Goal: Task Accomplishment & Management: Manage account settings

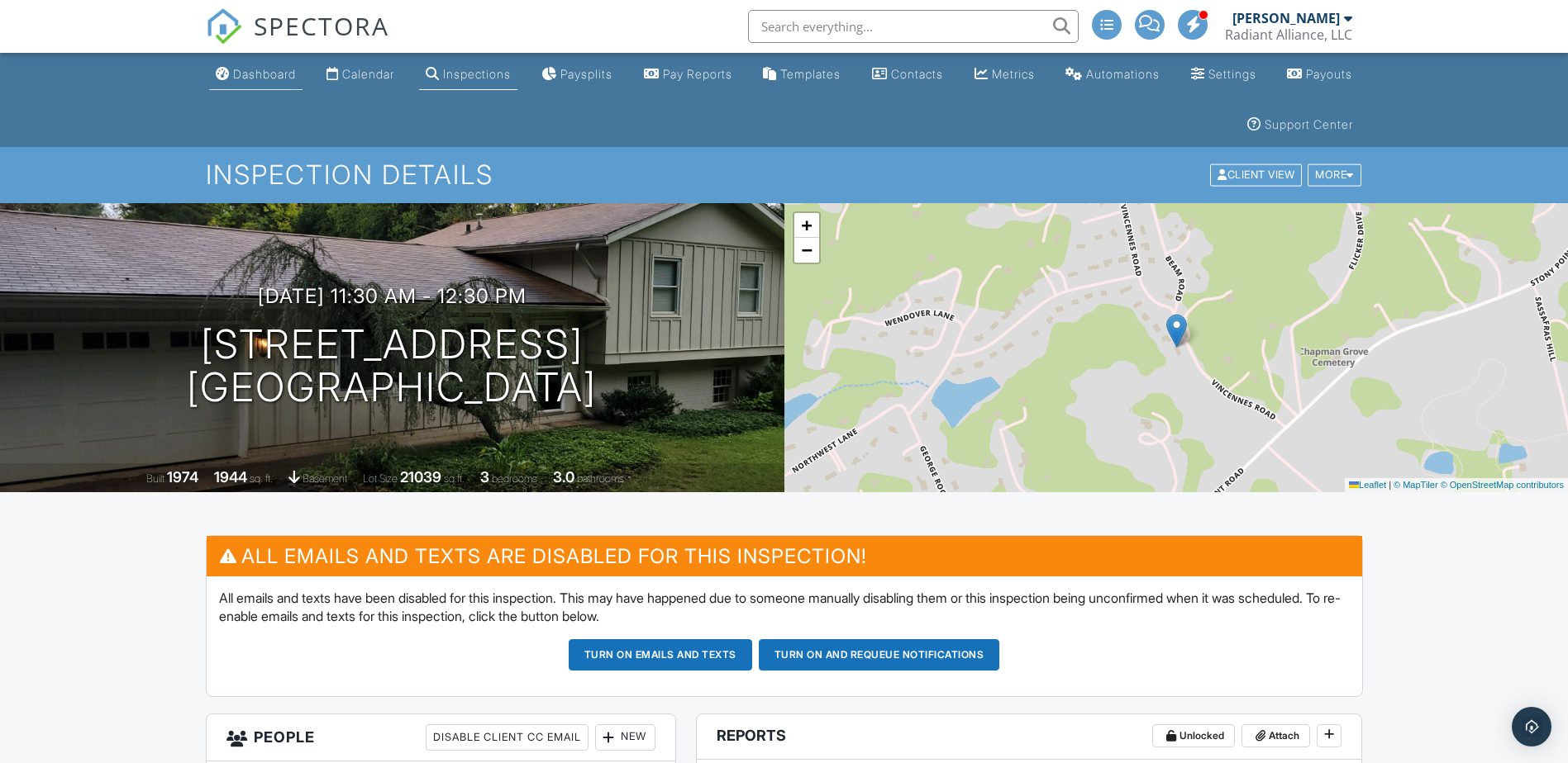
click at [242, 73] on div "Dashboard" at bounding box center [265, 75] width 63 height 14
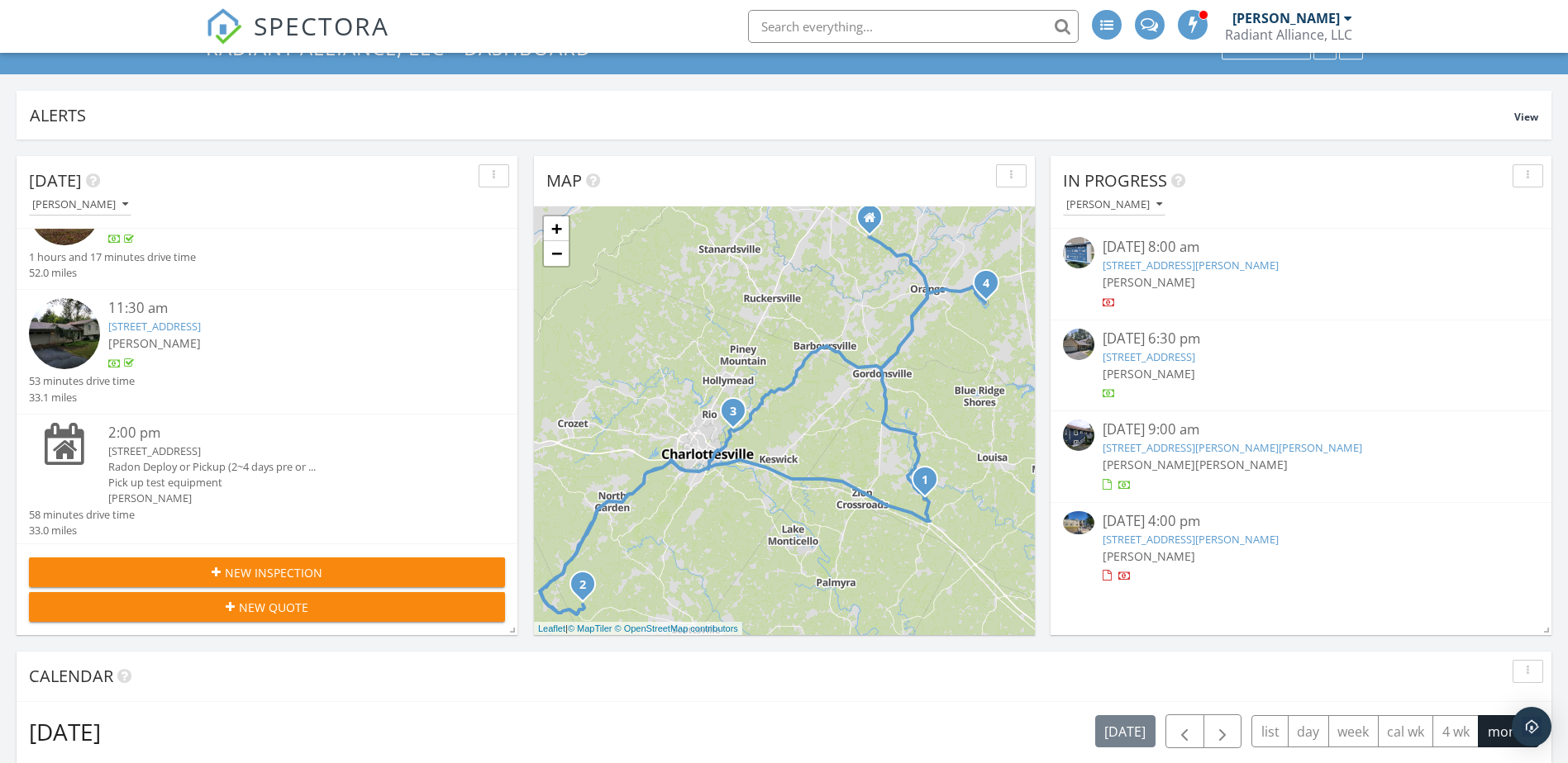
scroll to position [165, 0]
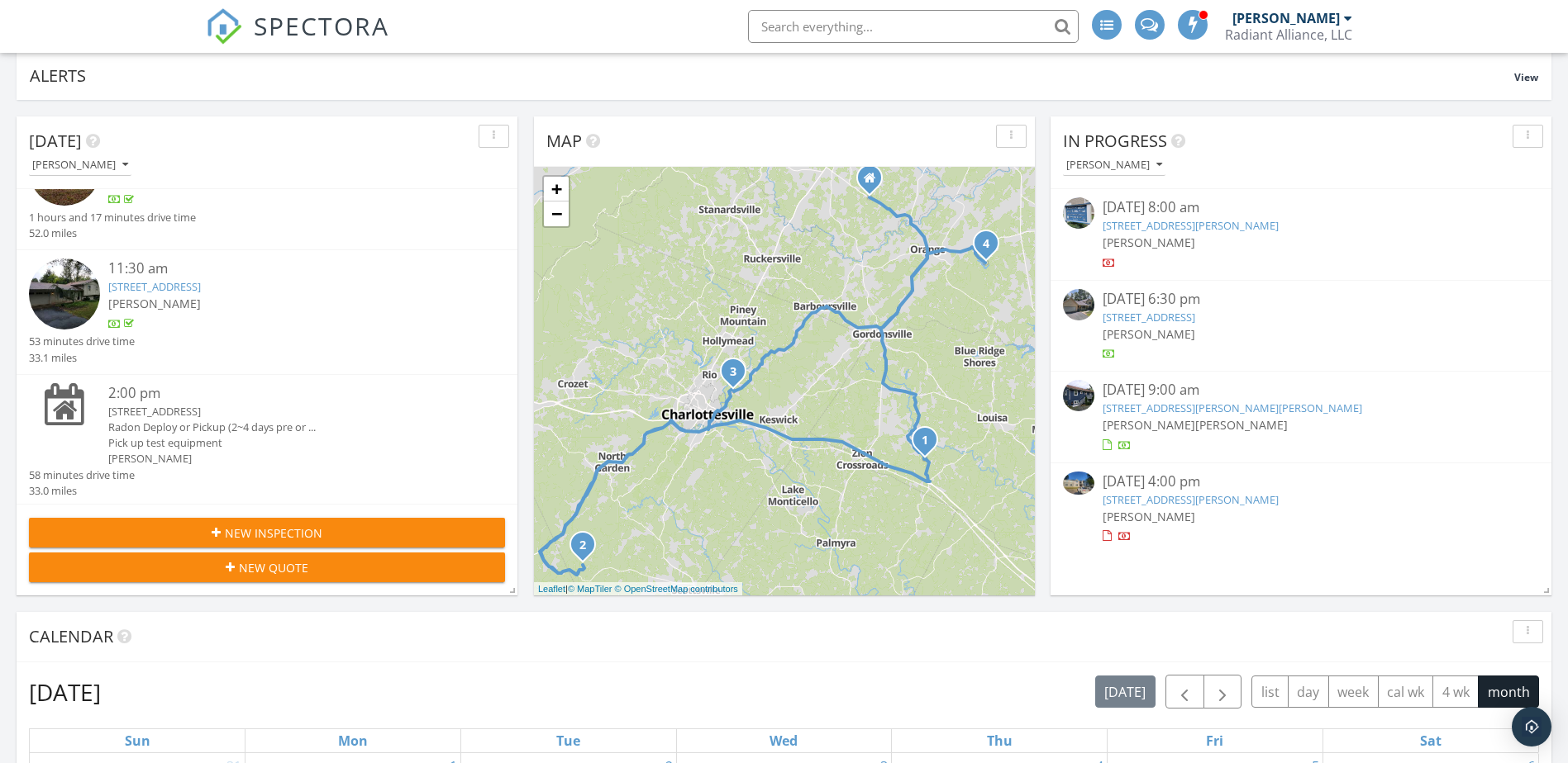
click at [1211, 420] on span "[PERSON_NAME]" at bounding box center [1241, 425] width 92 height 15
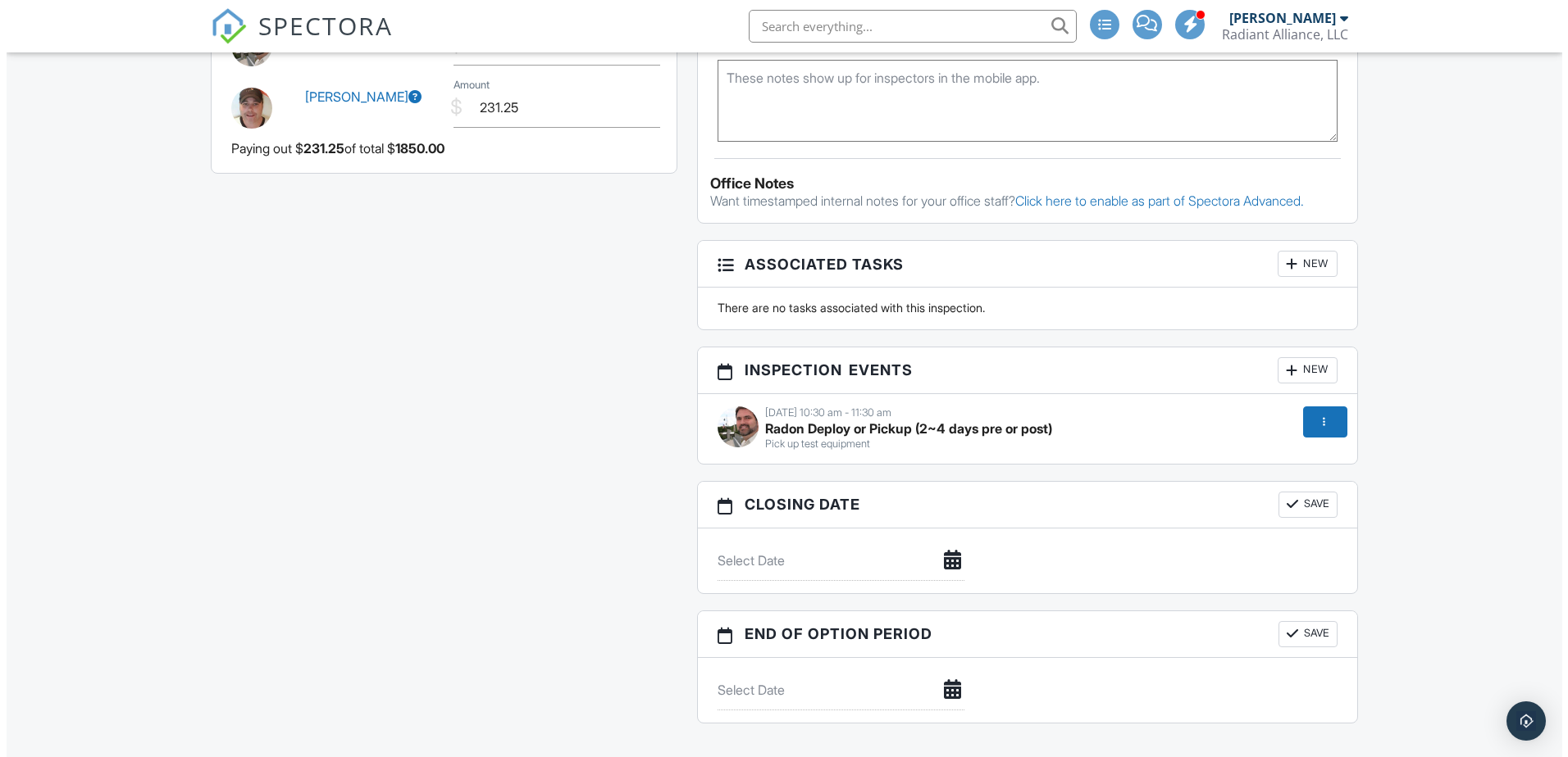
scroll to position [1722, 0]
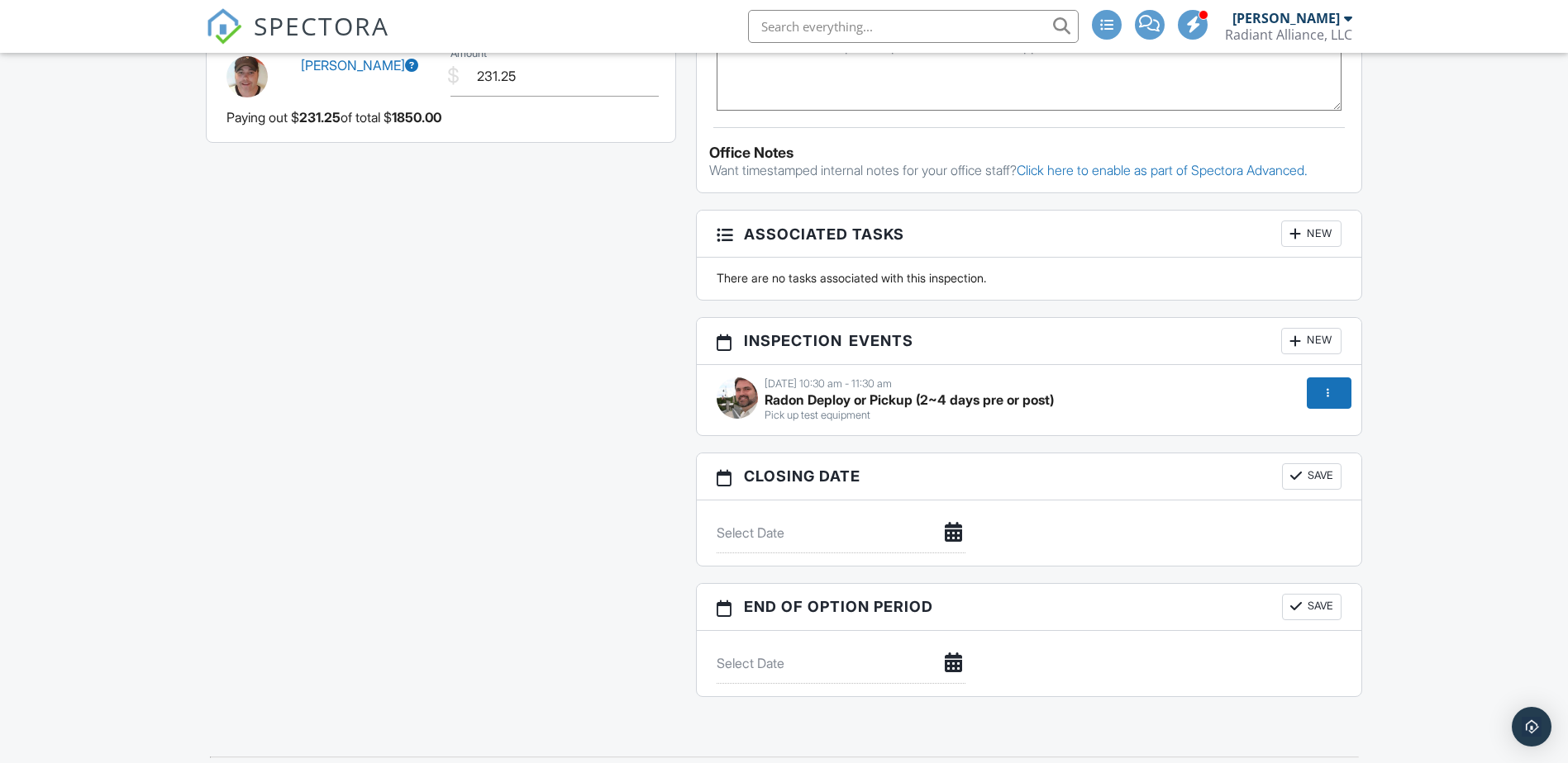
click at [889, 383] on div "09/29/2025 10:30 am - 11:30 am" at bounding box center [1029, 384] width 626 height 13
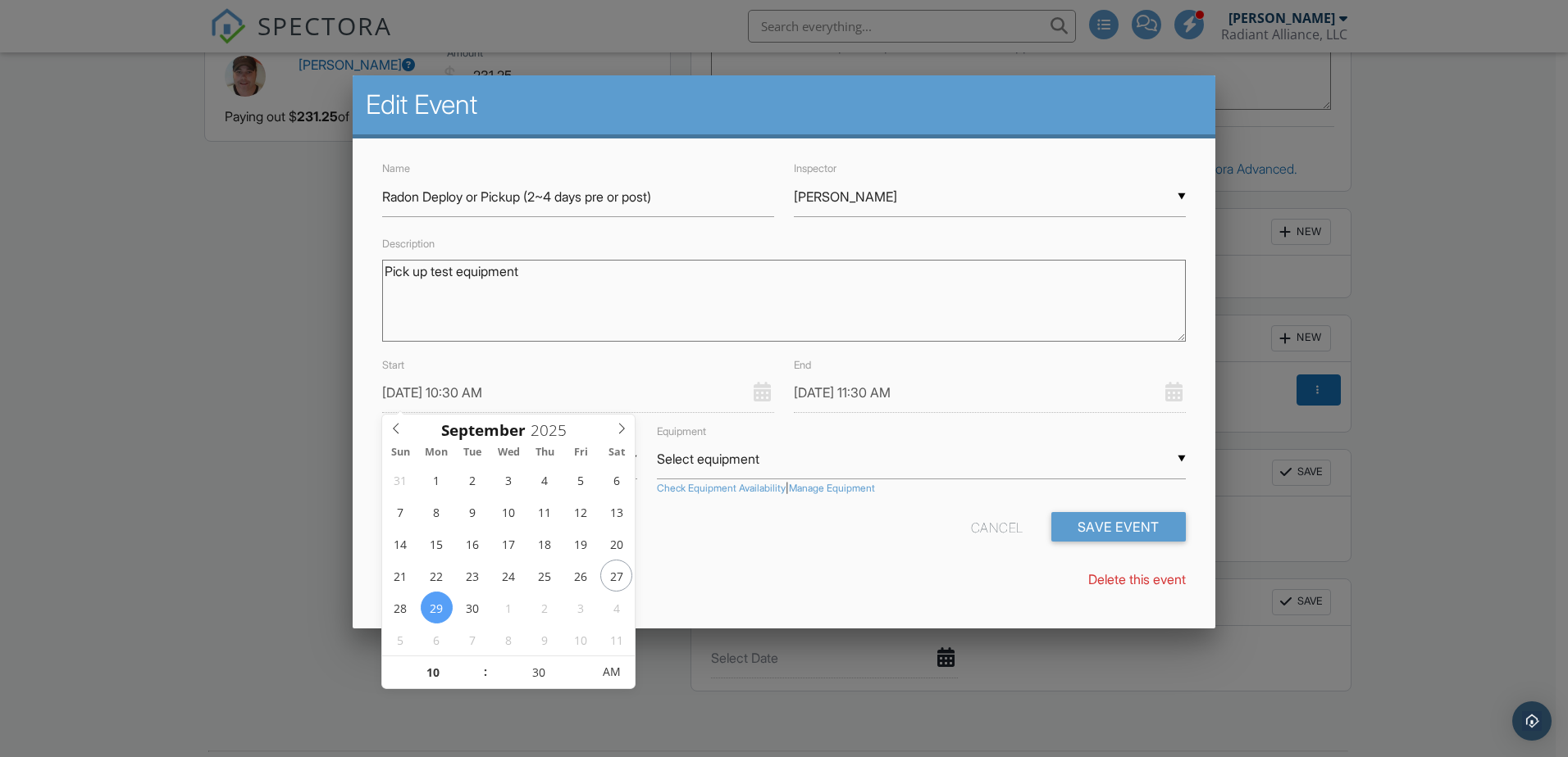
click at [450, 396] on input "09/29/2025 10:30 AM" at bounding box center [578, 393] width 392 height 40
type input "09/30/2025 10:30 AM"
type input "09/30/2025 11:30 AM"
type input "11"
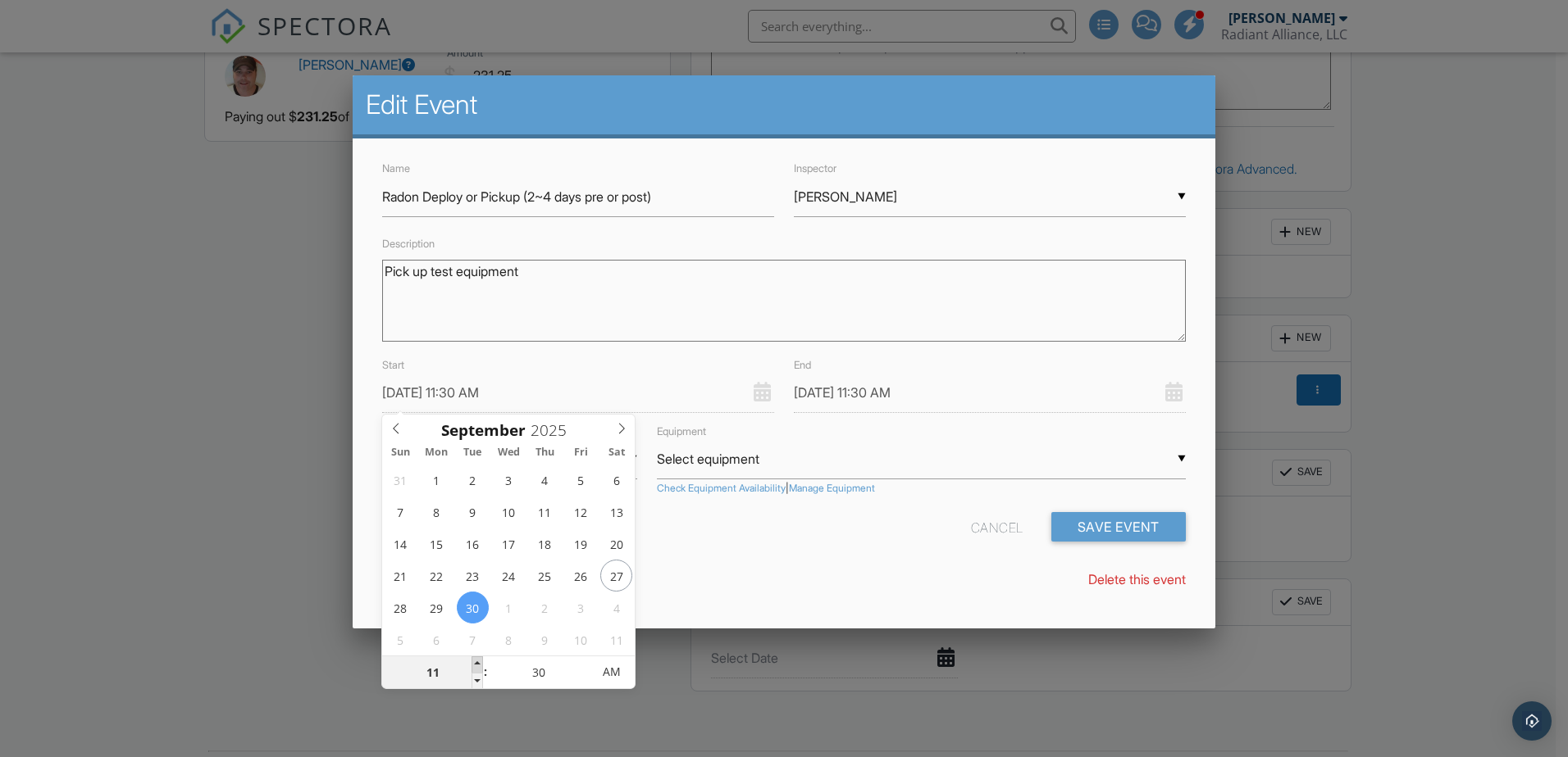
click at [476, 661] on span at bounding box center [477, 664] width 12 height 16
type input "09/30/2025 12:30 PM"
type input "09/30/2025 11:25 AM"
type input "25"
click at [587, 680] on span at bounding box center [584, 681] width 12 height 16
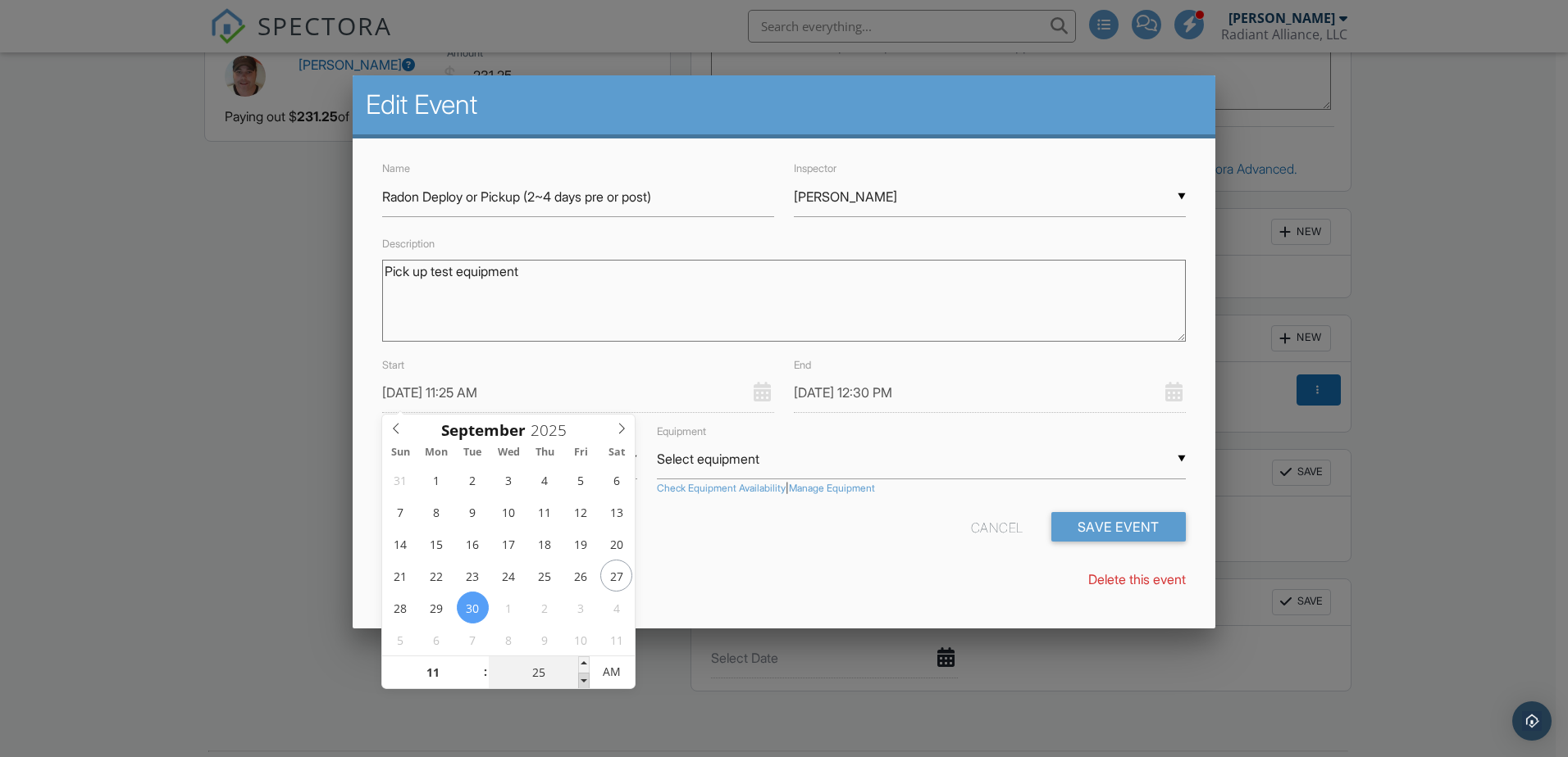
type input "09/30/2025 11:20 AM"
type input "20"
click at [587, 680] on span at bounding box center [584, 681] width 12 height 16
type input "09/30/2025 11:15 AM"
type input "15"
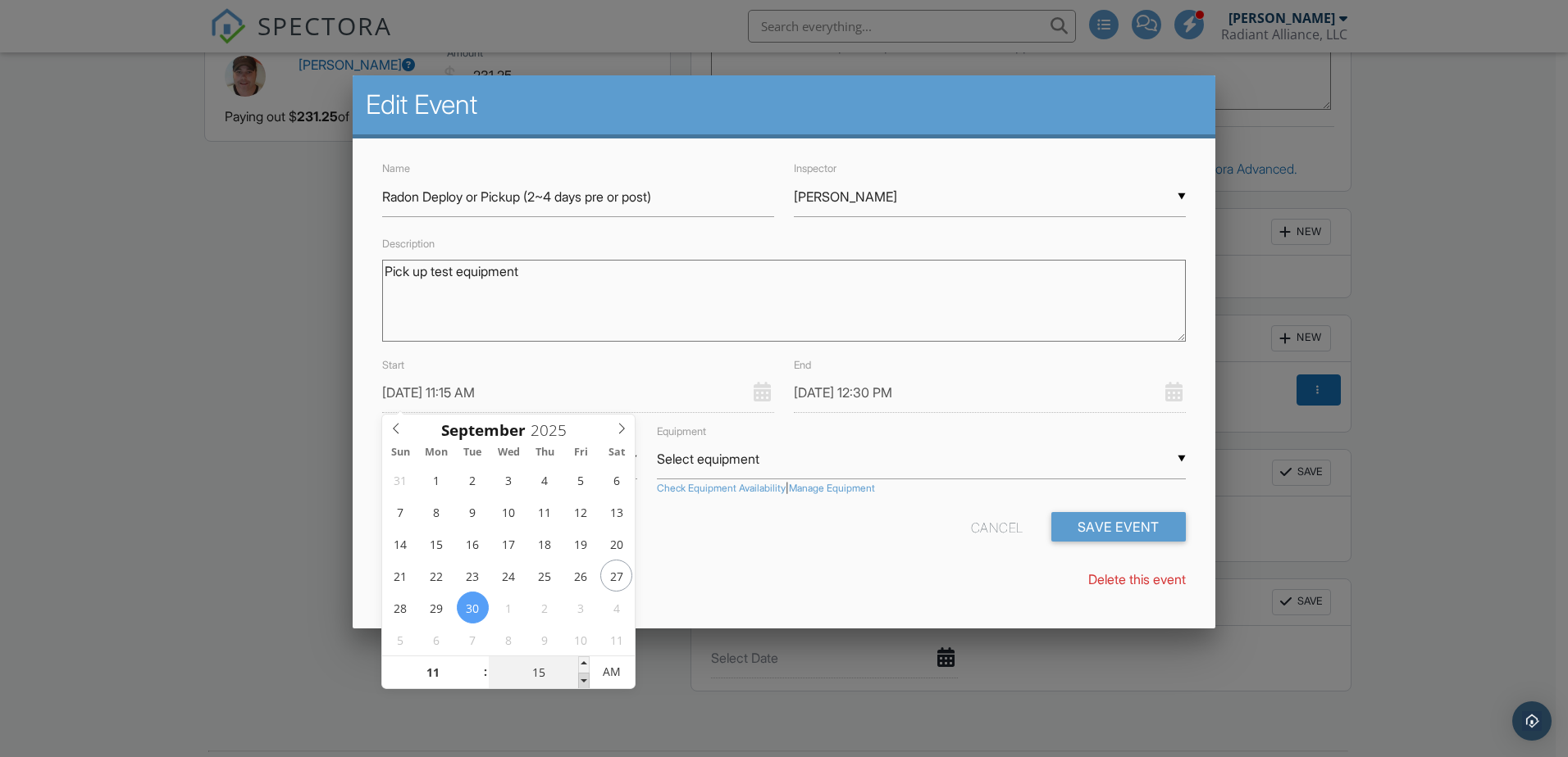
click at [587, 680] on span at bounding box center [584, 681] width 12 height 16
type input "09/30/2025 12:15 PM"
type input "09/30/2025 11:10 AM"
type input "10"
click at [587, 680] on span at bounding box center [584, 681] width 12 height 16
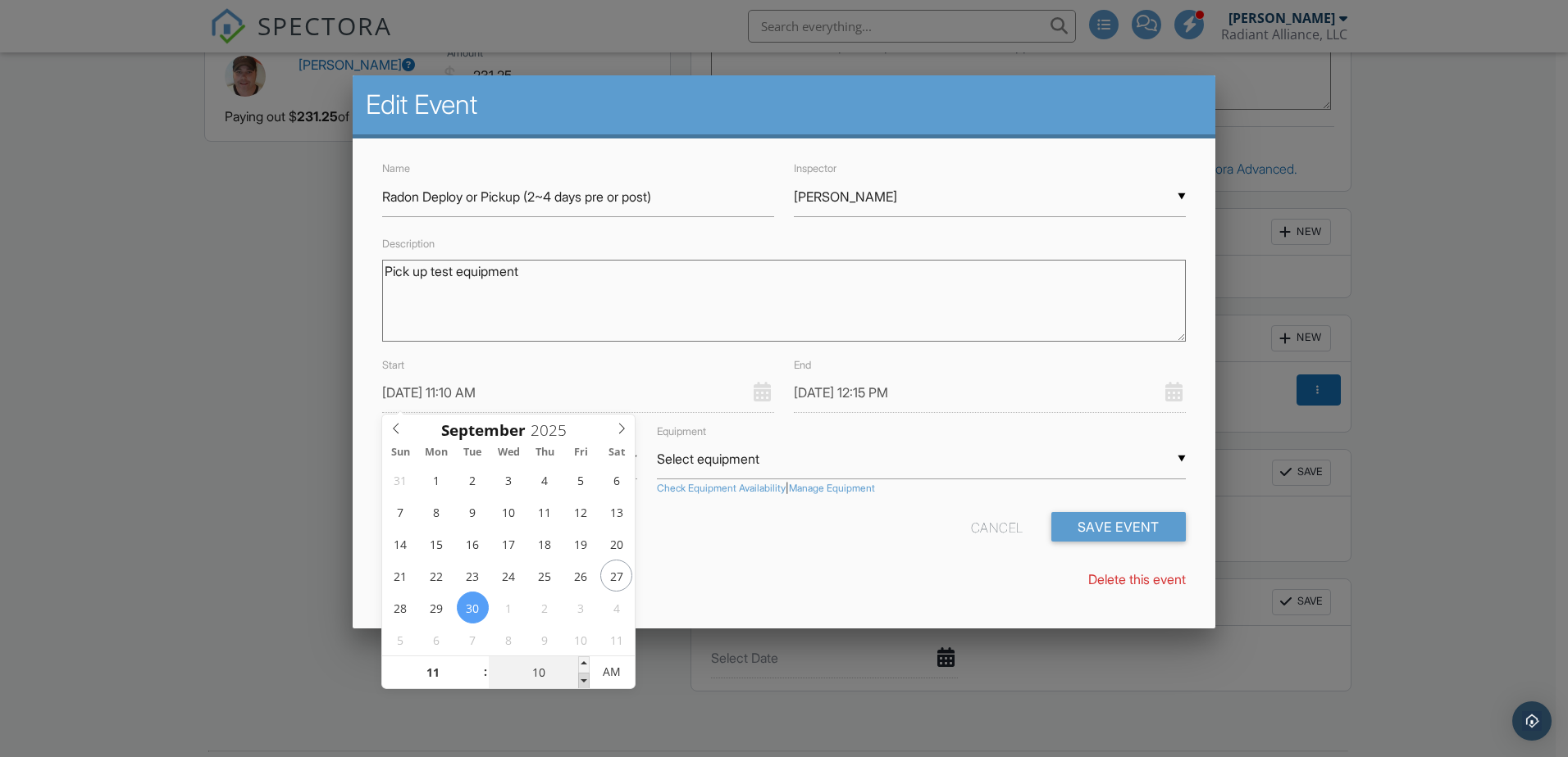
type input "09/30/2025 12:10 PM"
type input "09/30/2025 11:05 AM"
type input "05"
click at [587, 680] on span at bounding box center [584, 681] width 12 height 16
type input "09/30/2025 12:05 PM"
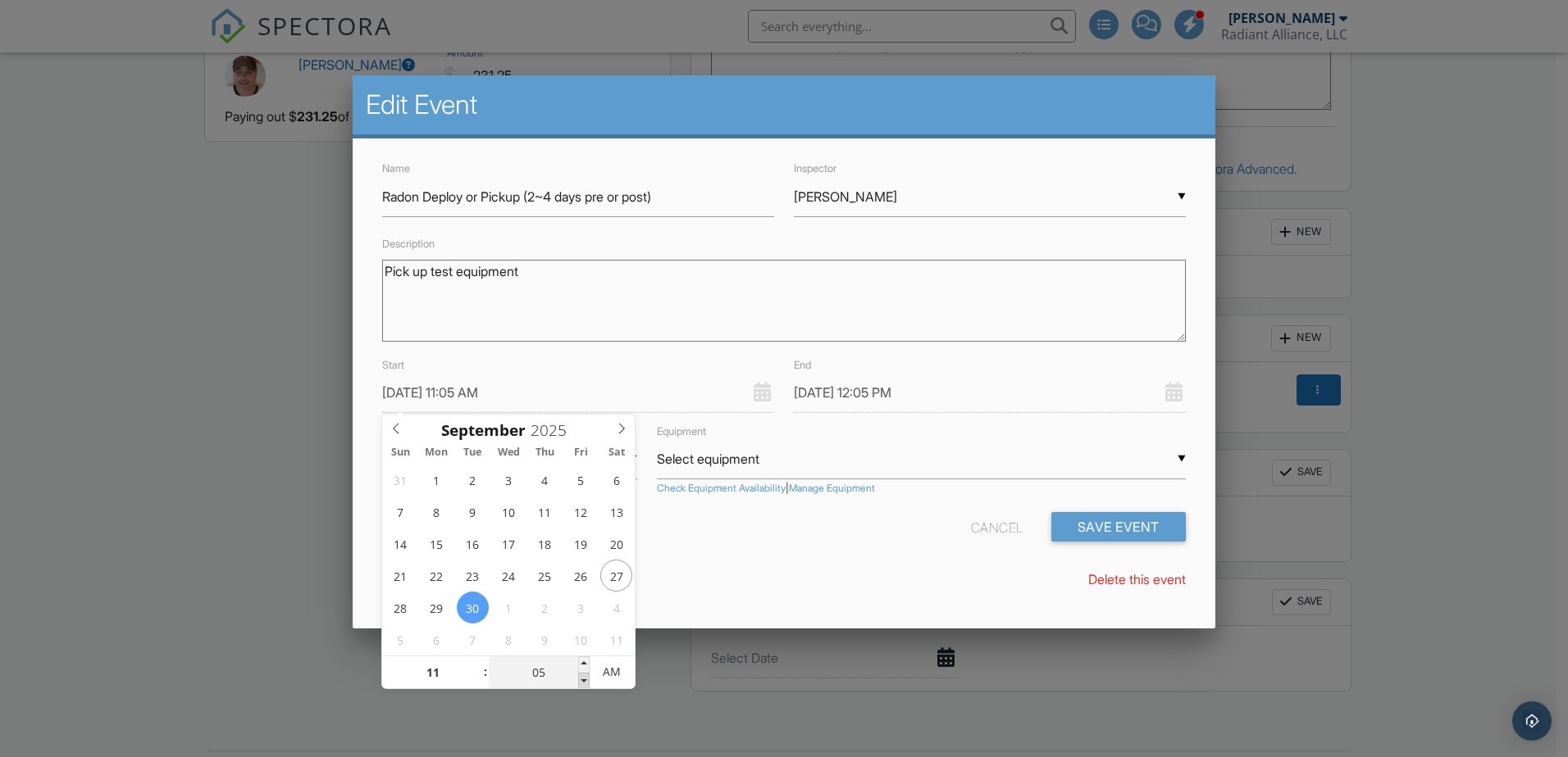
type input "09/30/2025 11:00 AM"
type input "00"
click at [587, 680] on span at bounding box center [584, 681] width 12 height 16
type input "09/30/2025 12:00 PM"
click at [685, 356] on div "Start 09/30/2025 11:00 AM" at bounding box center [578, 384] width 412 height 58
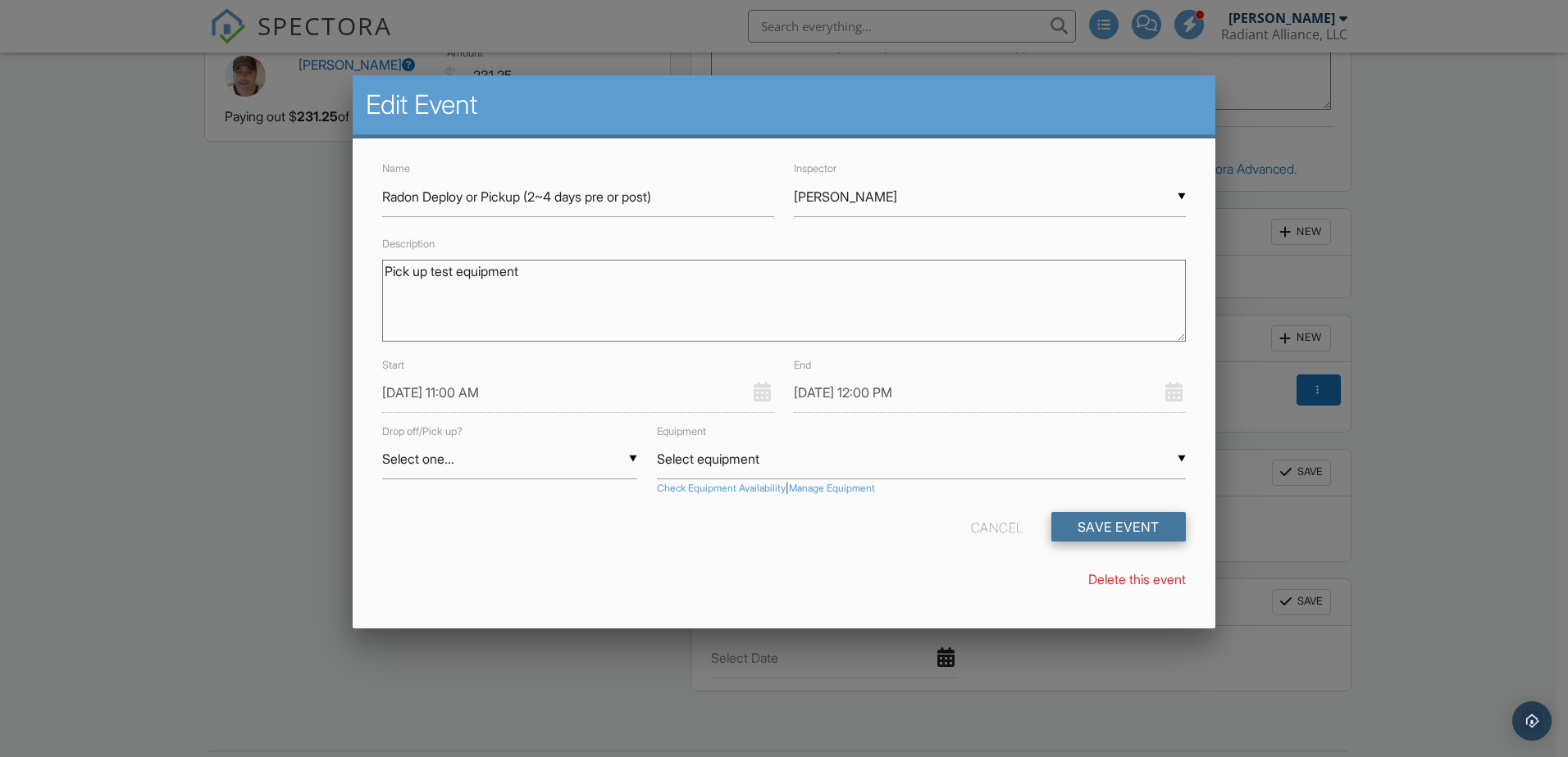
click at [1123, 517] on button "Save Event" at bounding box center [1118, 526] width 135 height 29
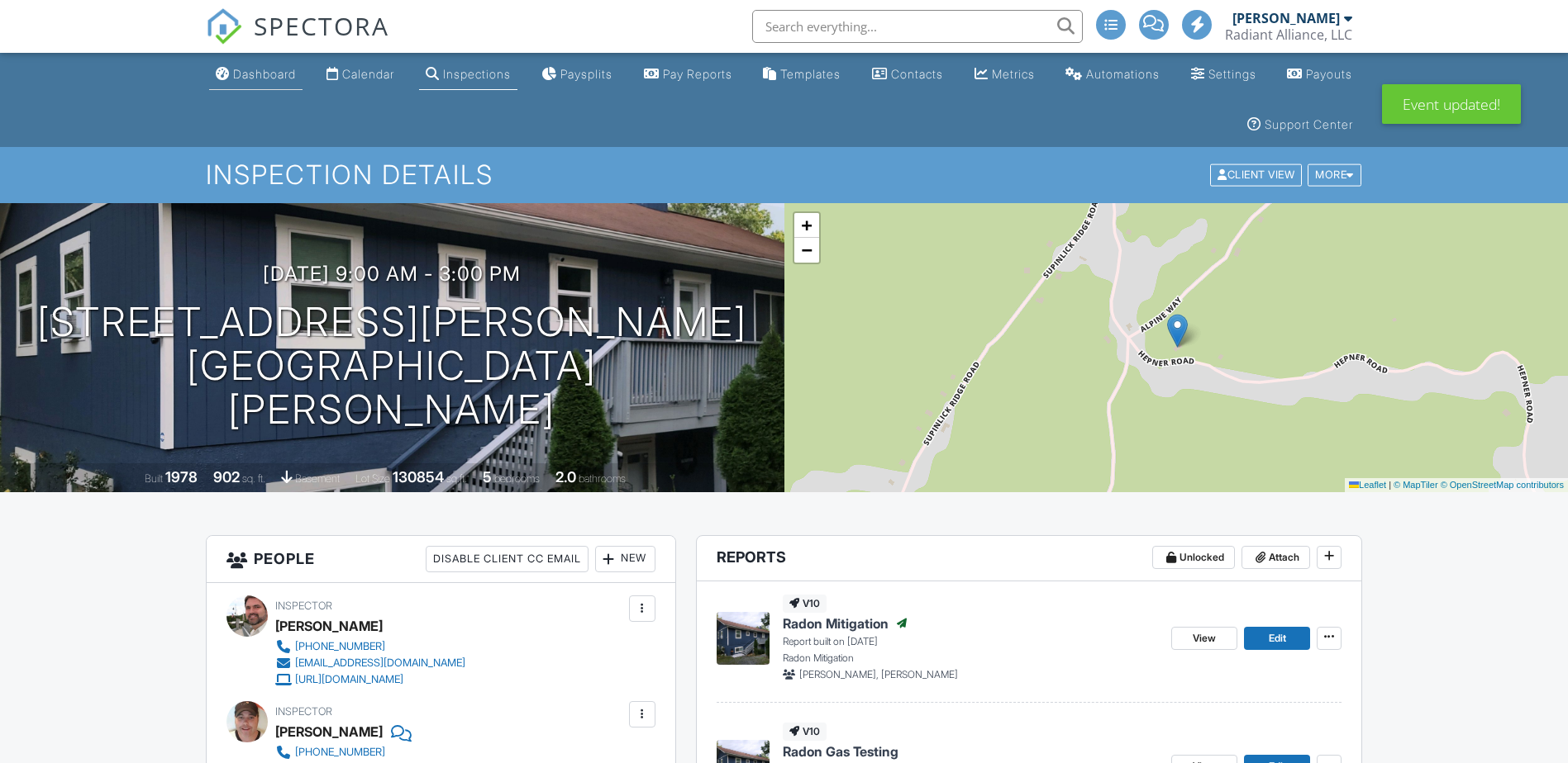
click at [244, 68] on div "Dashboard" at bounding box center [265, 75] width 63 height 14
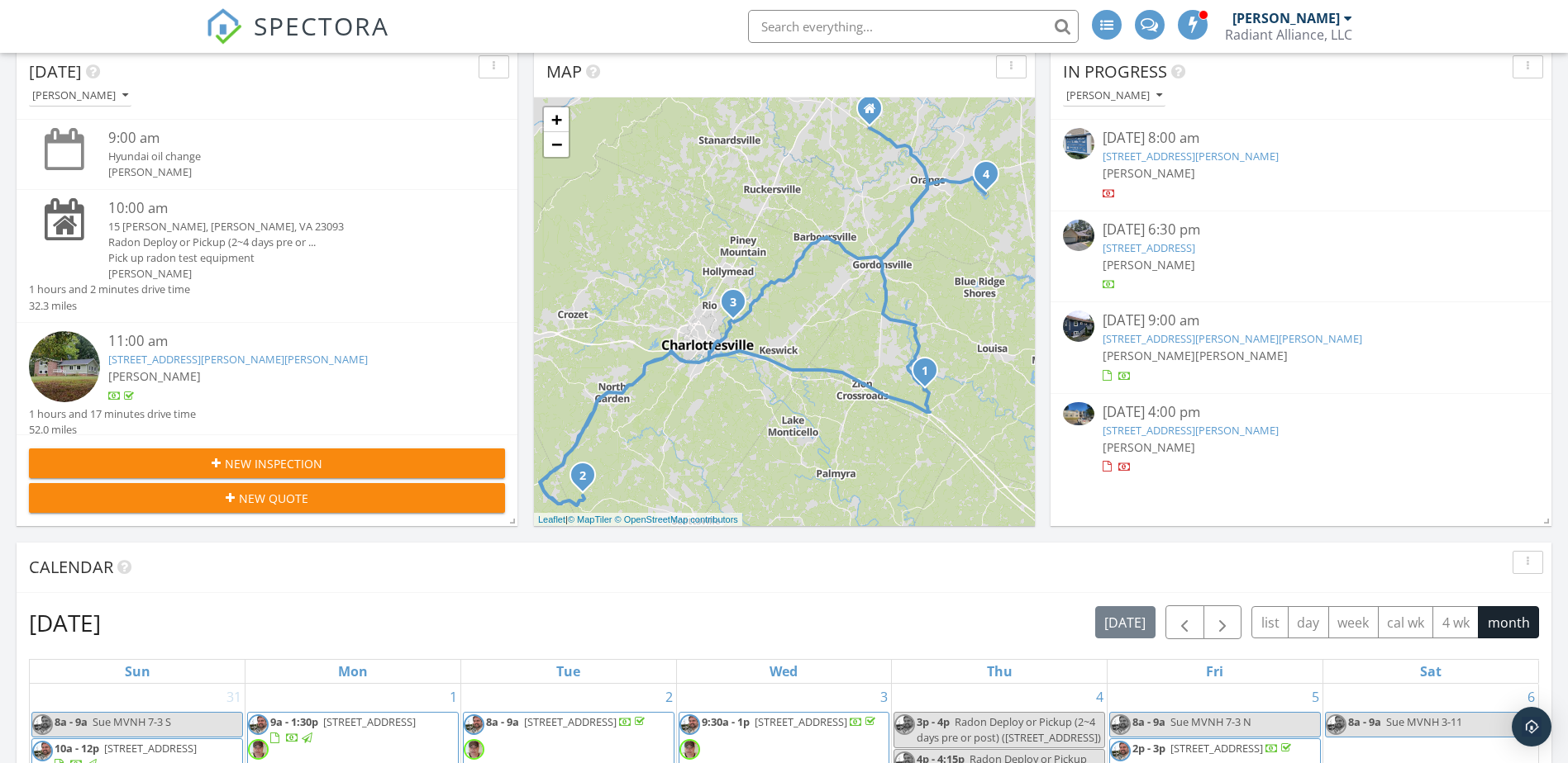
scroll to position [248, 0]
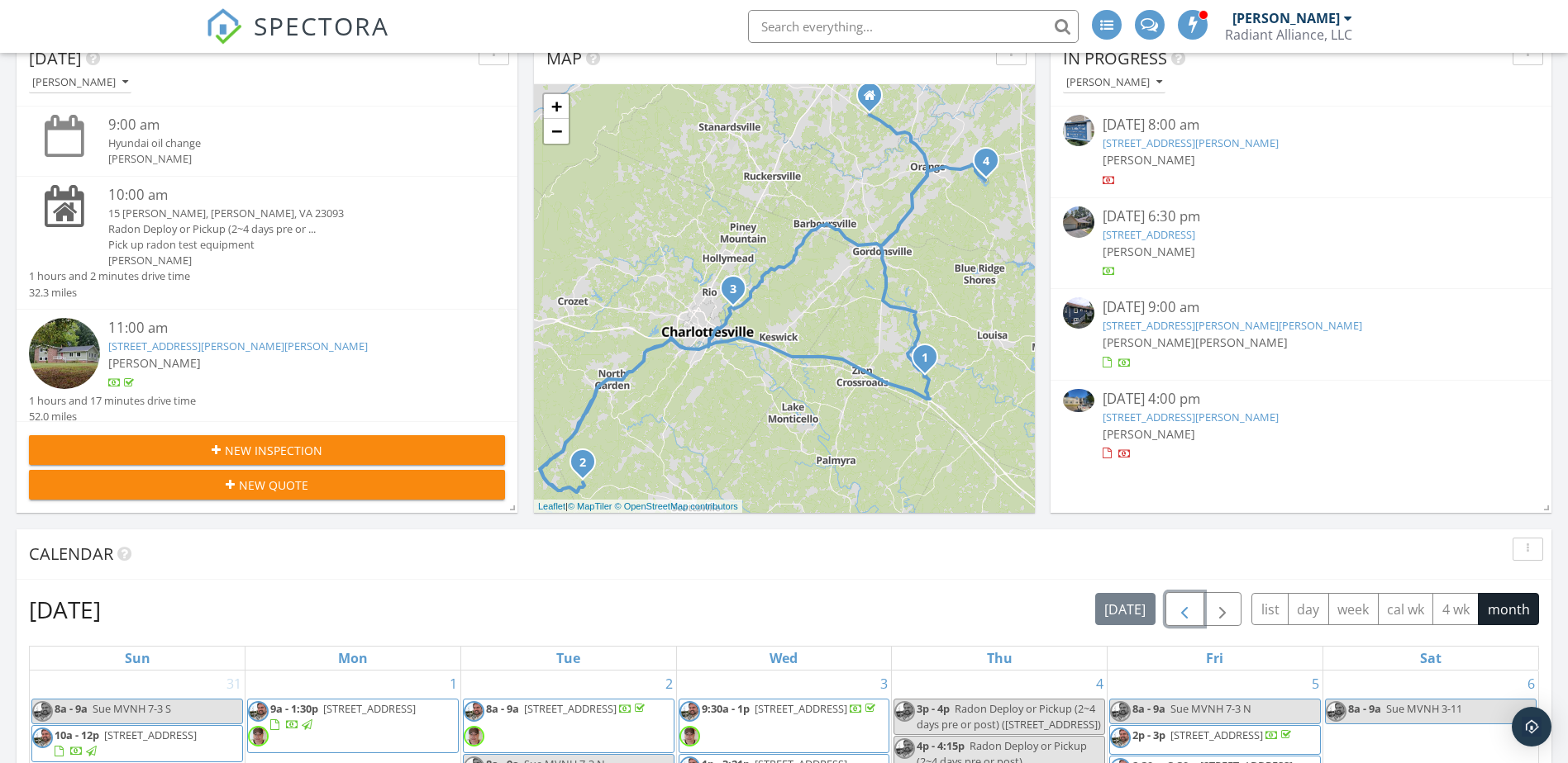
click at [1198, 597] on button "button" at bounding box center [1185, 610] width 39 height 34
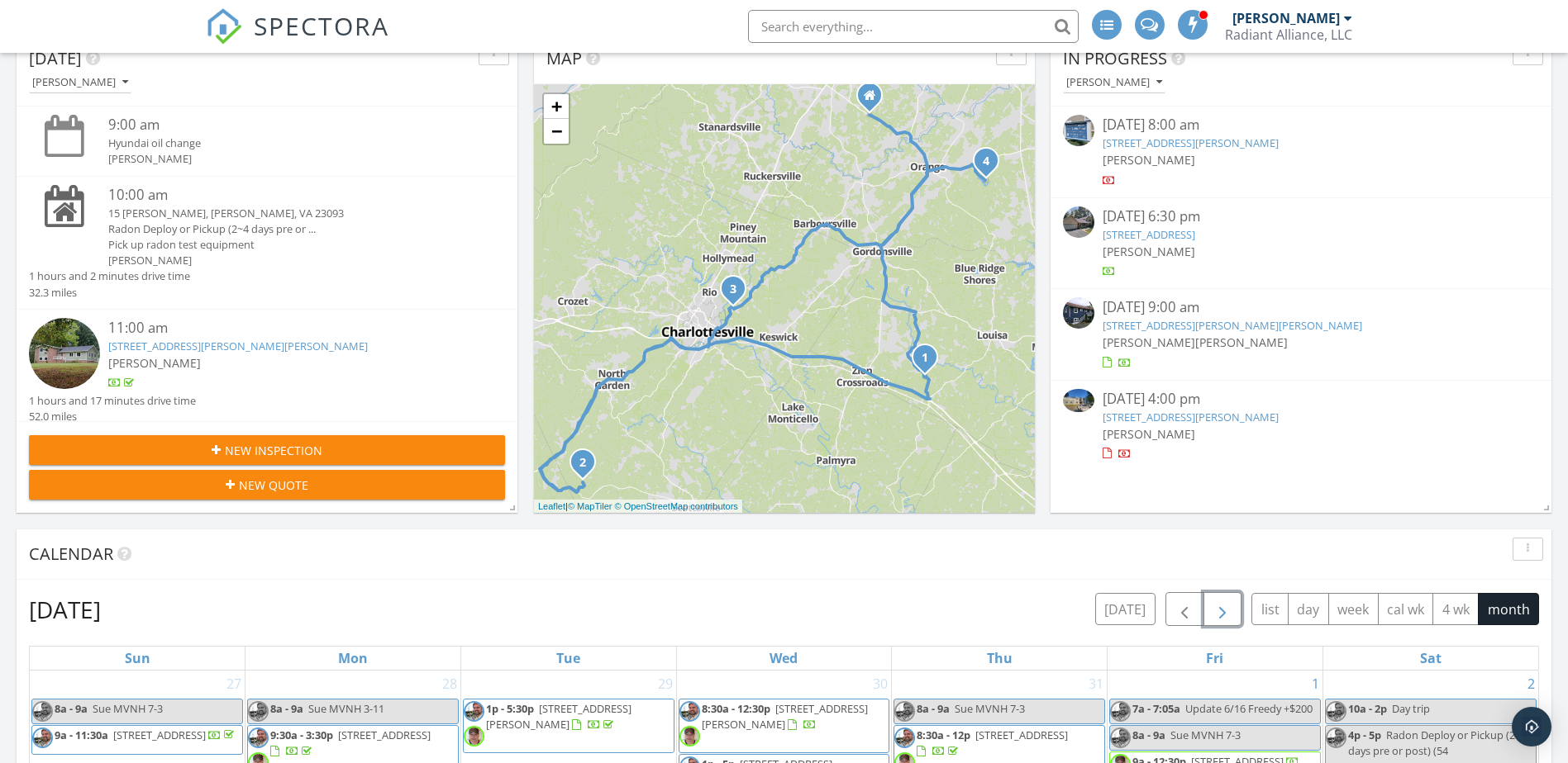
click at [1220, 601] on span "button" at bounding box center [1222, 610] width 20 height 20
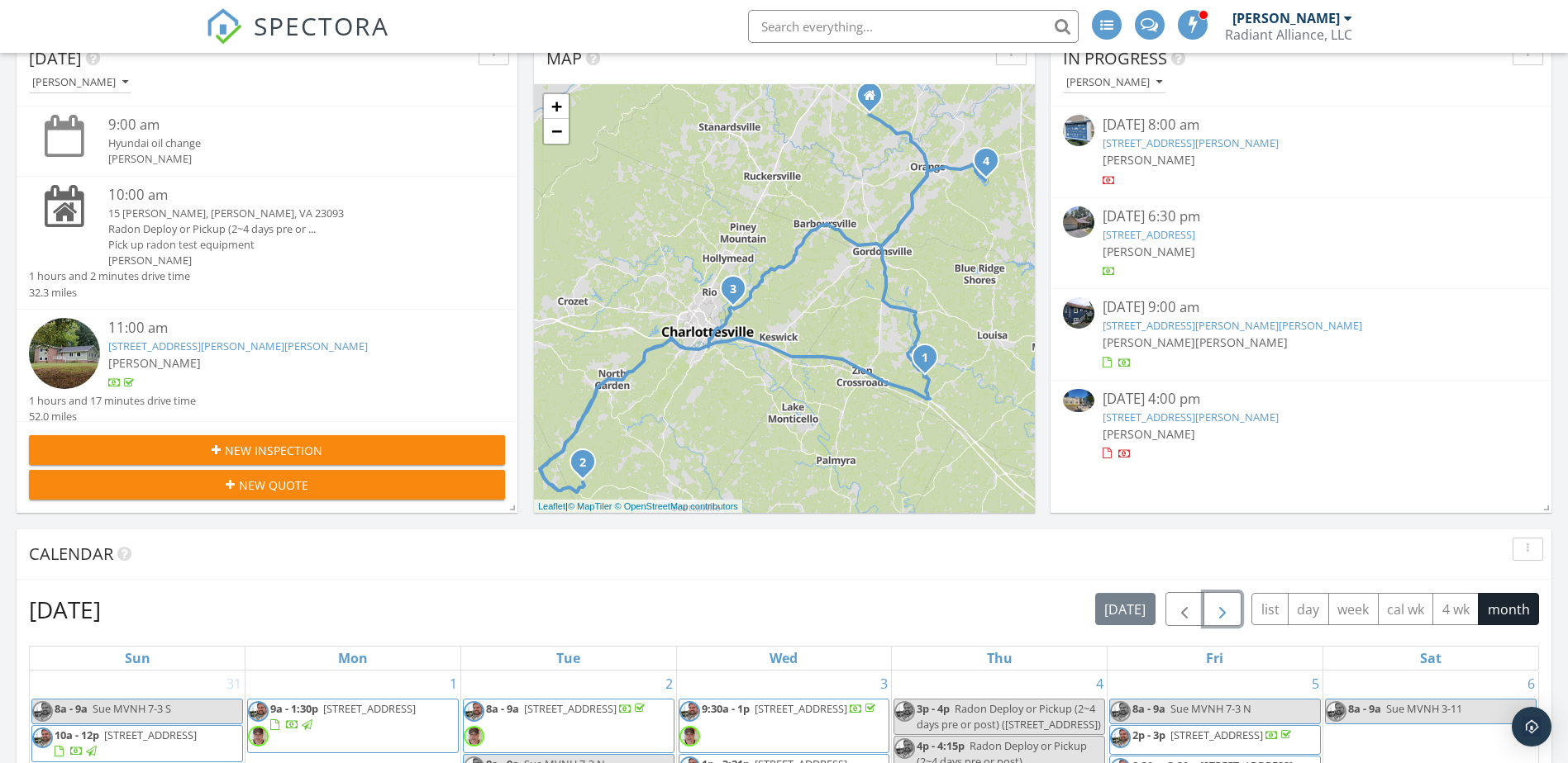
click at [1220, 601] on span "button" at bounding box center [1222, 610] width 20 height 20
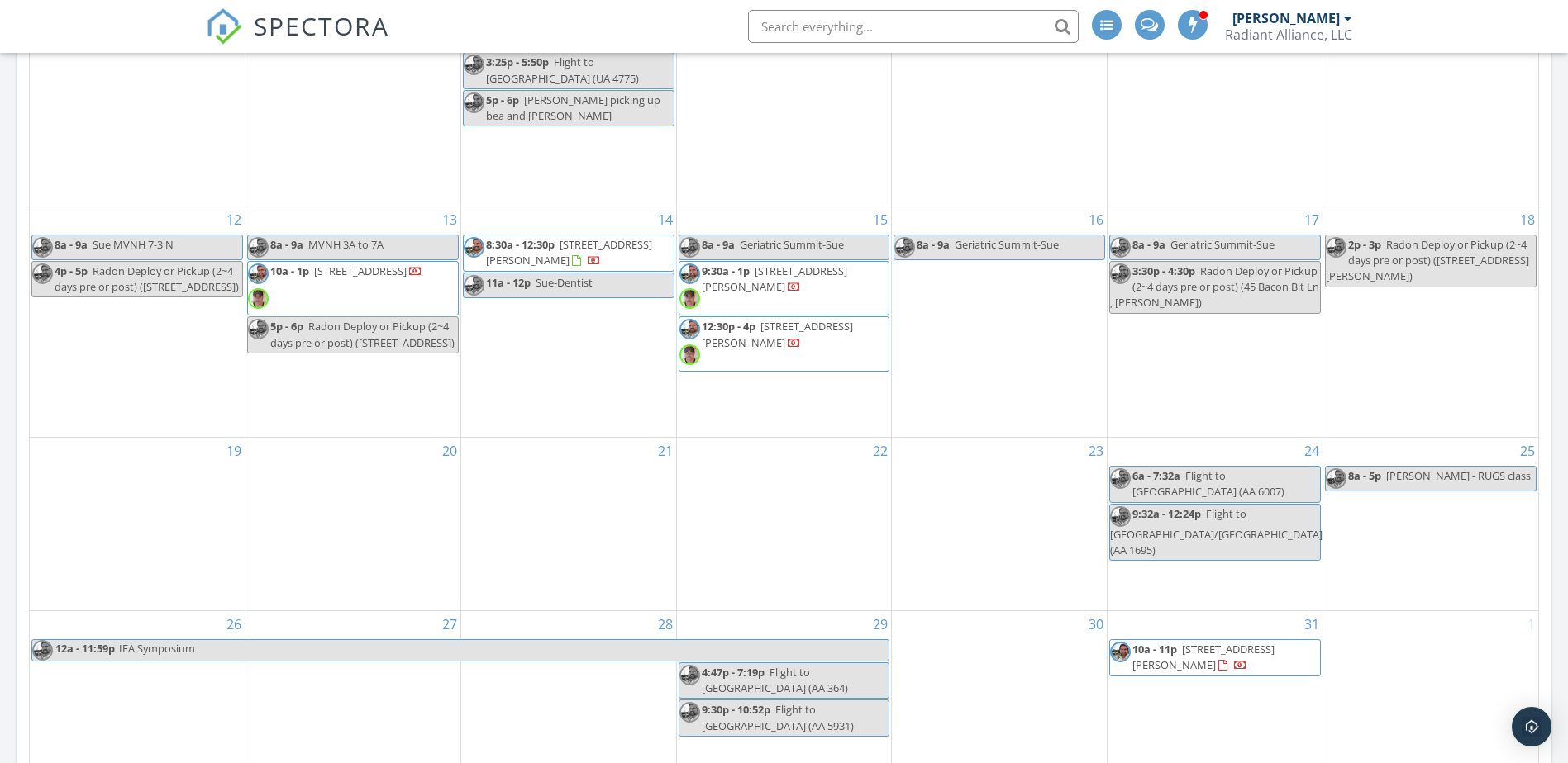
scroll to position [1240, 0]
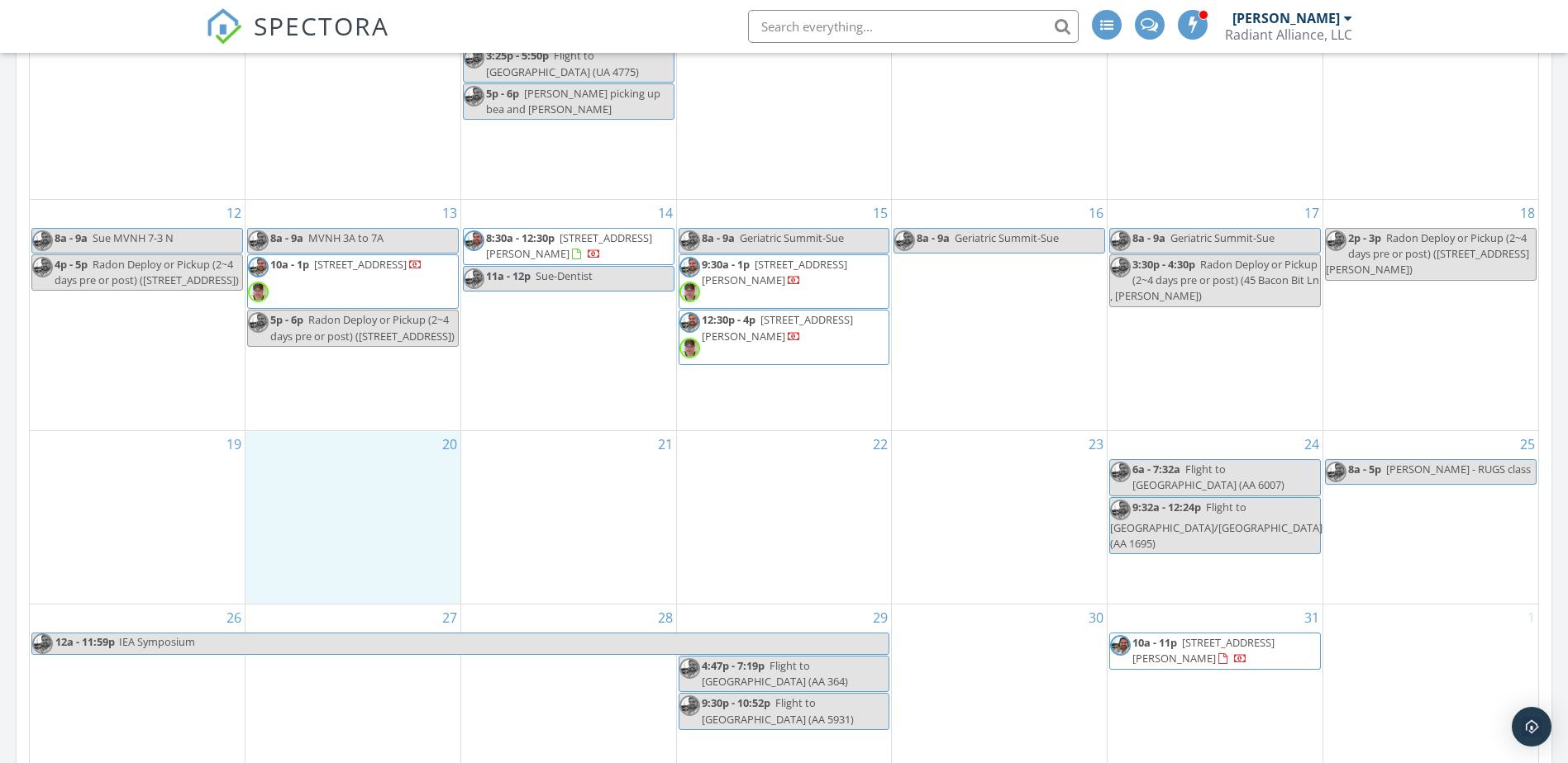
click at [361, 499] on div "20" at bounding box center [352, 517] width 215 height 172
click at [364, 440] on link "Inspection" at bounding box center [351, 430] width 85 height 26
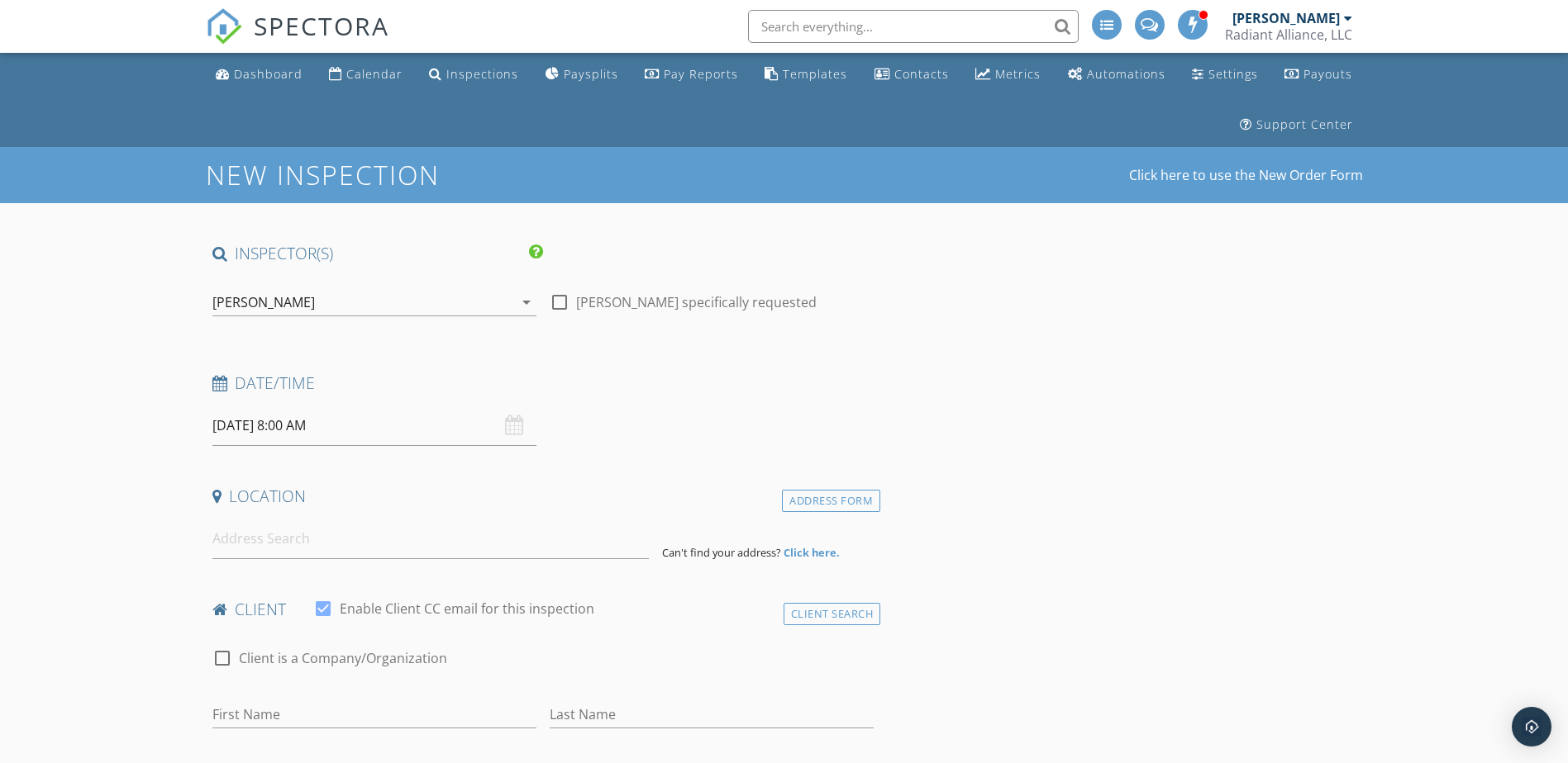
click at [472, 311] on div "[PERSON_NAME]" at bounding box center [363, 302] width 301 height 26
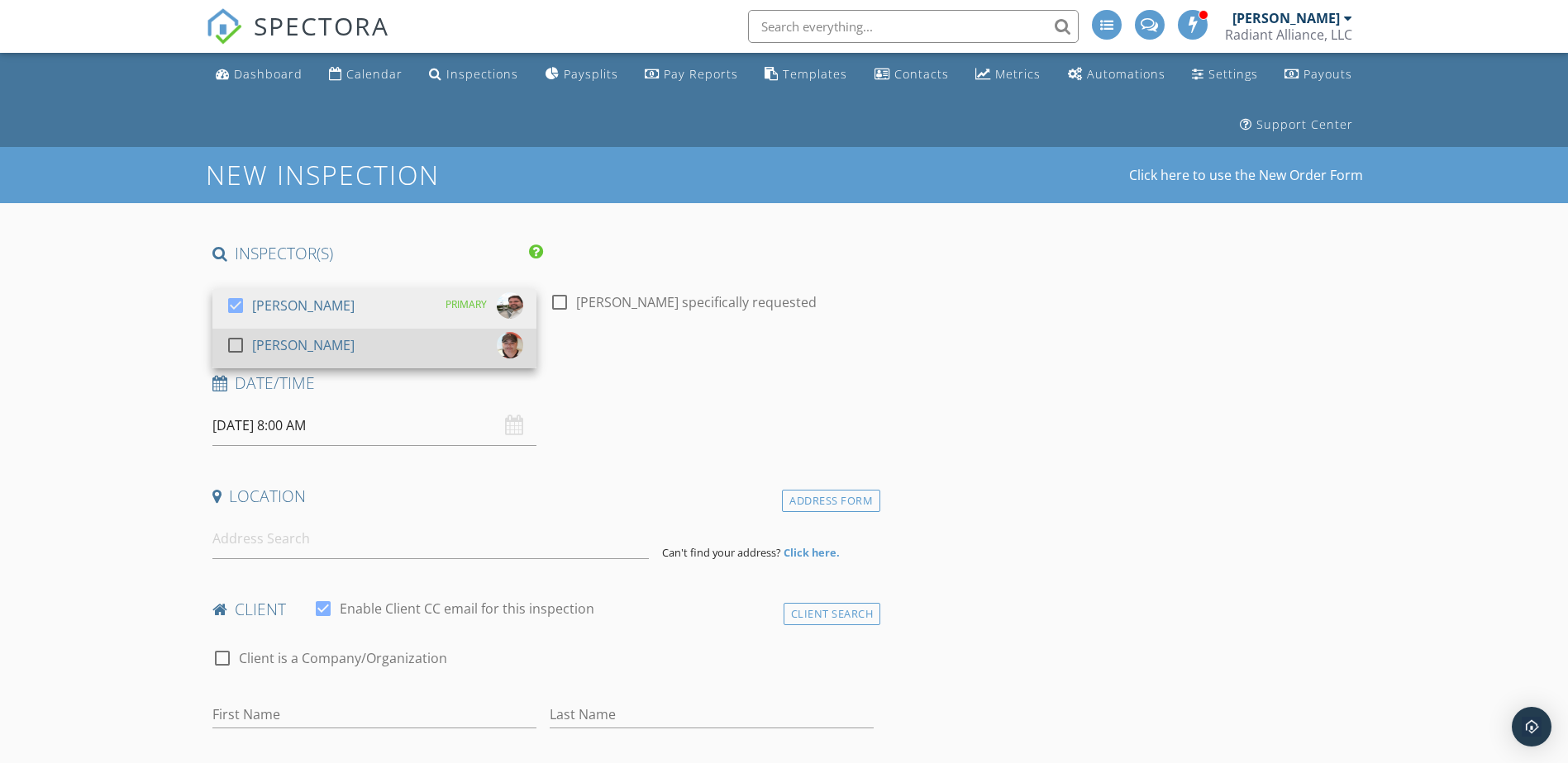
click at [326, 353] on div "[PERSON_NAME]" at bounding box center [304, 345] width 102 height 26
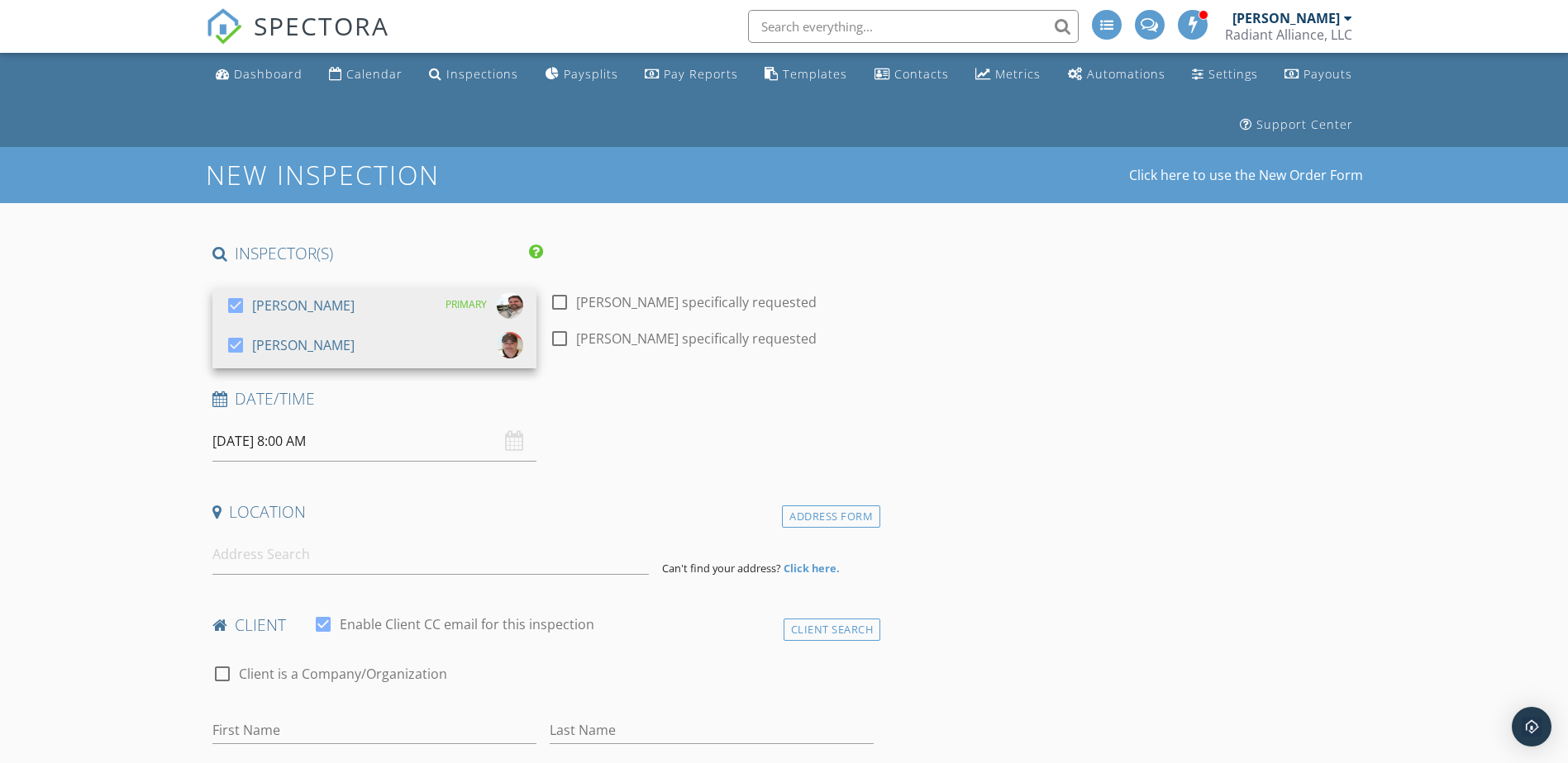
click at [405, 448] on input "[DATE] 8:00 AM" at bounding box center [374, 441] width 324 height 40
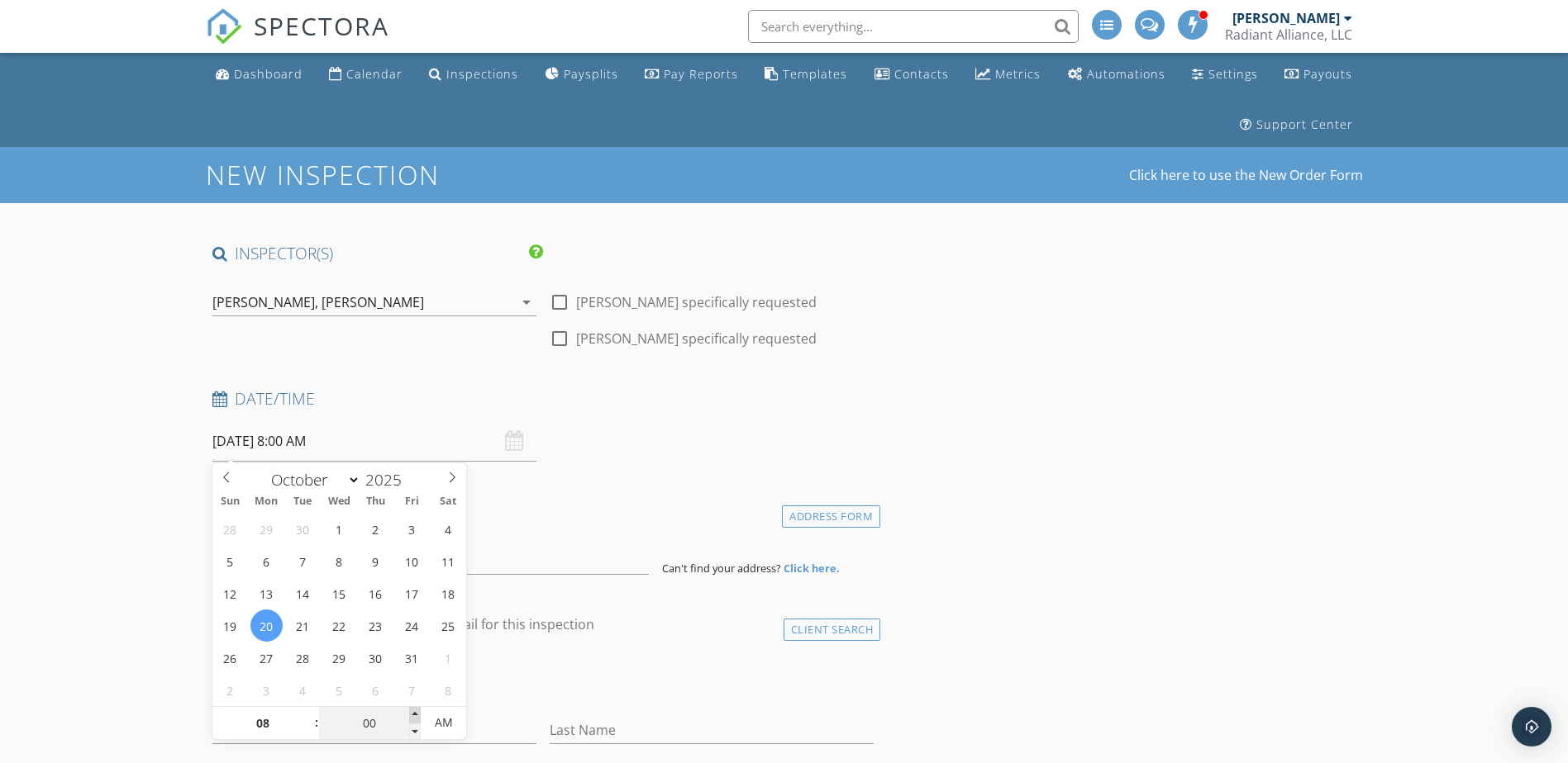
type input "05"
type input "[DATE] 8:05 AM"
click at [420, 714] on span at bounding box center [415, 715] width 12 height 16
type input "10"
type input "[DATE] 8:10 AM"
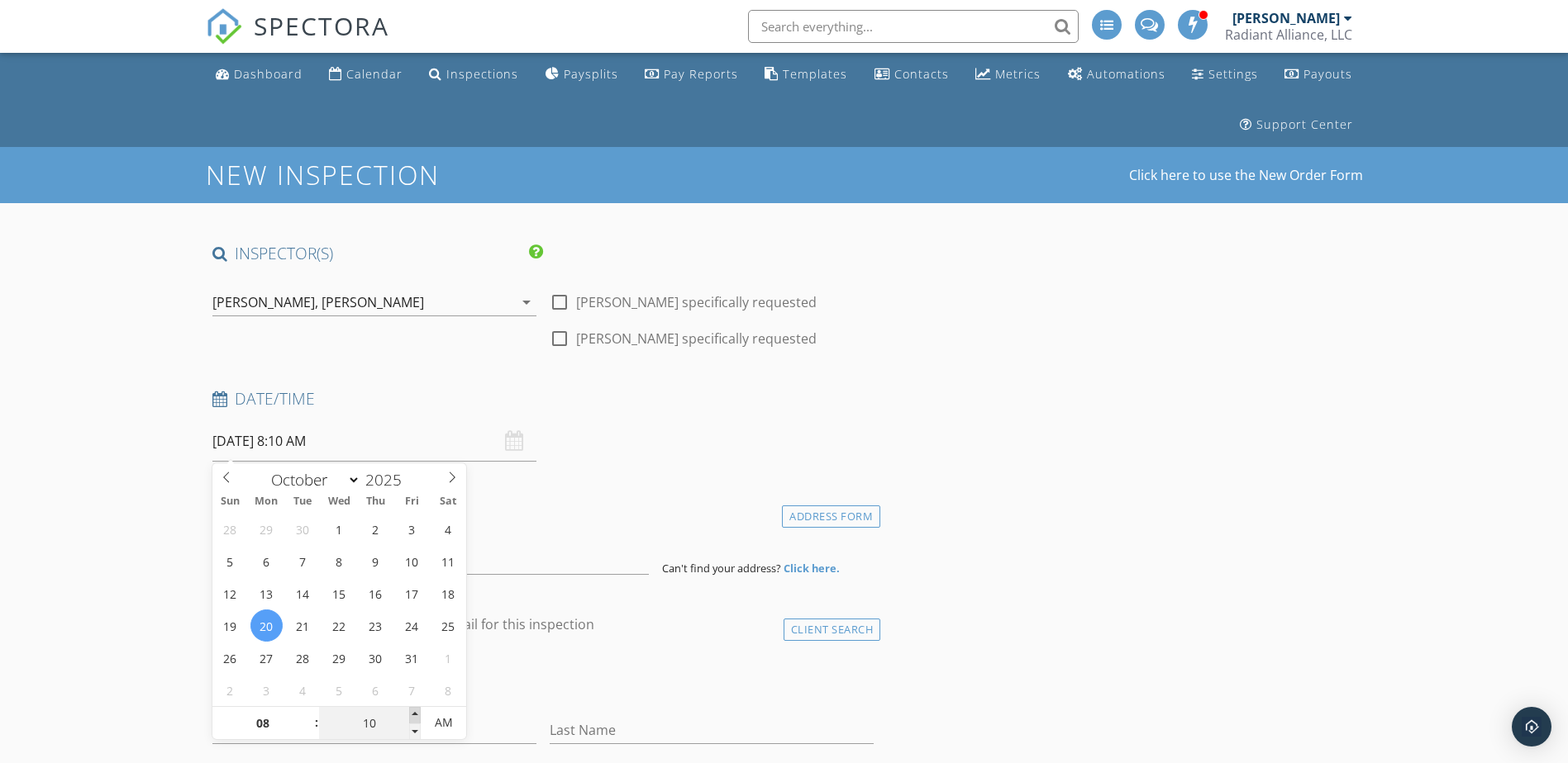
click at [420, 714] on span at bounding box center [415, 715] width 12 height 16
type input "15"
type input "[DATE] 8:15 AM"
click at [420, 714] on span at bounding box center [415, 715] width 12 height 16
type input "20"
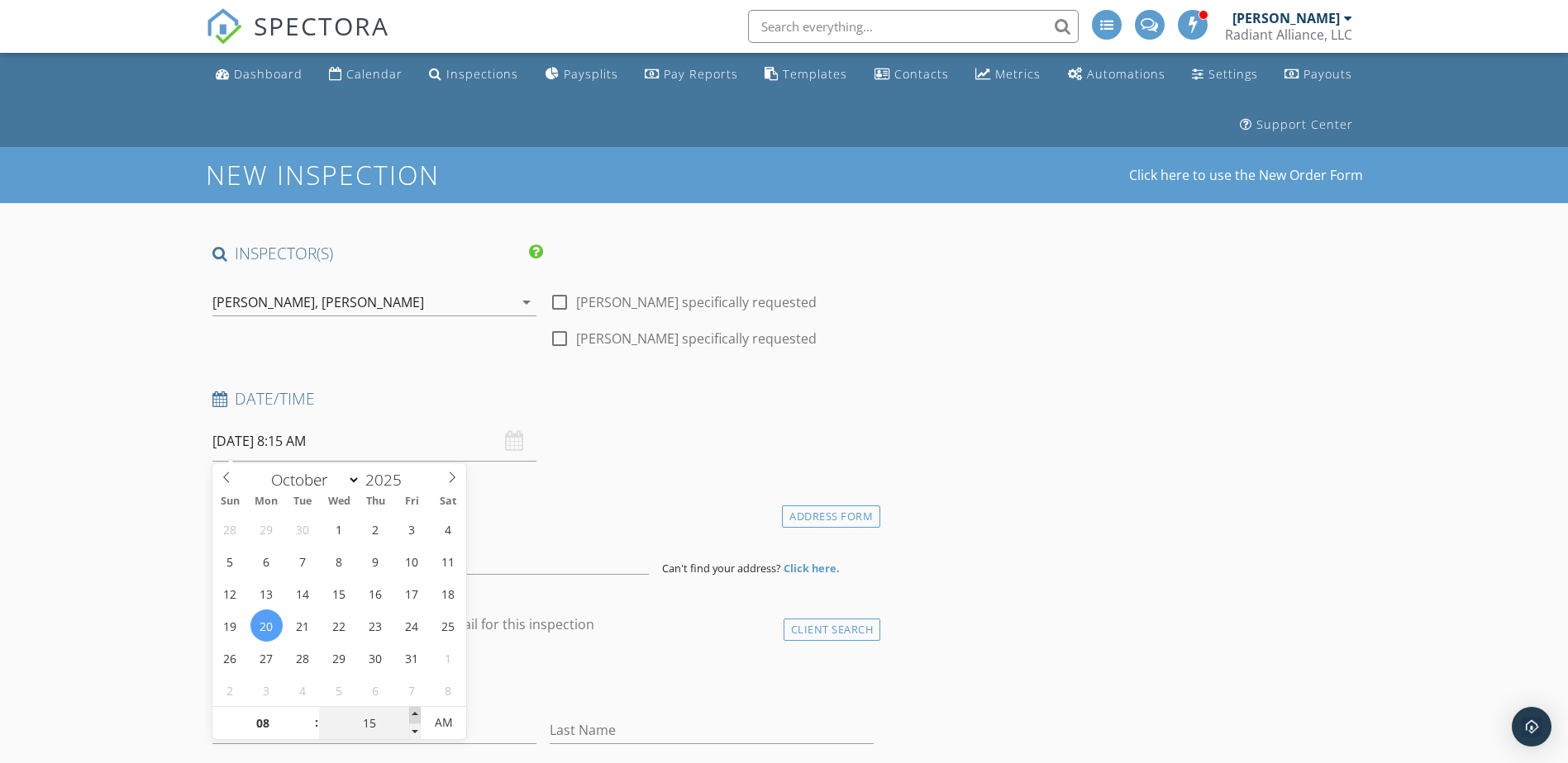
type input "10/20/2025 8:20 AM"
click at [420, 714] on span at bounding box center [415, 715] width 12 height 16
type input "25"
type input "10/20/2025 8:25 AM"
click at [420, 714] on span at bounding box center [415, 715] width 12 height 16
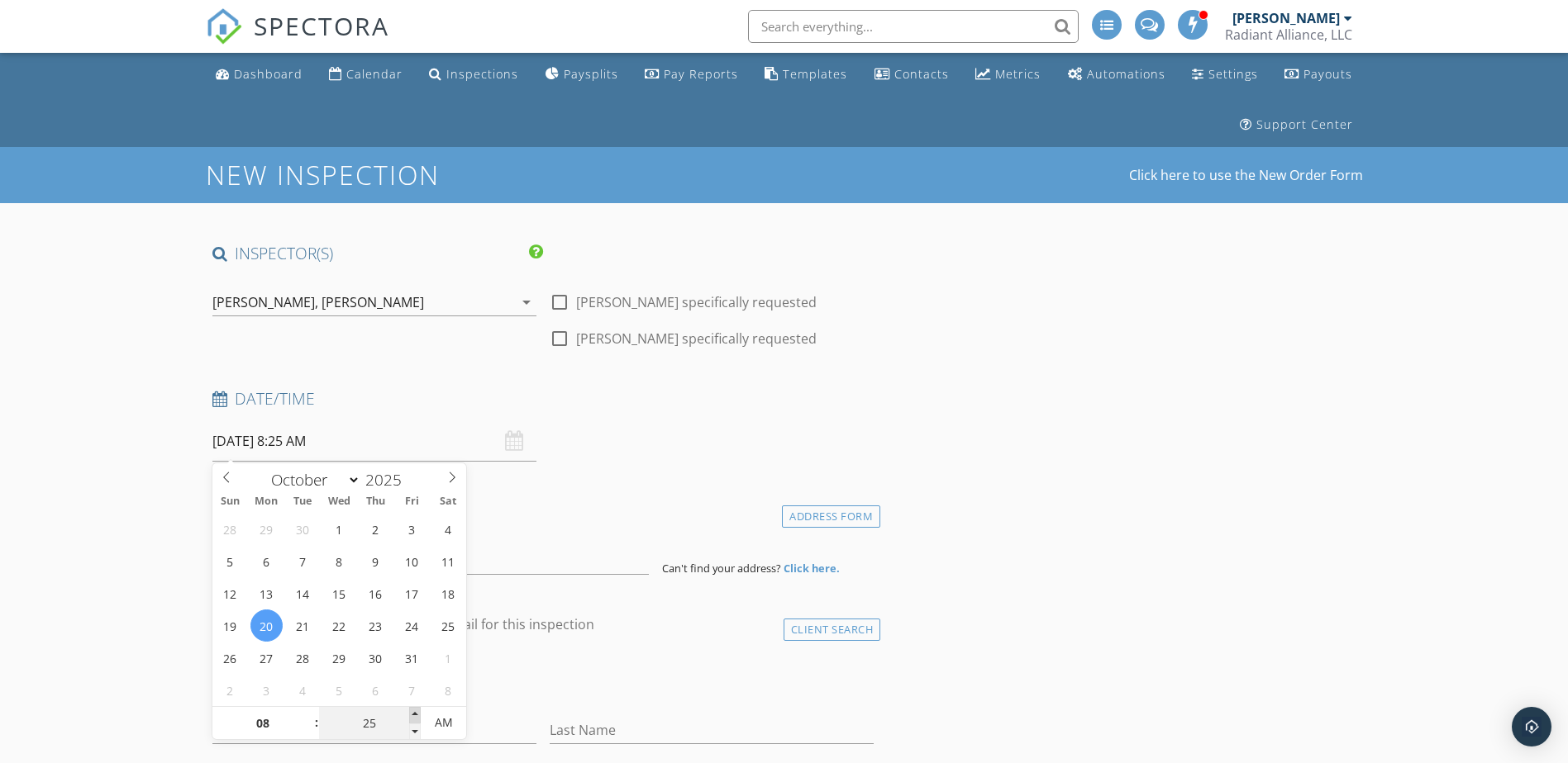
type input "30"
type input "10/20/2025 8:30 AM"
click at [420, 714] on span at bounding box center [415, 715] width 12 height 16
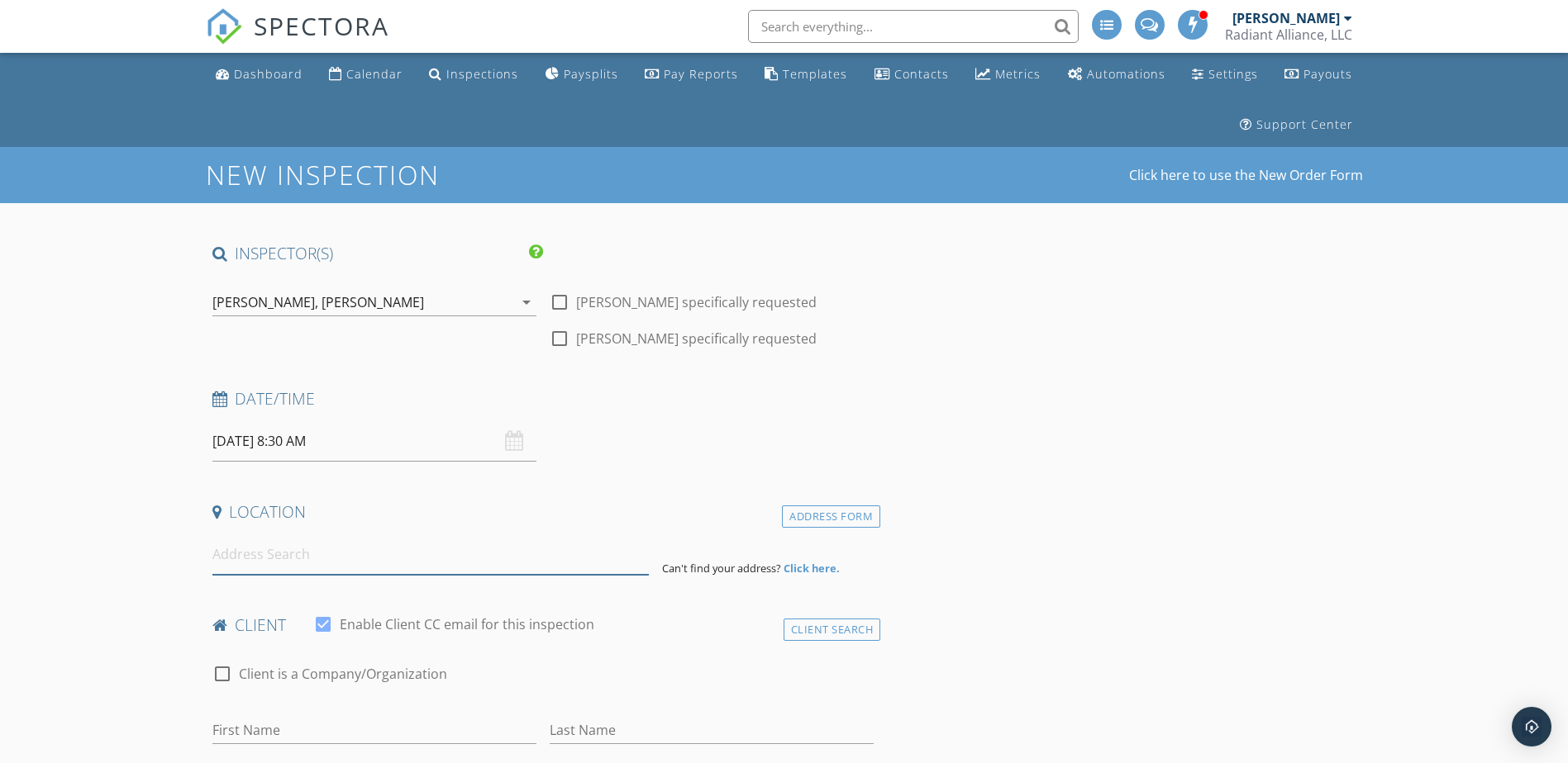
click at [226, 560] on input at bounding box center [431, 554] width 436 height 40
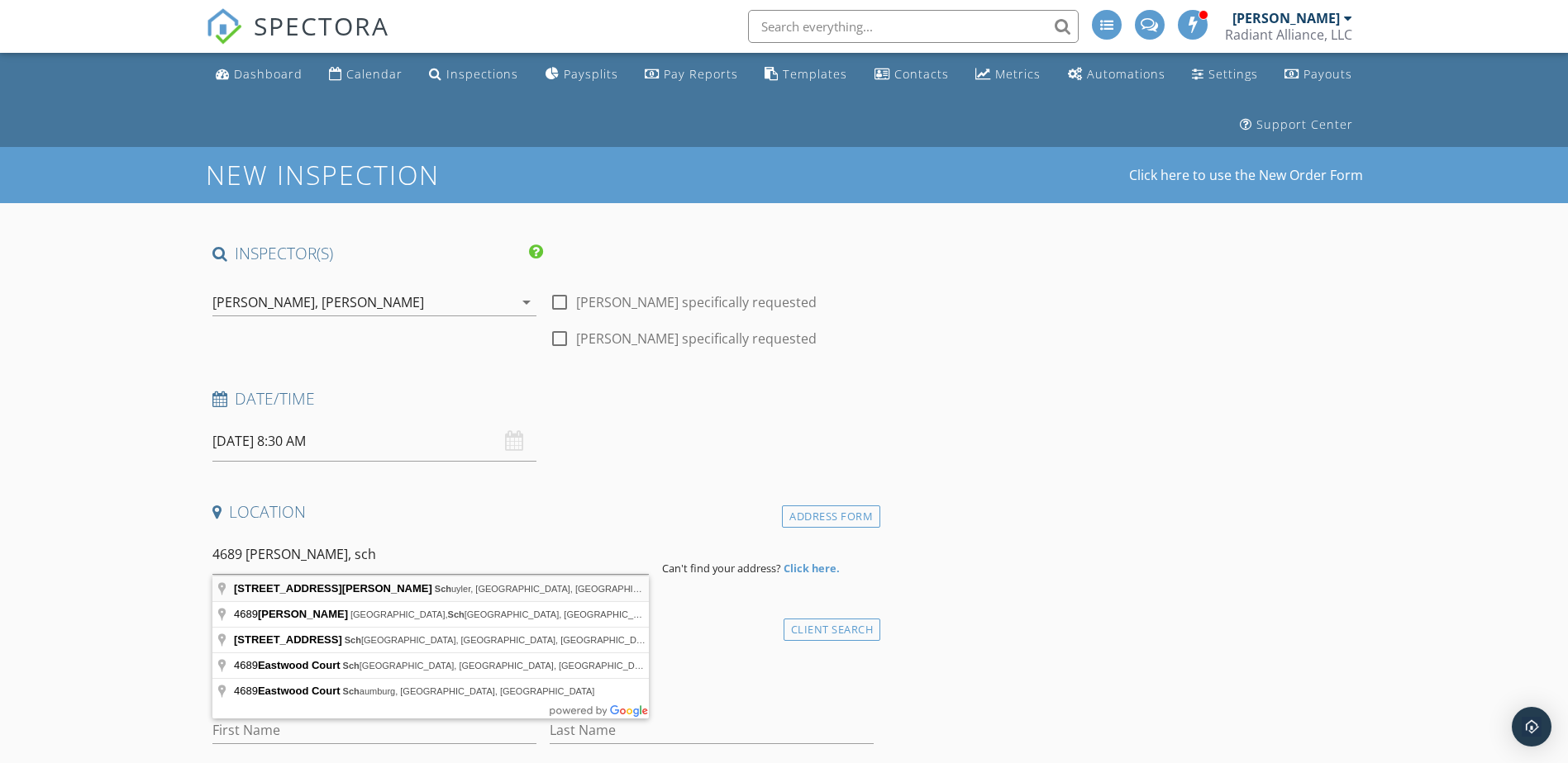
type input "4689 Eastwood Ln, Schuyler, VA, USA"
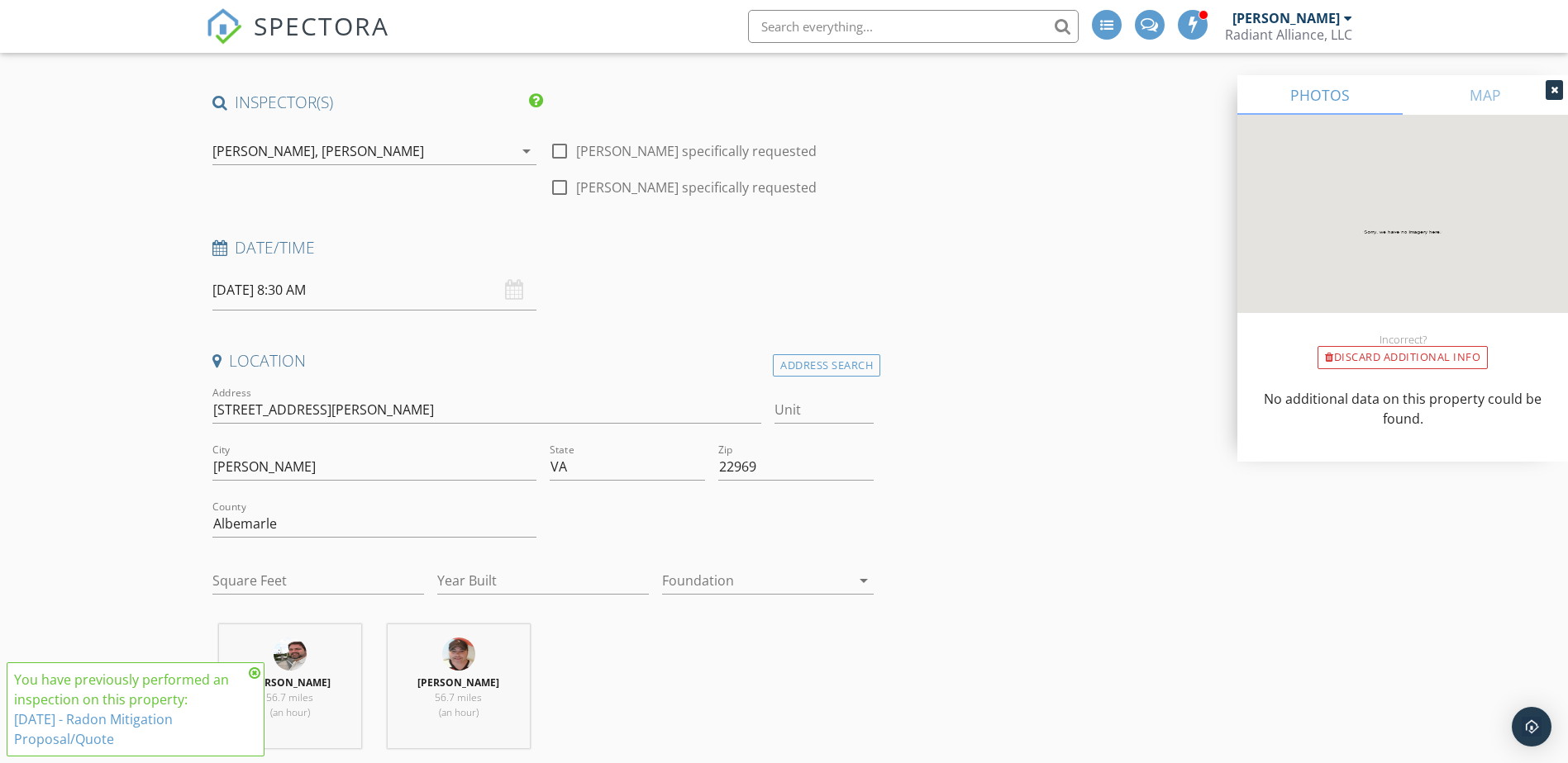
scroll to position [248, 0]
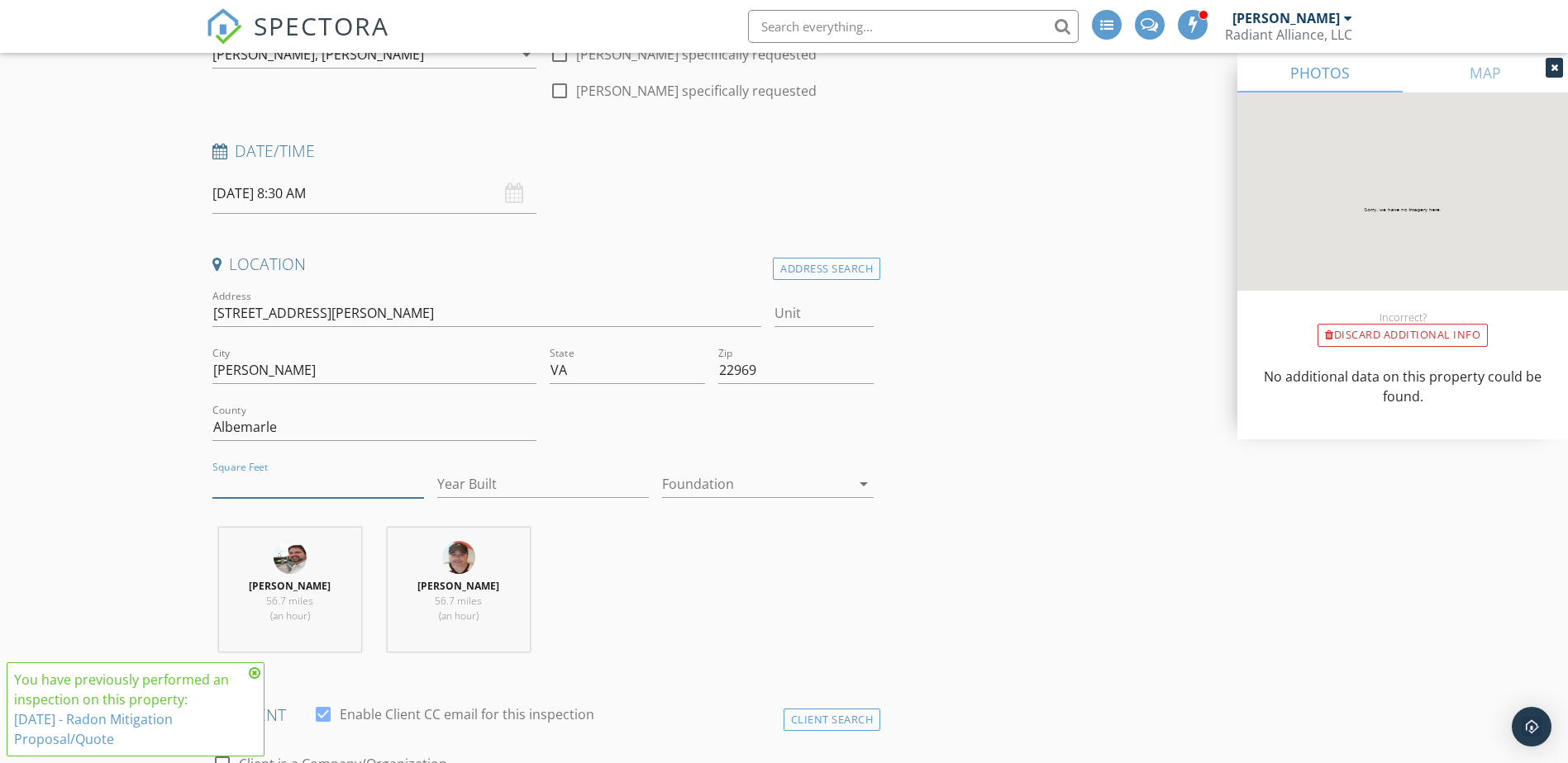
click at [317, 487] on input "Square Feet" at bounding box center [319, 485] width 212 height 27
type input "3374"
click at [443, 482] on input "Year Built" at bounding box center [543, 485] width 212 height 27
type input "1978"
click at [763, 488] on div at bounding box center [756, 484] width 189 height 26
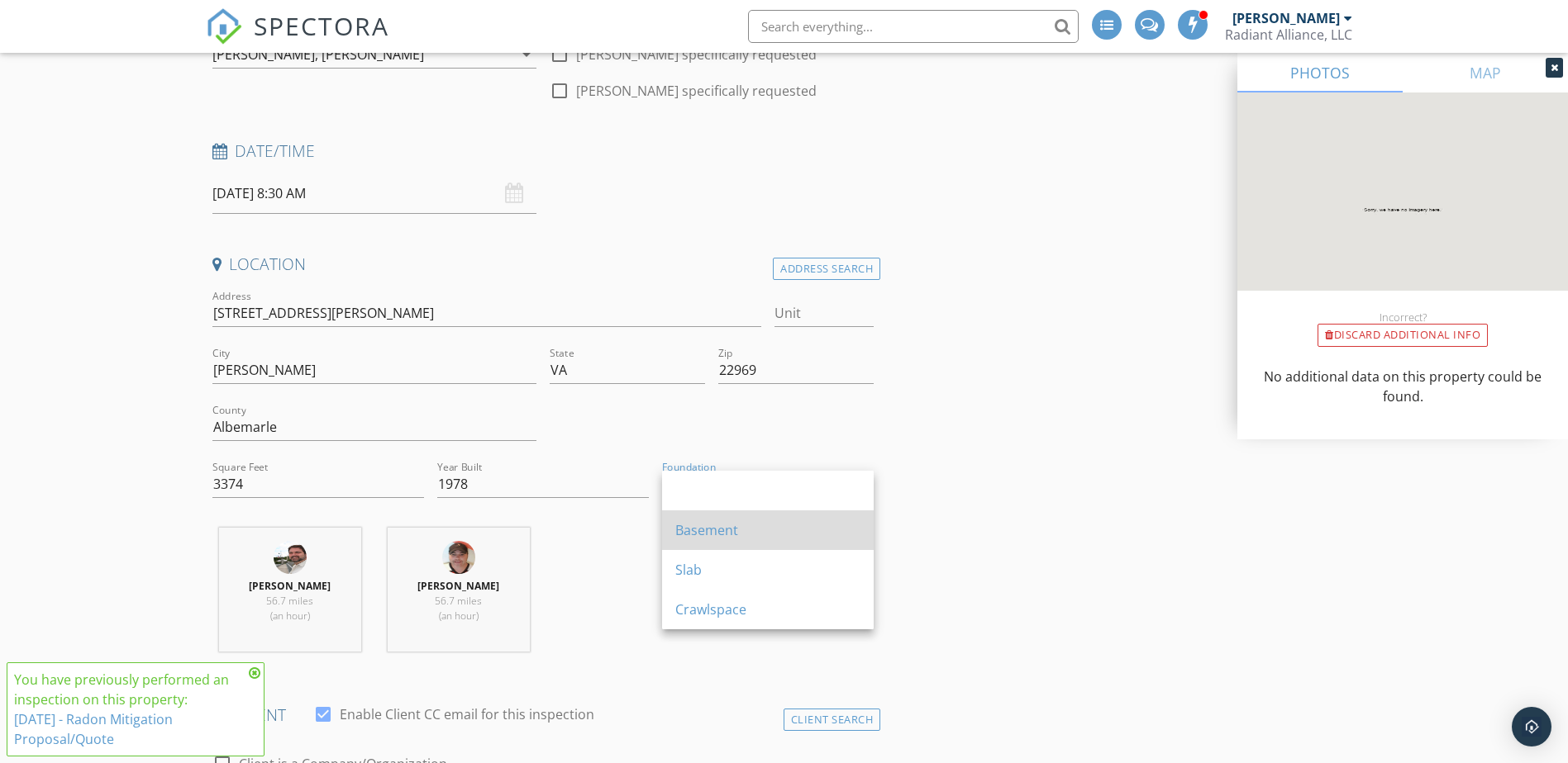
click at [728, 534] on div "Basement" at bounding box center [768, 531] width 185 height 20
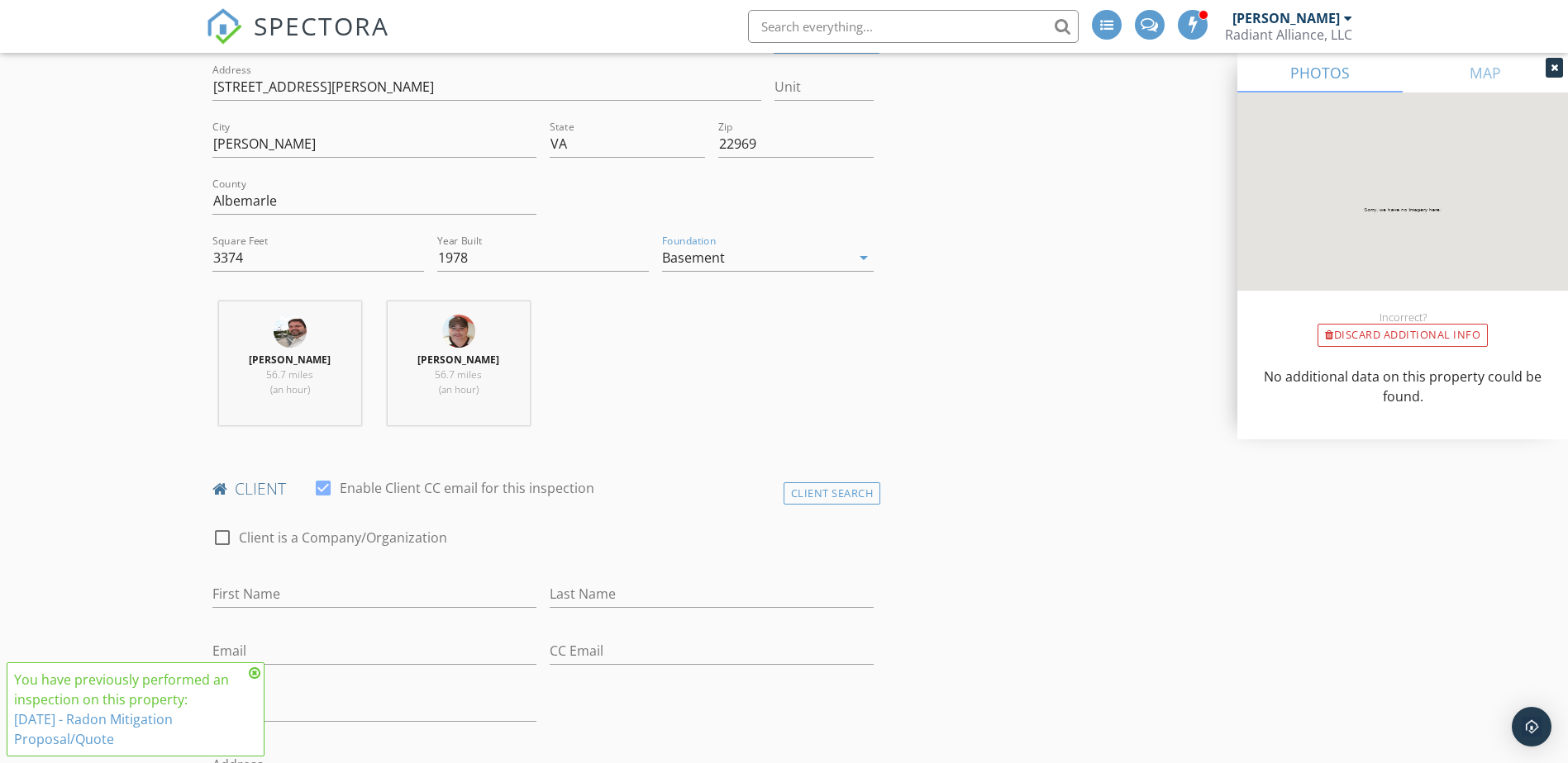
scroll to position [496, 0]
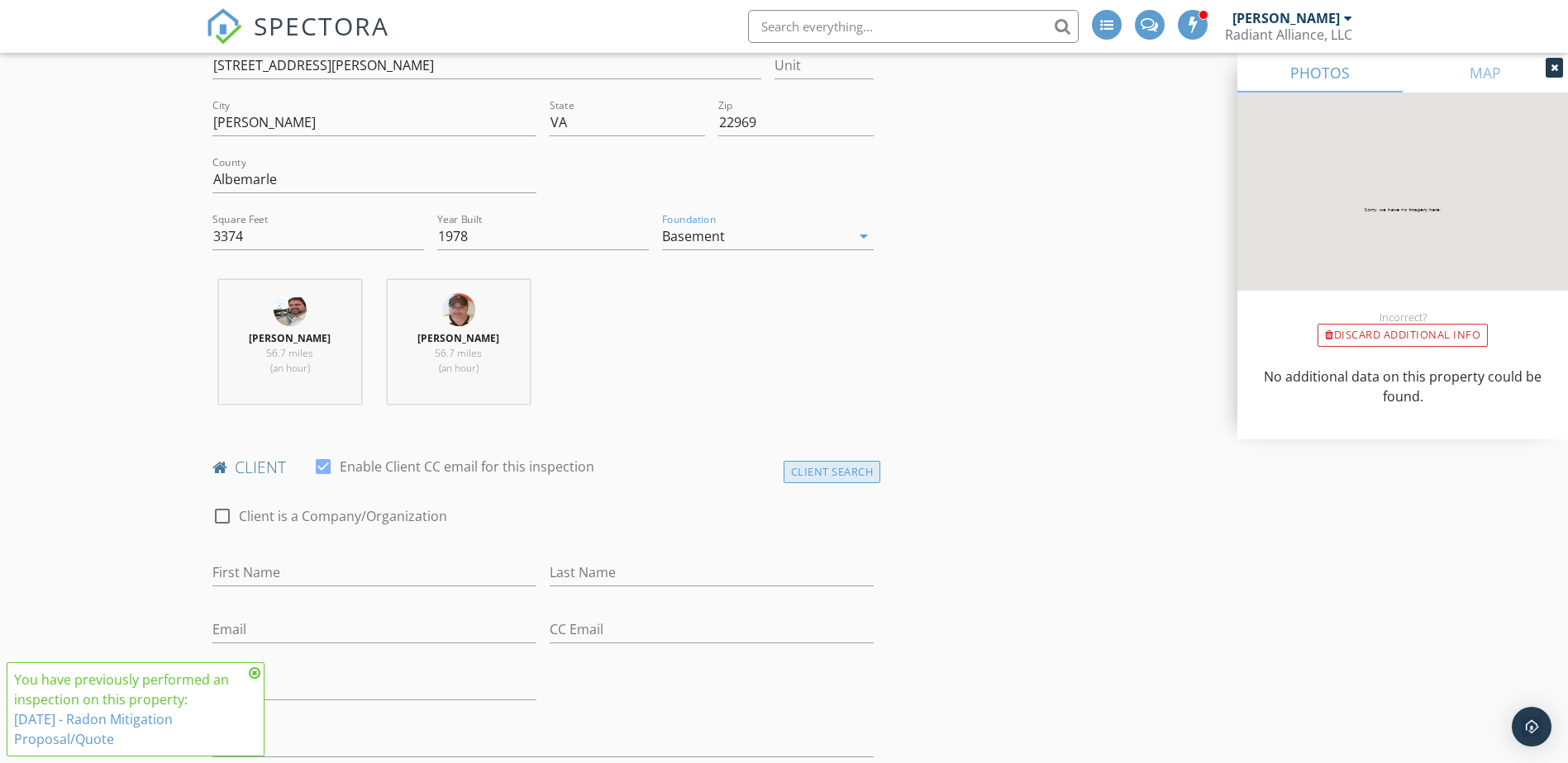
click at [804, 475] on div "Client Search" at bounding box center [832, 472] width 98 height 22
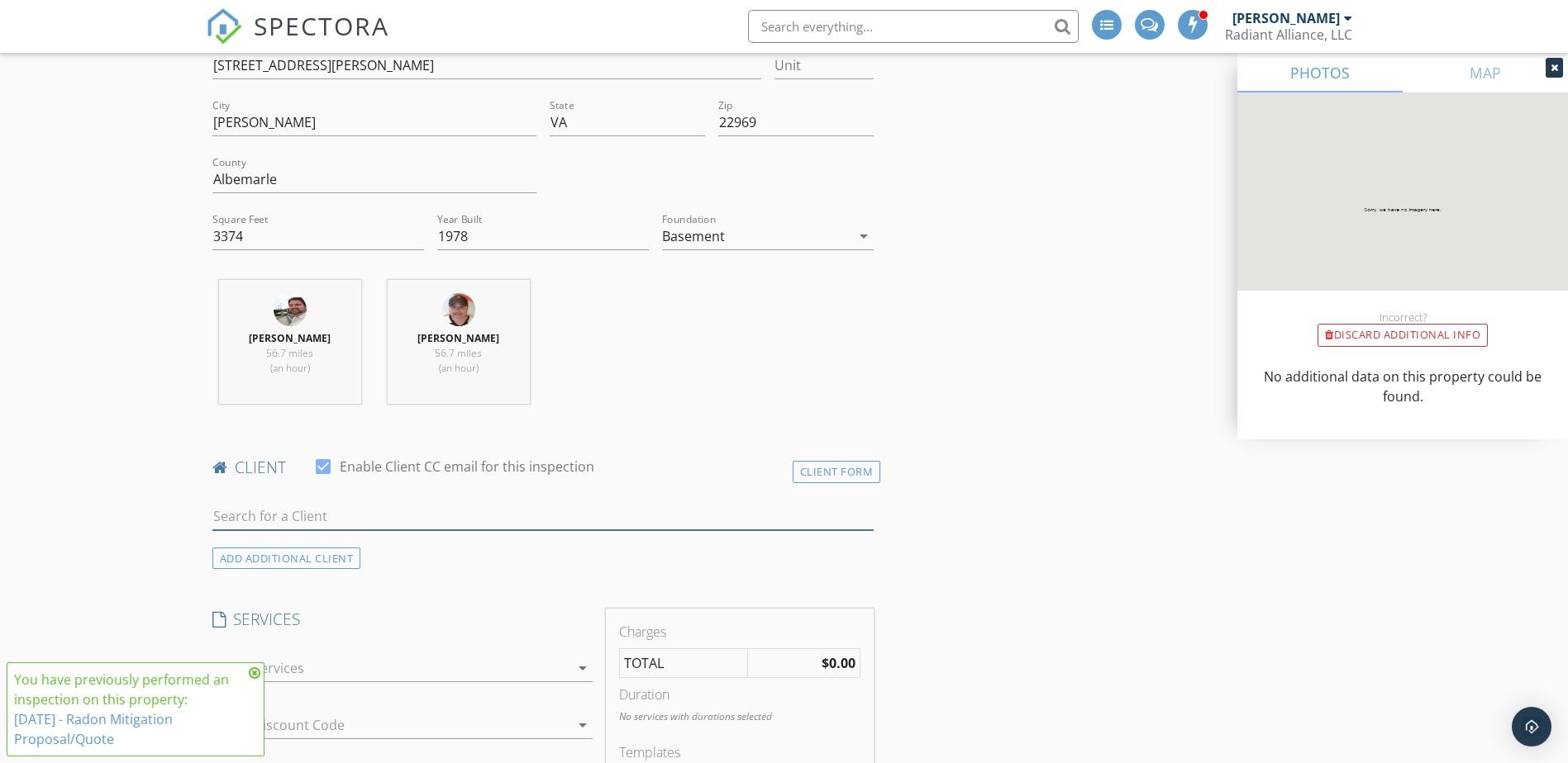
click at [361, 526] on input "text" at bounding box center [543, 517] width 662 height 27
type input "sasha"
click at [348, 562] on div "sbarghachie@gmail.com" at bounding box center [343, 563] width 167 height 13
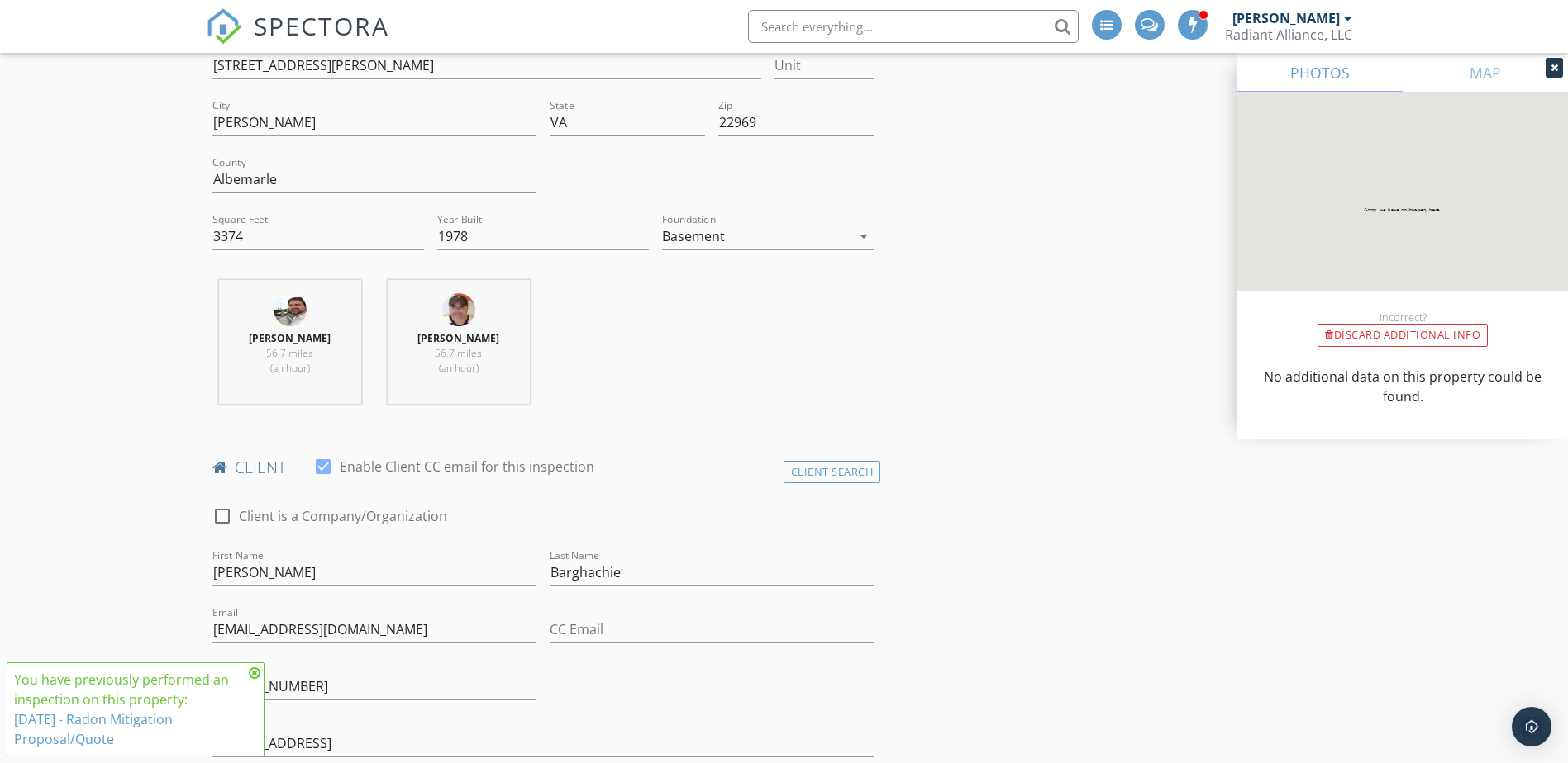
click at [253, 673] on icon at bounding box center [254, 673] width 12 height 13
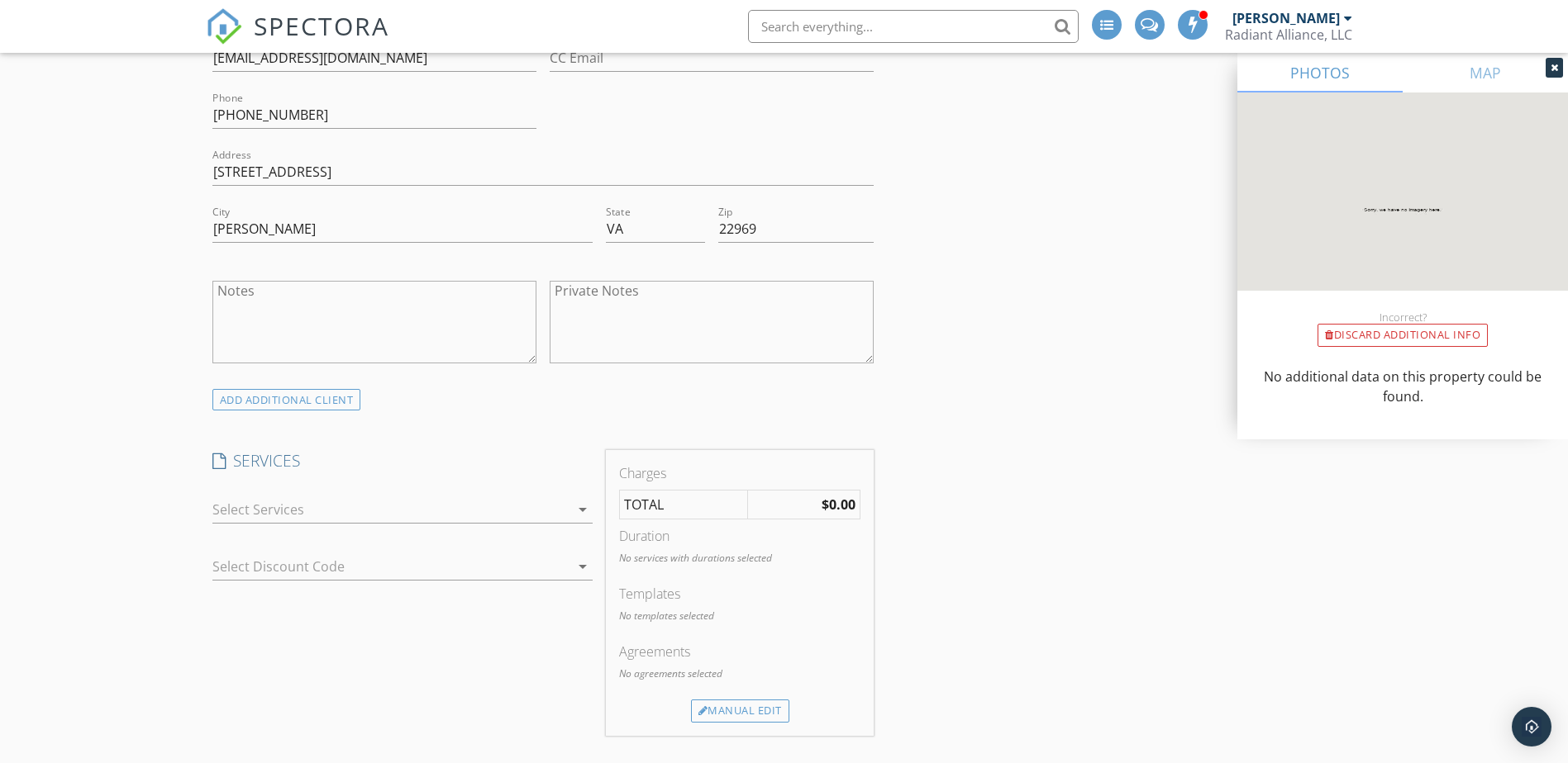
scroll to position [1074, 0]
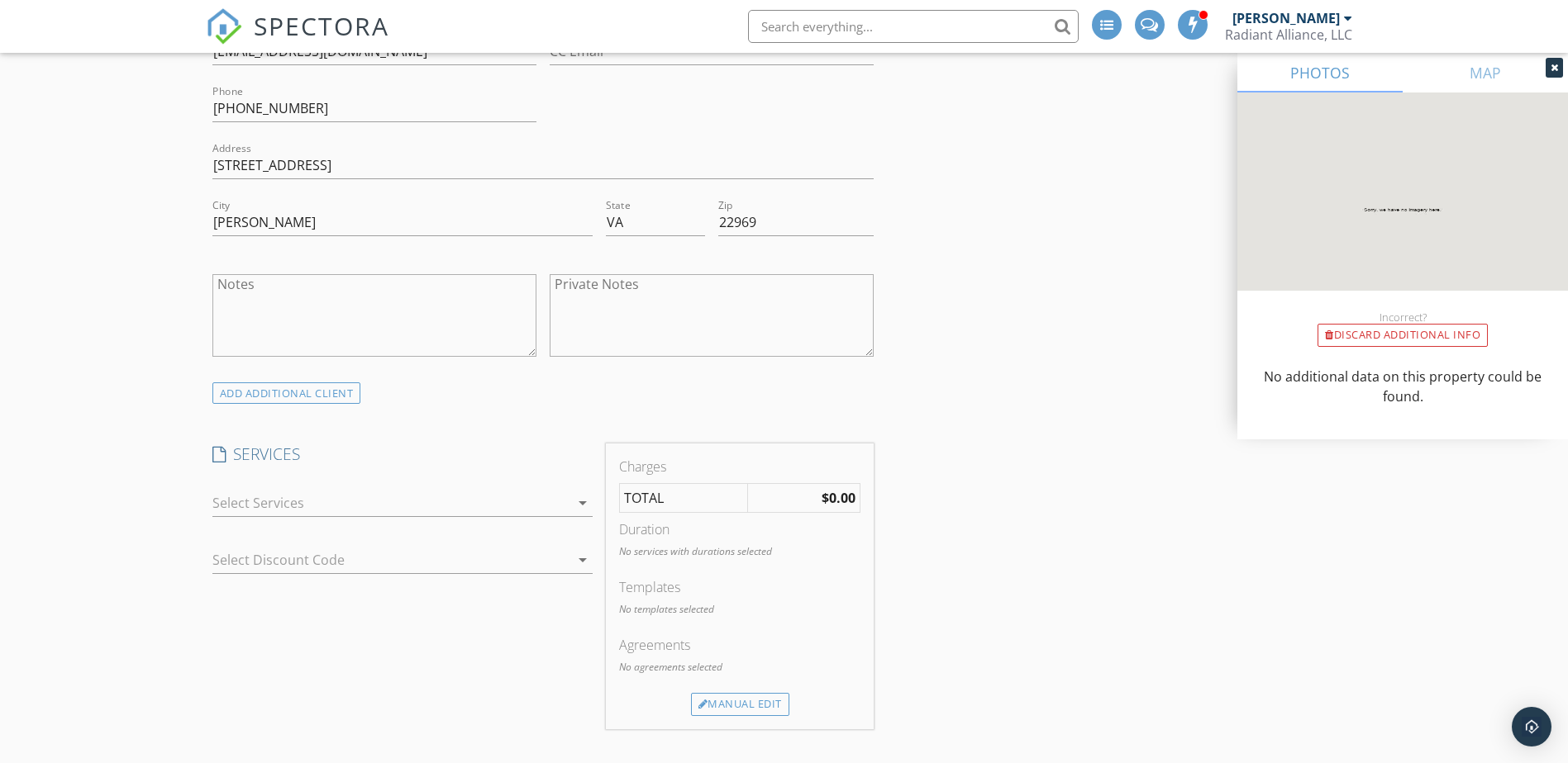
click at [408, 502] on div at bounding box center [392, 503] width 357 height 26
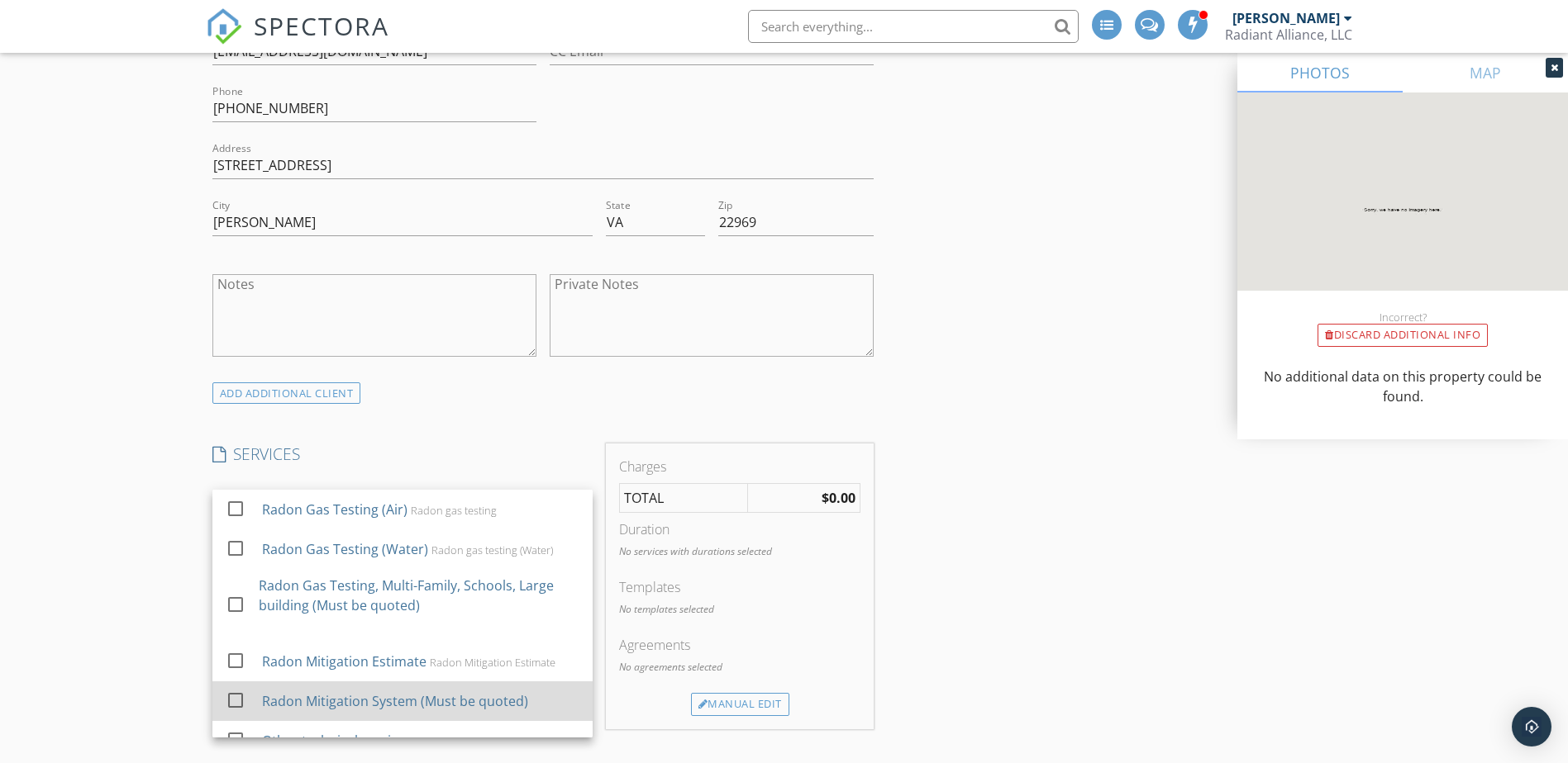
click at [385, 701] on div "Radon Mitigation System (Must be quoted)" at bounding box center [394, 701] width 266 height 20
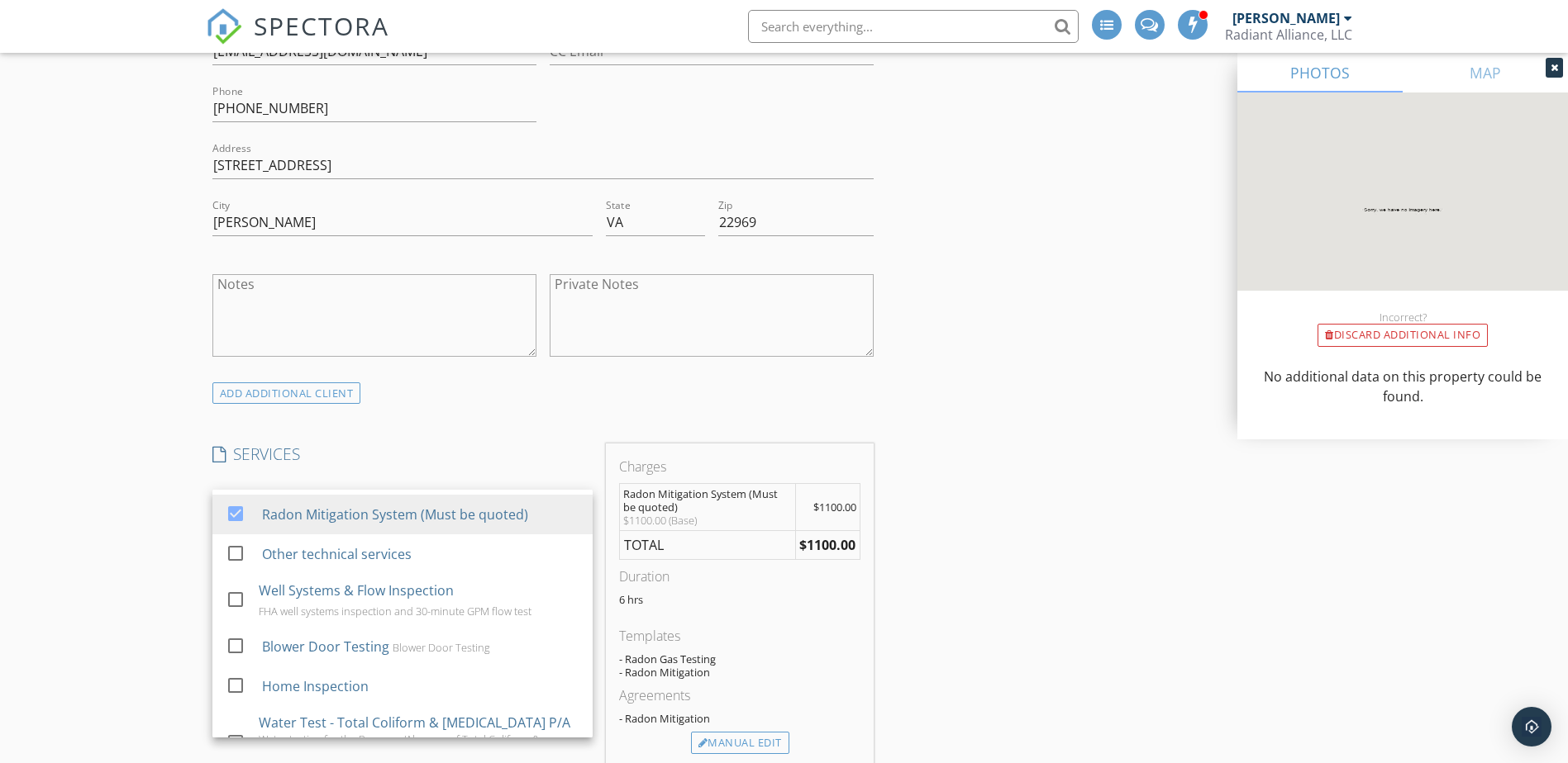
scroll to position [248, 0]
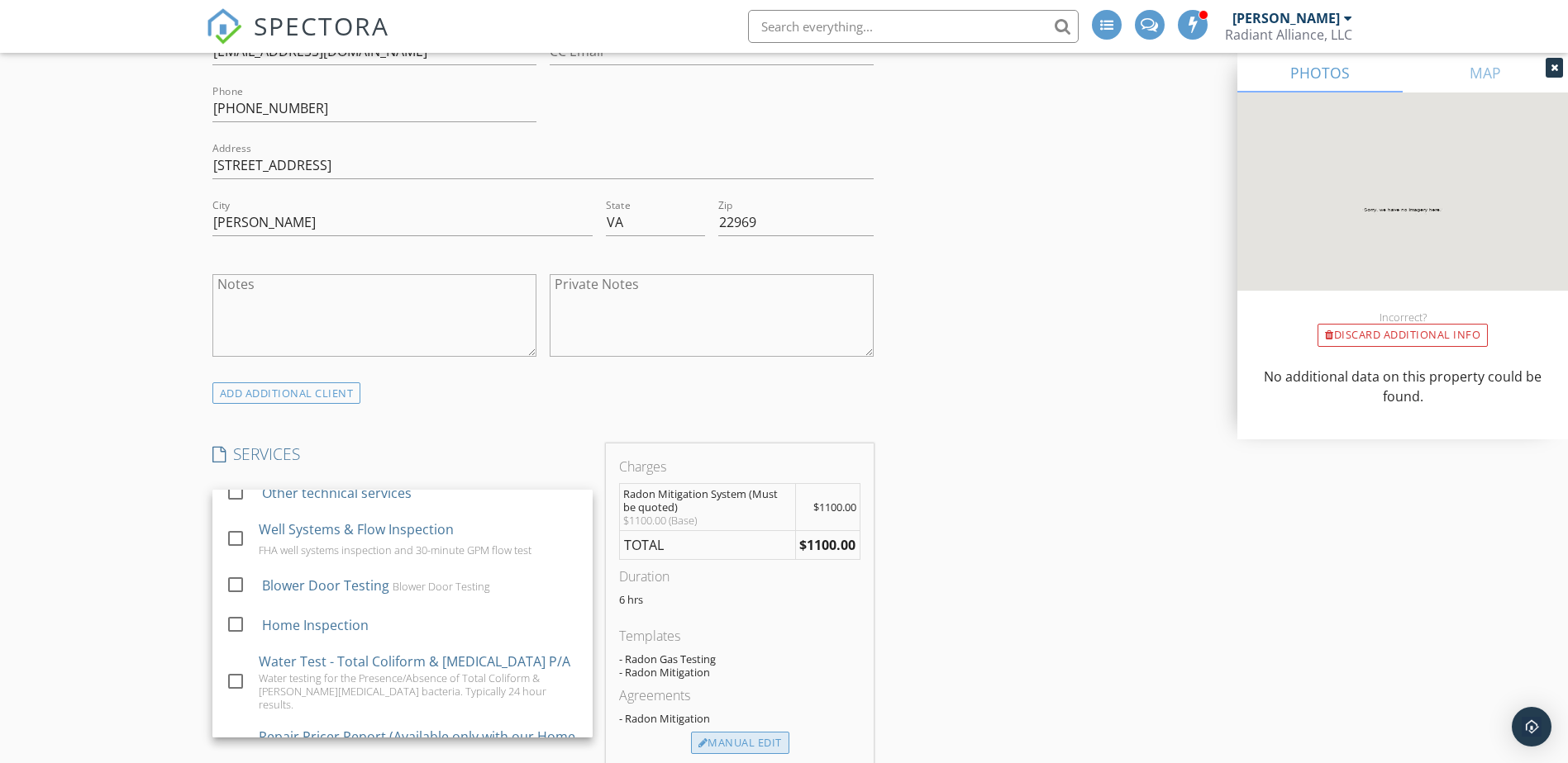
click at [745, 747] on div "Manual Edit" at bounding box center [740, 743] width 99 height 23
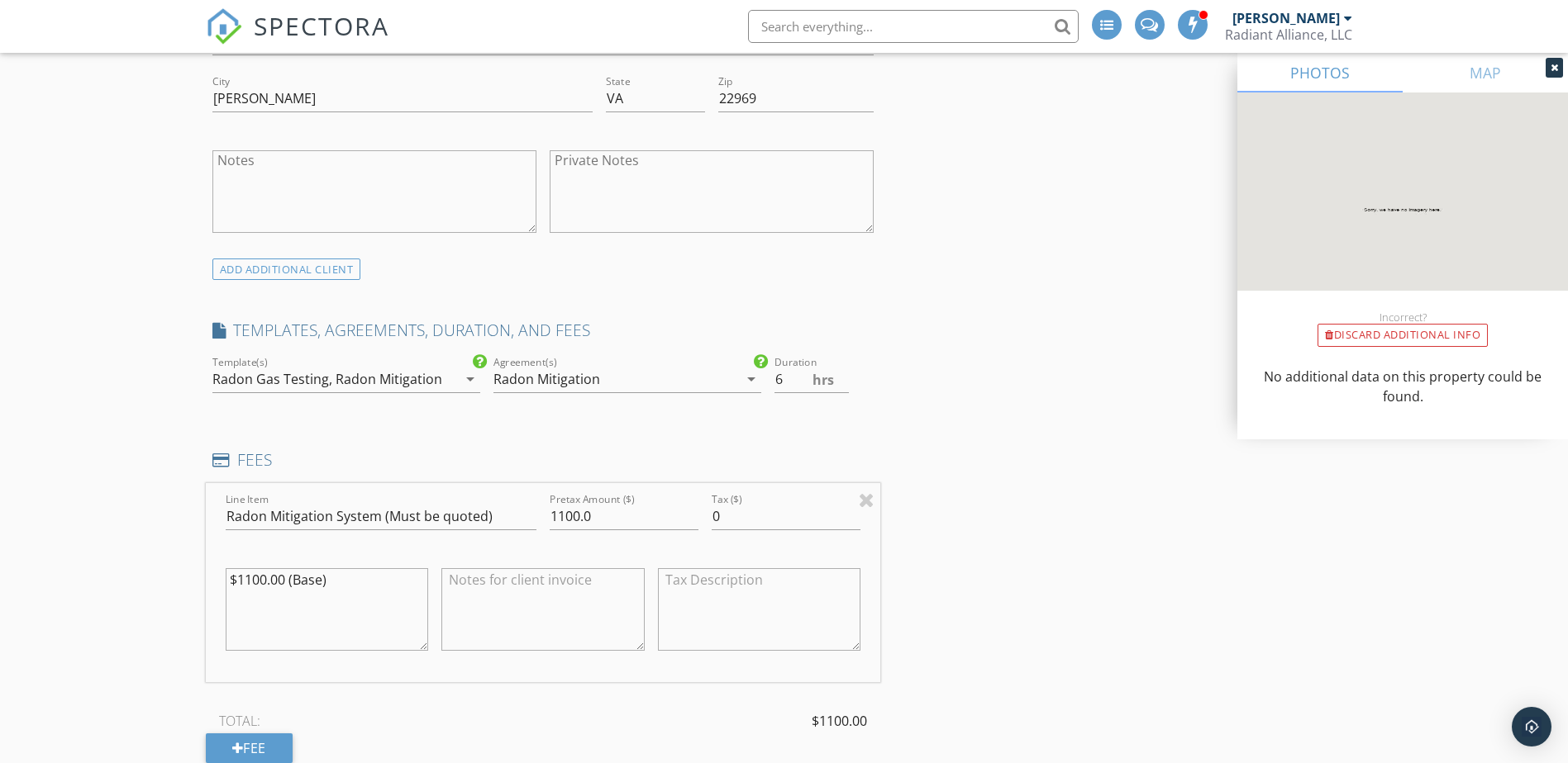
scroll to position [1157, 0]
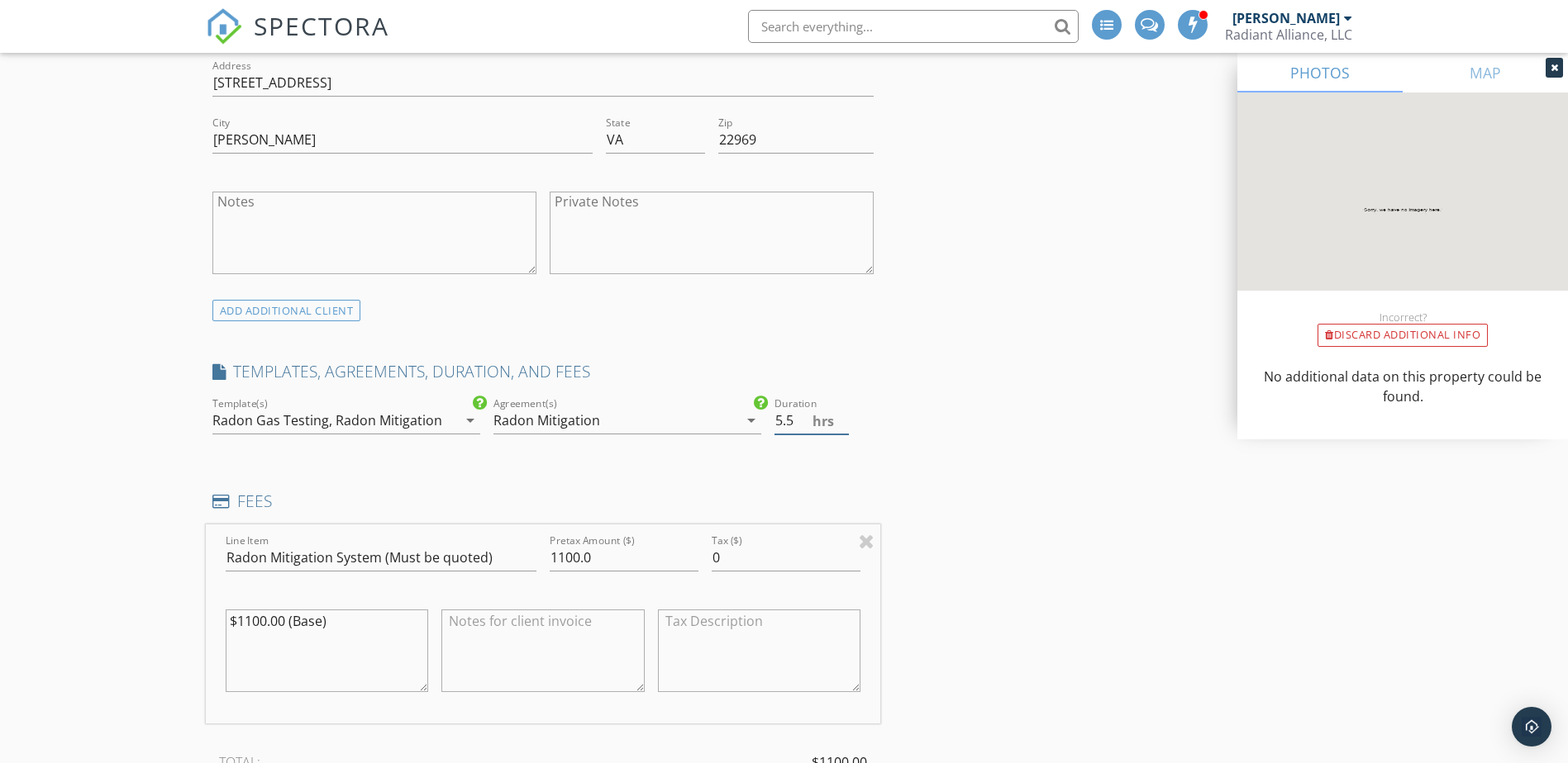
click at [843, 426] on input "5.5" at bounding box center [811, 421] width 75 height 27
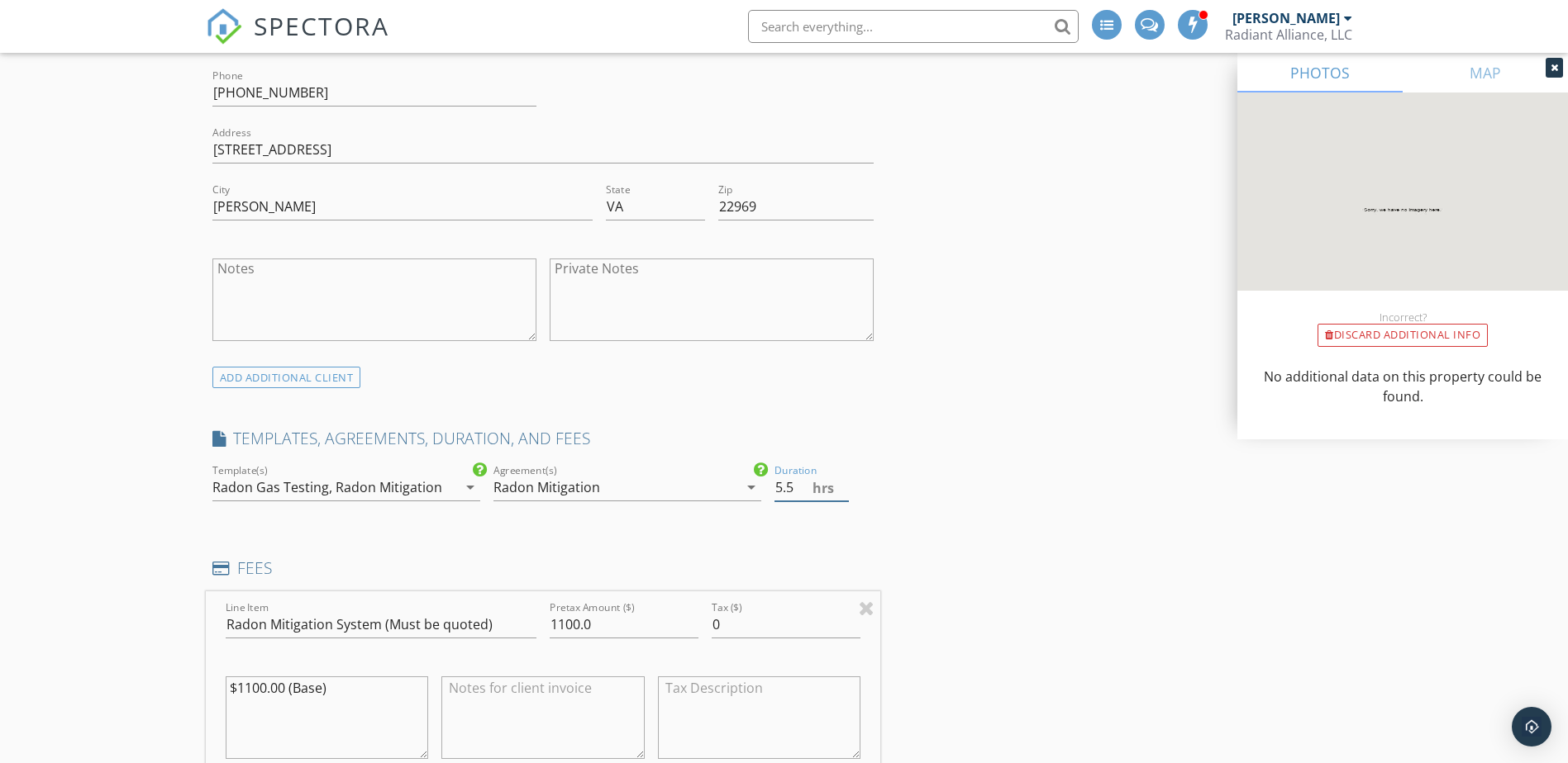
scroll to position [1074, 0]
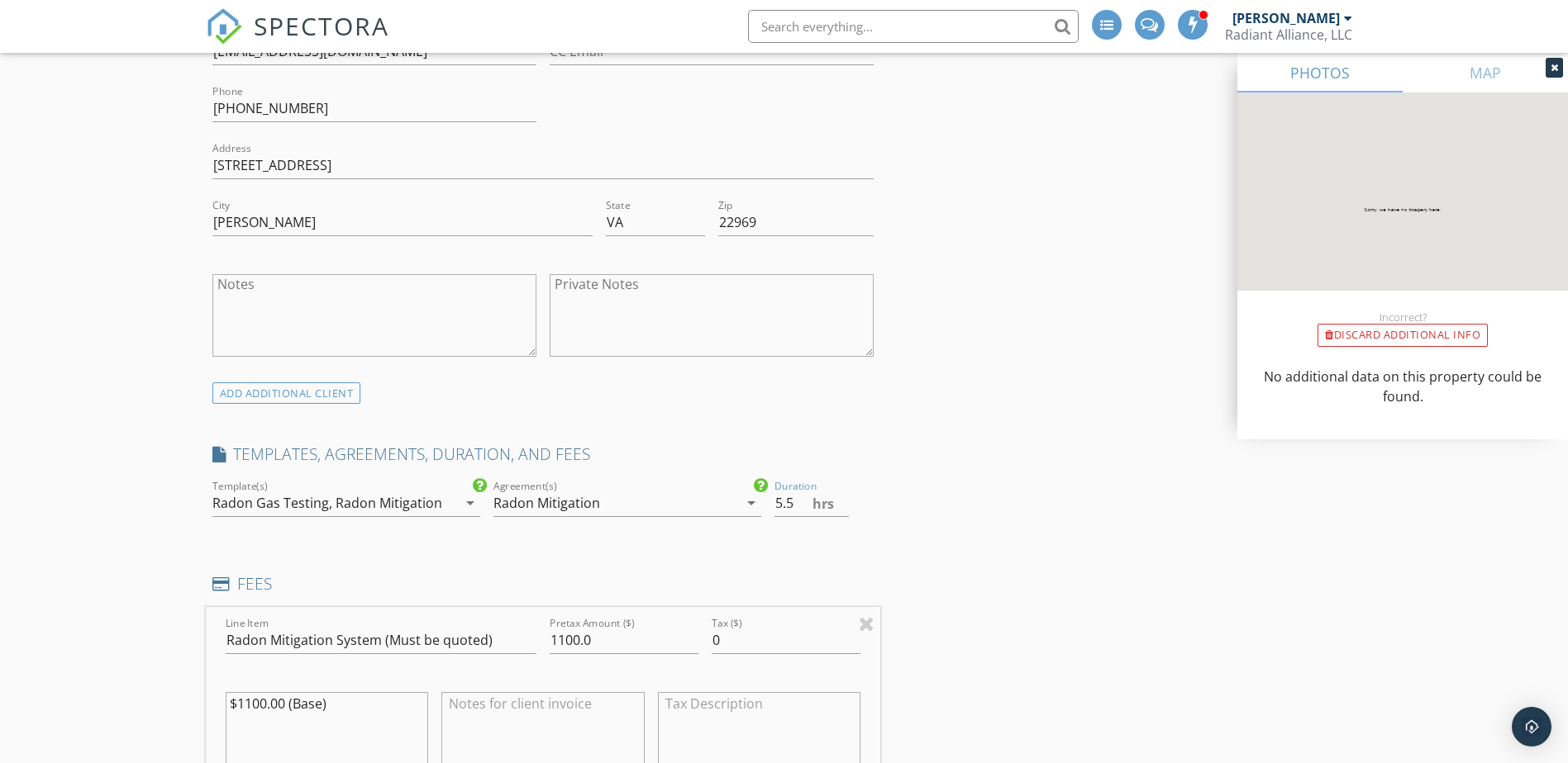
click at [843, 426] on div "INSPECTOR(S) check_box Bruce Jones PRIMARY check_box Matt Decker Bruce Jones, M…" at bounding box center [543, 772] width 675 height 3207
type input "5"
click at [841, 505] on input "5" at bounding box center [811, 504] width 75 height 27
drag, startPoint x: 379, startPoint y: 638, endPoint x: 498, endPoint y: 638, distance: 119.0
click at [498, 638] on input "Radon Mitigation System (Must be quoted)" at bounding box center [381, 641] width 311 height 27
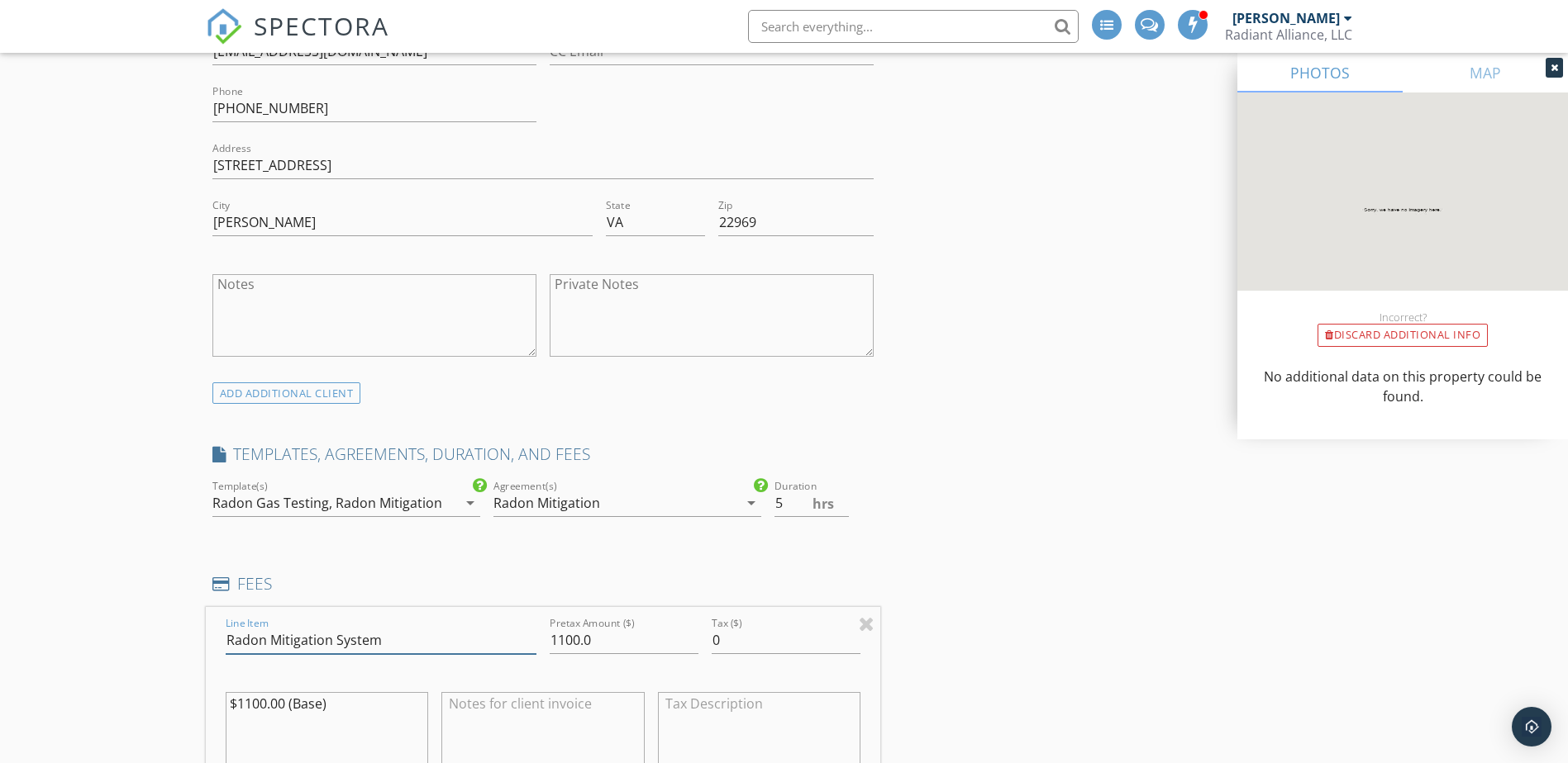
type input "Radon Mitigation System"
type input "1600.00"
click at [246, 705] on textarea "$1100.00 (Base)" at bounding box center [327, 733] width 203 height 83
type textarea "$1600.00 (Install radon mitigation system per quote dated 9/27/2025)"
click at [485, 725] on textarea at bounding box center [542, 733] width 203 height 83
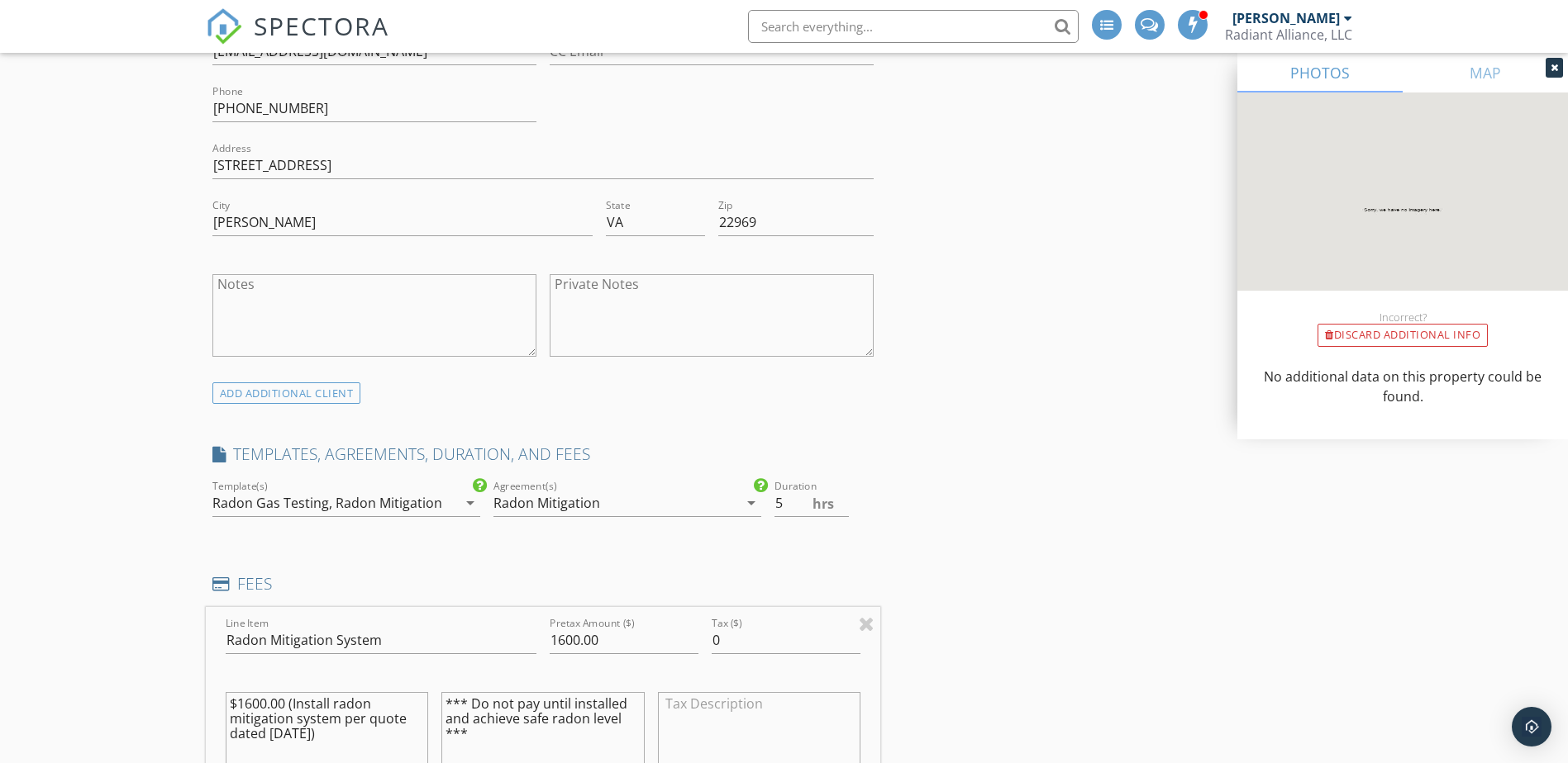
drag, startPoint x: 482, startPoint y: 733, endPoint x: 431, endPoint y: 702, distance: 59.7
click at [431, 702] on div "Line Item Radon Mitigation System Pretax Amount ($) 1600.00 Tax ($) 0 $1600.00 …" at bounding box center [543, 706] width 675 height 199
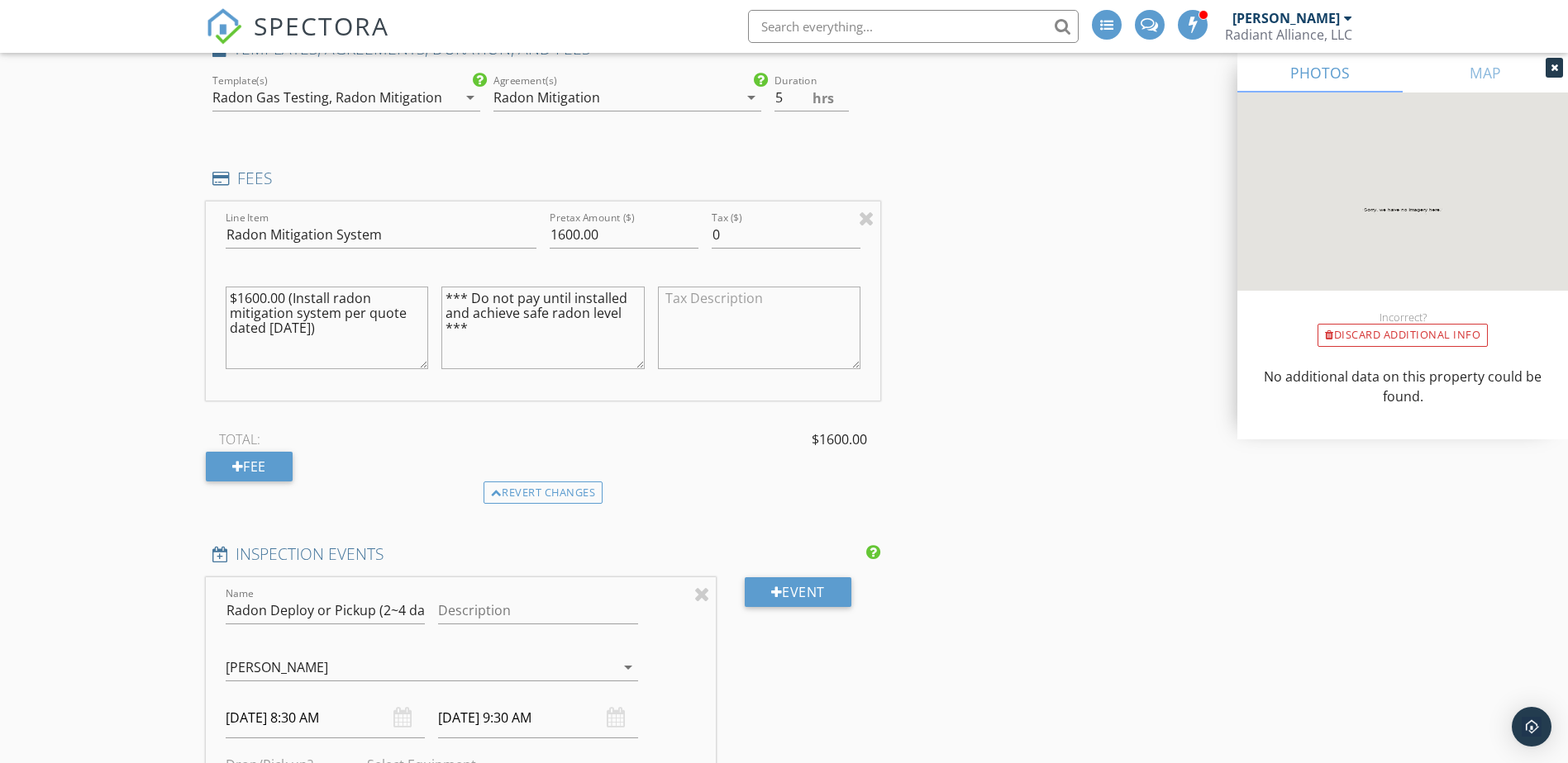
scroll to position [1487, 0]
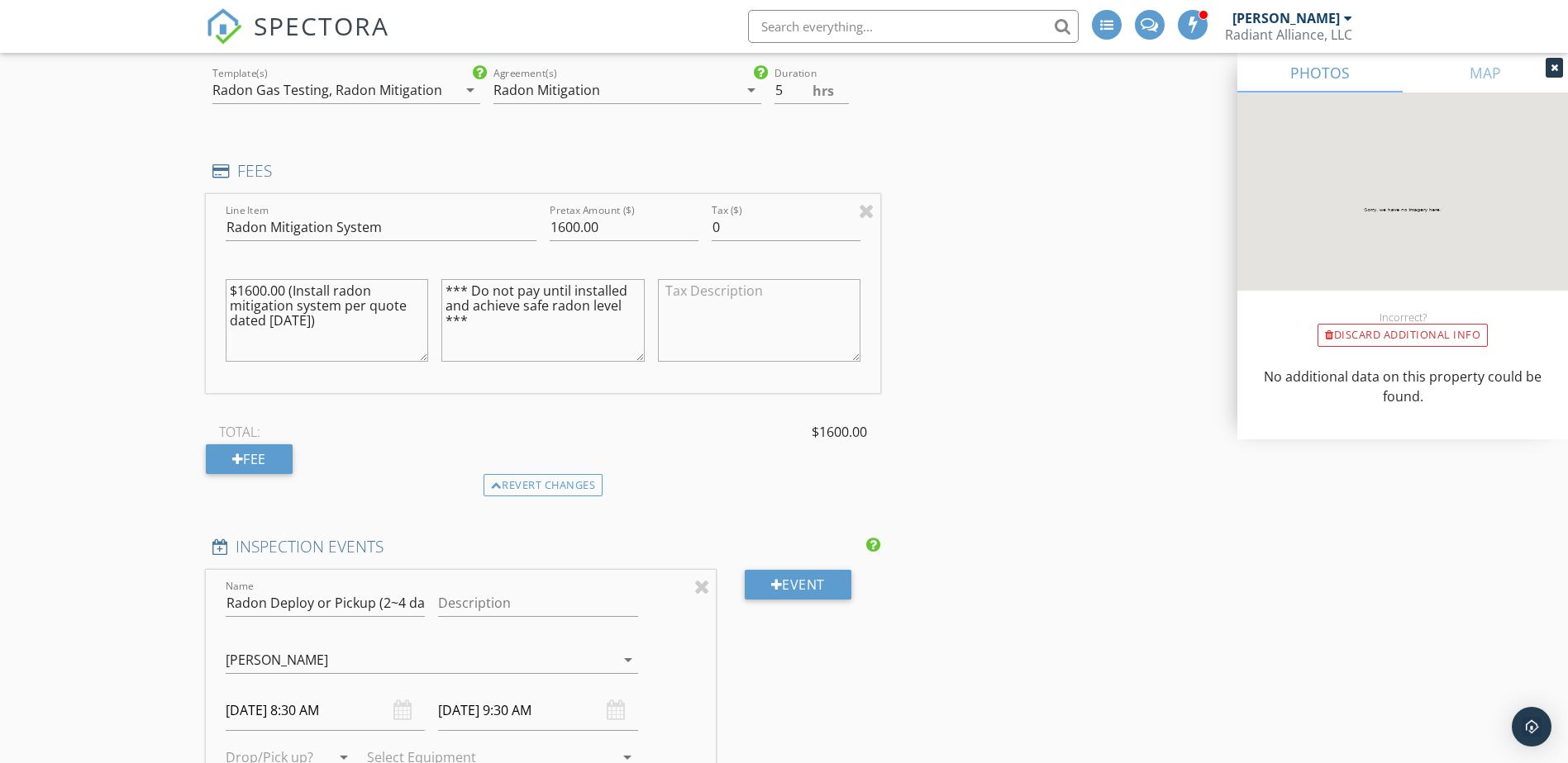
type textarea "*** Do not pay until installed and achieve safe radon level ***"
click at [560, 598] on input "Description" at bounding box center [538, 603] width 200 height 27
type input "Pick up test equipment"
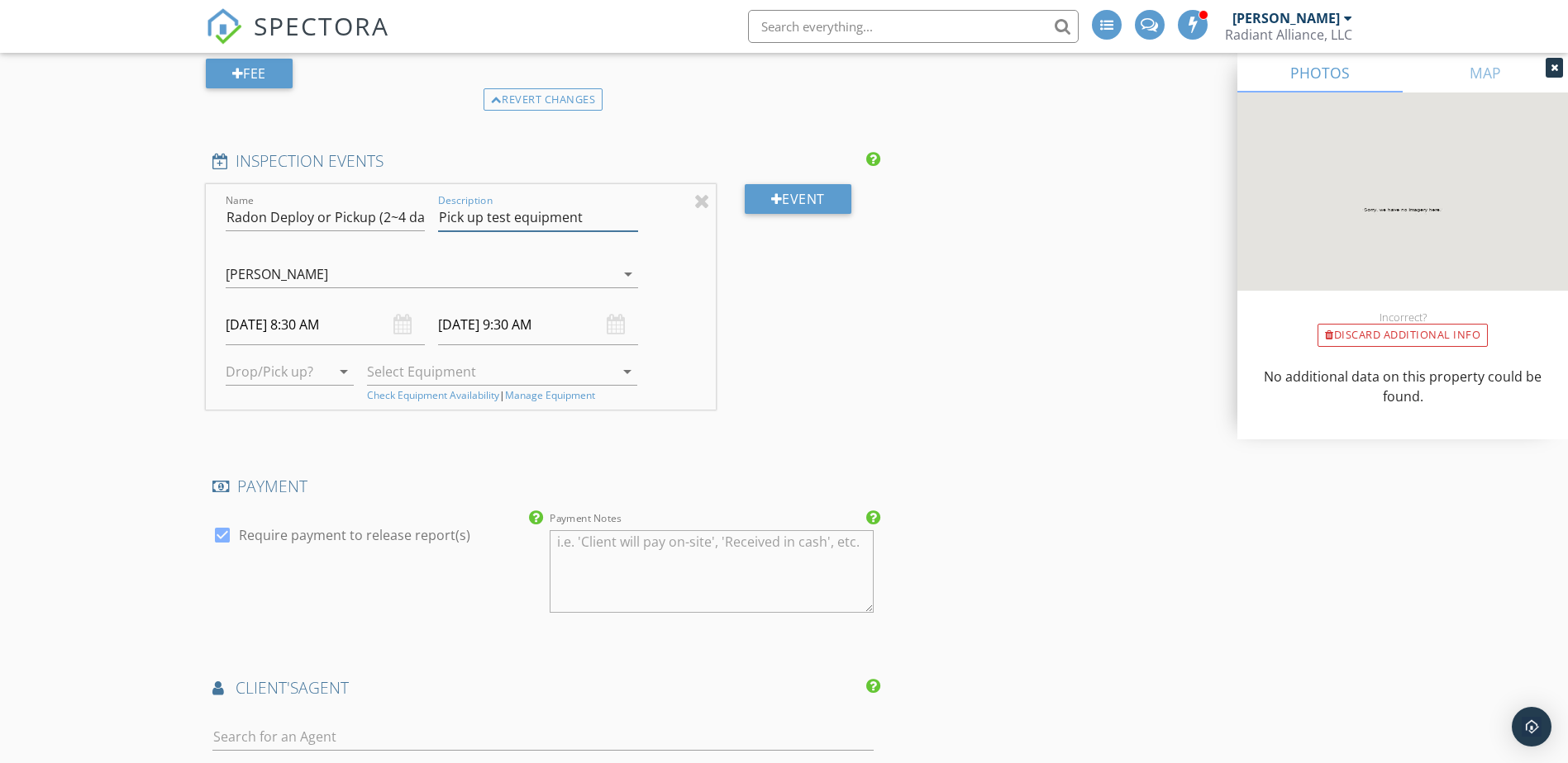
scroll to position [1873, 0]
click at [268, 322] on input "10/20/2025 8:30 AM" at bounding box center [325, 324] width 200 height 40
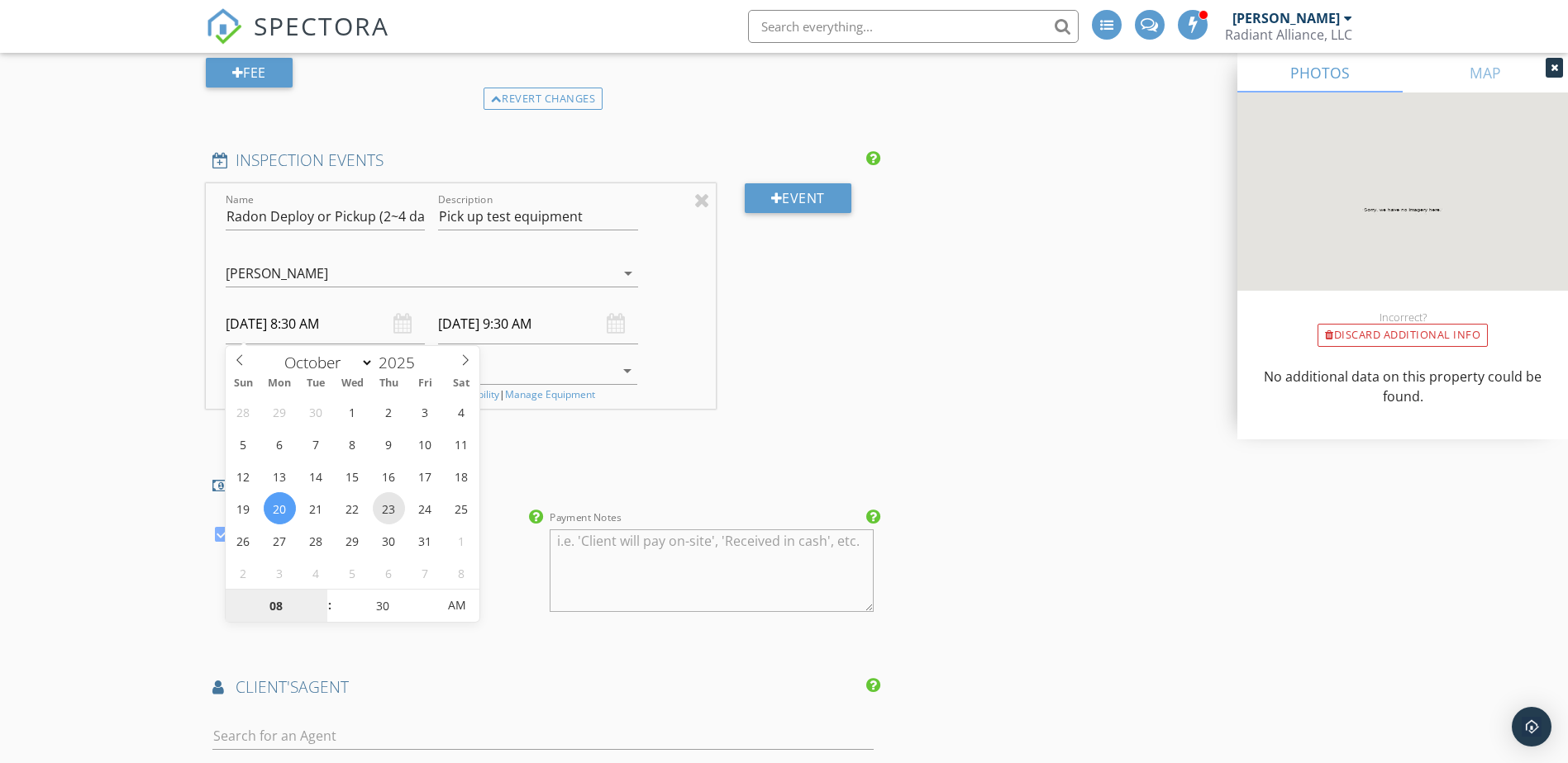
type input "10/23/2025 8:30 AM"
type input "10/23/2025 9:30 AM"
type input "09"
type input "10/23/2025 9:30 AM"
click at [324, 599] on span at bounding box center [322, 598] width 12 height 16
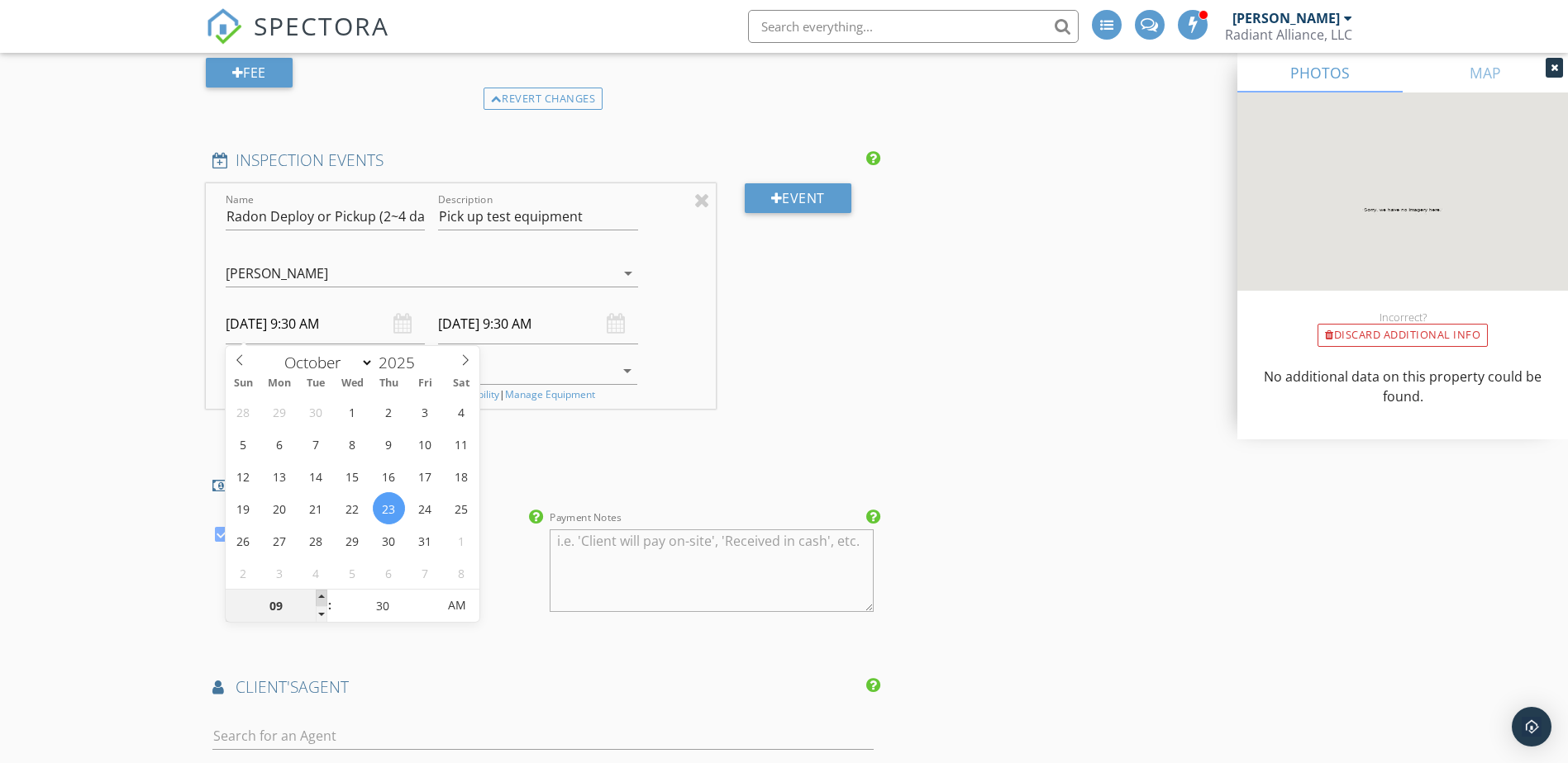
type input "10"
type input "10/23/2025 10:30 AM"
click at [324, 599] on span at bounding box center [322, 598] width 12 height 16
type input "11"
type input "10/23/2025 11:30 AM"
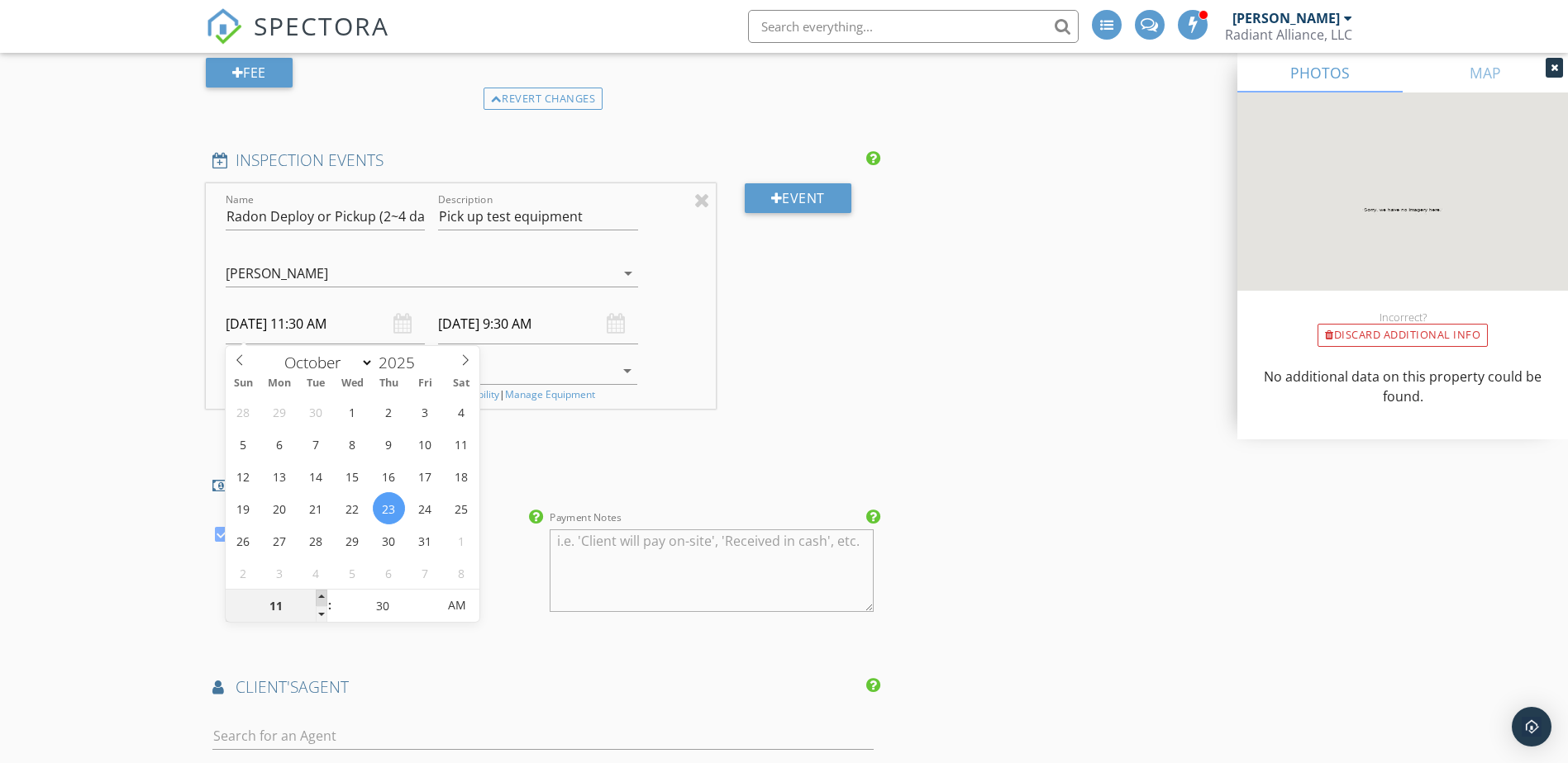
click at [324, 599] on span at bounding box center [322, 598] width 12 height 16
type input "12"
type input "10/23/2025 12:30 PM"
click at [324, 599] on span at bounding box center [322, 598] width 12 height 16
type input "01"
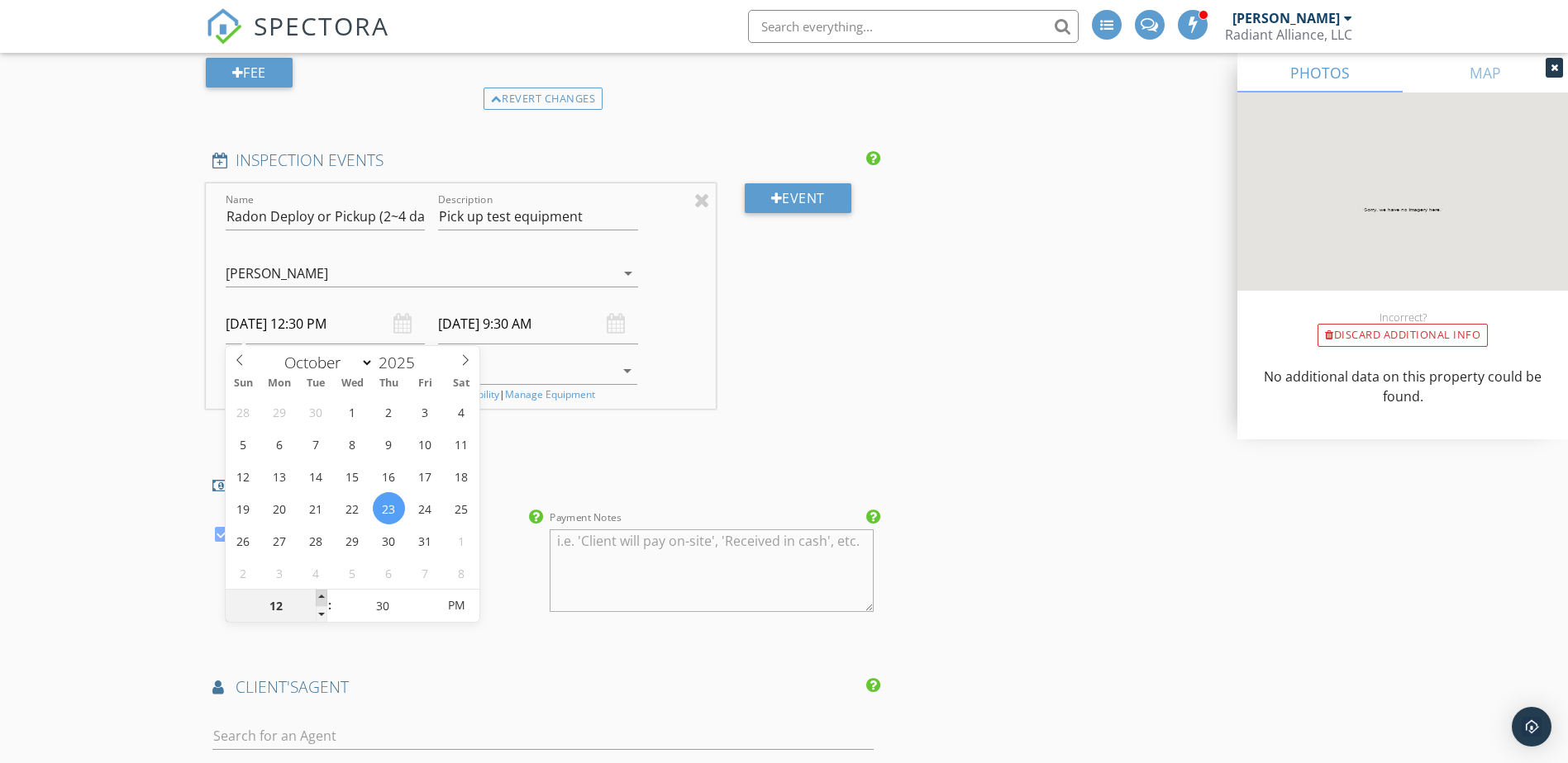
type input "10/23/2025 1:30 PM"
click at [324, 599] on span at bounding box center [322, 598] width 12 height 16
type input "10/23/2025 2:30 PM"
type input "02"
type input "10/23/2025 2:30 PM"
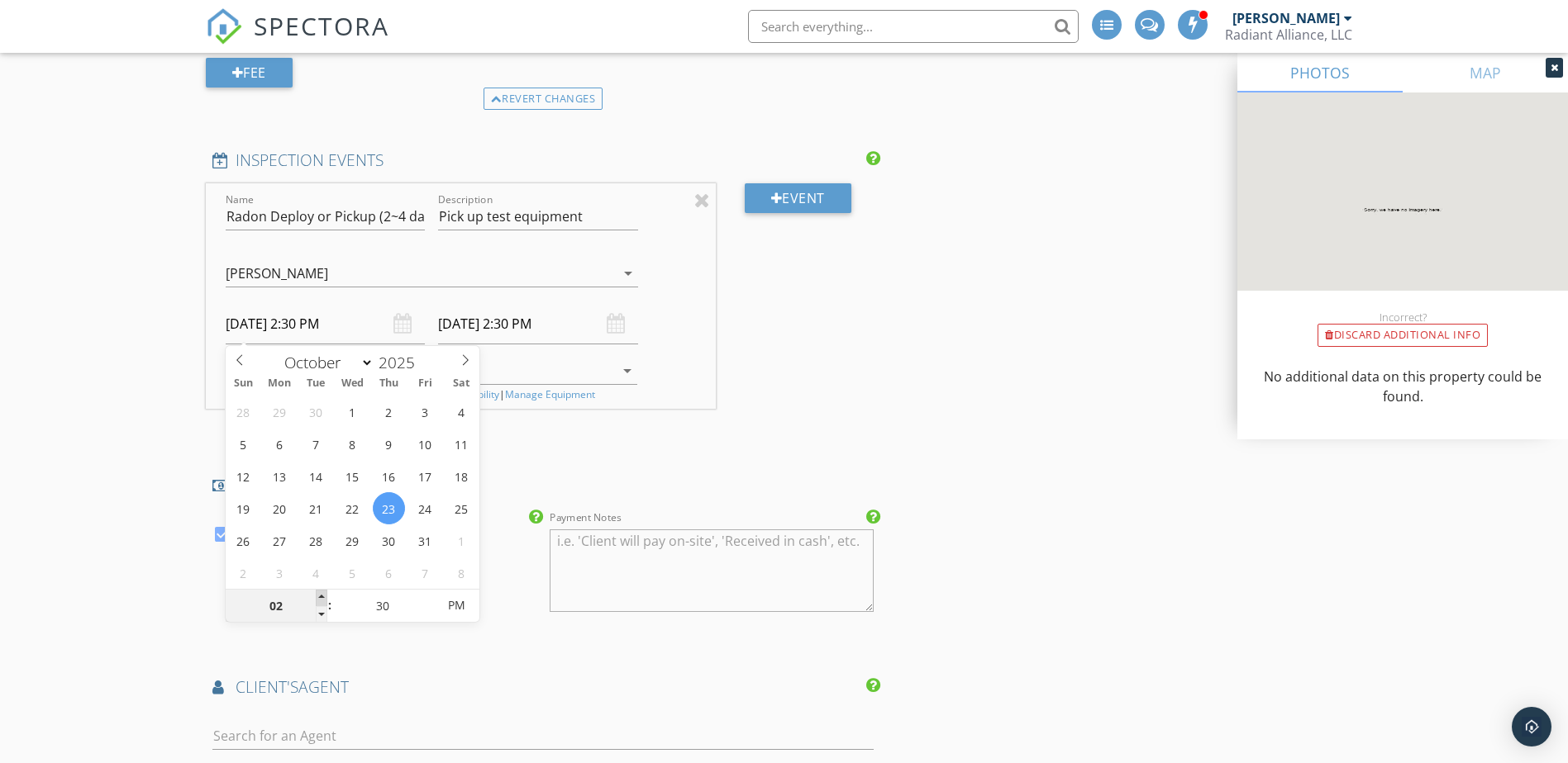
click at [324, 599] on span at bounding box center [322, 598] width 12 height 16
type input "10/23/2025 3:30 PM"
type input "03"
type input "10/23/2025 3:30 PM"
click at [324, 599] on span at bounding box center [322, 598] width 12 height 16
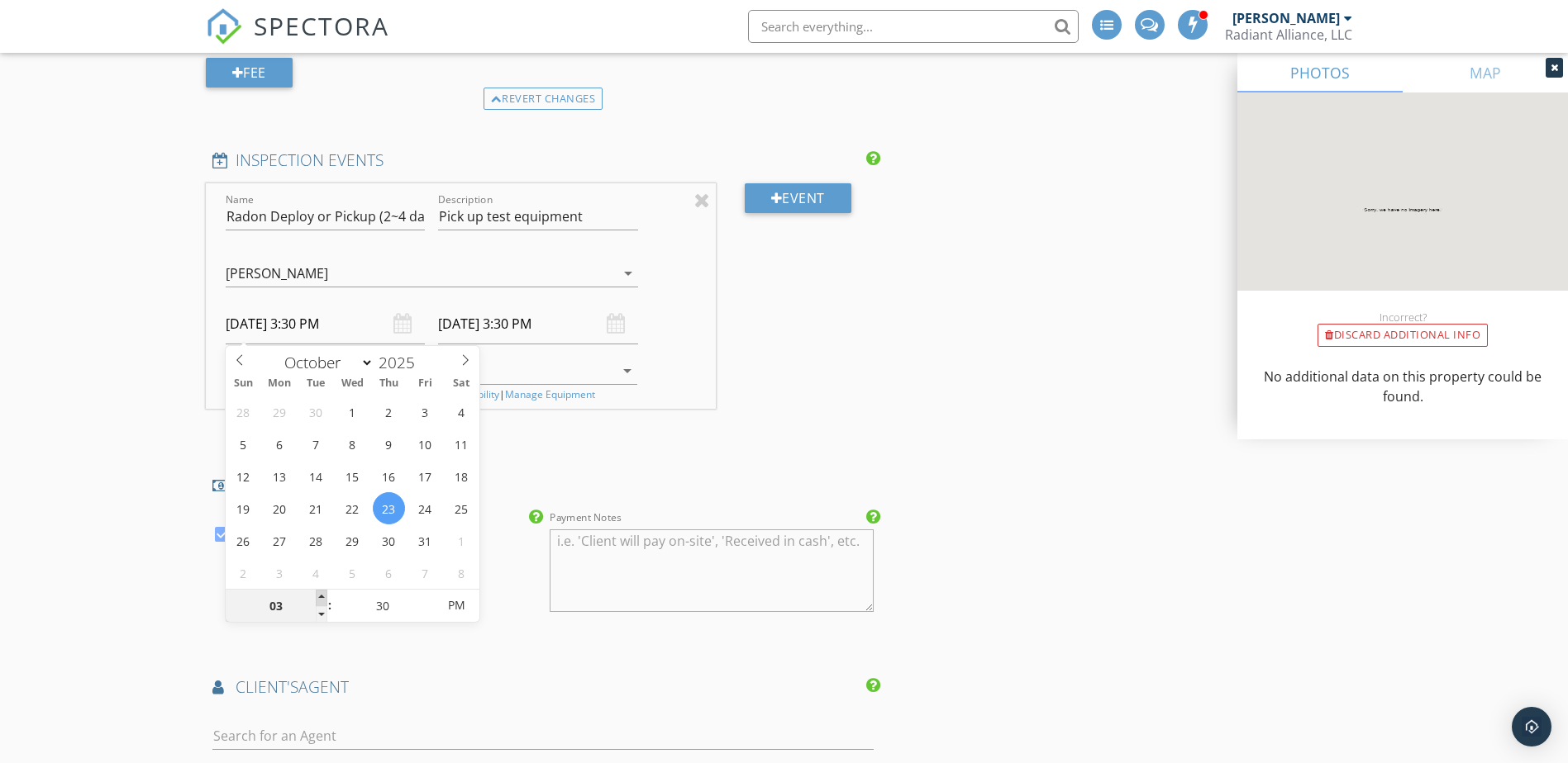
type input "10/23/2025 4:30 PM"
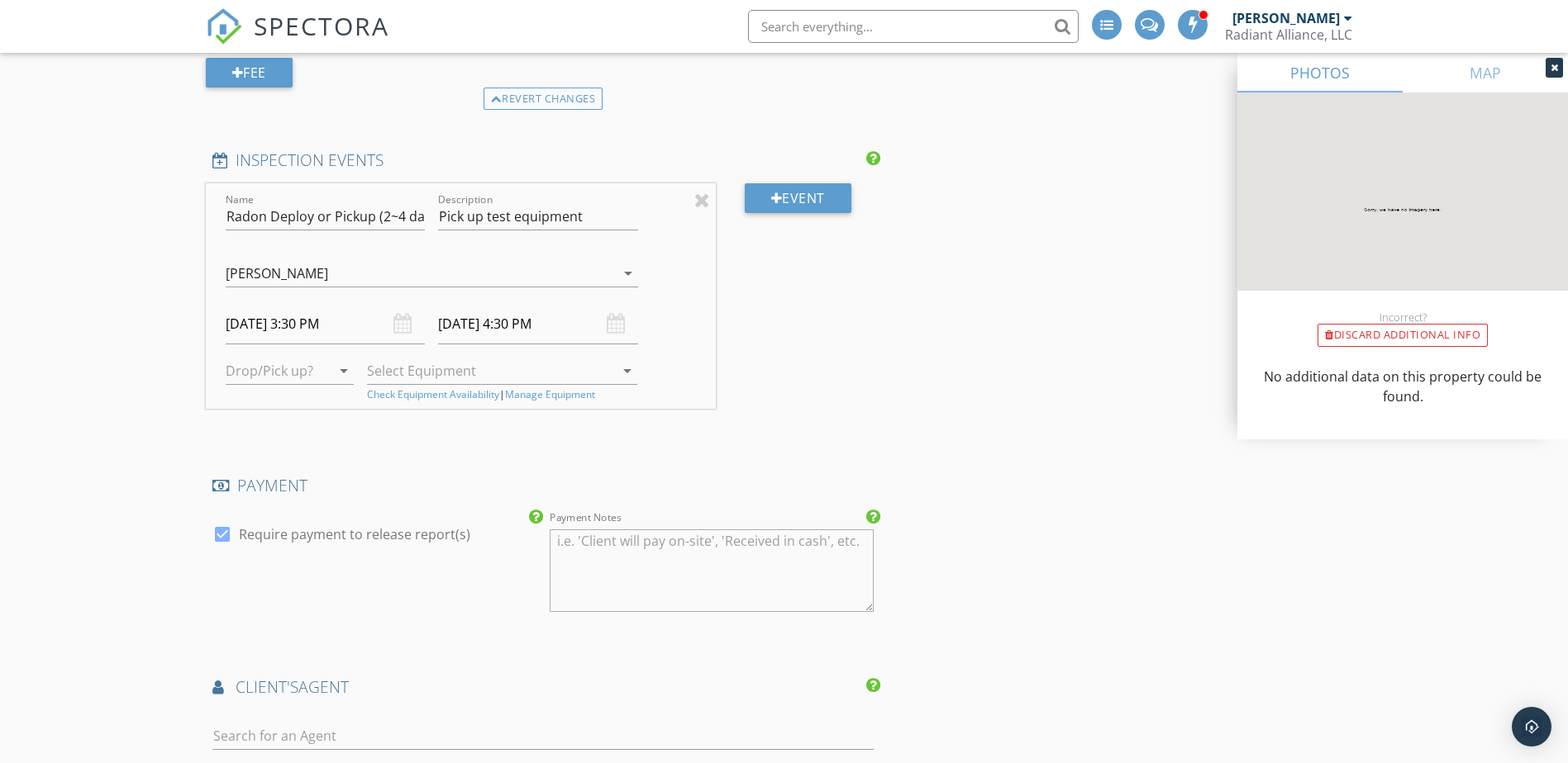
click at [337, 536] on label "Require payment to release report(s)" at bounding box center [355, 534] width 232 height 16
checkbox input "false"
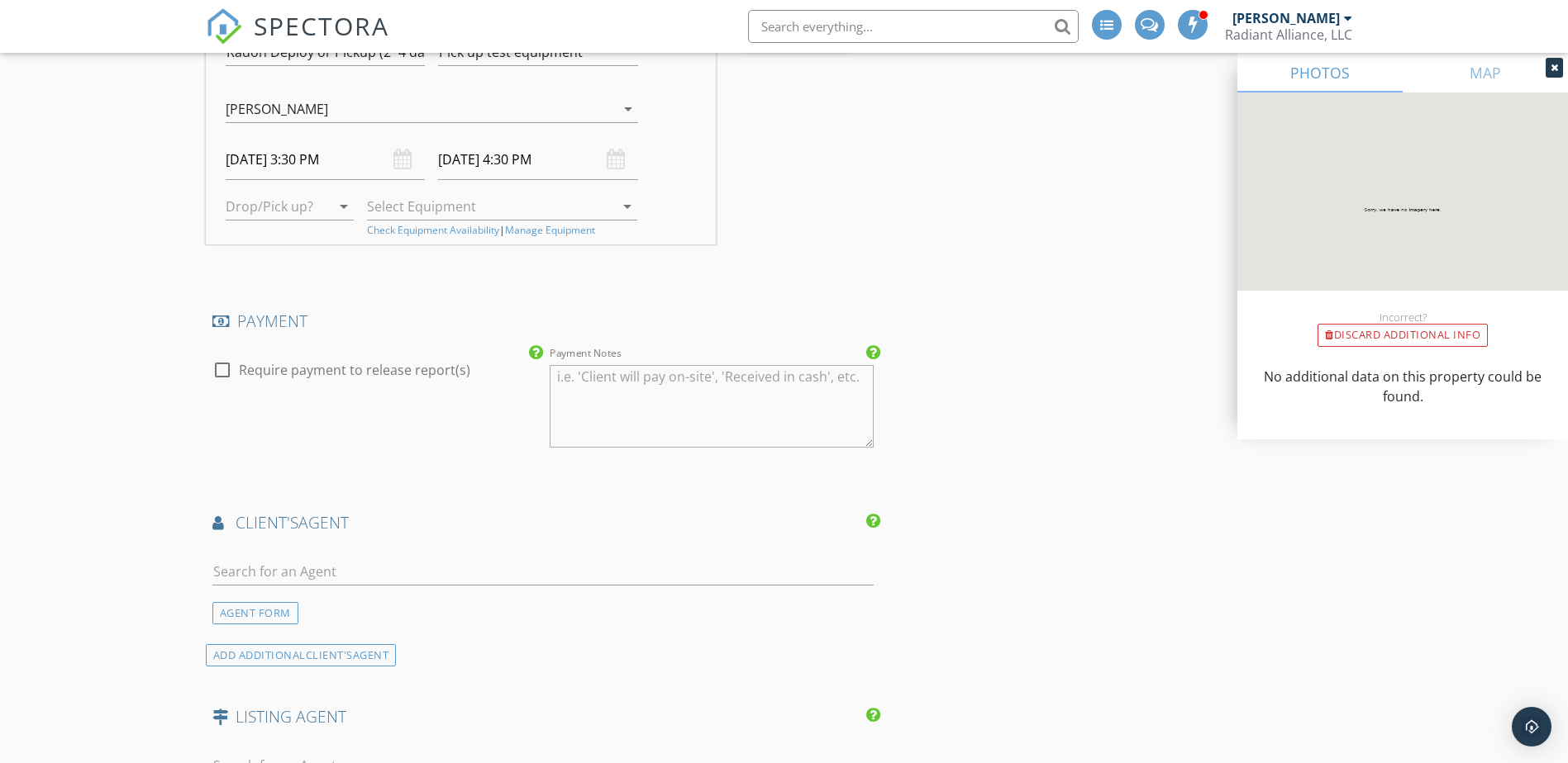
scroll to position [2039, 0]
click at [596, 402] on textarea "Payment Notes" at bounding box center [711, 406] width 324 height 83
paste textarea "*** Do not pay until installed and achieve safe radon level ***"
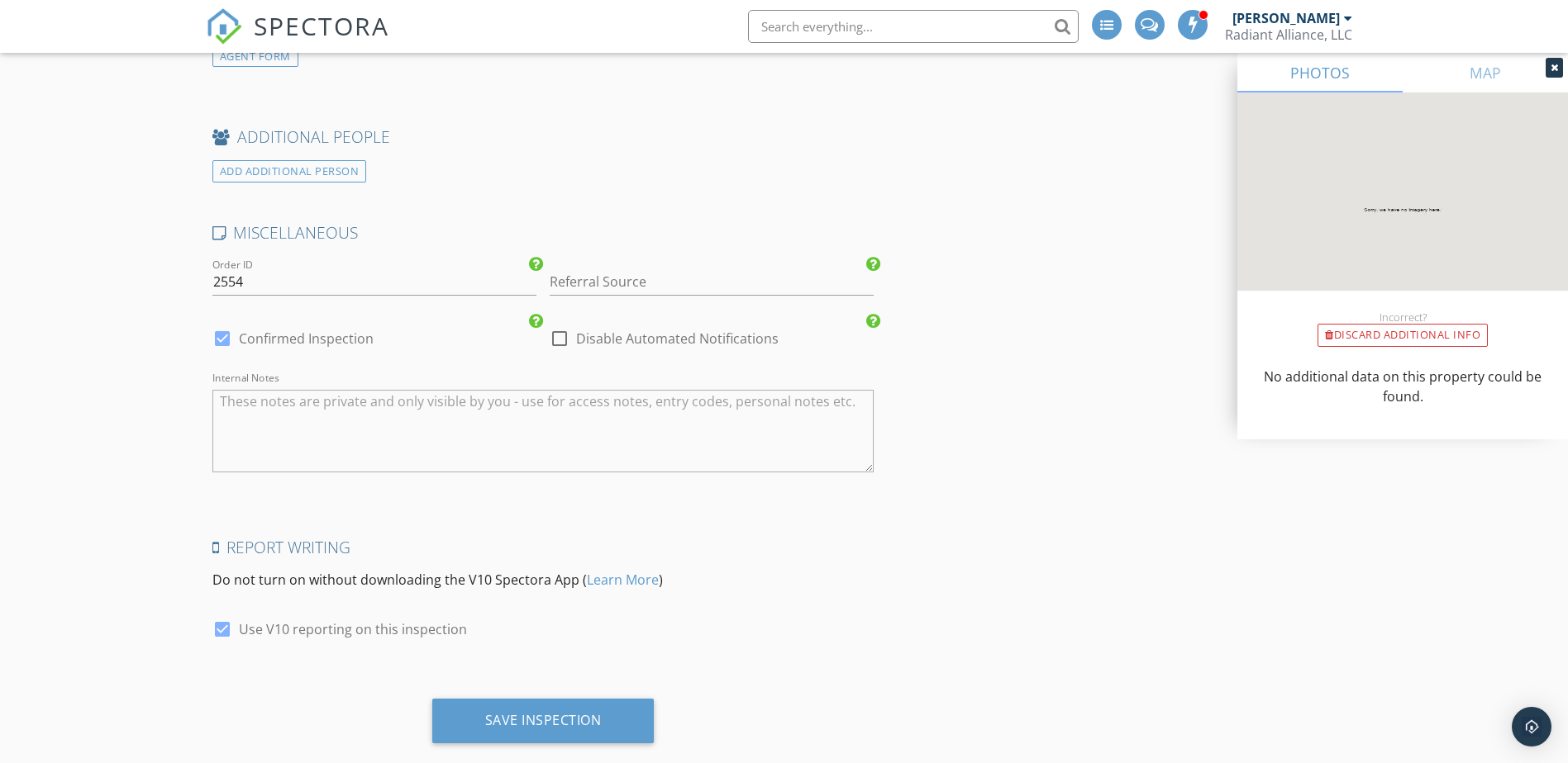
scroll to position [2822, 0]
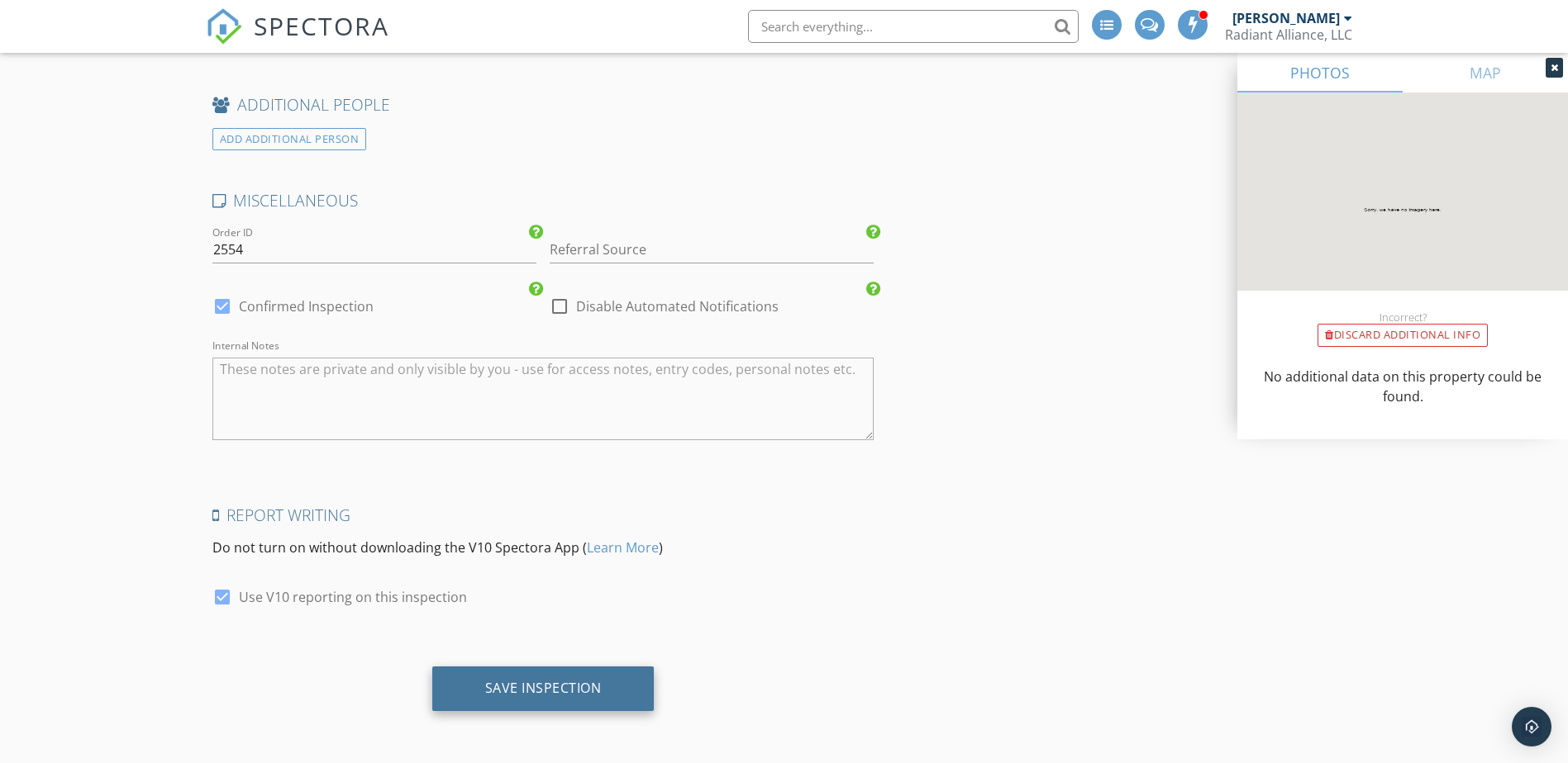
type textarea "*** Do not pay until installed and achieve safe radon level ***"
click at [513, 692] on div "Save Inspection" at bounding box center [543, 688] width 117 height 16
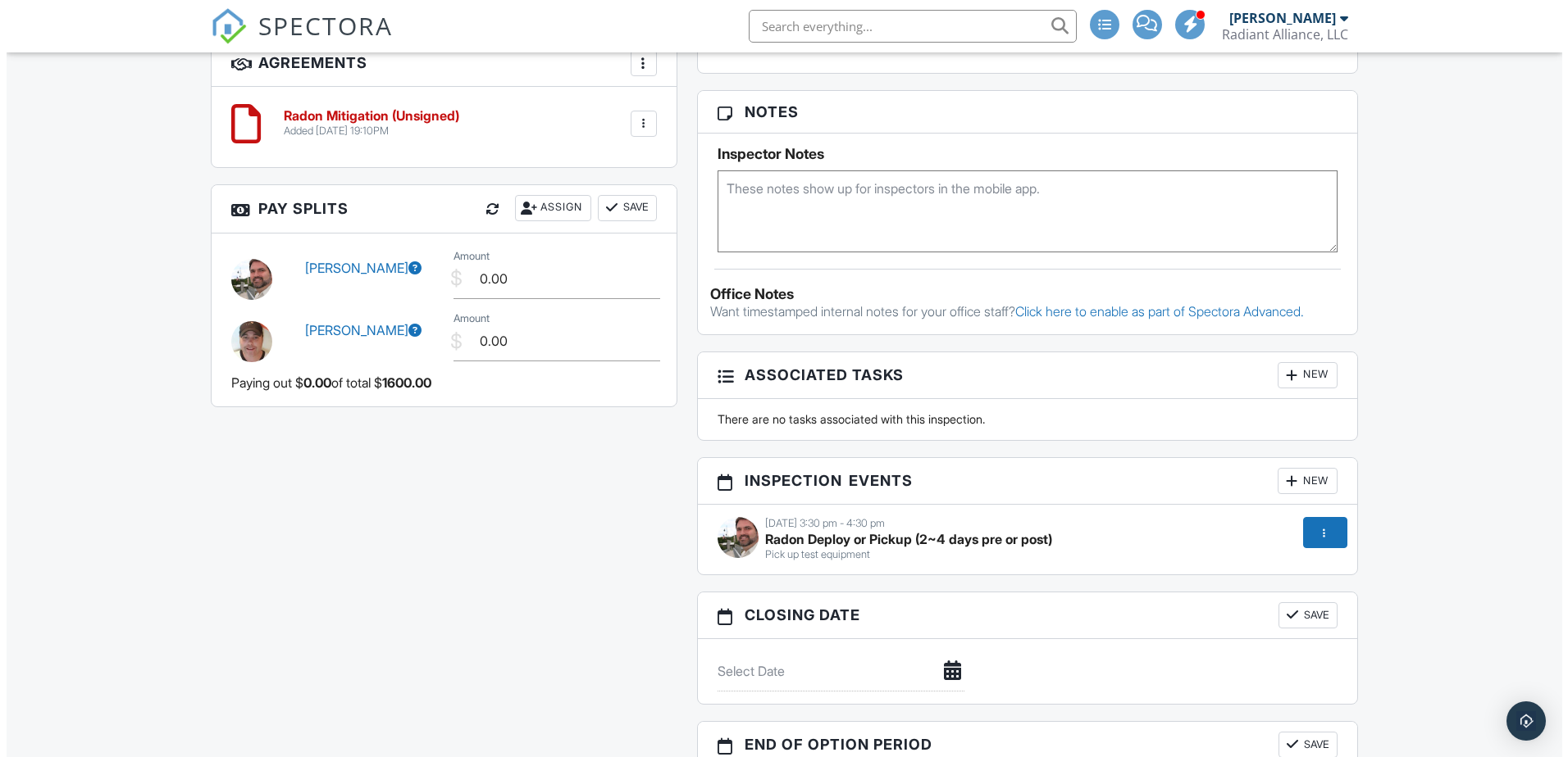
scroll to position [1394, 0]
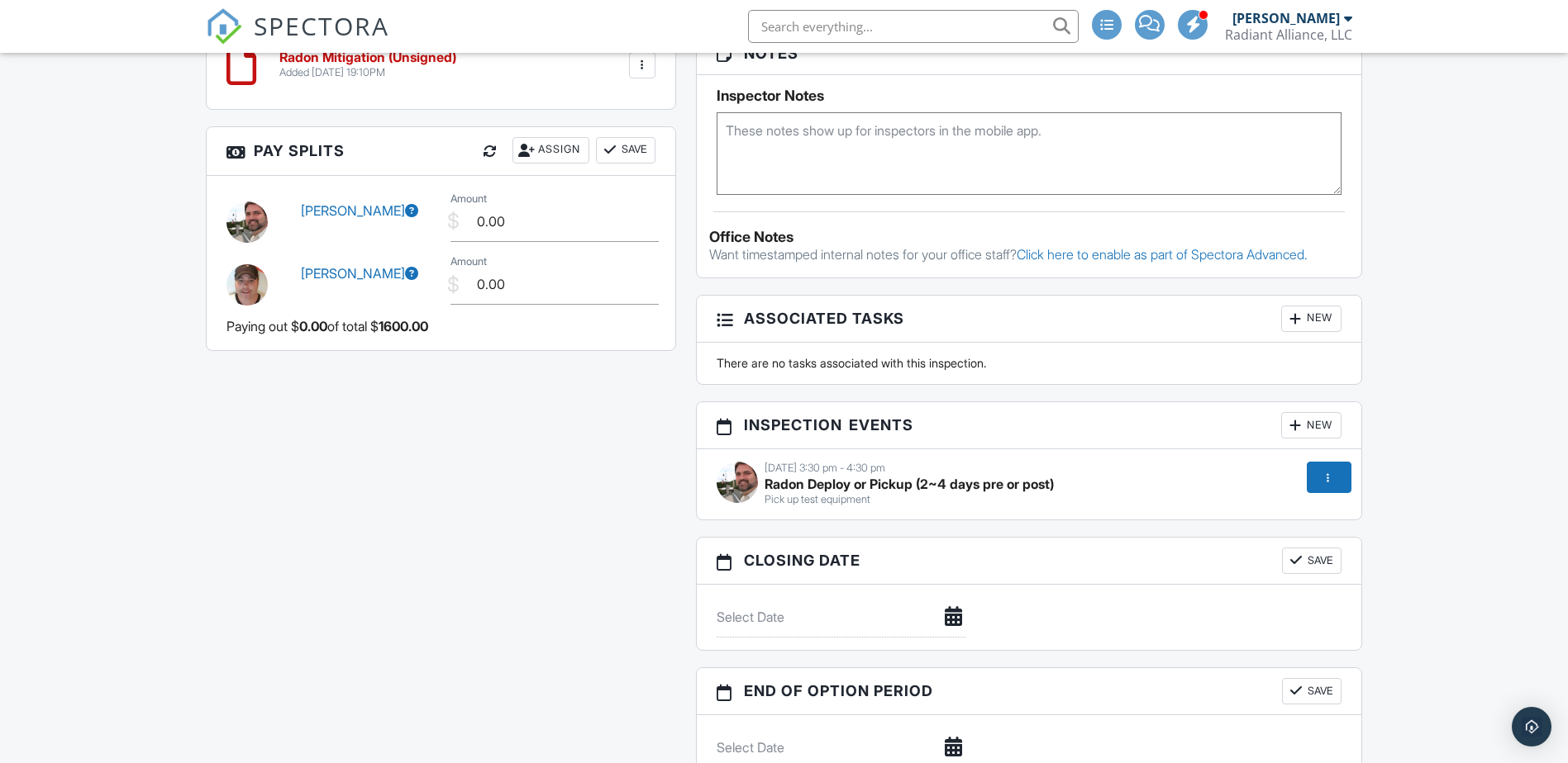
click at [540, 154] on div "Assign" at bounding box center [551, 150] width 77 height 26
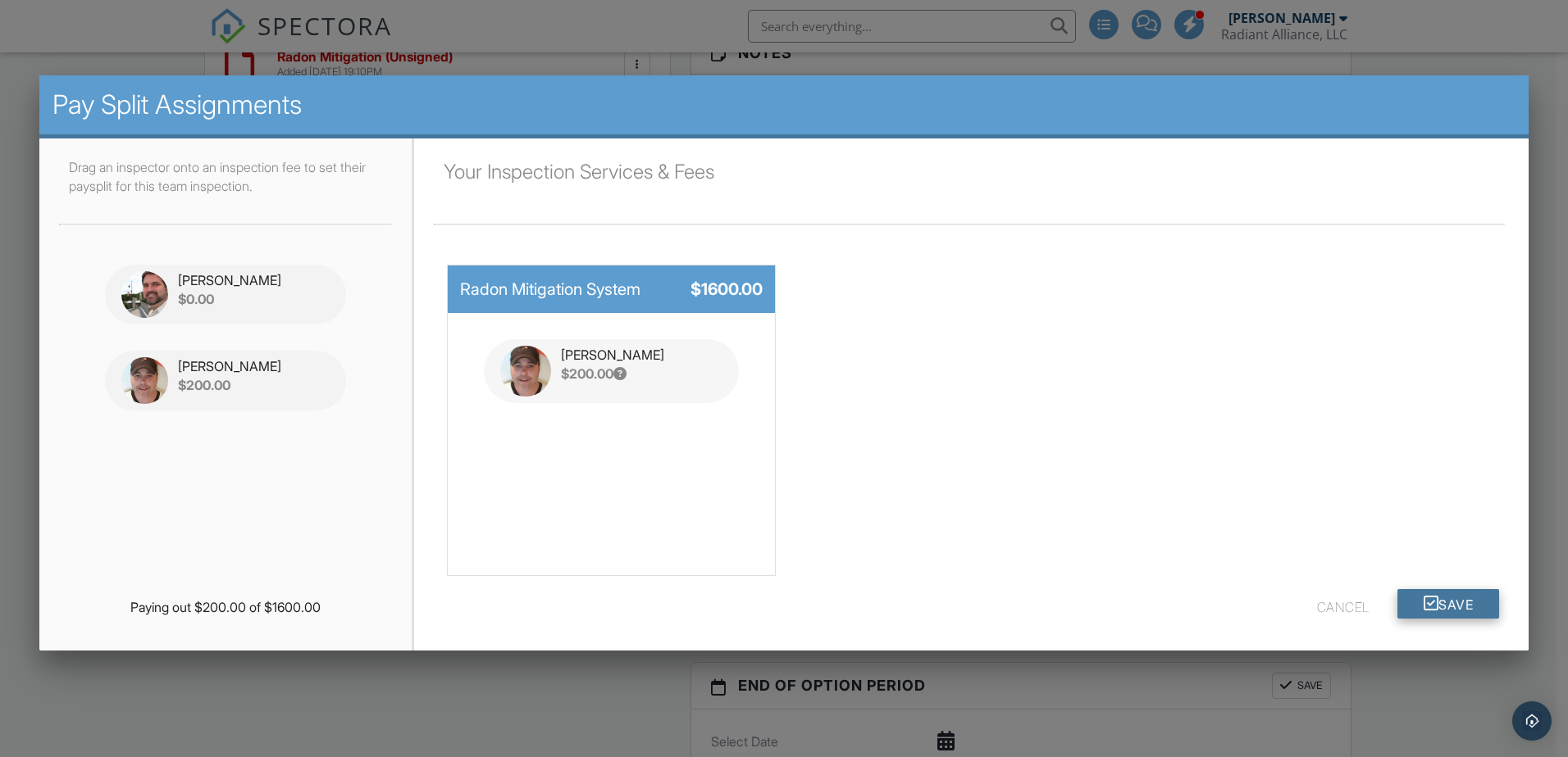
click at [1436, 610] on button "Save" at bounding box center [1448, 604] width 102 height 29
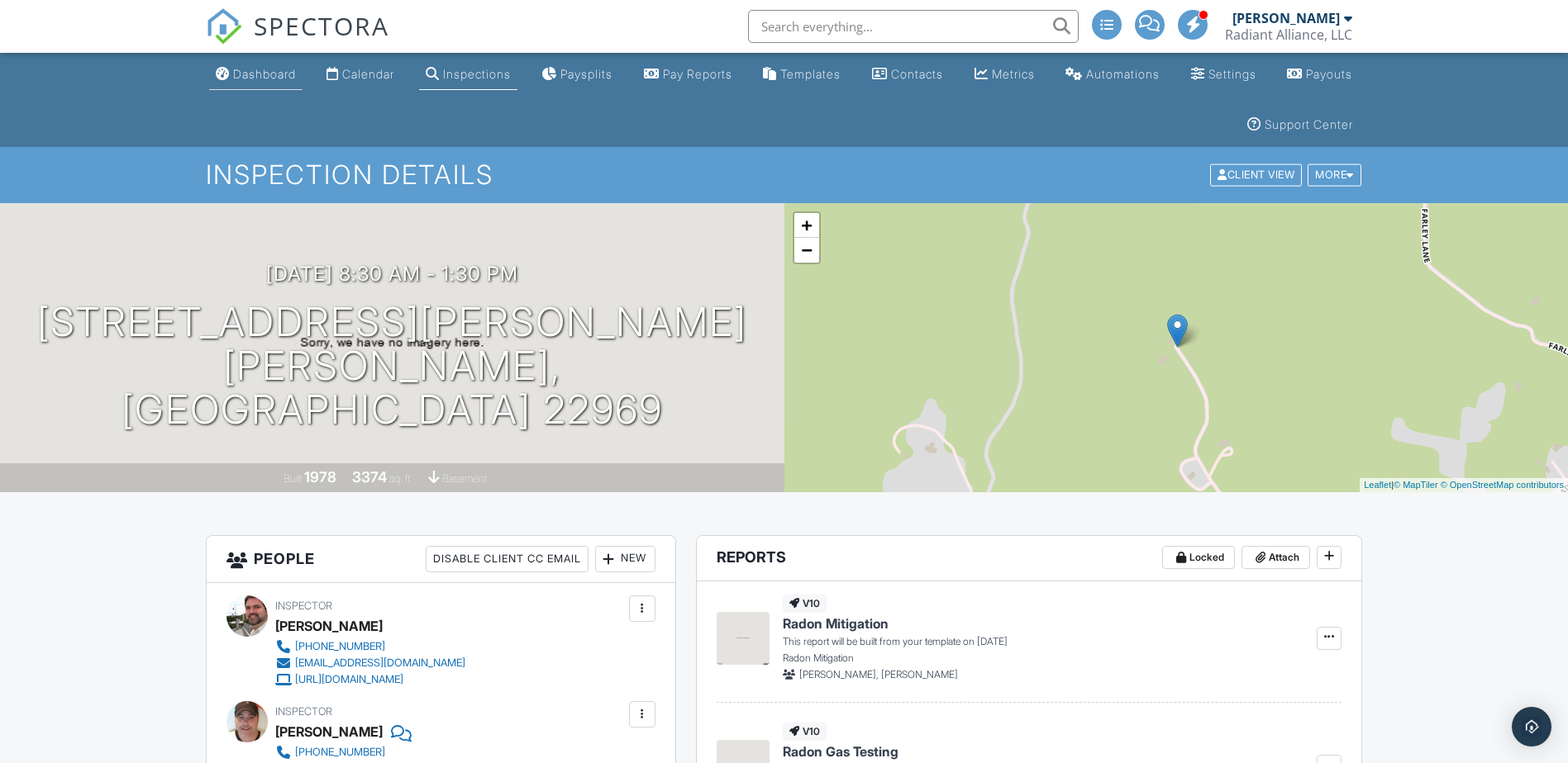
click at [246, 70] on div "Dashboard" at bounding box center [265, 75] width 63 height 14
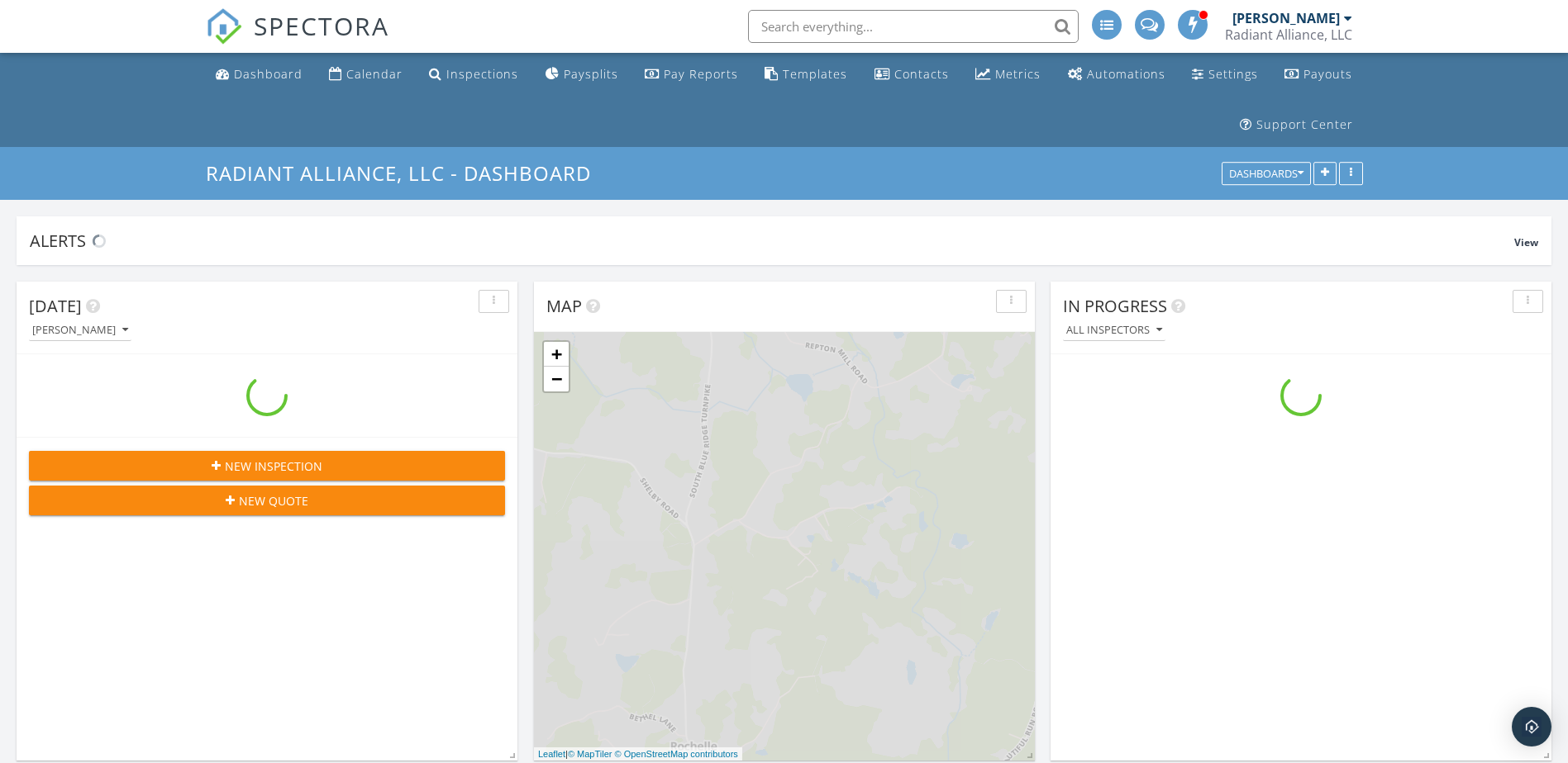
scroll to position [2355, 1593]
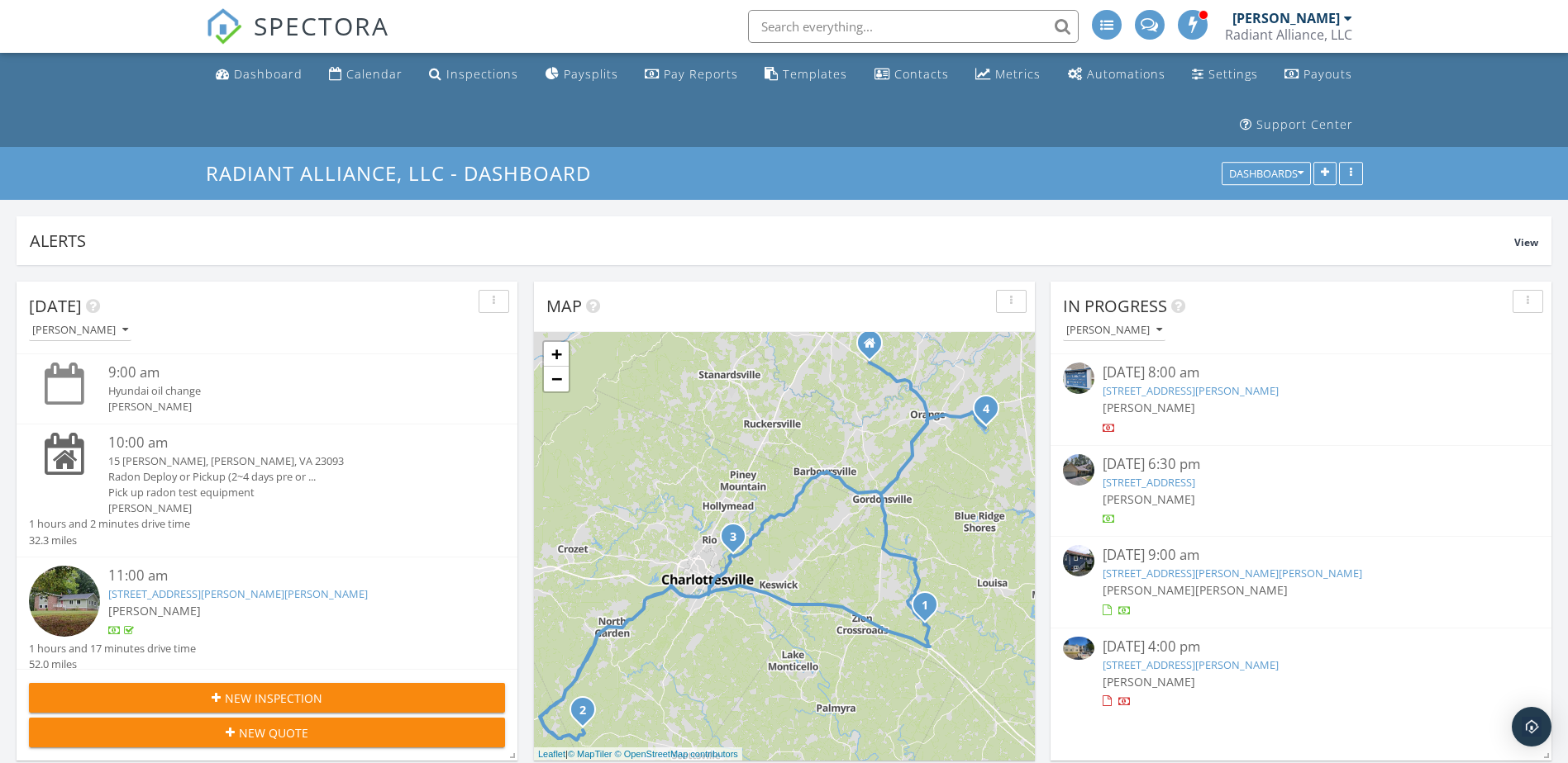
click at [1410, 26] on nav "SPECTORA [PERSON_NAME] Radiant Alliance, LLC Role: Inspector Dashboard New Insp…" at bounding box center [784, 26] width 1568 height 53
click at [830, 76] on div "Templates" at bounding box center [815, 74] width 65 height 15
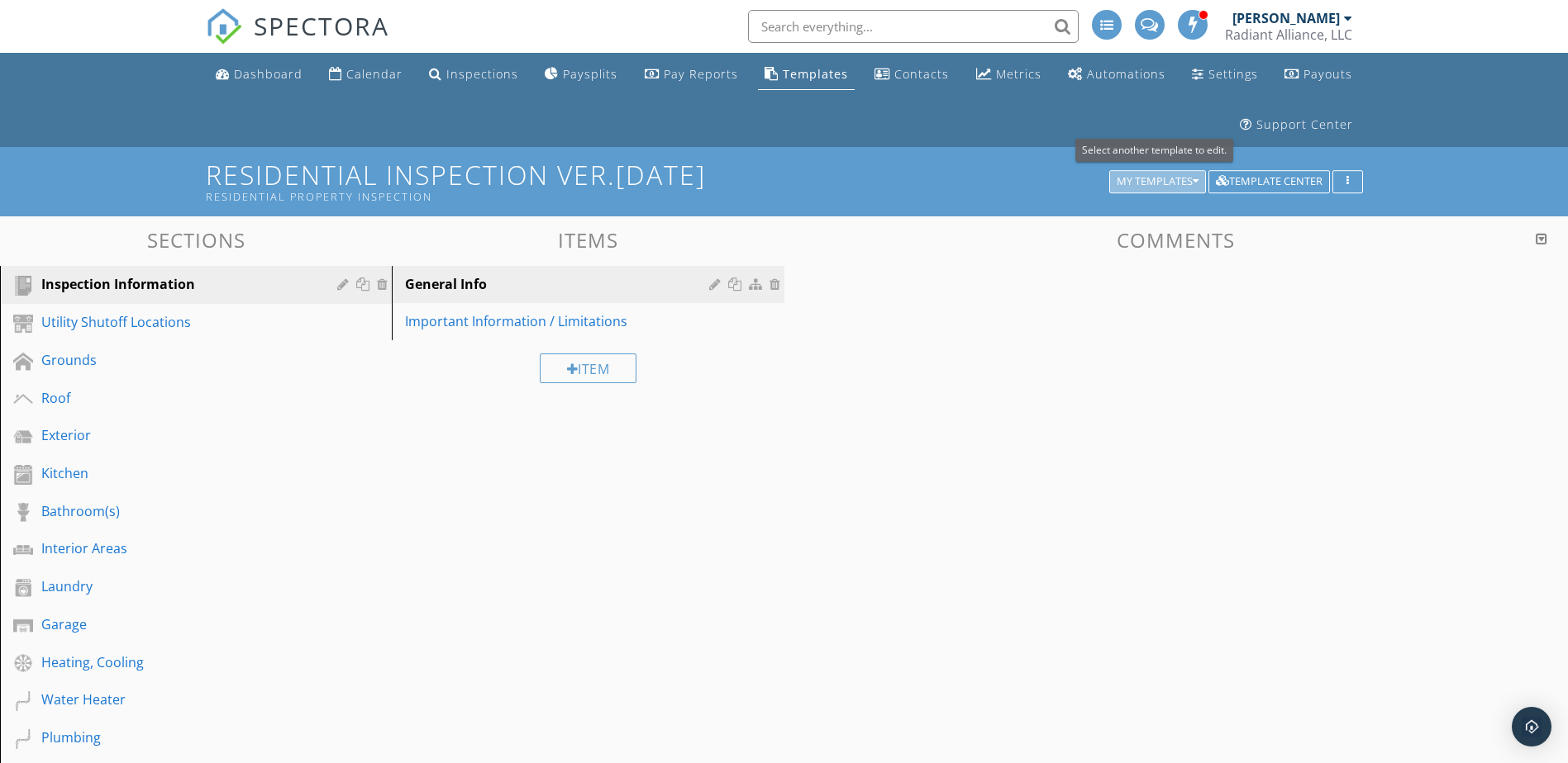
click at [1179, 182] on div "My Templates" at bounding box center [1157, 181] width 82 height 12
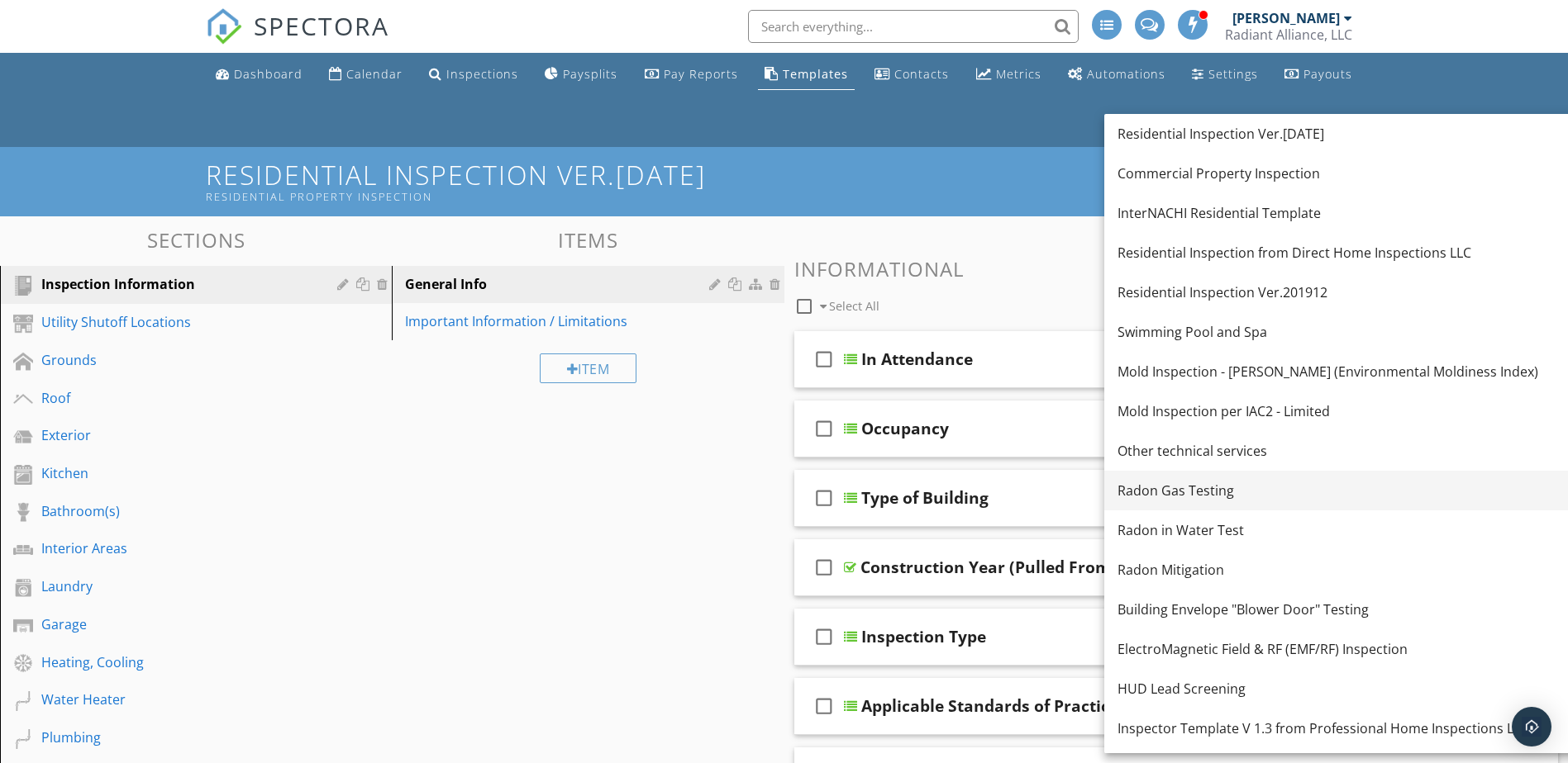
click at [1180, 487] on div "Radon Gas Testing" at bounding box center [1343, 491] width 452 height 20
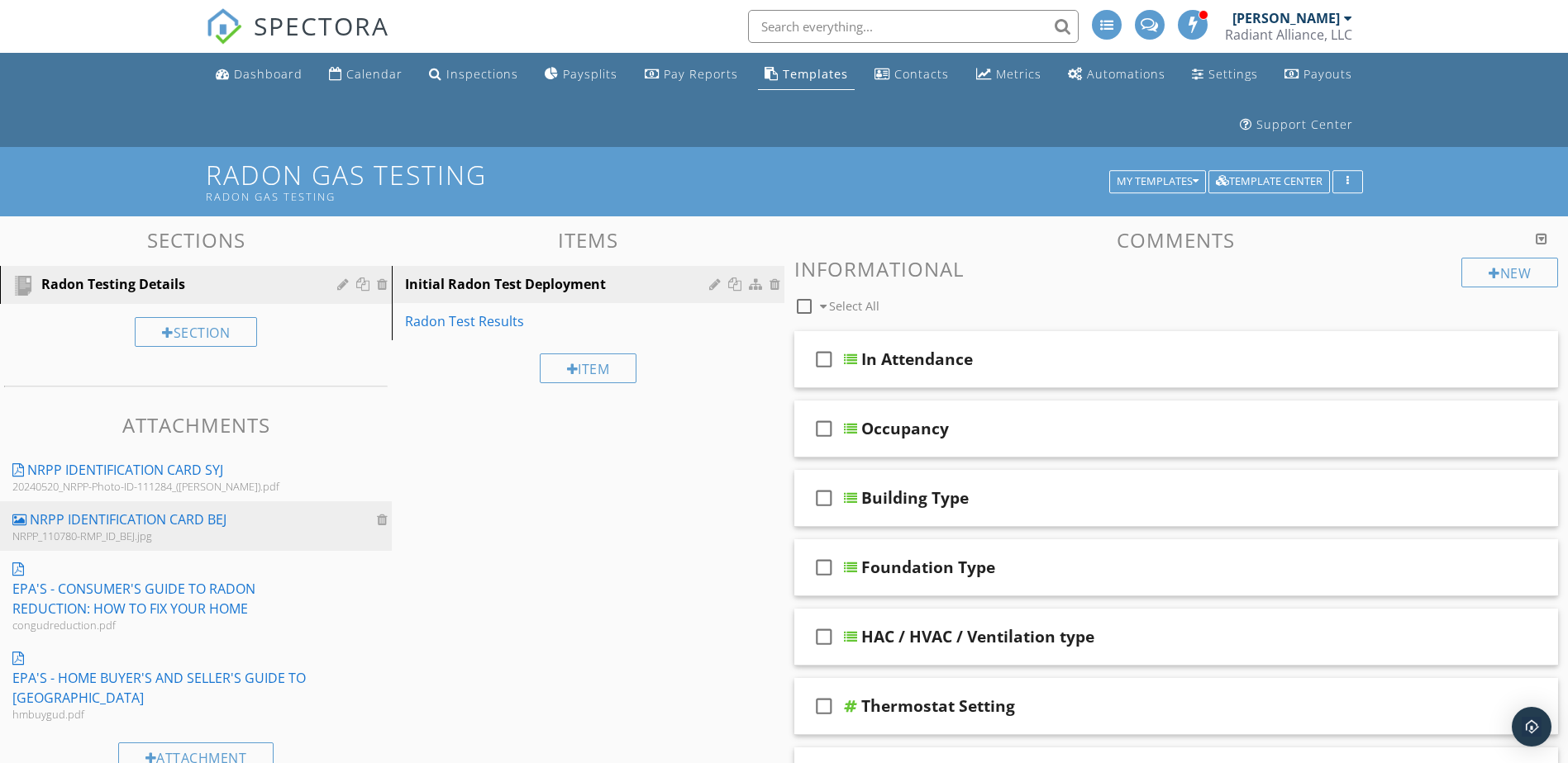
click at [179, 531] on div "NRPP_110780-RMP_ID_BEJ.jpg" at bounding box center [167, 536] width 309 height 13
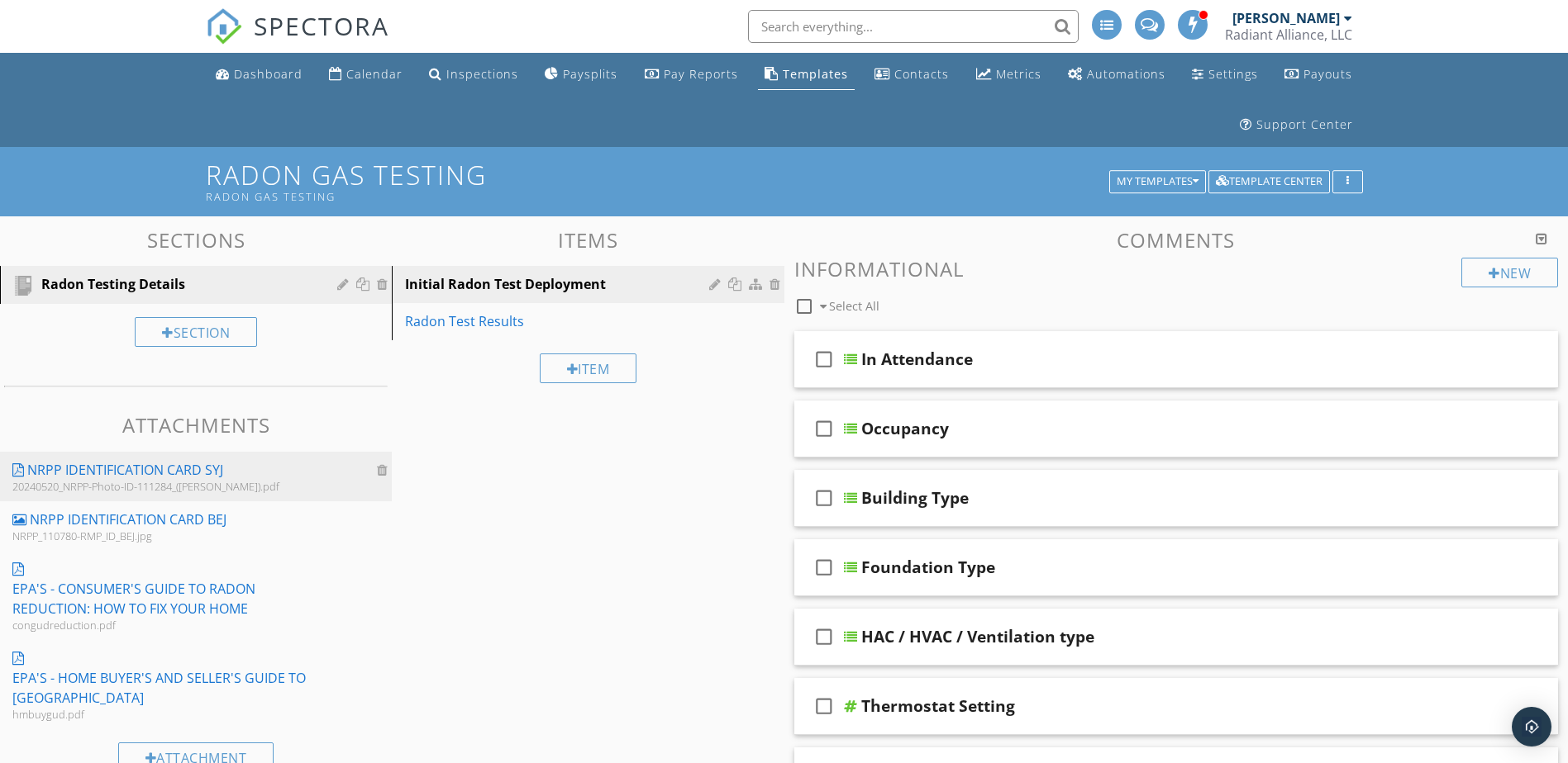
click at [168, 478] on div "NRPP IDENTIFICATION CARD SYJ" at bounding box center [125, 470] width 196 height 20
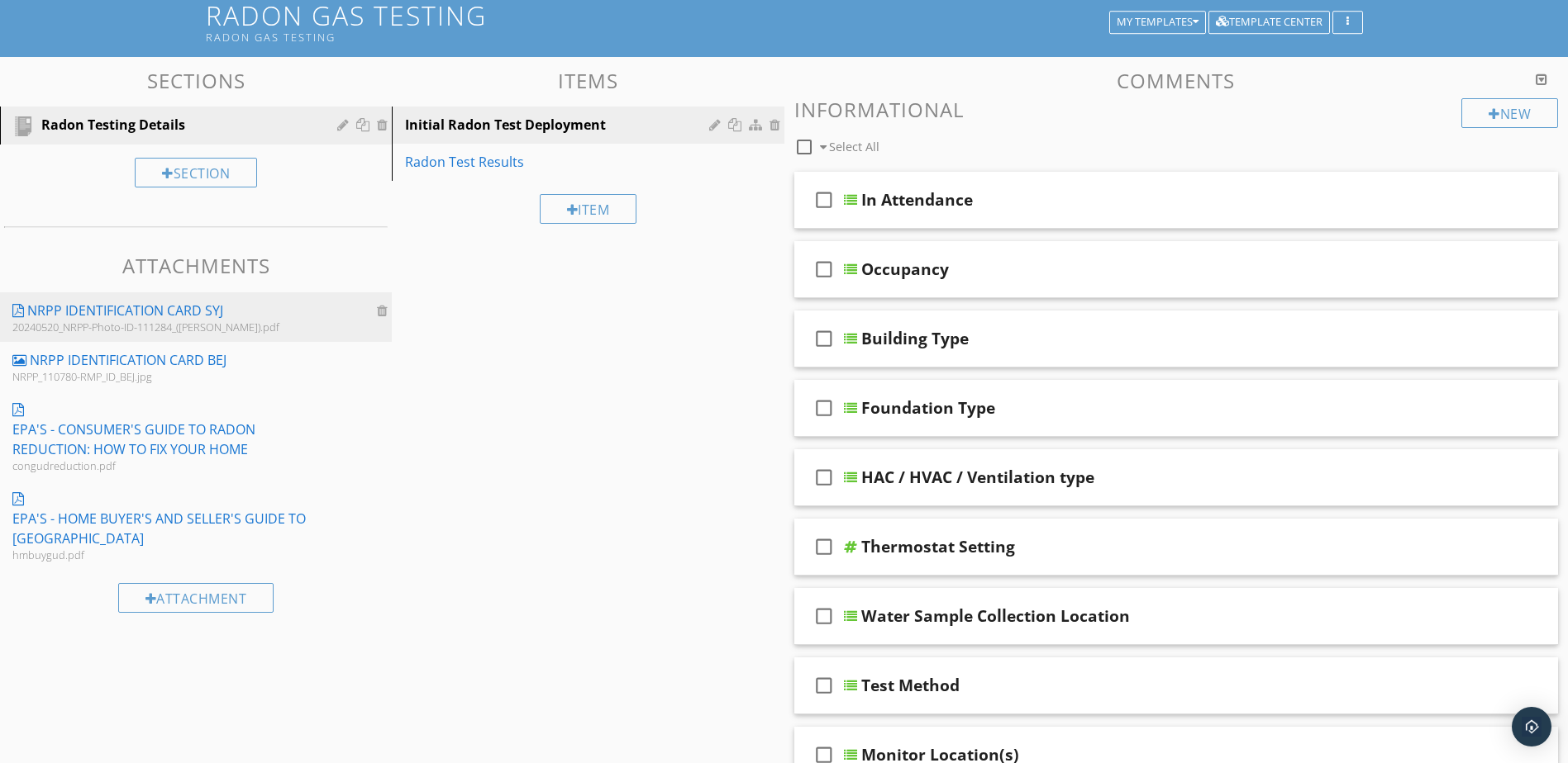
scroll to position [165, 0]
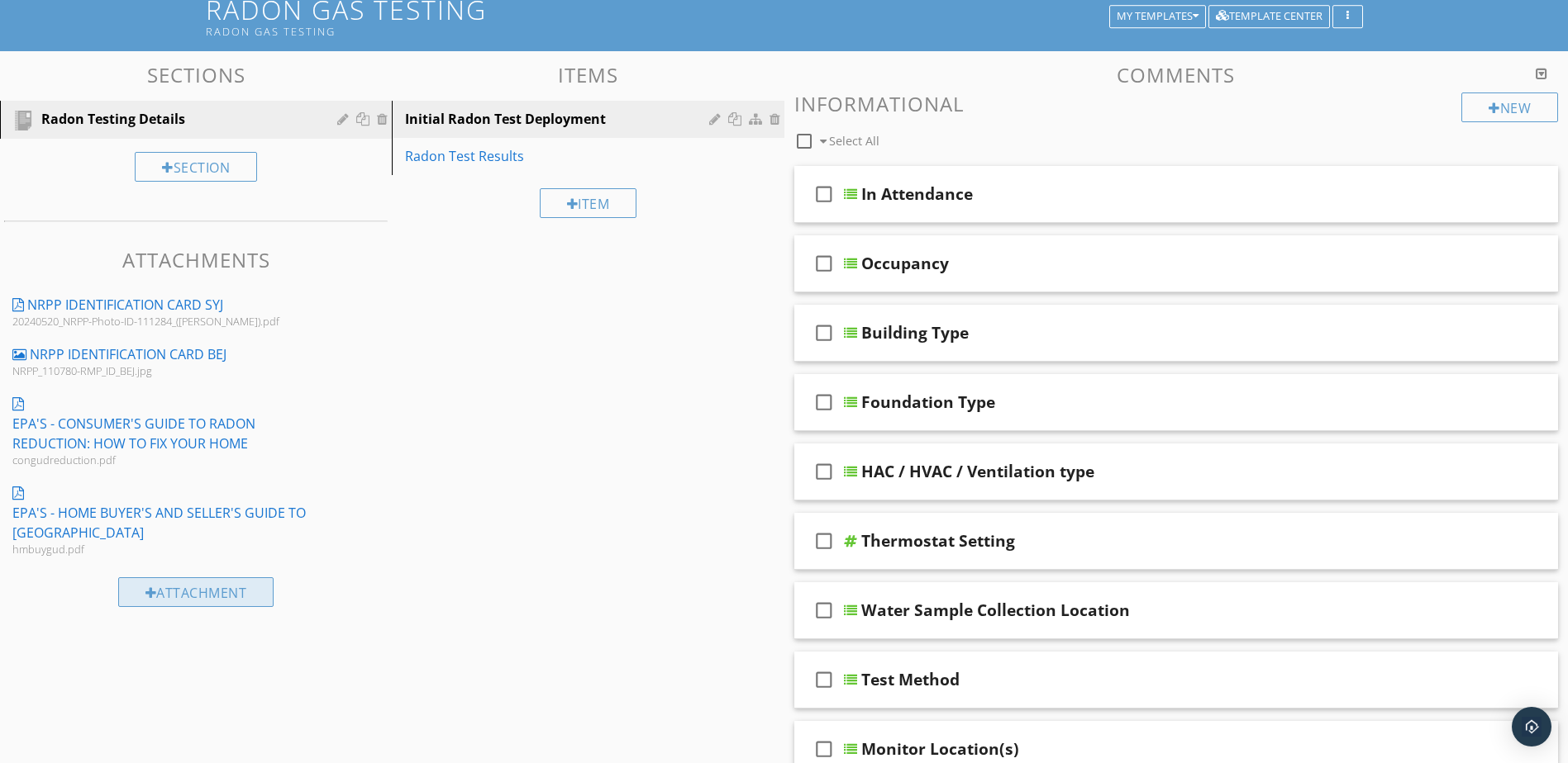
click at [185, 588] on div "Attachment" at bounding box center [197, 592] width 156 height 30
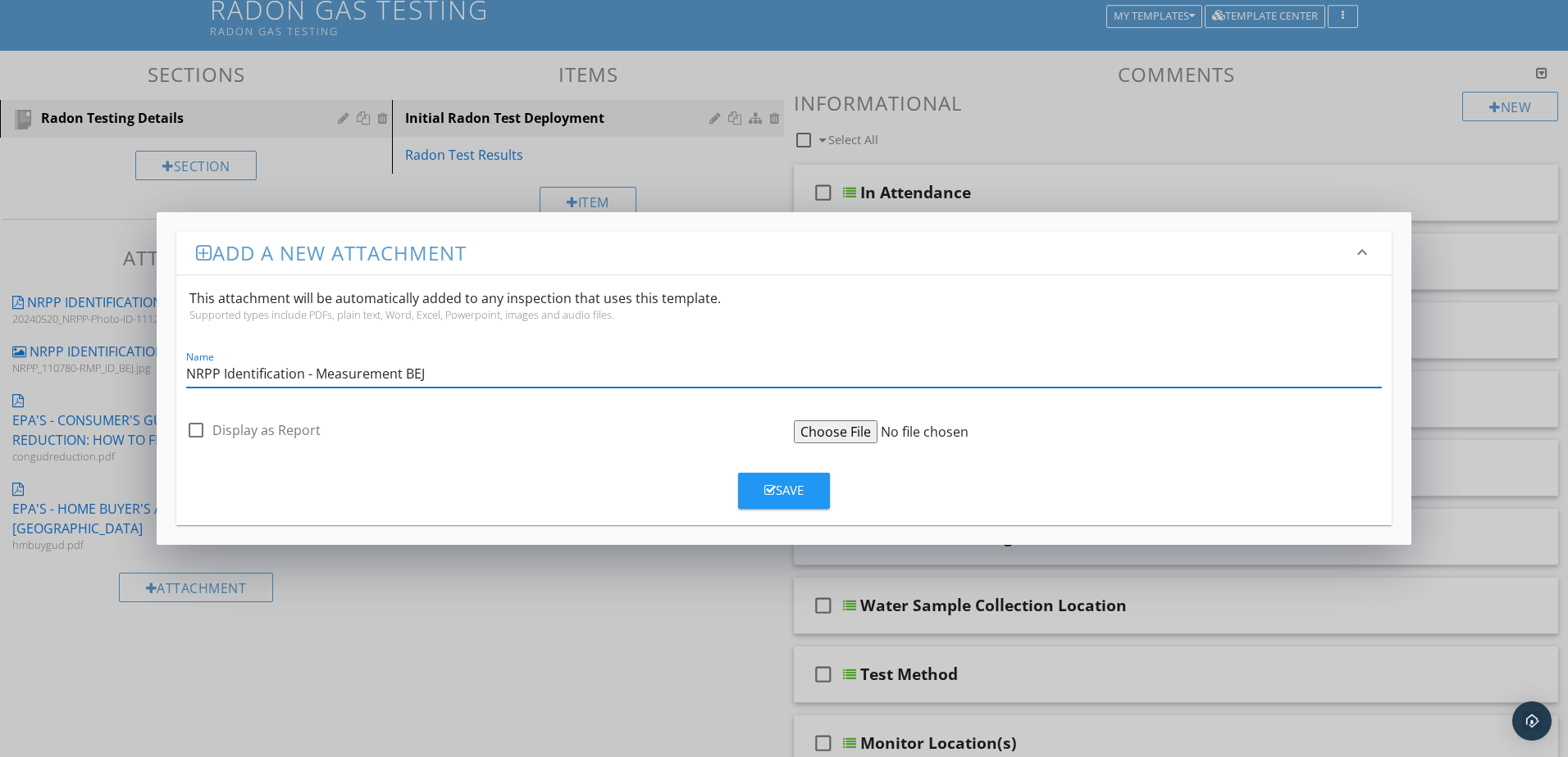
type input "NRPP Identification - Measurement BEJ"
click at [842, 427] on input "file" at bounding box center [919, 432] width 251 height 23
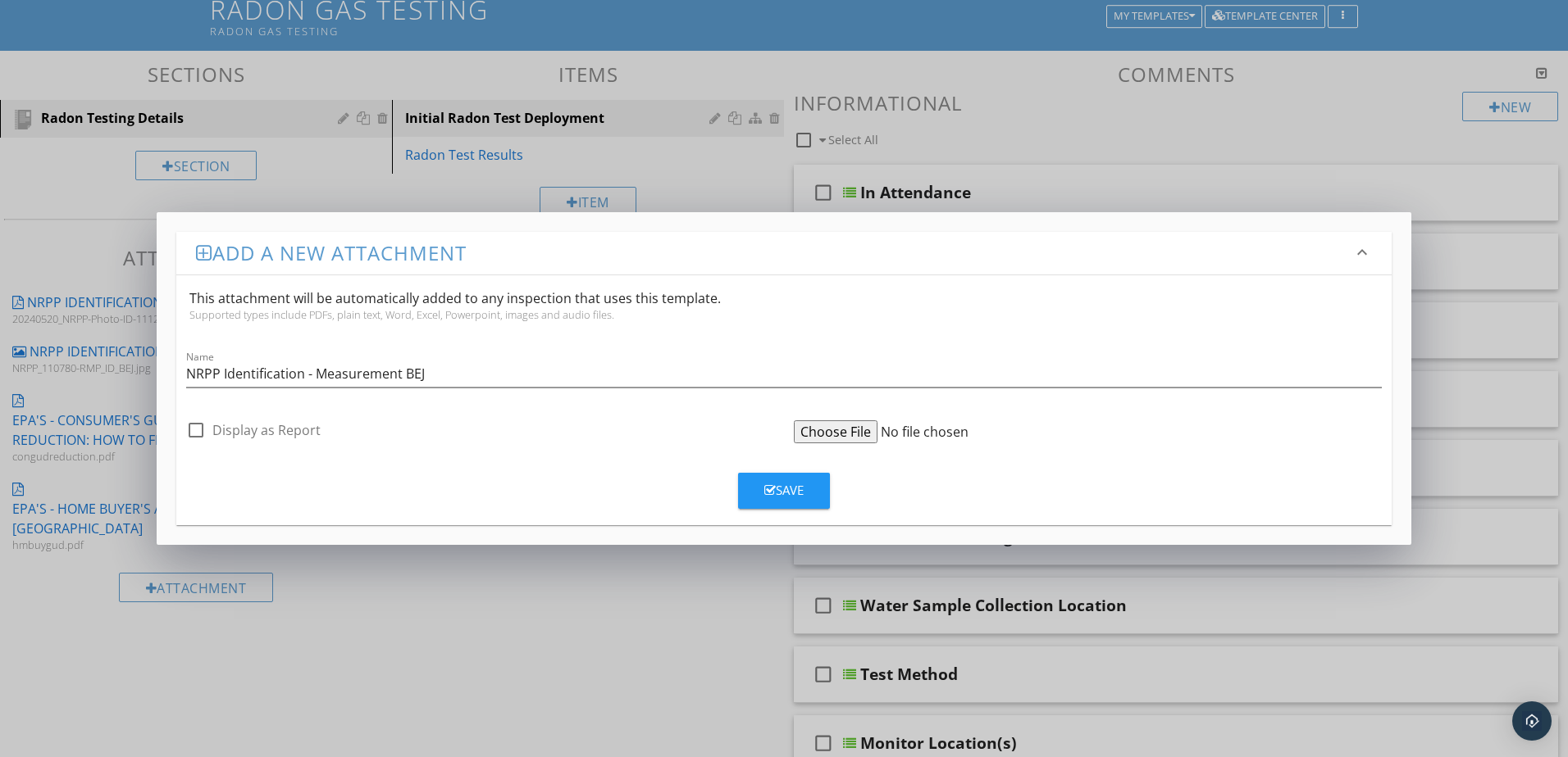
type input "C:\fakepath\NRPP-Photo-ID-110780-Measurement-BEJ.pdf"
click at [798, 491] on div "Save" at bounding box center [784, 490] width 39 height 19
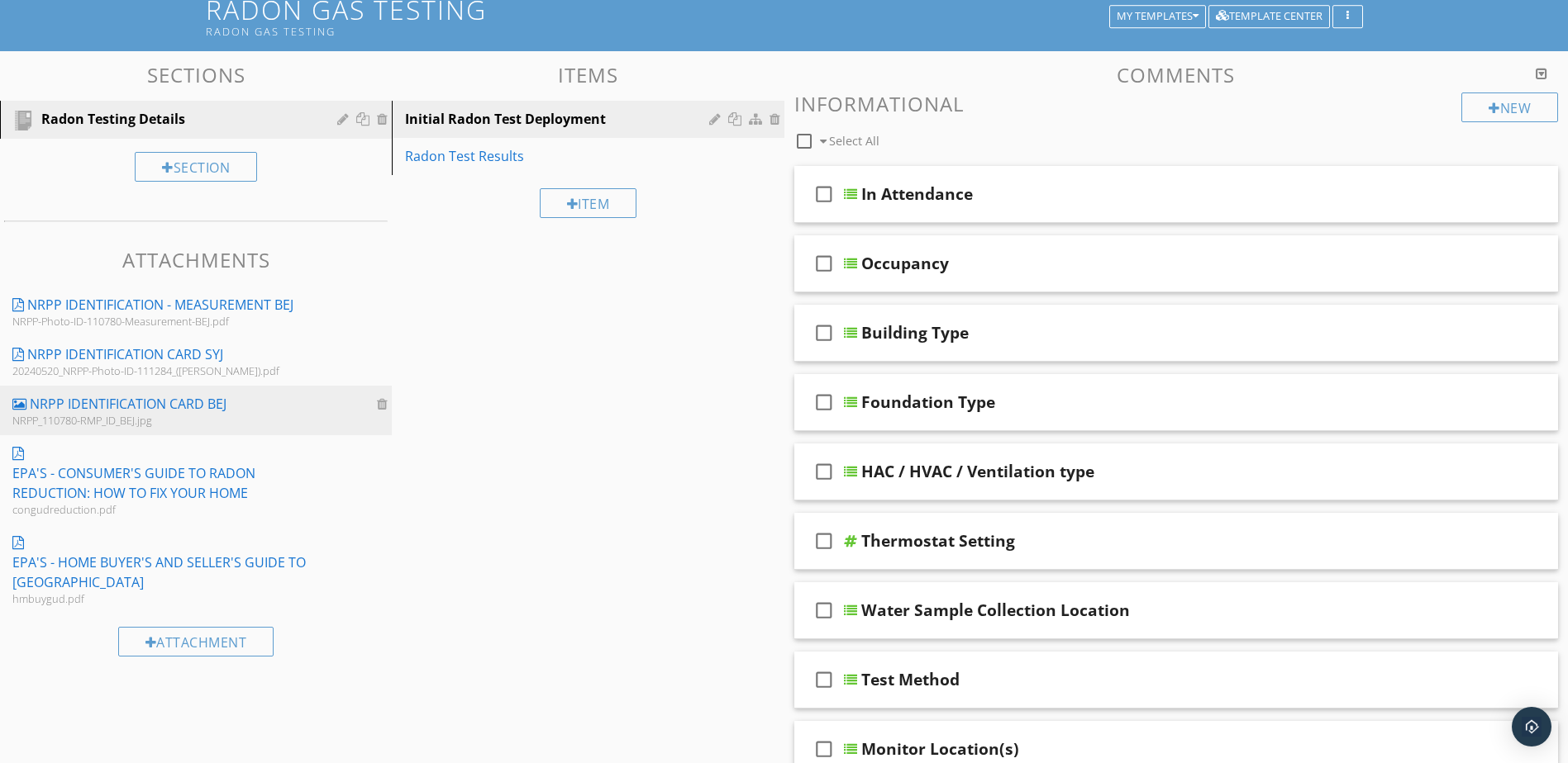
click at [382, 400] on div at bounding box center [384, 404] width 15 height 13
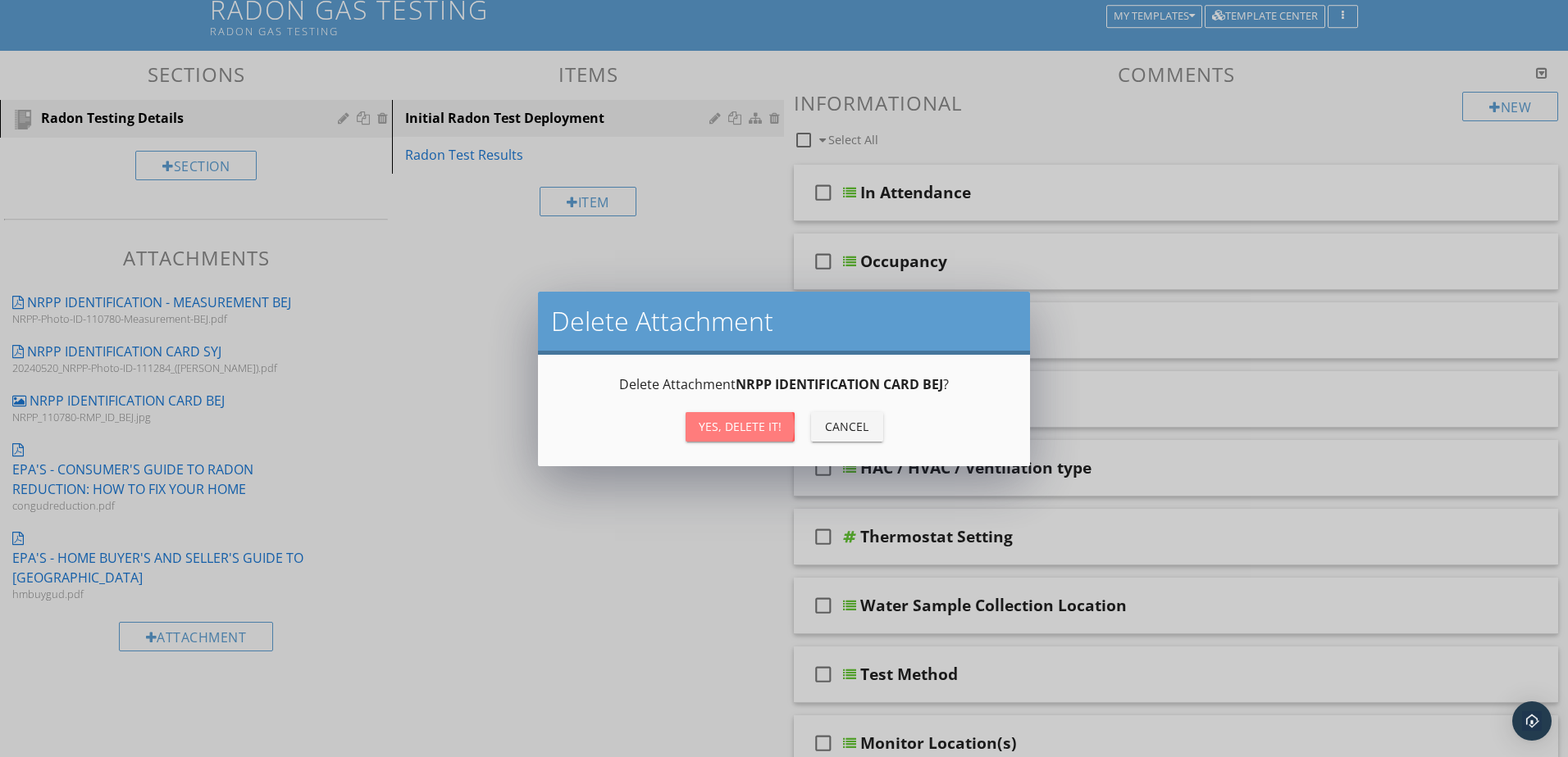
click at [726, 427] on div "Yes, Delete it!" at bounding box center [739, 426] width 83 height 17
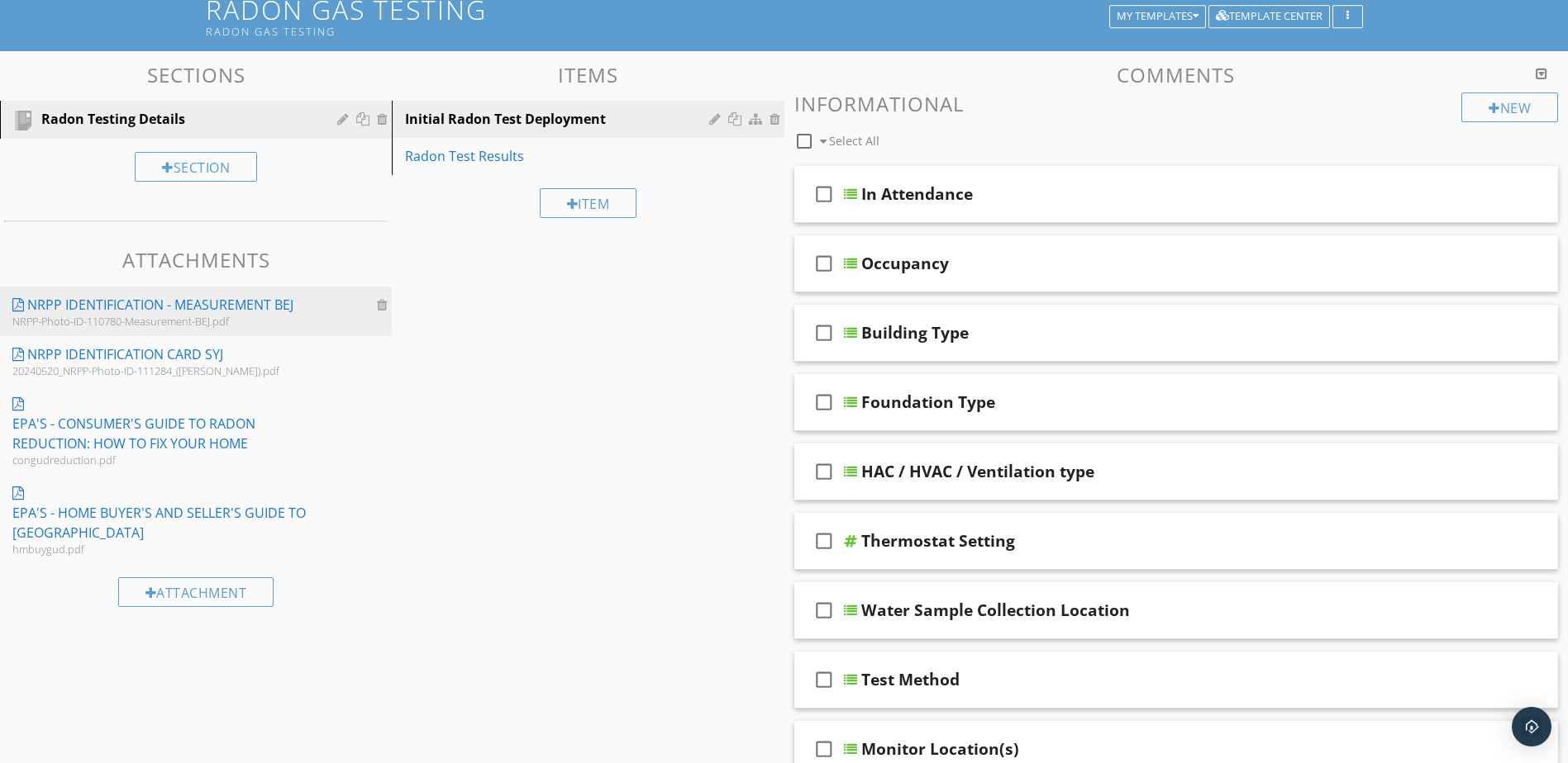
click at [226, 303] on div "NRPP Identification - Measurement BEJ" at bounding box center [160, 305] width 266 height 20
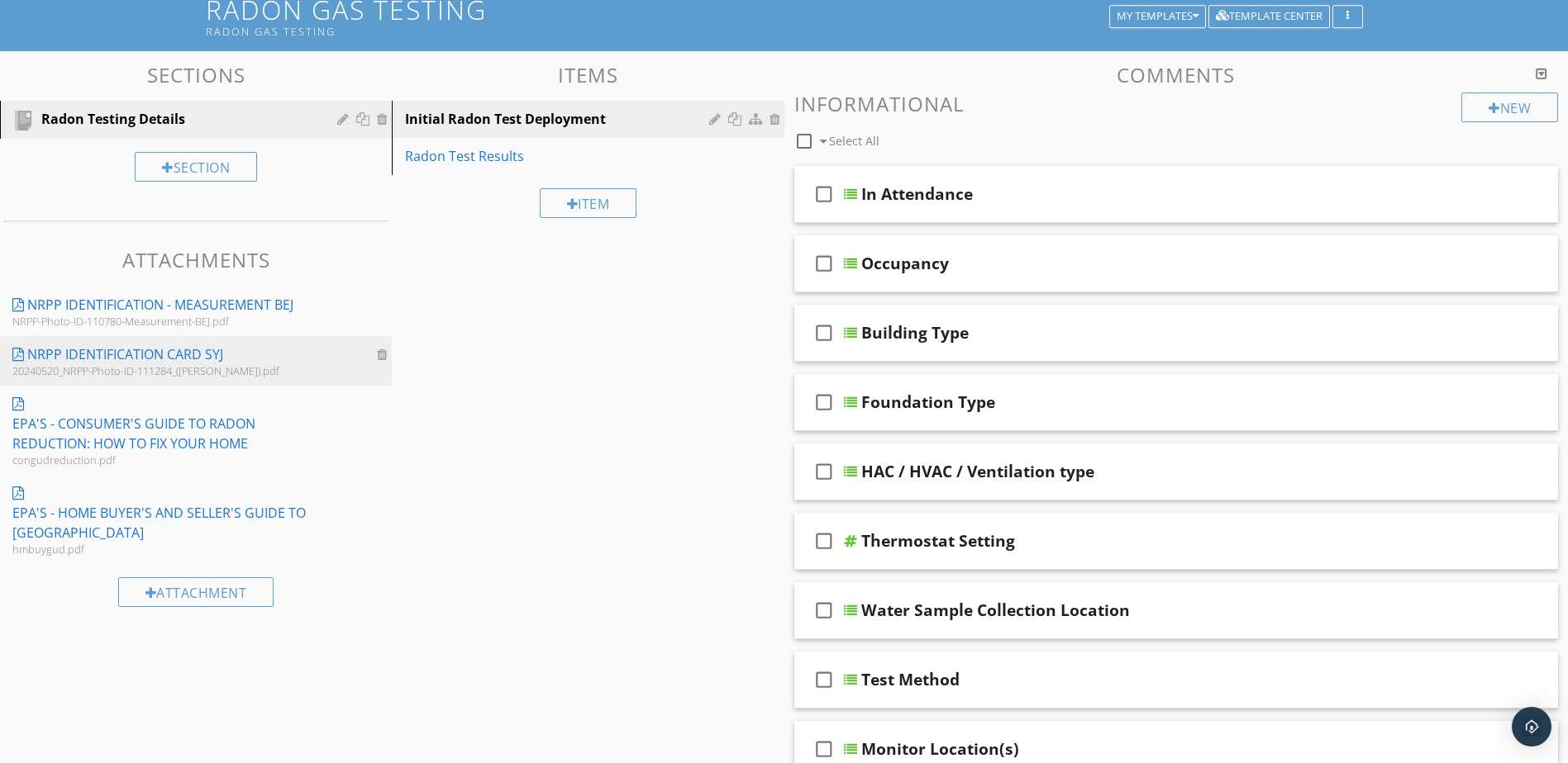
click at [209, 356] on div "NRPP IDENTIFICATION CARD SYJ" at bounding box center [125, 355] width 196 height 20
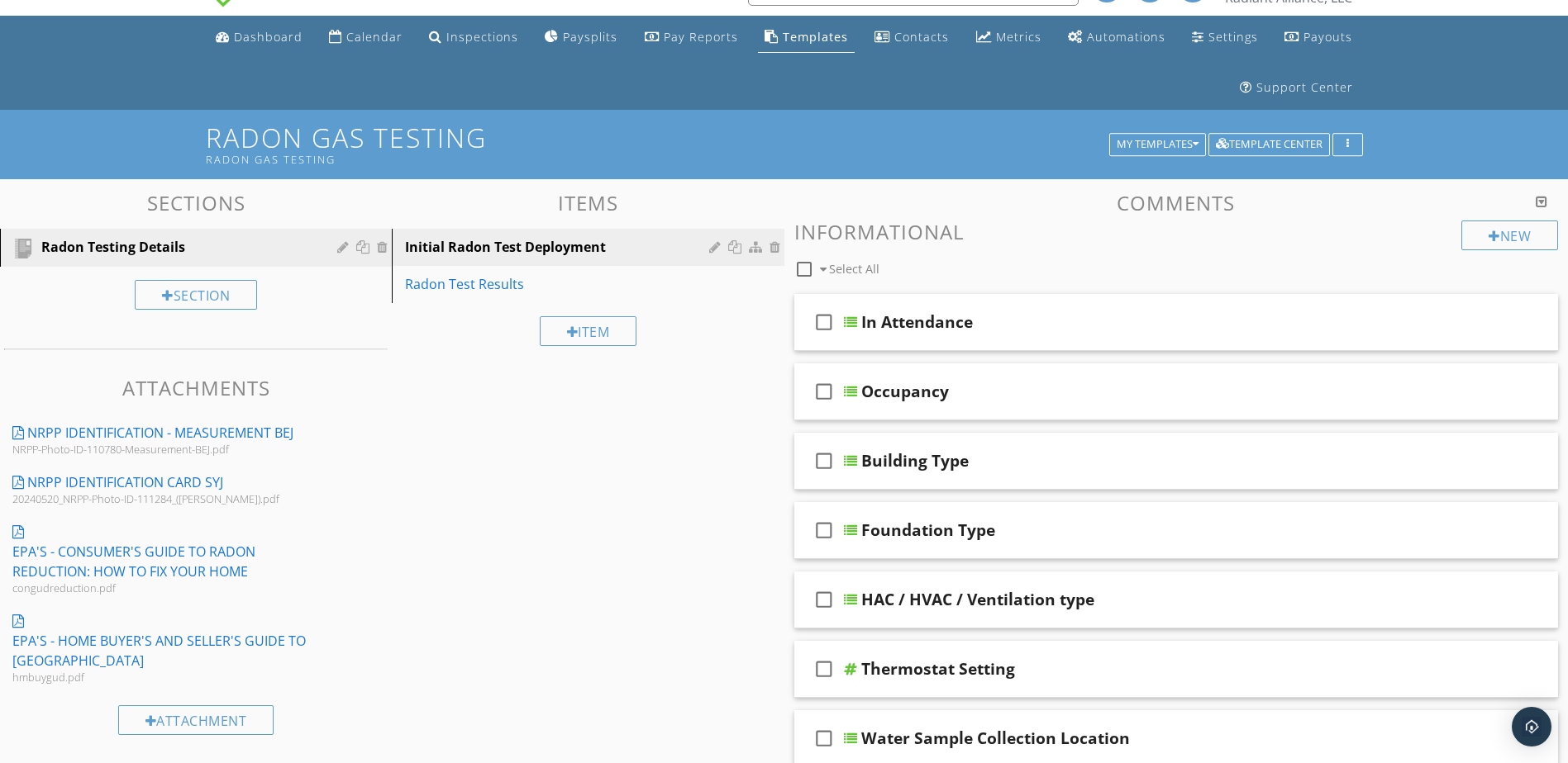
scroll to position [0, 0]
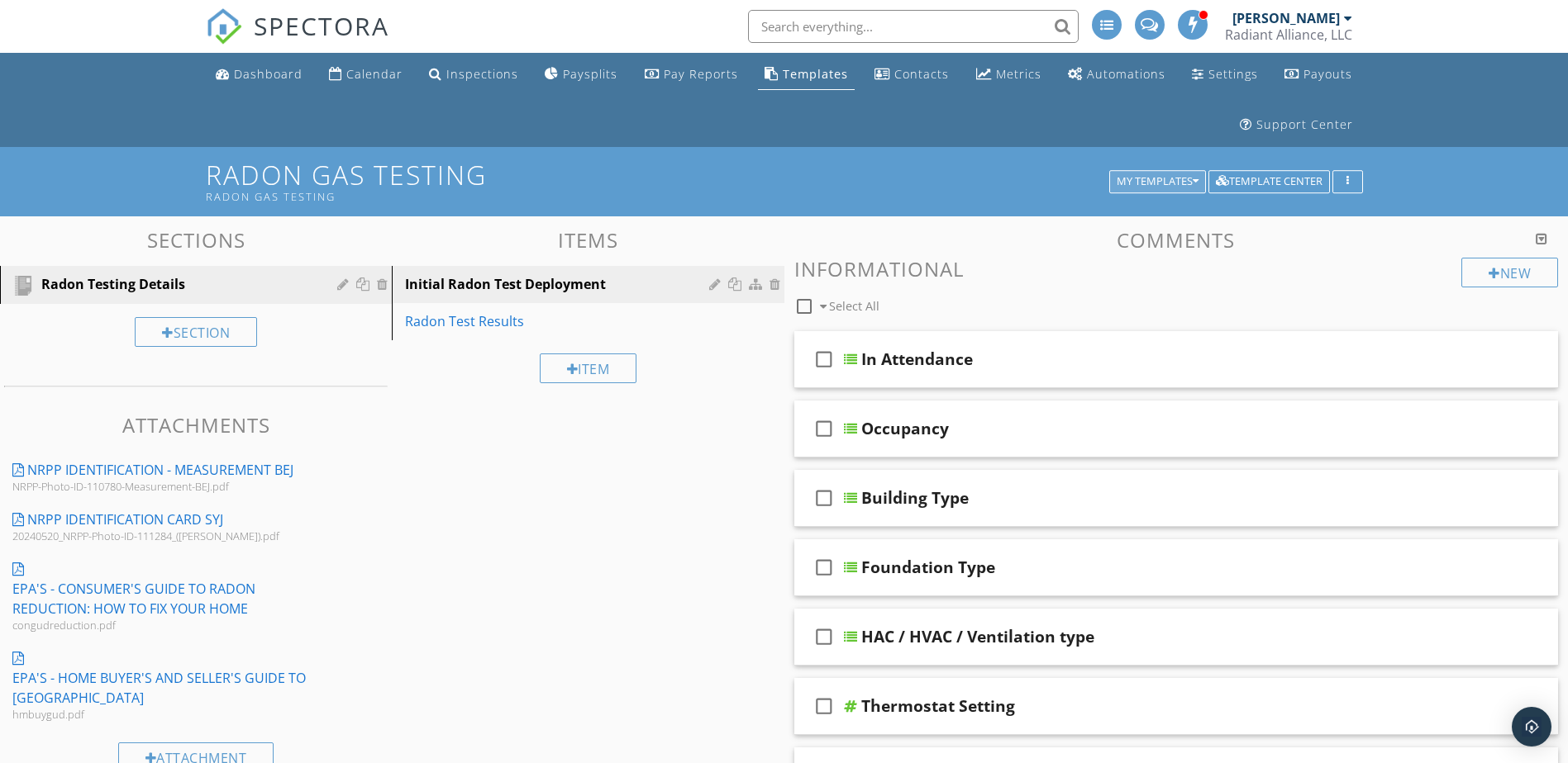
click at [1149, 179] on div "My Templates" at bounding box center [1157, 181] width 82 height 12
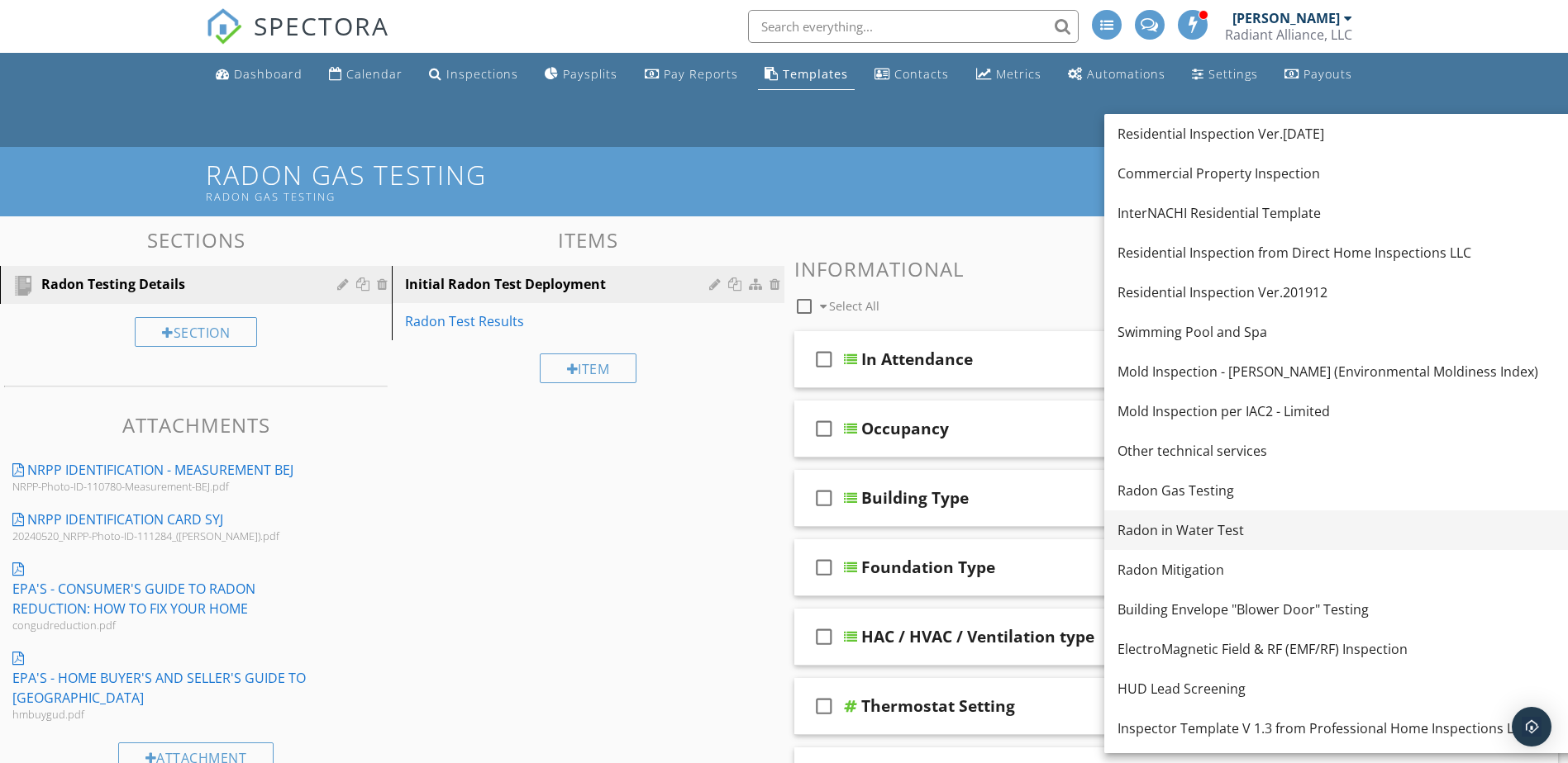
click at [1179, 530] on div "Radon in Water Test" at bounding box center [1343, 531] width 452 height 20
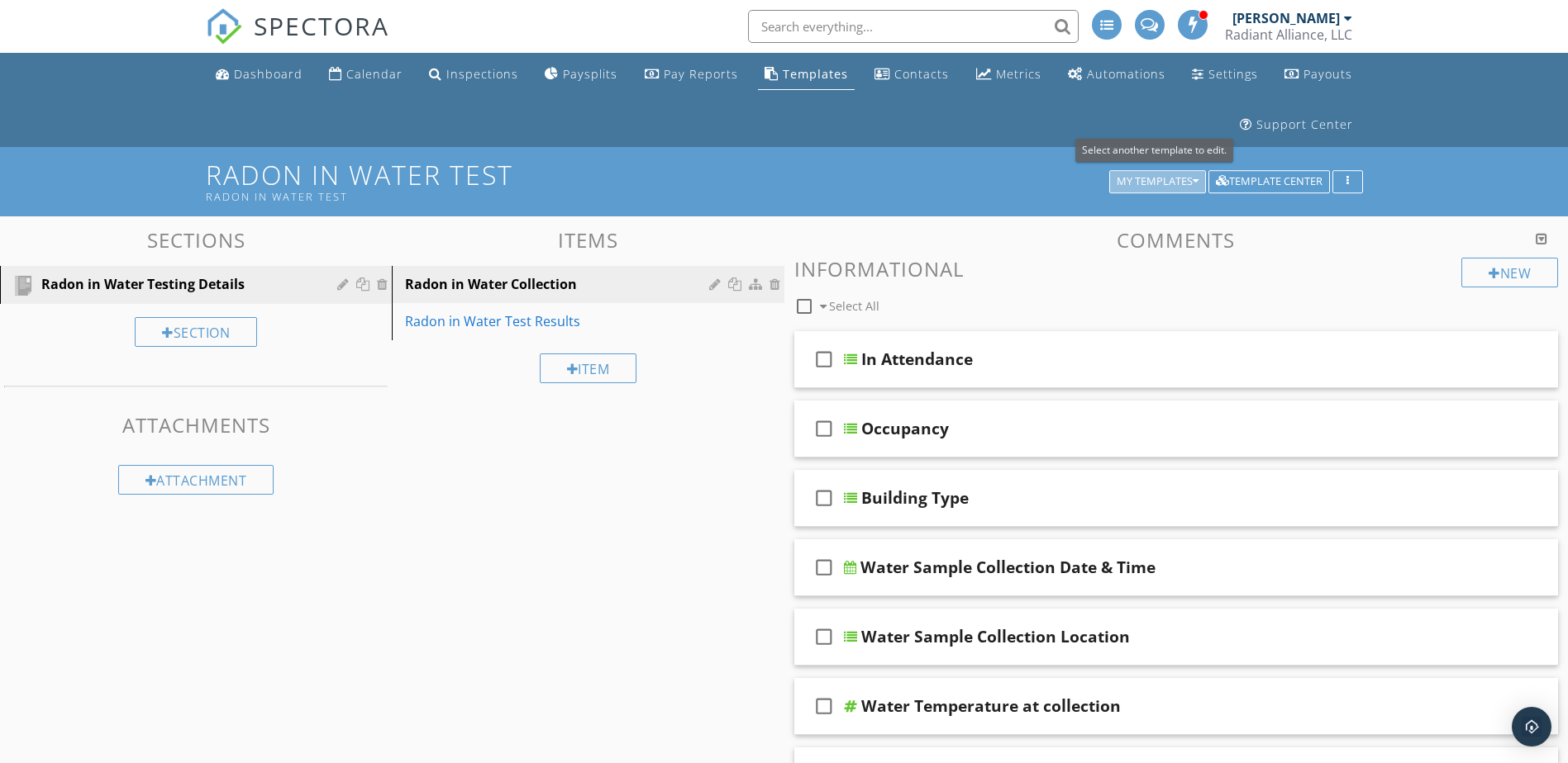
click at [1143, 187] on div "My Templates" at bounding box center [1157, 181] width 82 height 12
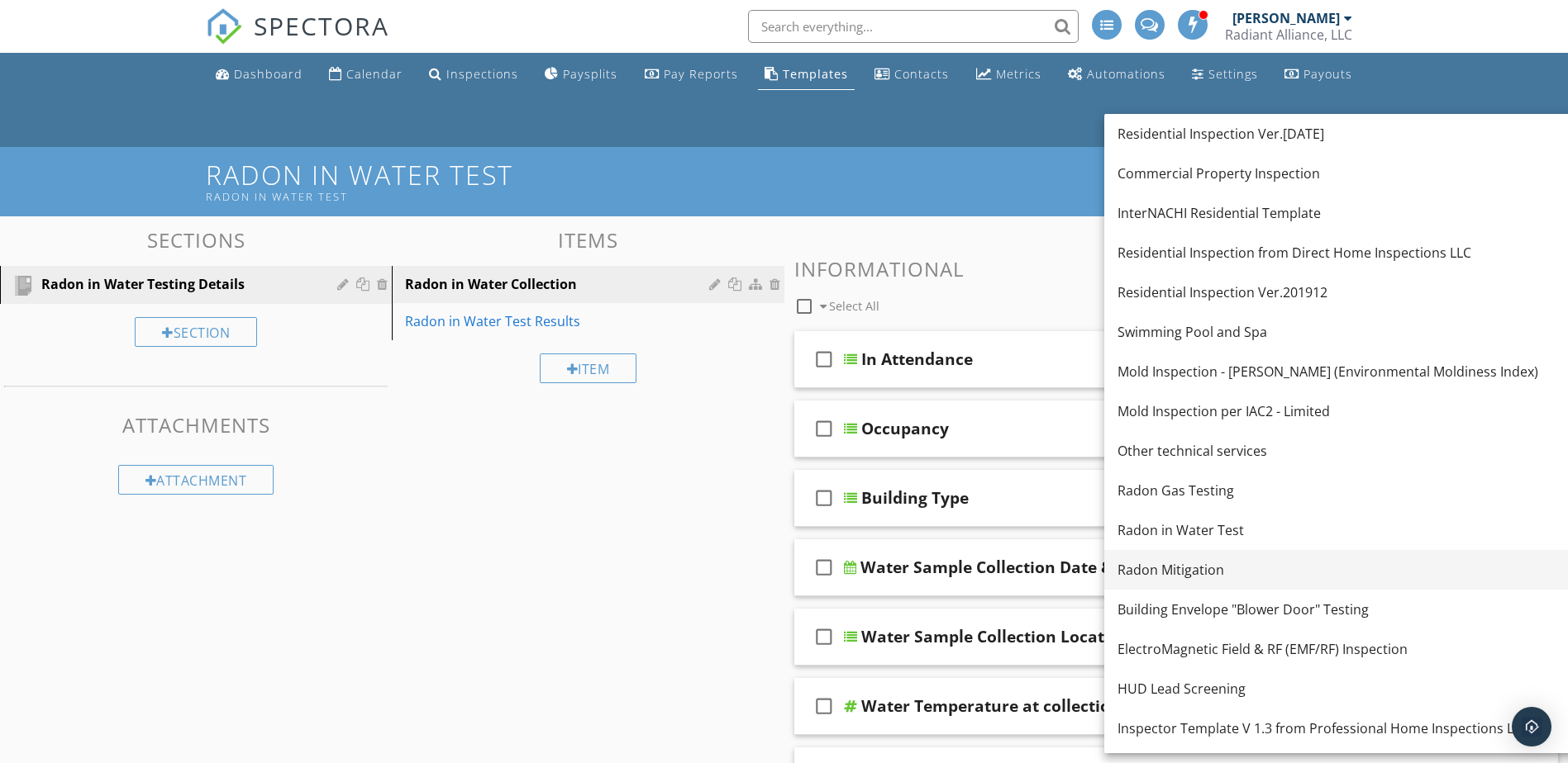
click at [1167, 565] on div "Radon Mitigation" at bounding box center [1343, 570] width 452 height 20
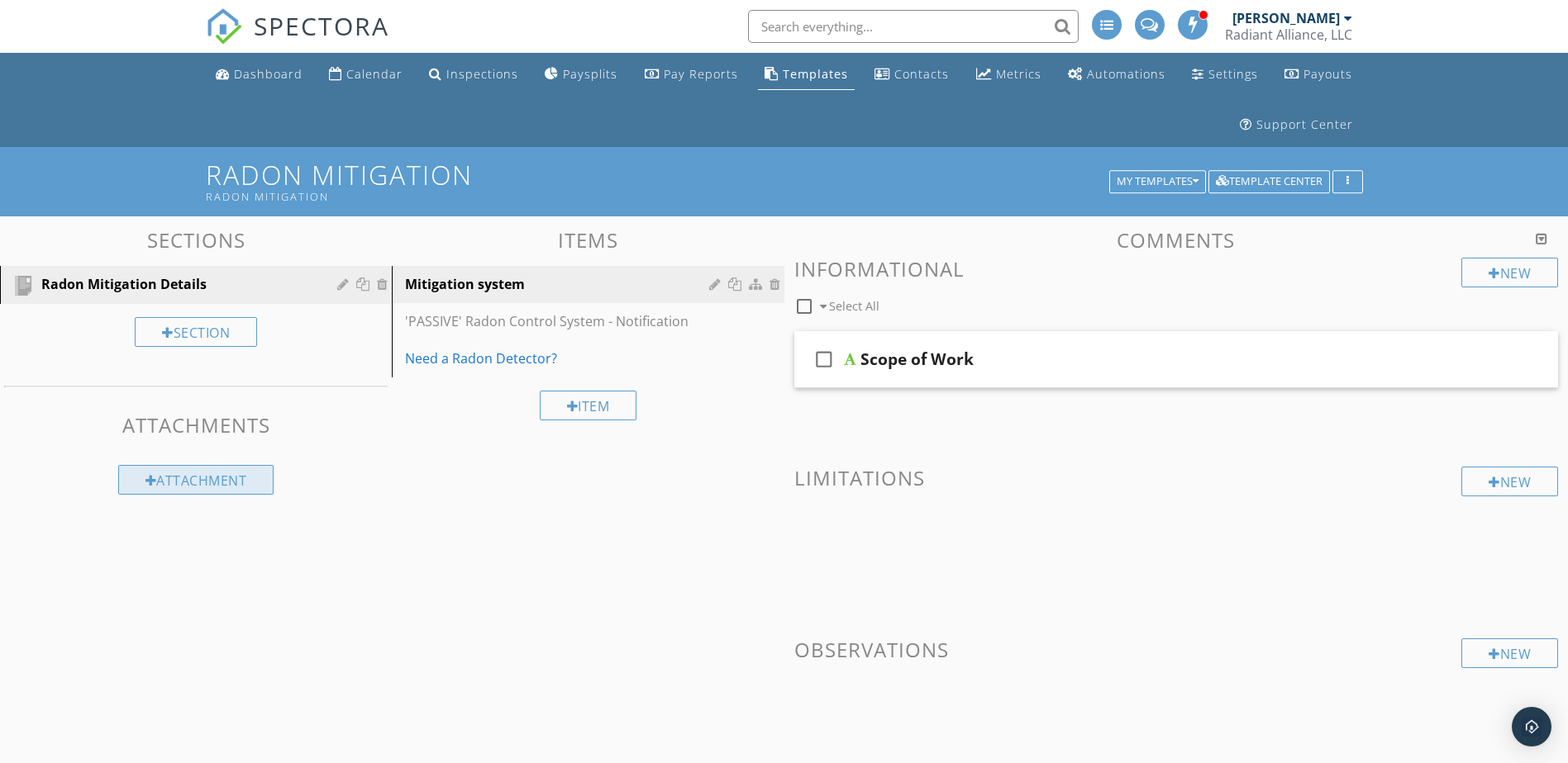
click at [194, 487] on div "Attachment" at bounding box center [197, 479] width 156 height 30
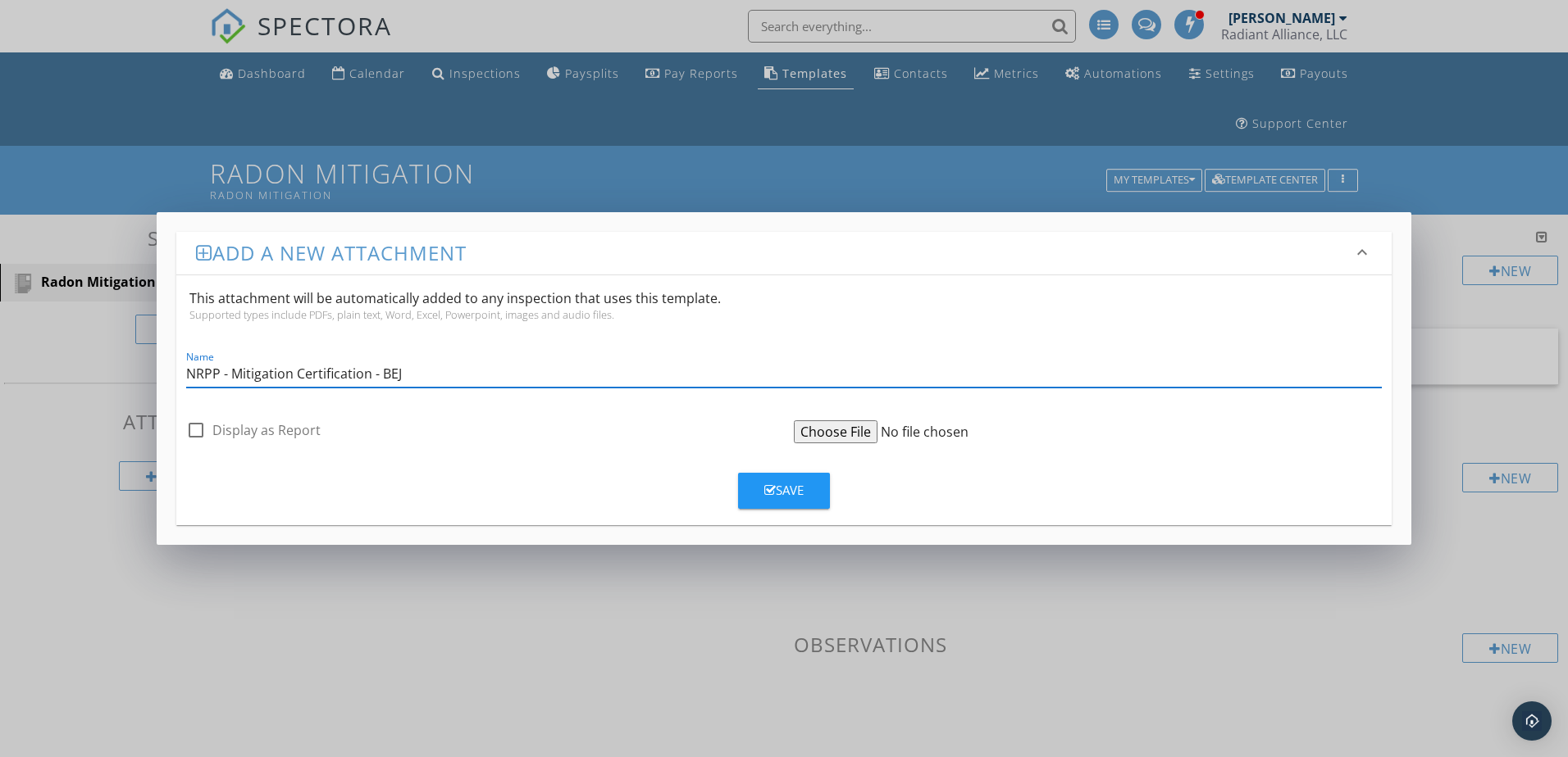
type input "NRPP - Mitigation Certification - BEJ"
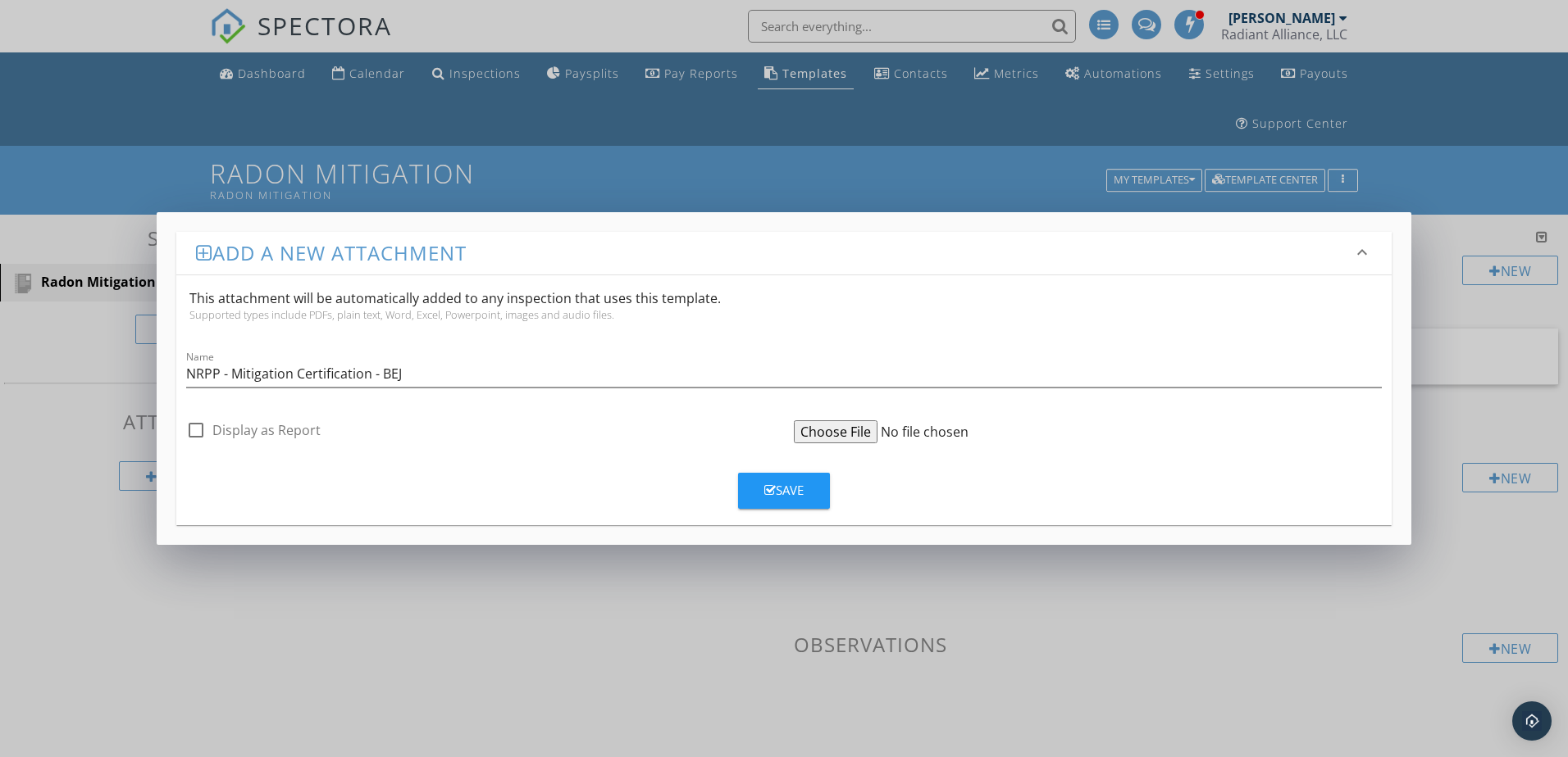
click at [824, 423] on input "file" at bounding box center [919, 432] width 251 height 23
type input "C:\fakepath\NRPP-Photo-ID-111574-Mitigation-BEJ.pdf"
click at [772, 486] on icon "button" at bounding box center [770, 491] width 12 height 12
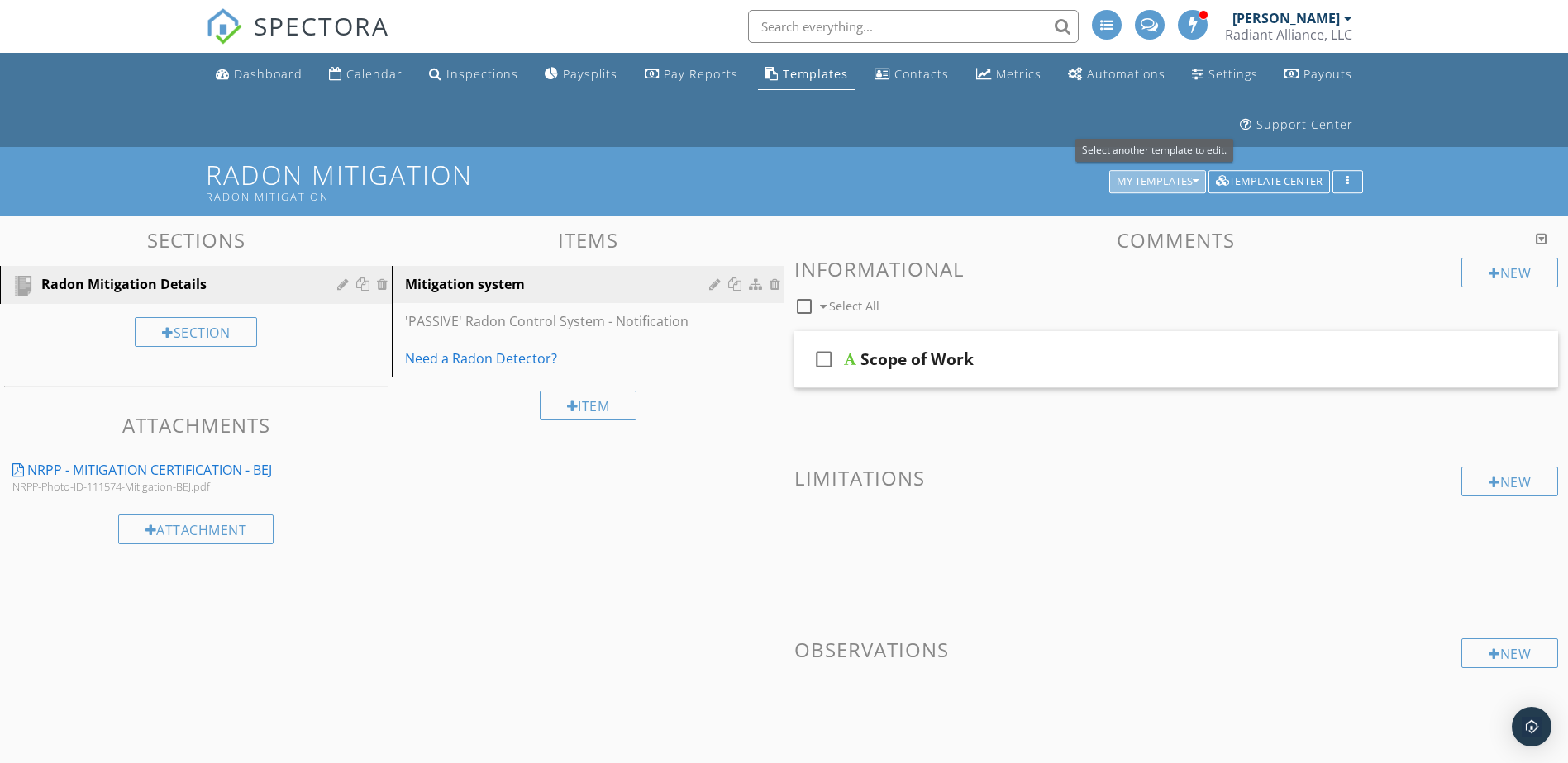
click at [1149, 184] on div "My Templates" at bounding box center [1157, 181] width 82 height 12
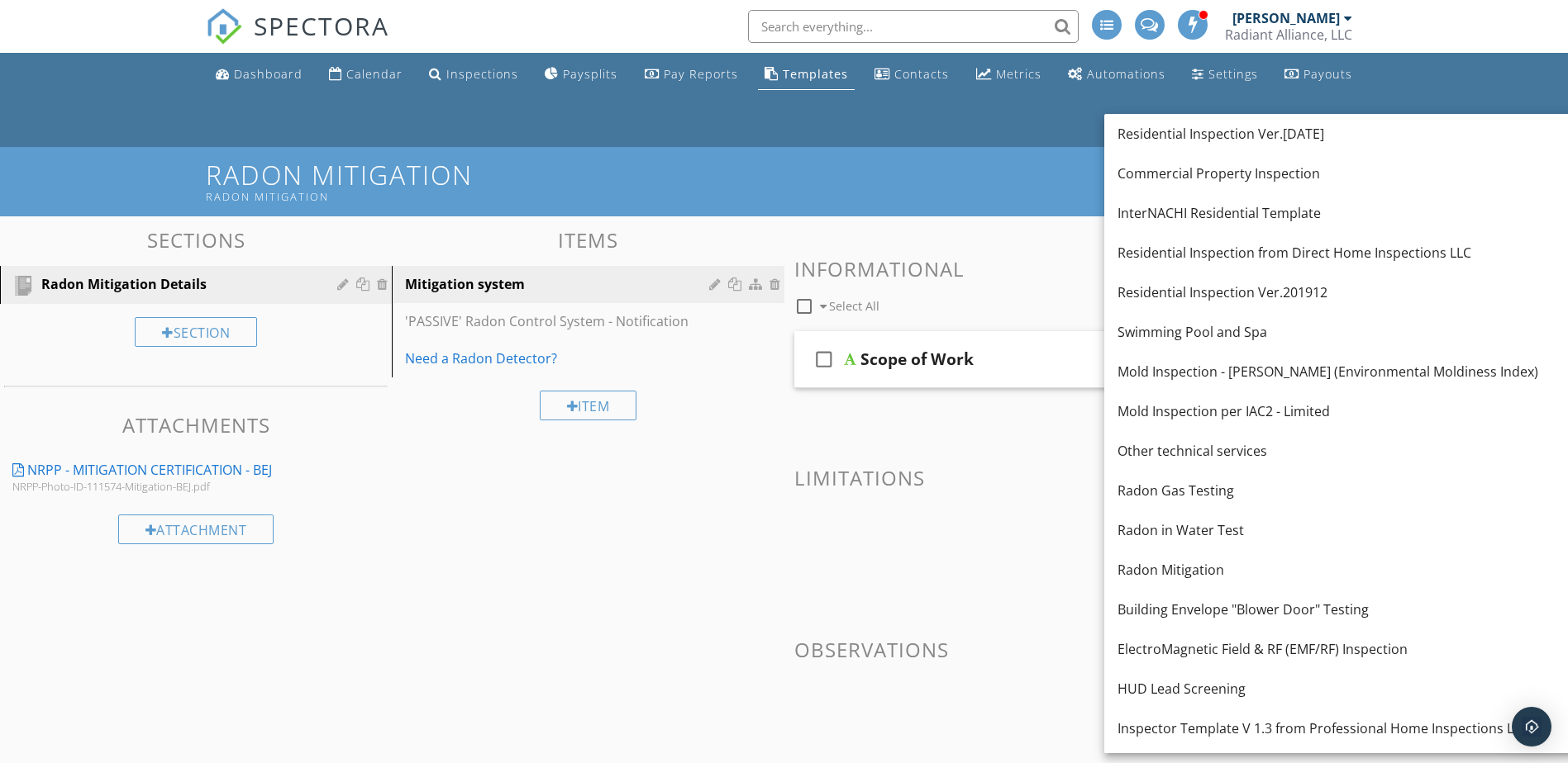
click at [1027, 119] on div "Dashboard Calendar Inspections Paysplits Pay Reports Templates Contacts Metrics…" at bounding box center [784, 100] width 1158 height 94
click at [253, 72] on div "Dashboard" at bounding box center [268, 74] width 68 height 15
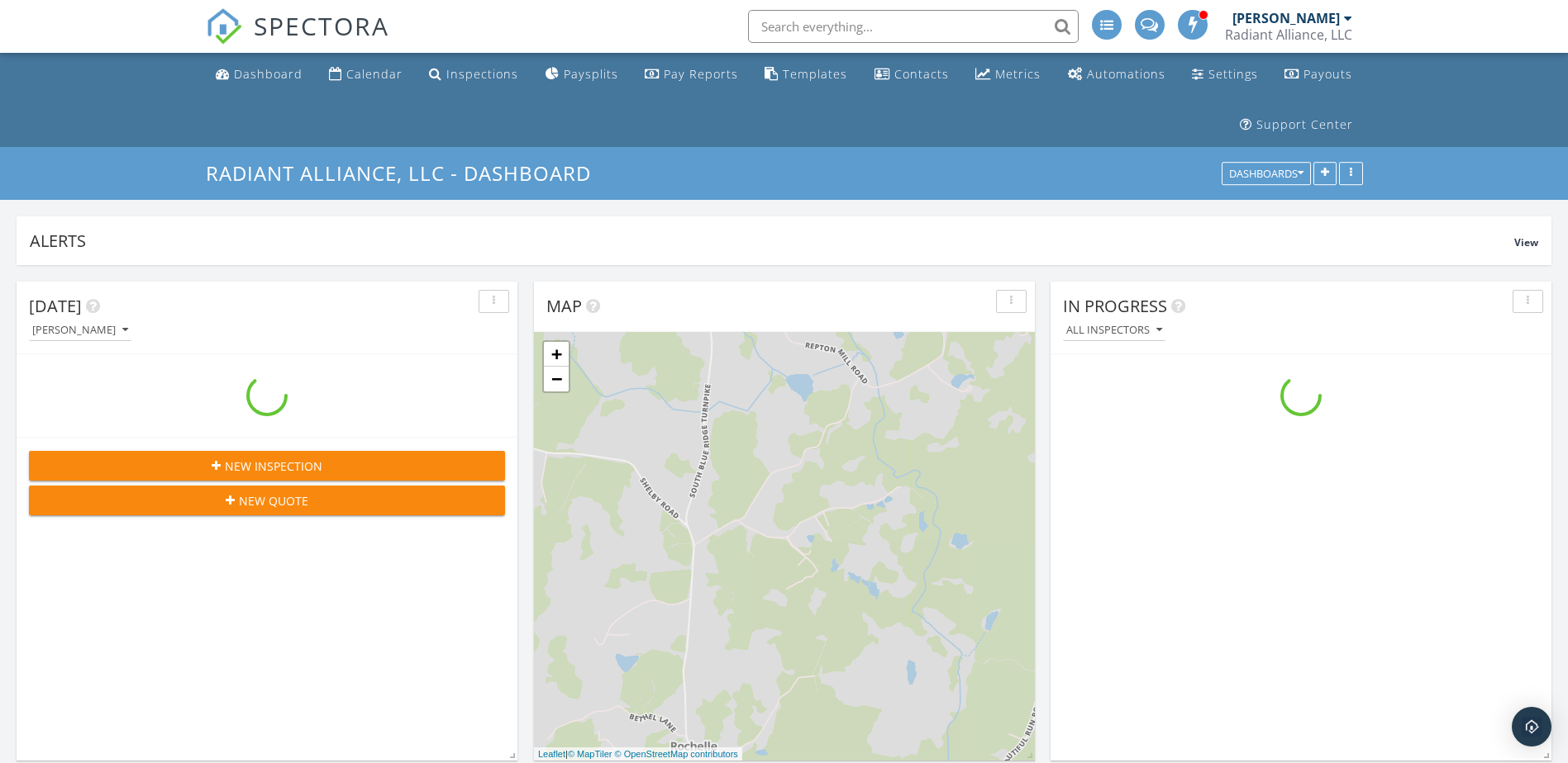
scroll to position [2355, 1593]
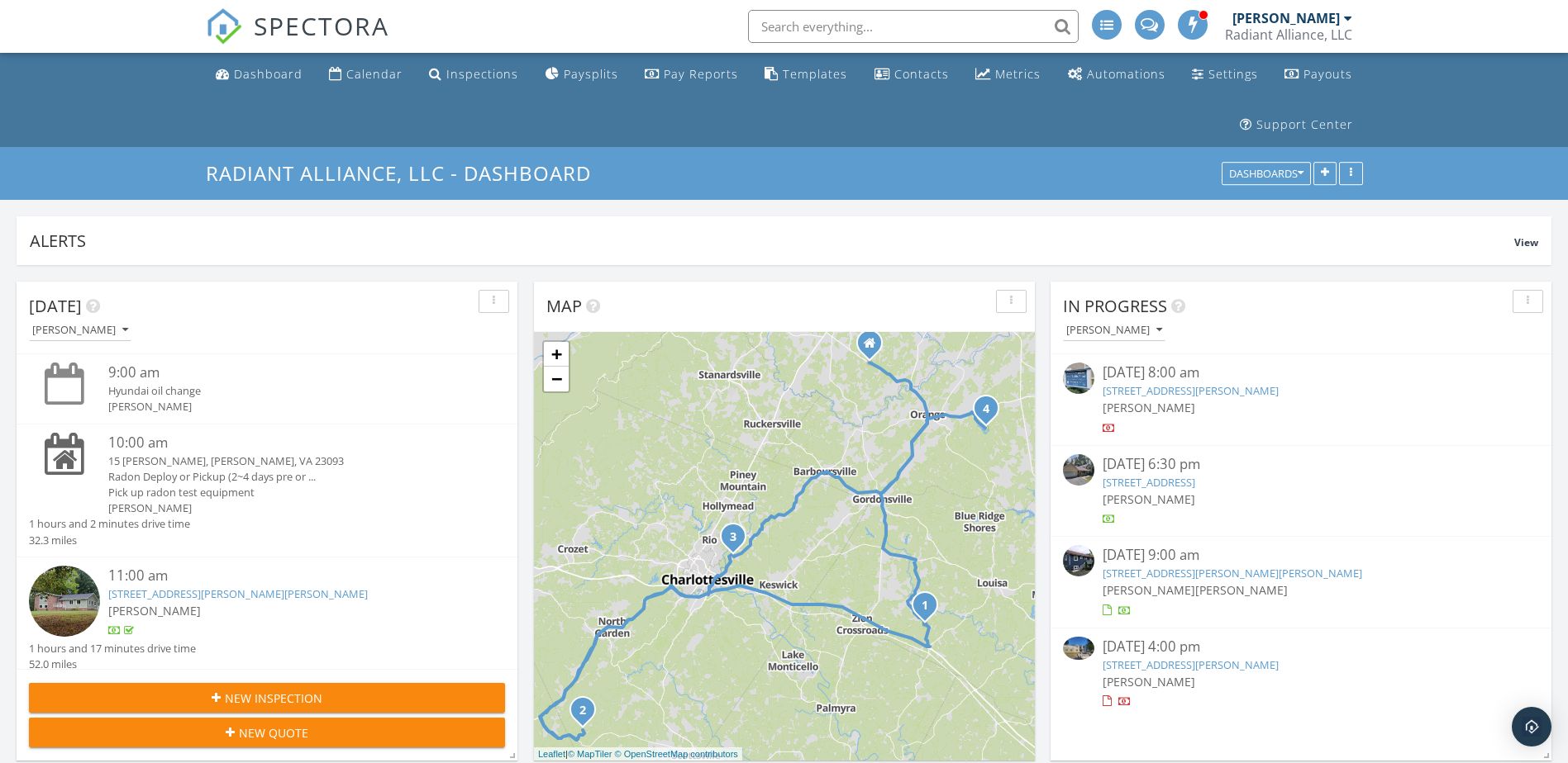
click at [1436, 99] on ul "Dashboard Calendar Inspections Paysplits Pay Reports Templates Contacts Metrics…" at bounding box center [784, 100] width 1568 height 94
click at [819, 73] on div "Templates" at bounding box center [815, 74] width 65 height 15
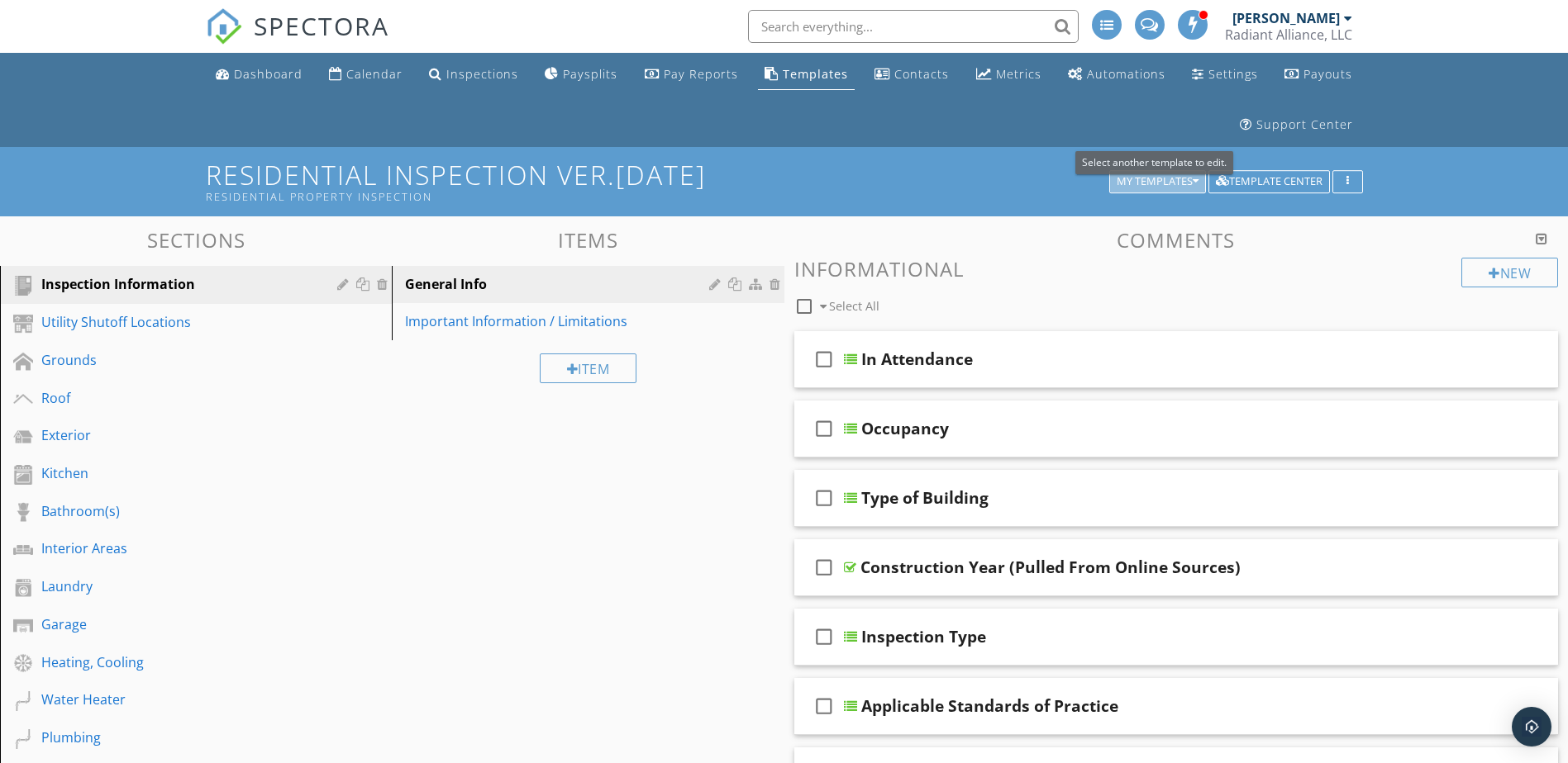
click at [1137, 182] on div "My Templates" at bounding box center [1157, 181] width 82 height 12
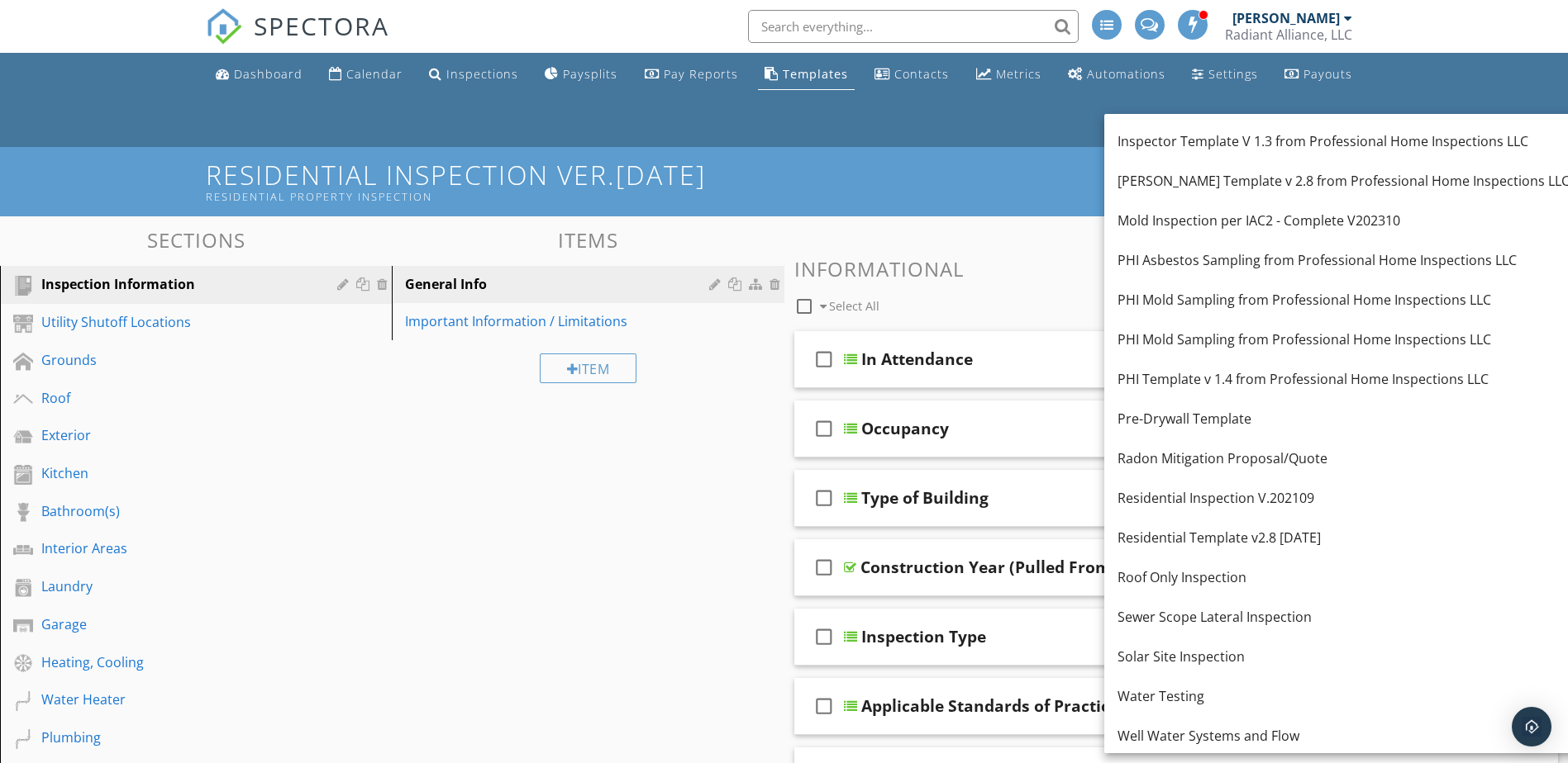
scroll to position [590, 0]
click at [1206, 462] on div "Radon Mitigation Proposal/Quote" at bounding box center [1343, 456] width 452 height 20
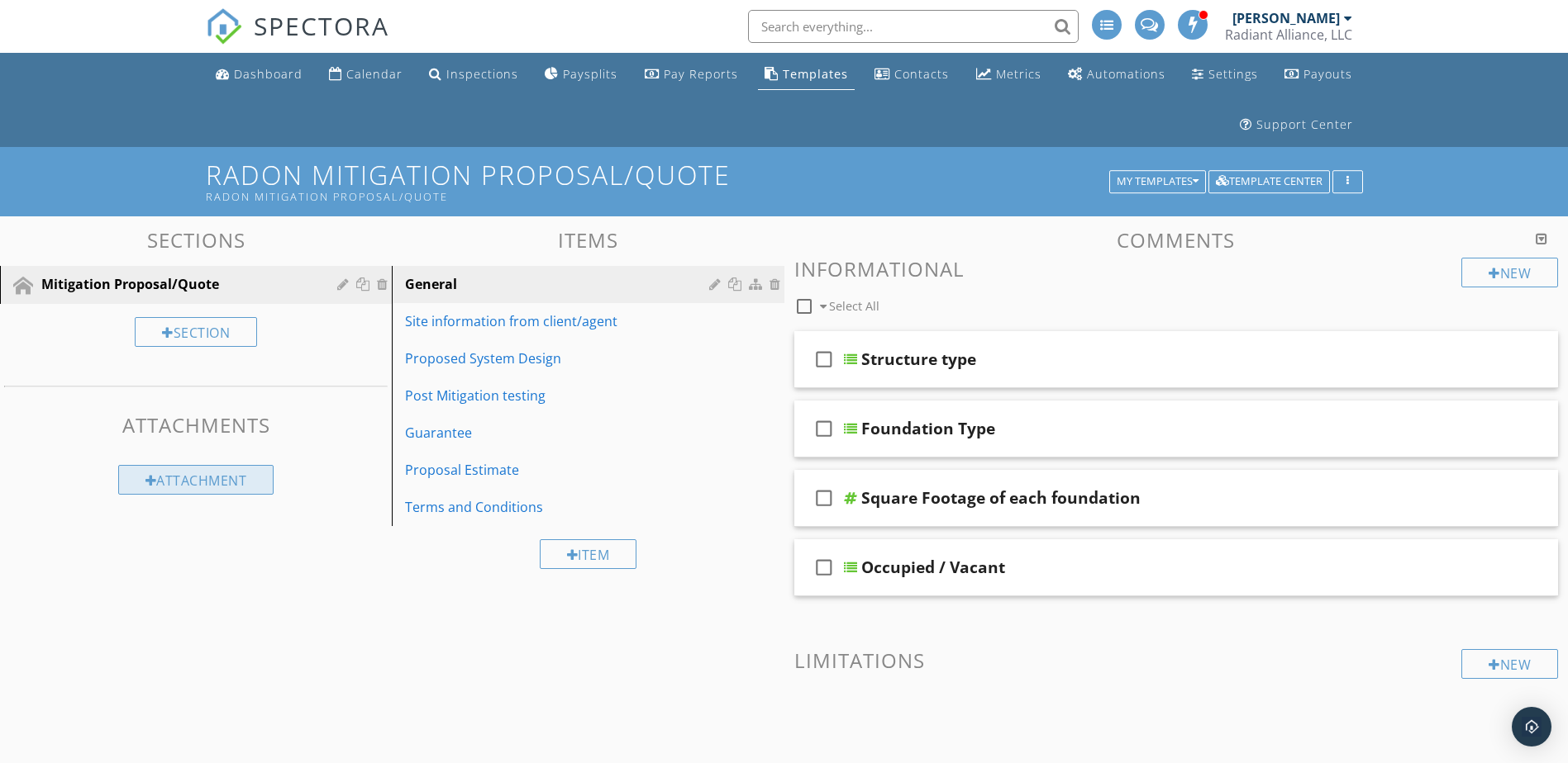
click at [248, 476] on div "Attachment" at bounding box center [197, 479] width 156 height 30
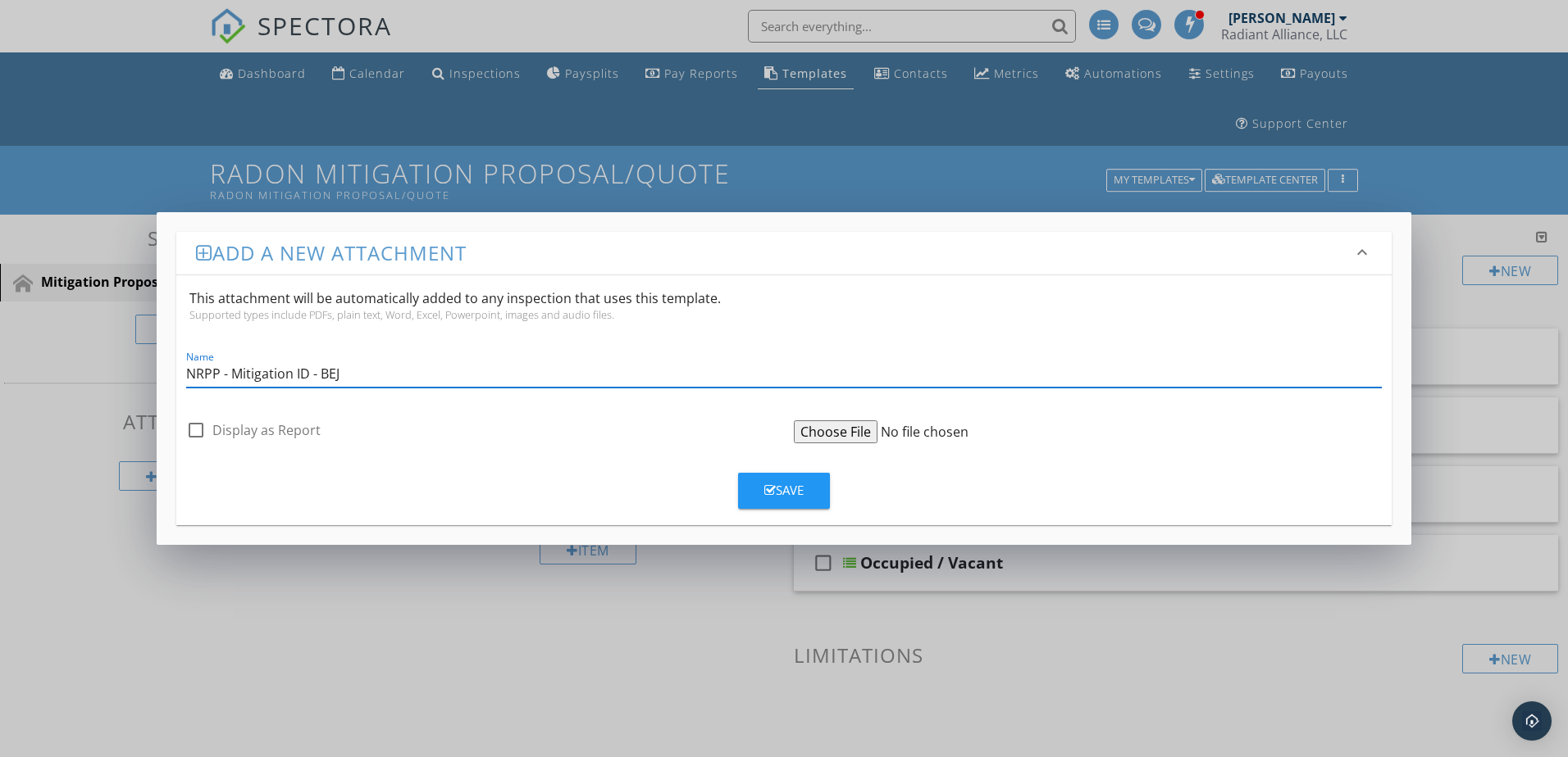
type input "NRPP - Mitigation ID - BEJ"
click at [799, 431] on input "file" at bounding box center [919, 432] width 251 height 23
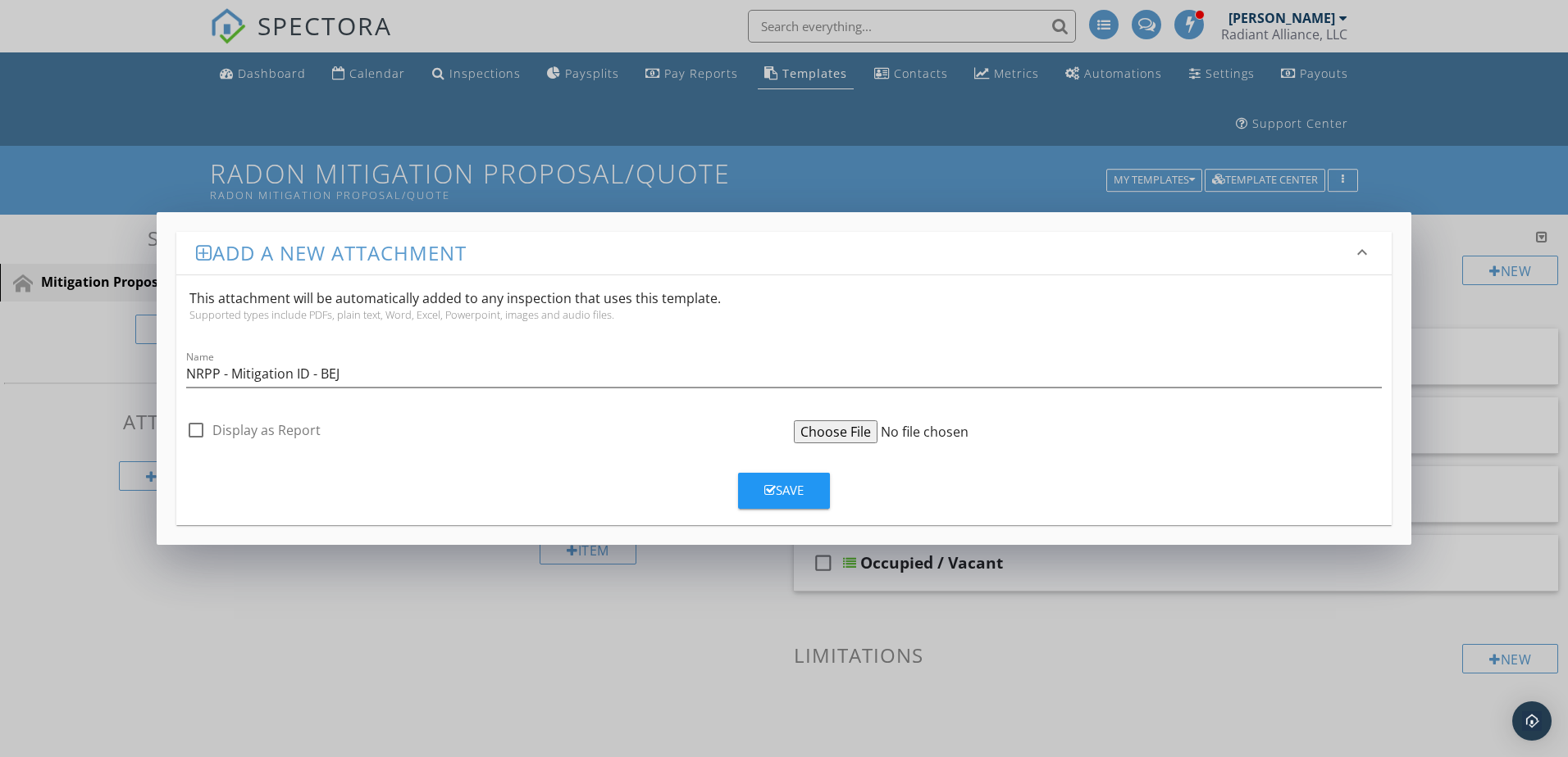
type input "C:\fakepath\NRPP-Photo-ID-111574-Mitigation-BEJ.pdf"
click at [768, 492] on icon "button" at bounding box center [770, 491] width 12 height 12
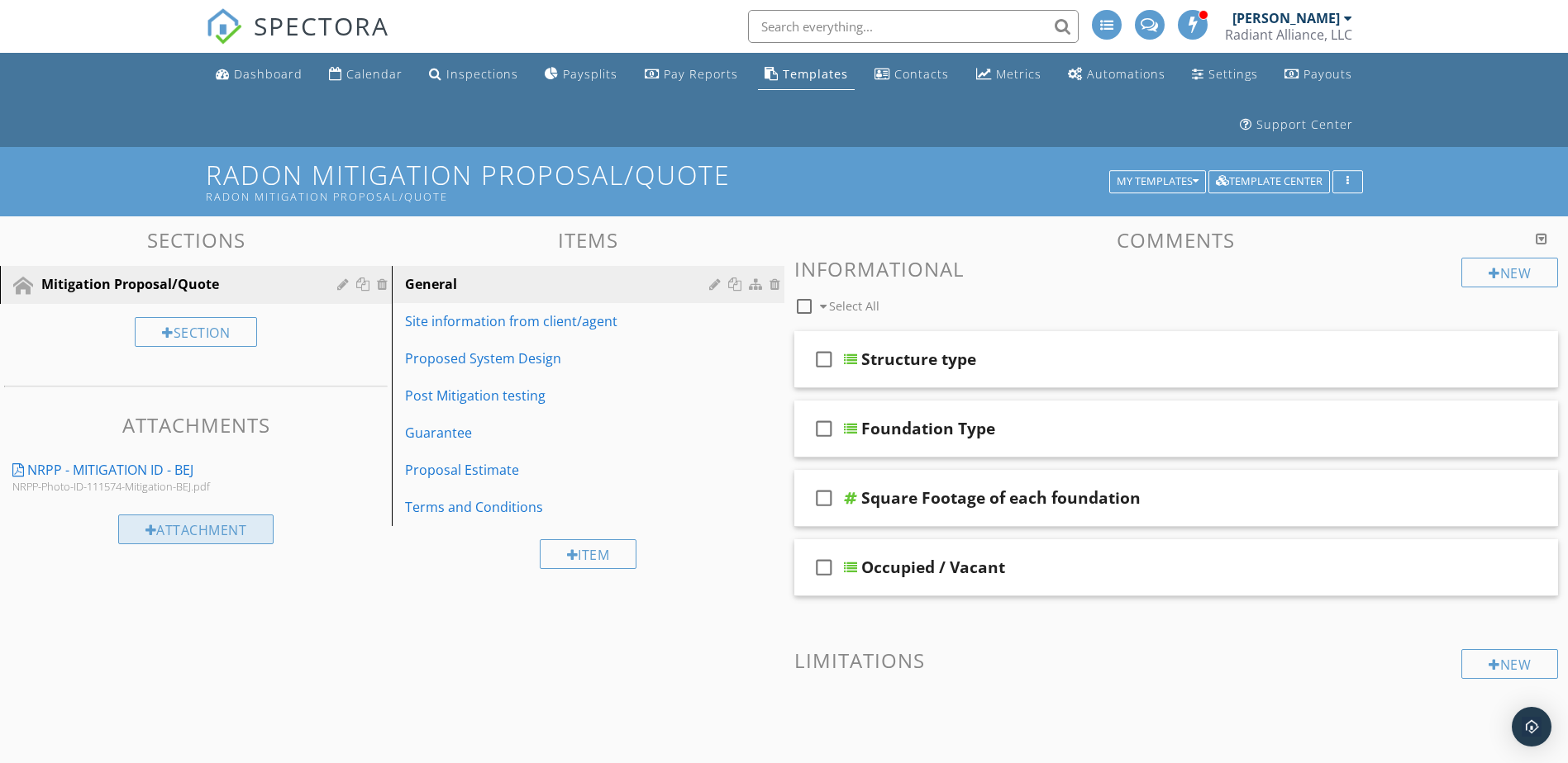
click at [178, 530] on div "Attachment" at bounding box center [197, 529] width 156 height 30
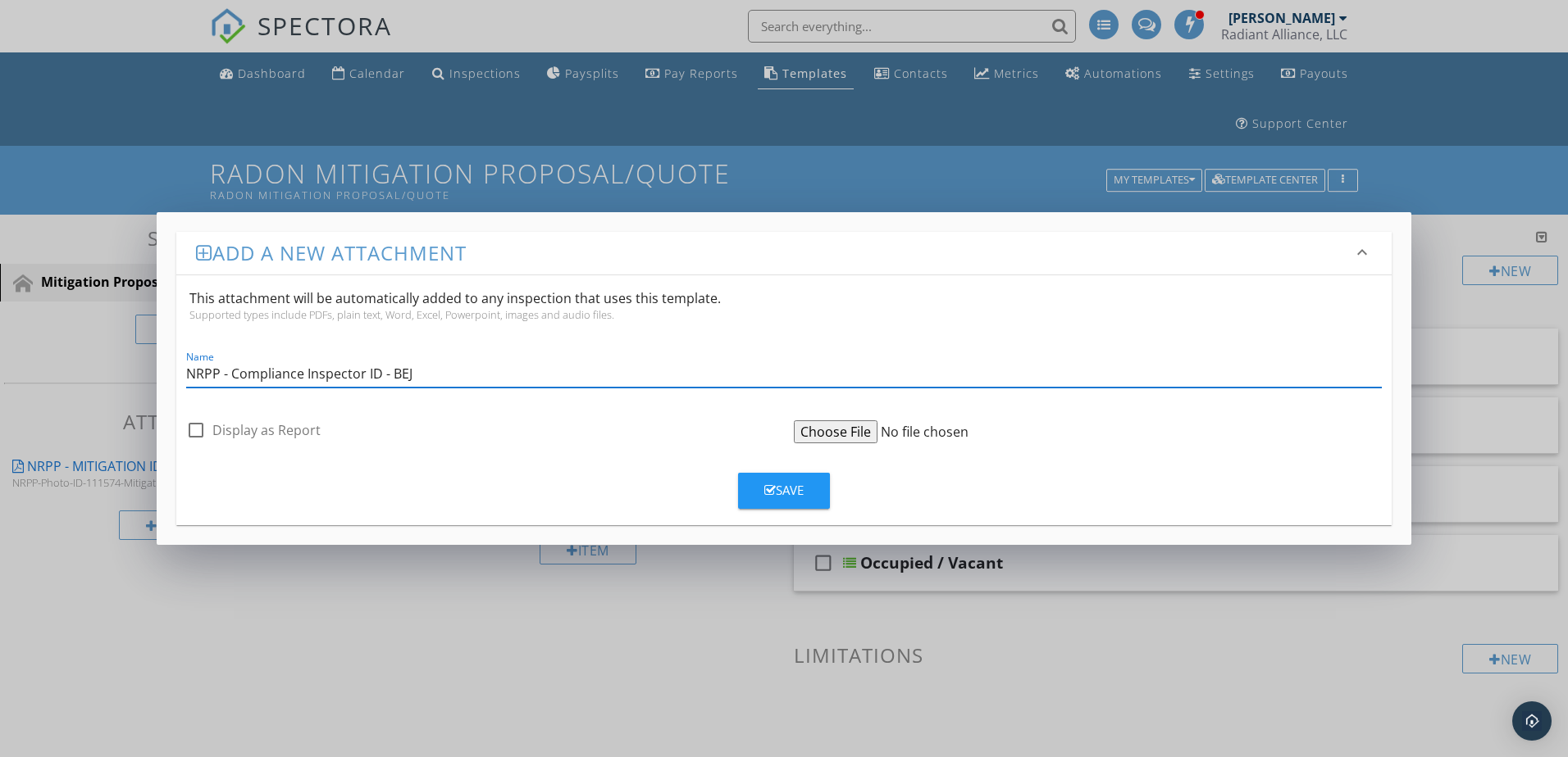
type input "NRPP - Compliance Inspector ID - BEJ"
click at [860, 429] on input "file" at bounding box center [919, 432] width 251 height 23
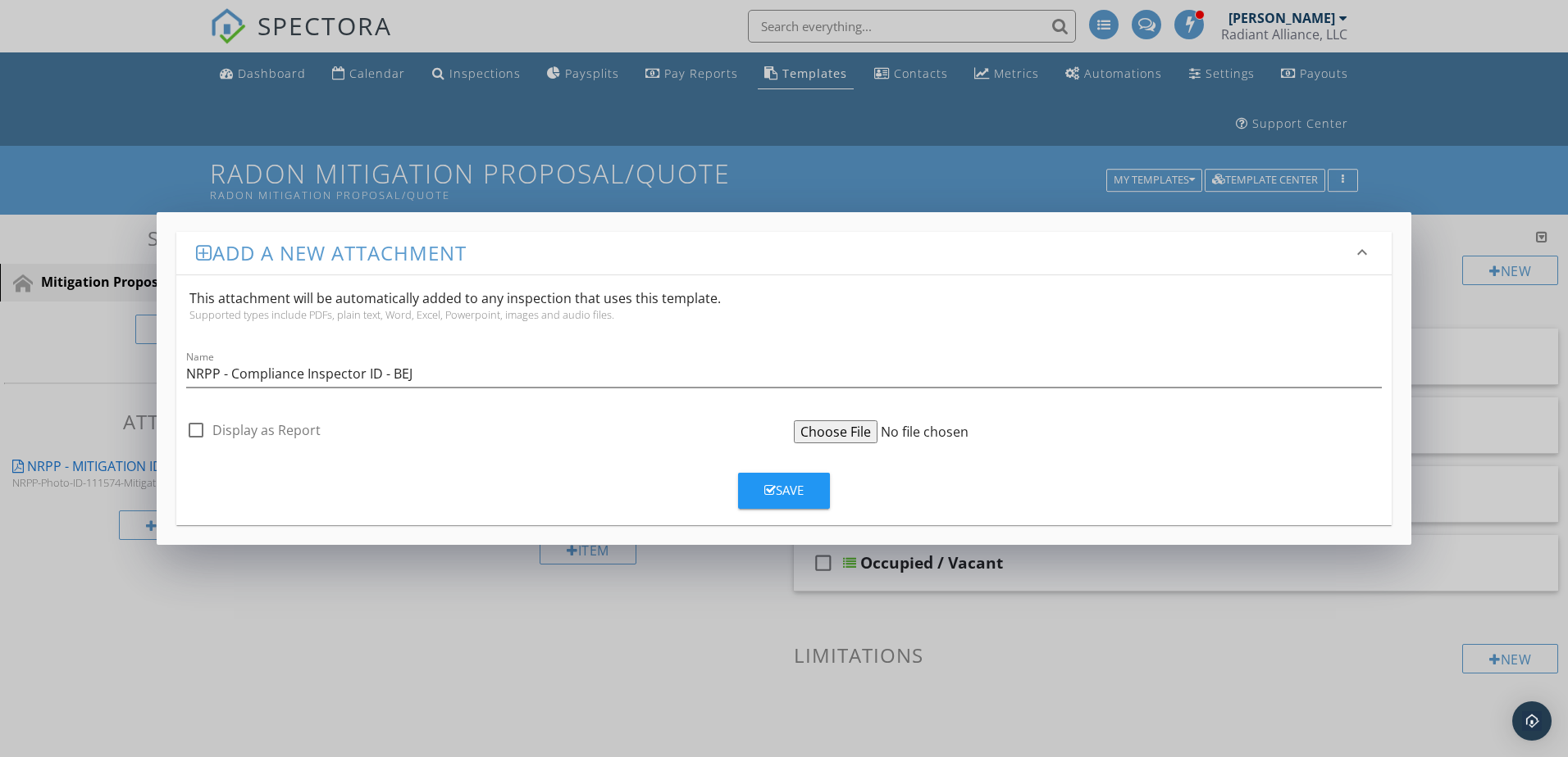
type input "C:\fakepath\NRPP-Photo-ID-112586-ComplianceInspector-BEJ.pdf"
click at [765, 492] on icon "button" at bounding box center [770, 491] width 12 height 12
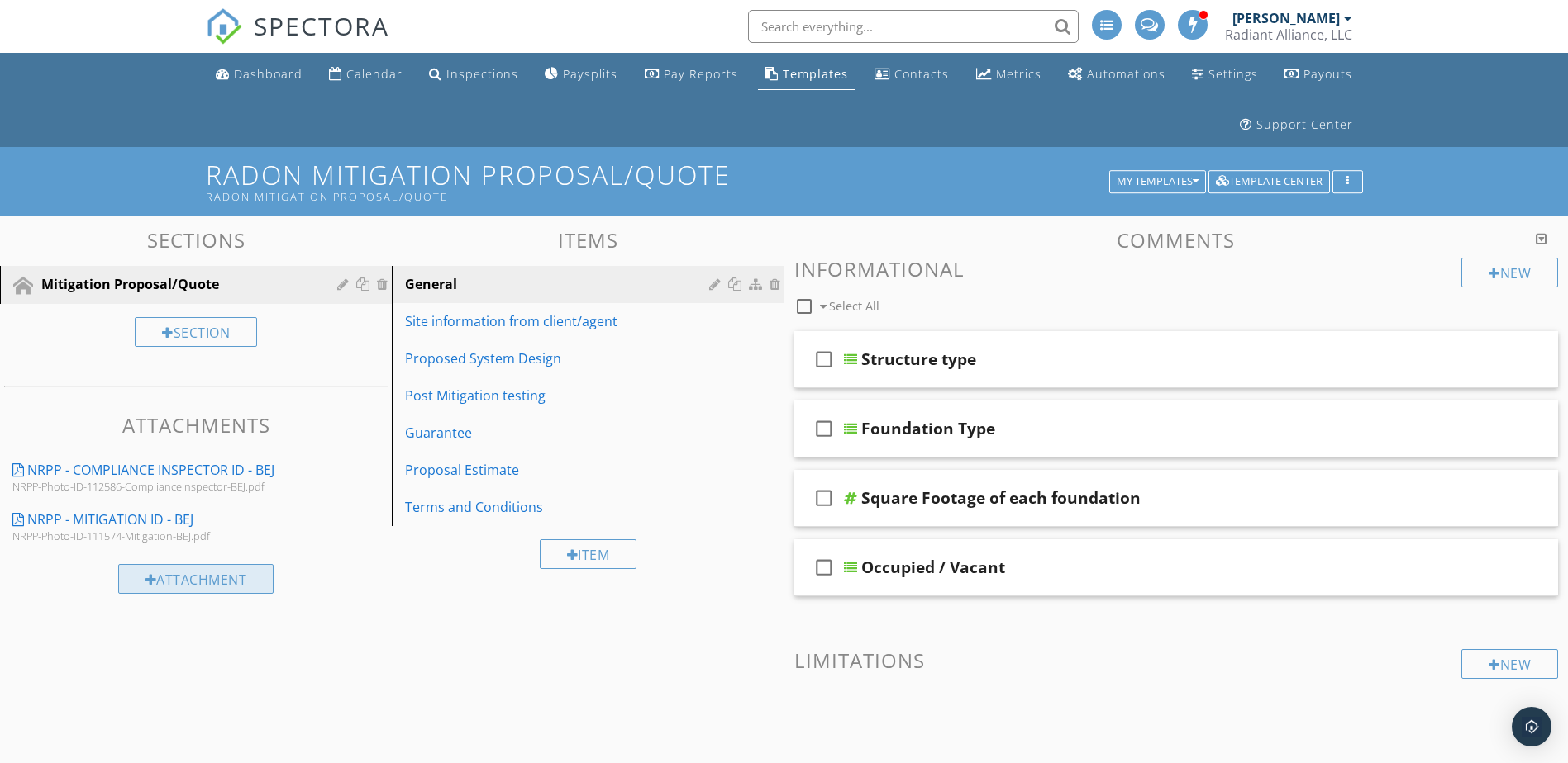
click at [191, 577] on div "Attachment" at bounding box center [197, 579] width 156 height 30
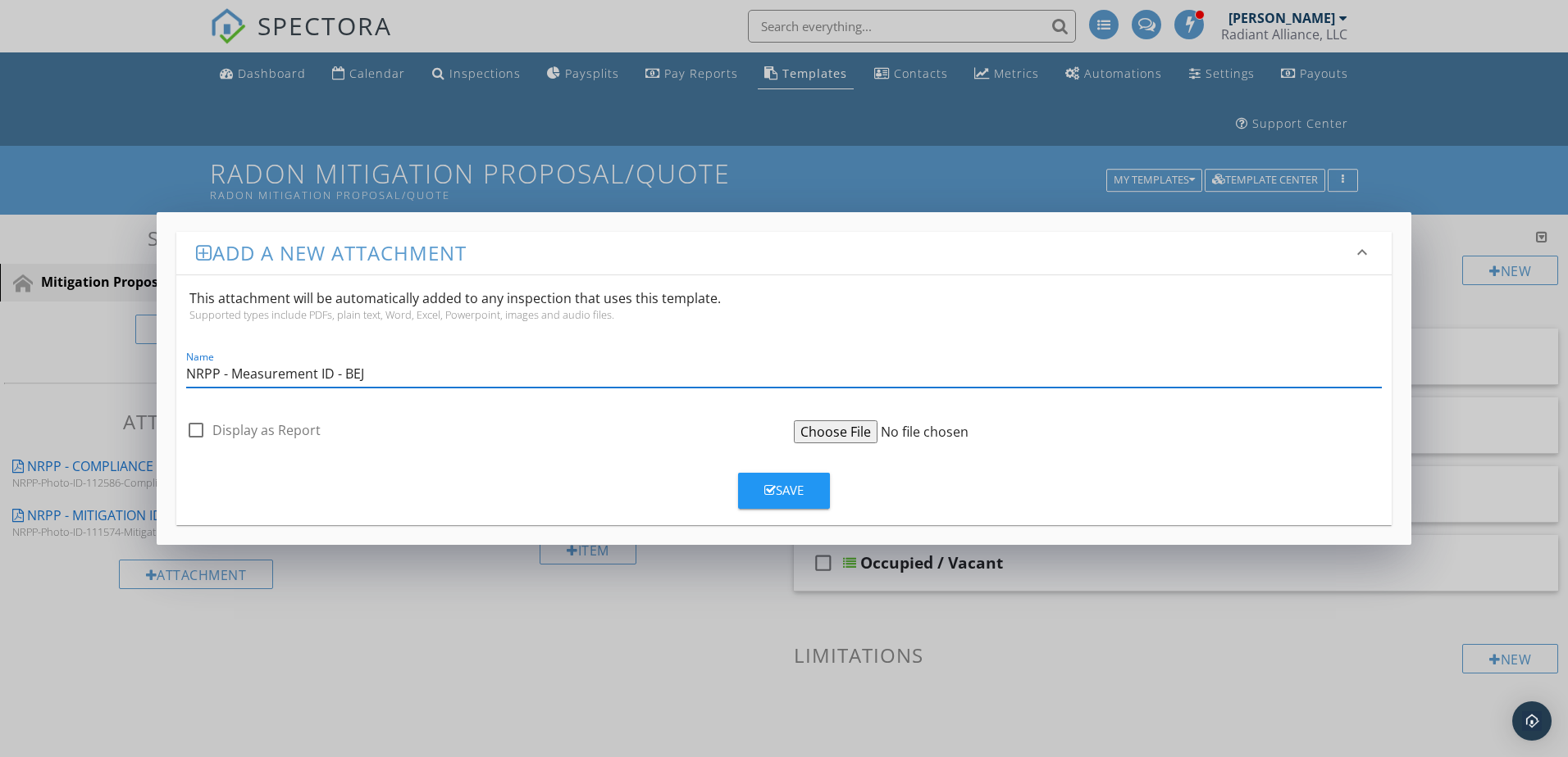
type input "NRPP - Measurement ID - BEJ"
click at [808, 427] on input "file" at bounding box center [919, 432] width 251 height 23
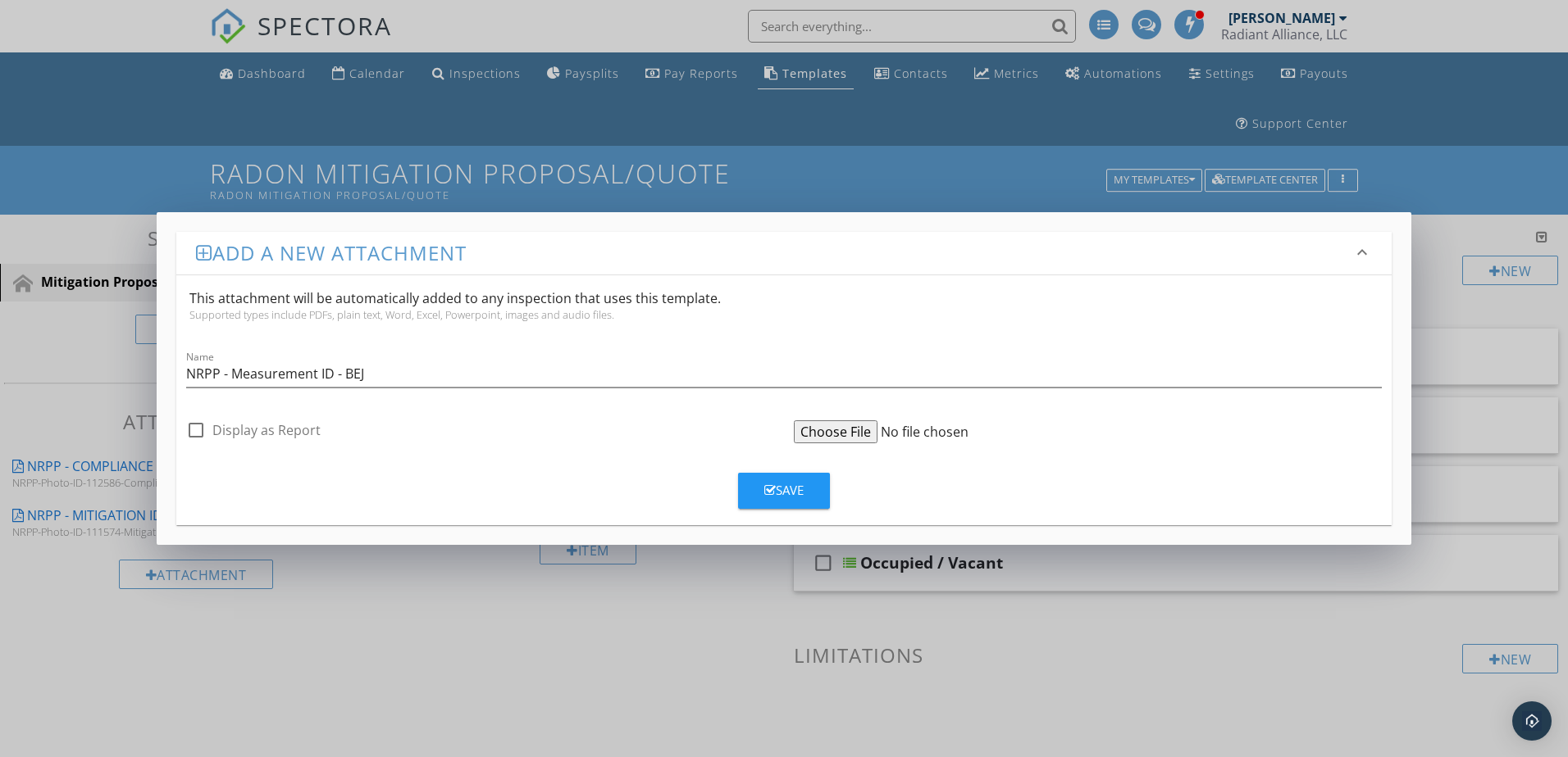
type input "C:\fakepath\NRPP-Photo-ID-110780-Measurement-BEJ.pdf"
click at [791, 482] on div "Save" at bounding box center [784, 490] width 39 height 19
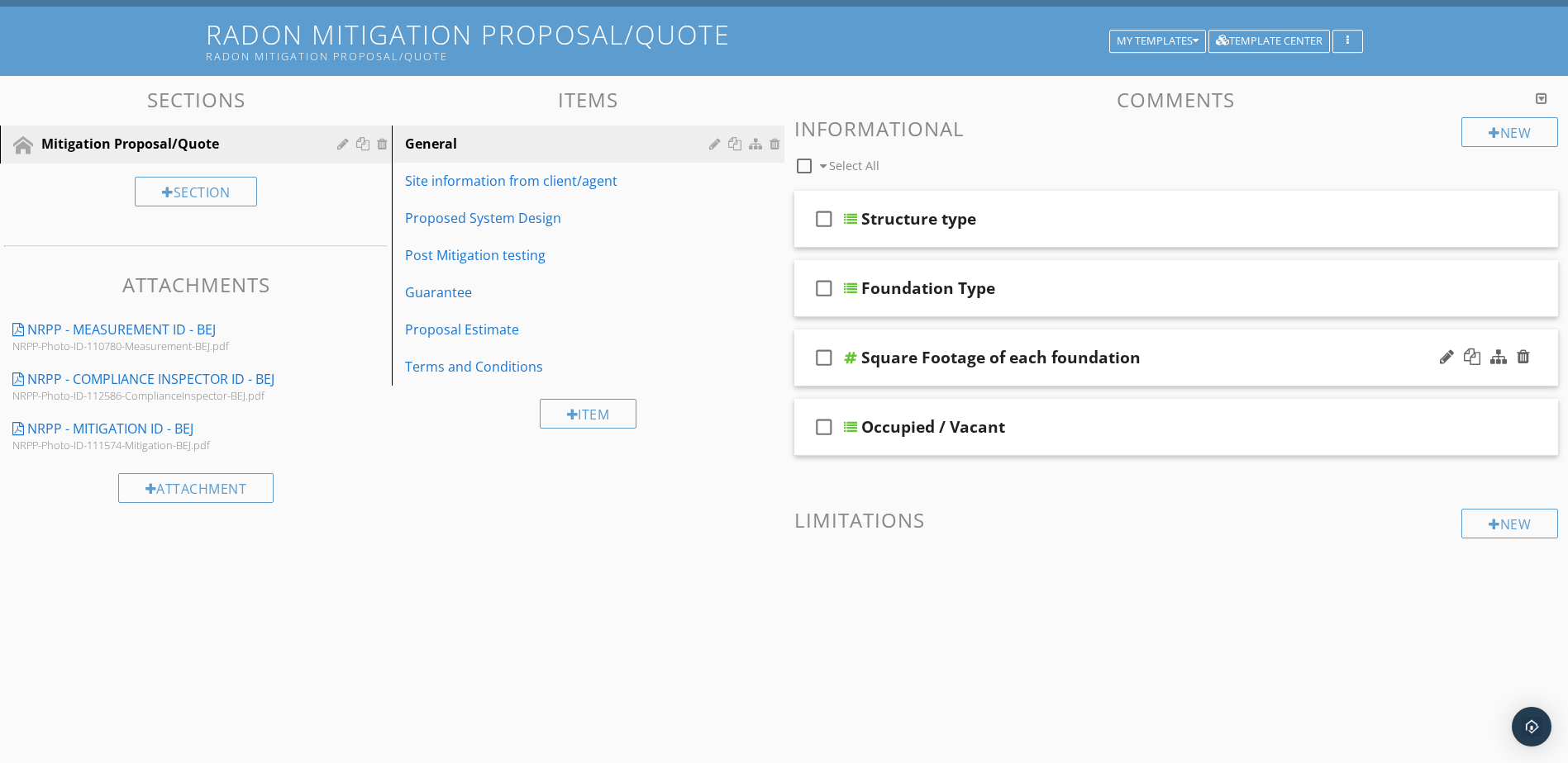
scroll to position [147, 0]
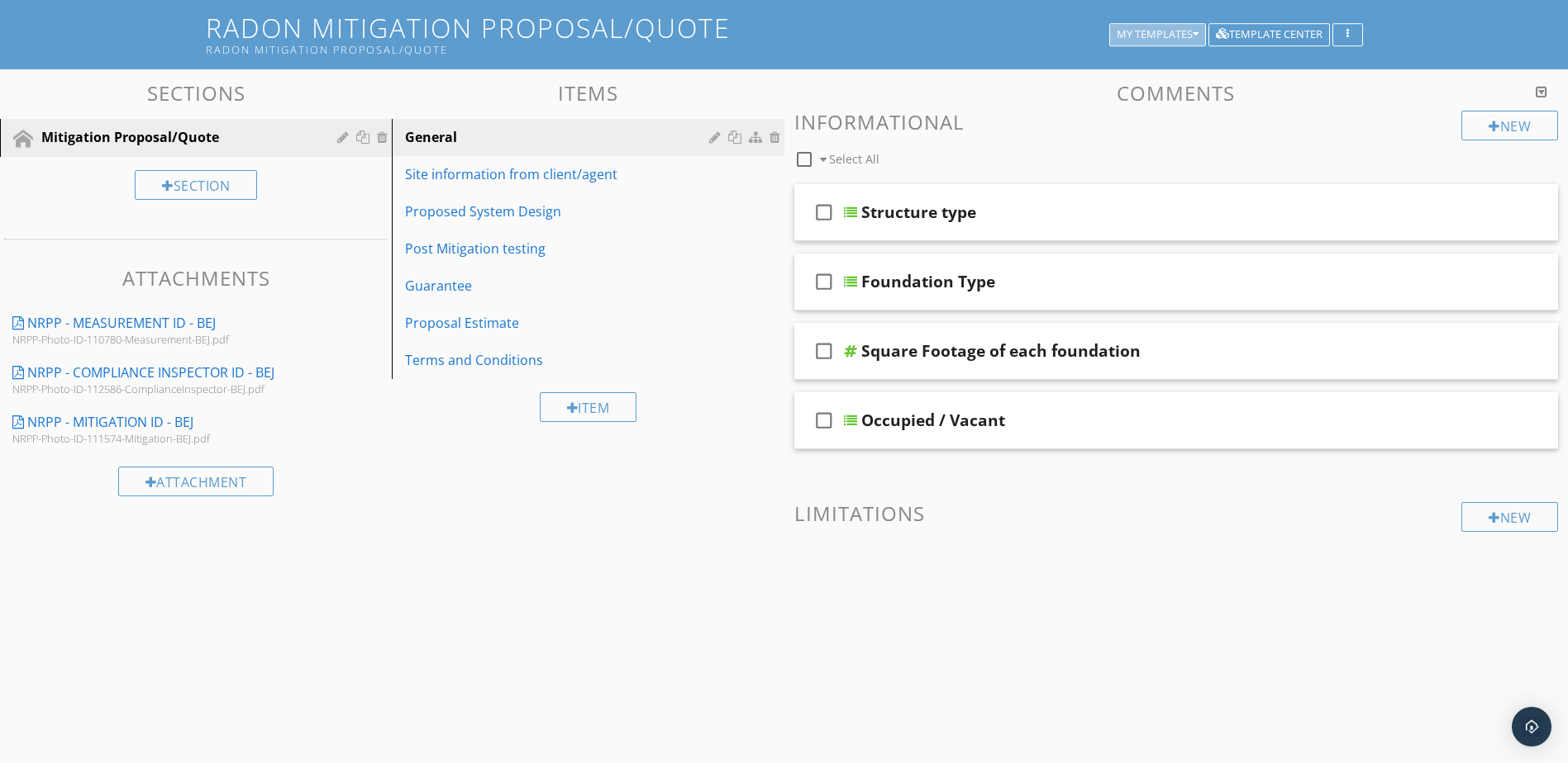
click at [1135, 36] on div "My Templates" at bounding box center [1157, 34] width 82 height 12
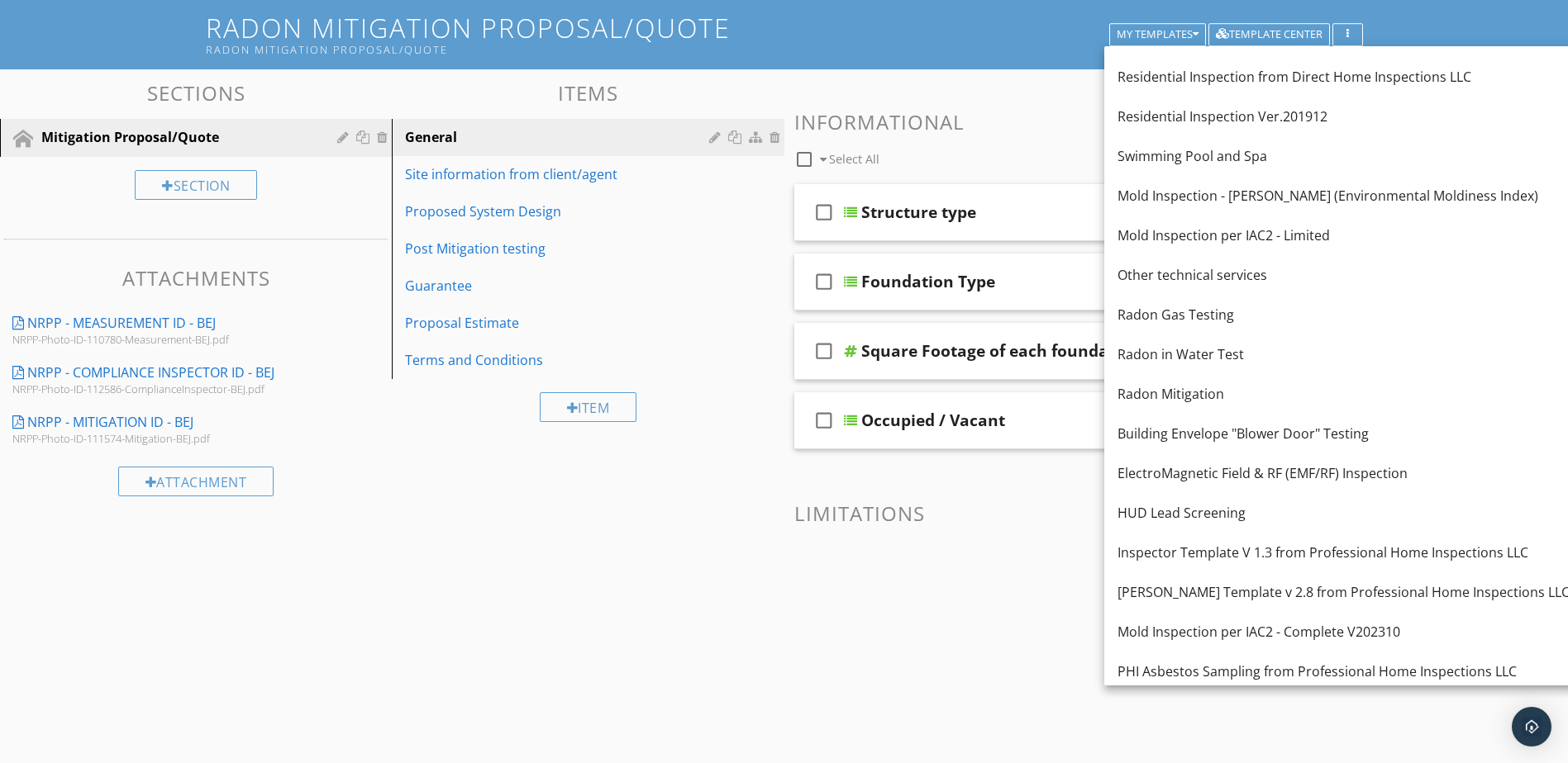
scroll to position [94, 0]
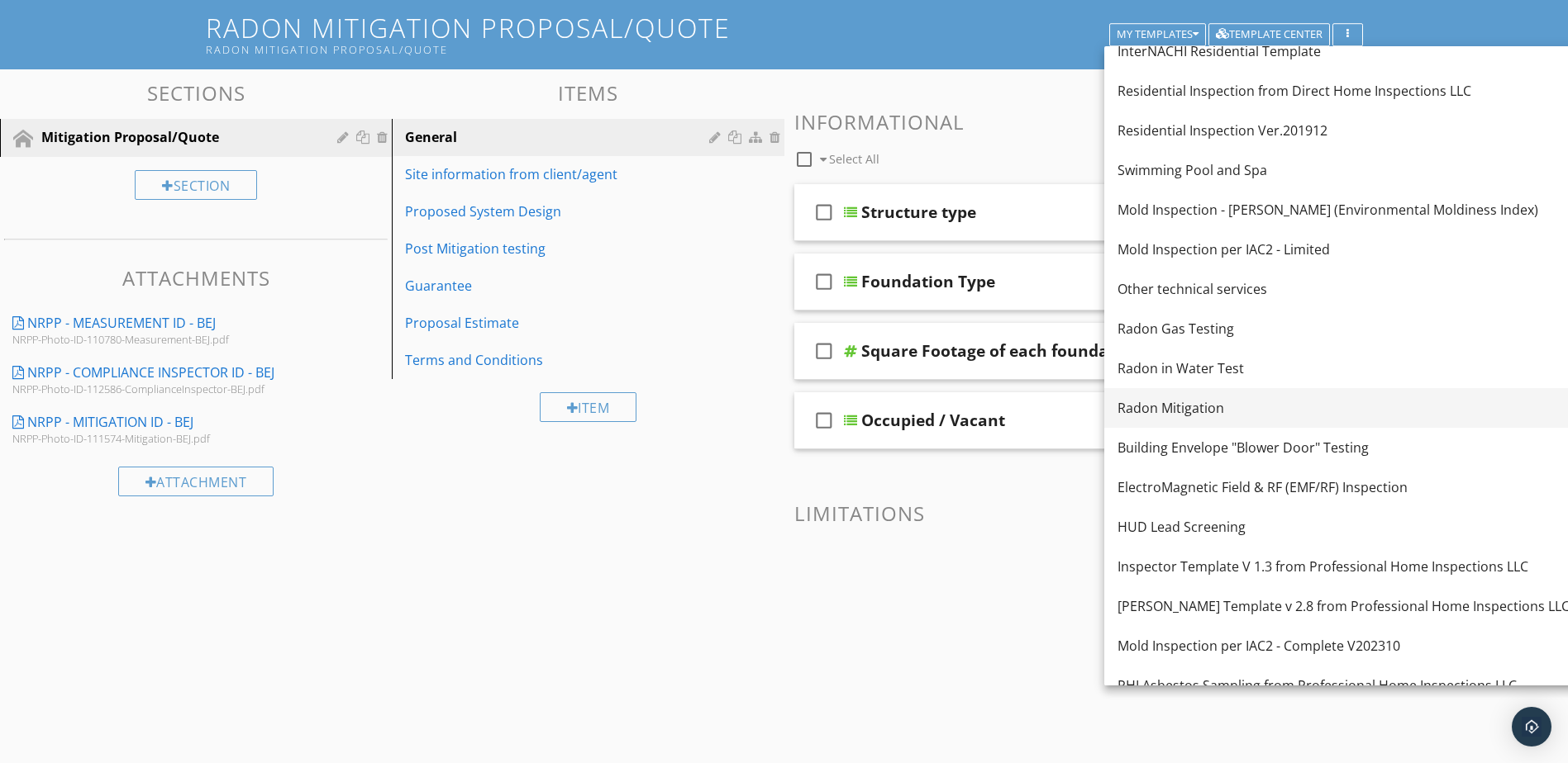
click at [1173, 410] on div "Radon Mitigation" at bounding box center [1343, 408] width 452 height 20
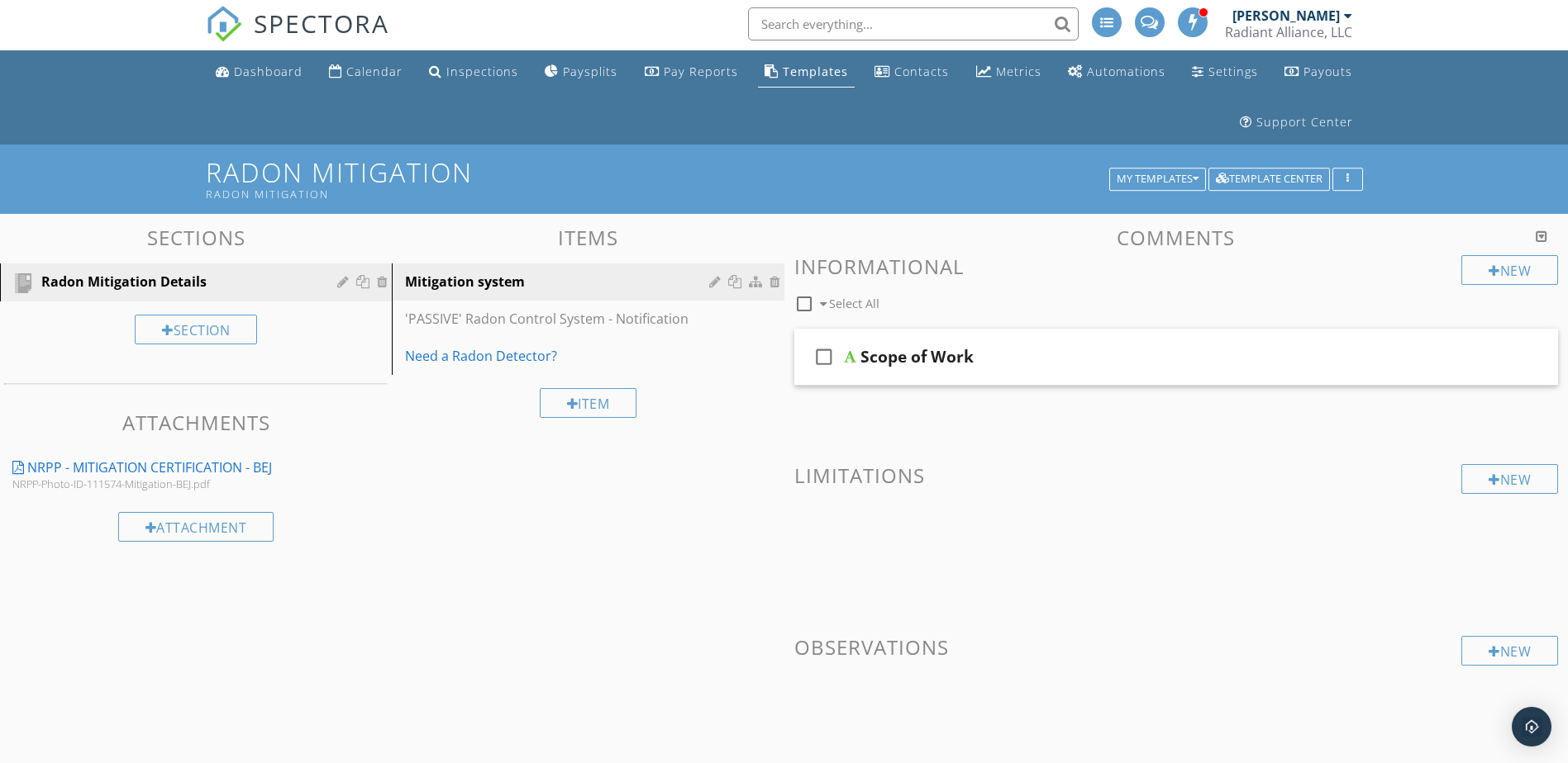
scroll to position [0, 0]
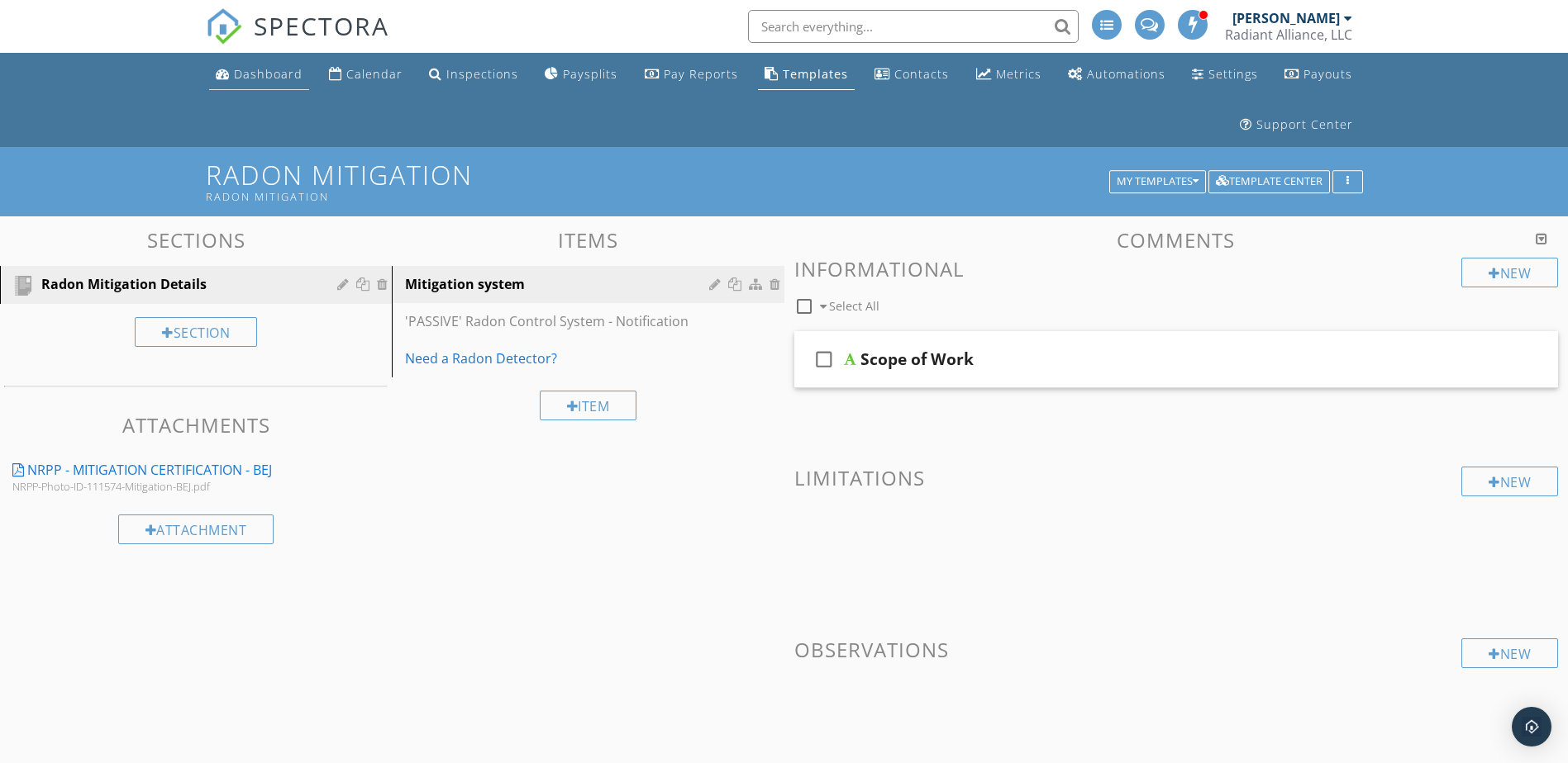
click at [241, 75] on div "Dashboard" at bounding box center [268, 74] width 68 height 15
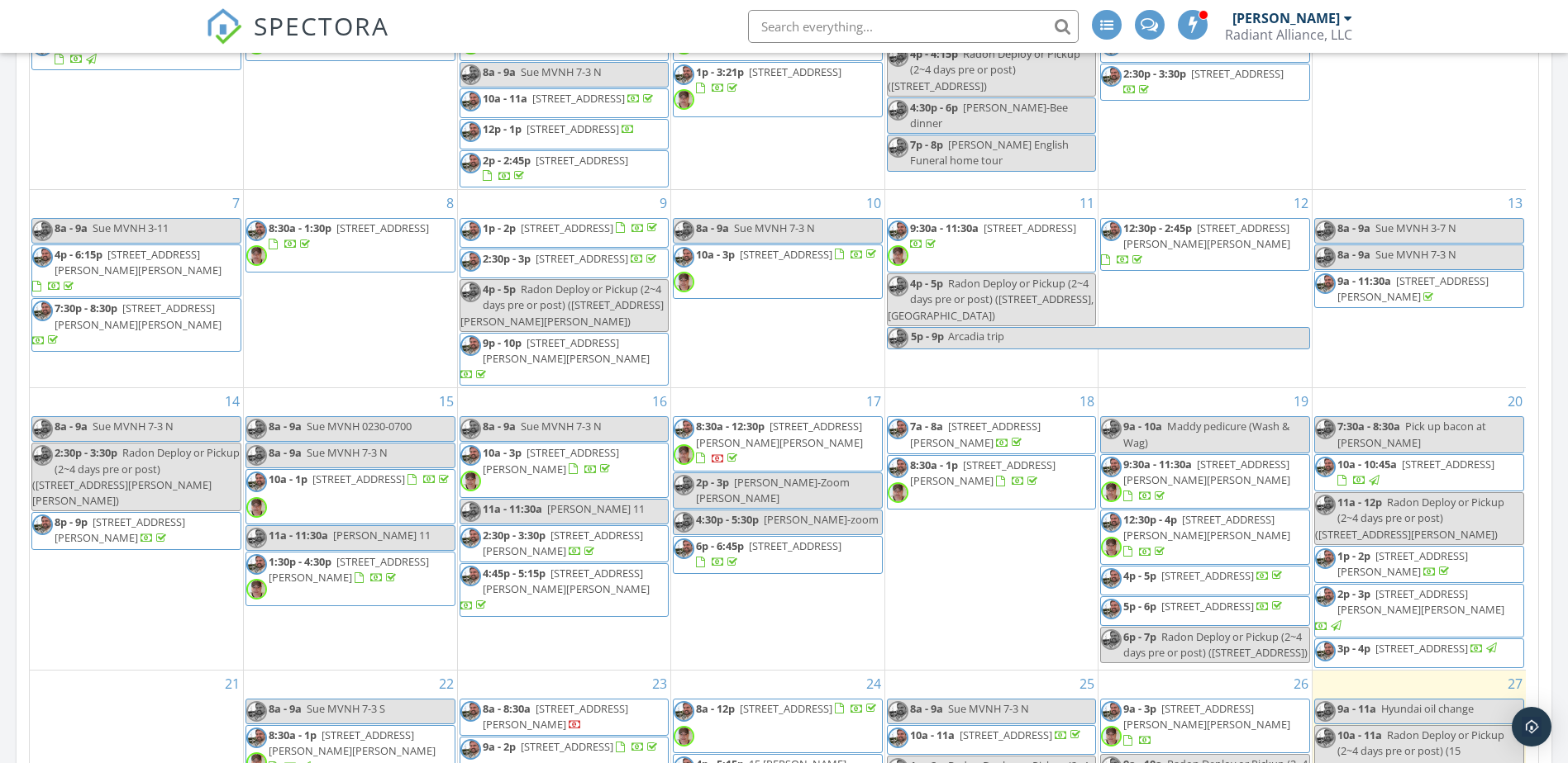
scroll to position [969, 0]
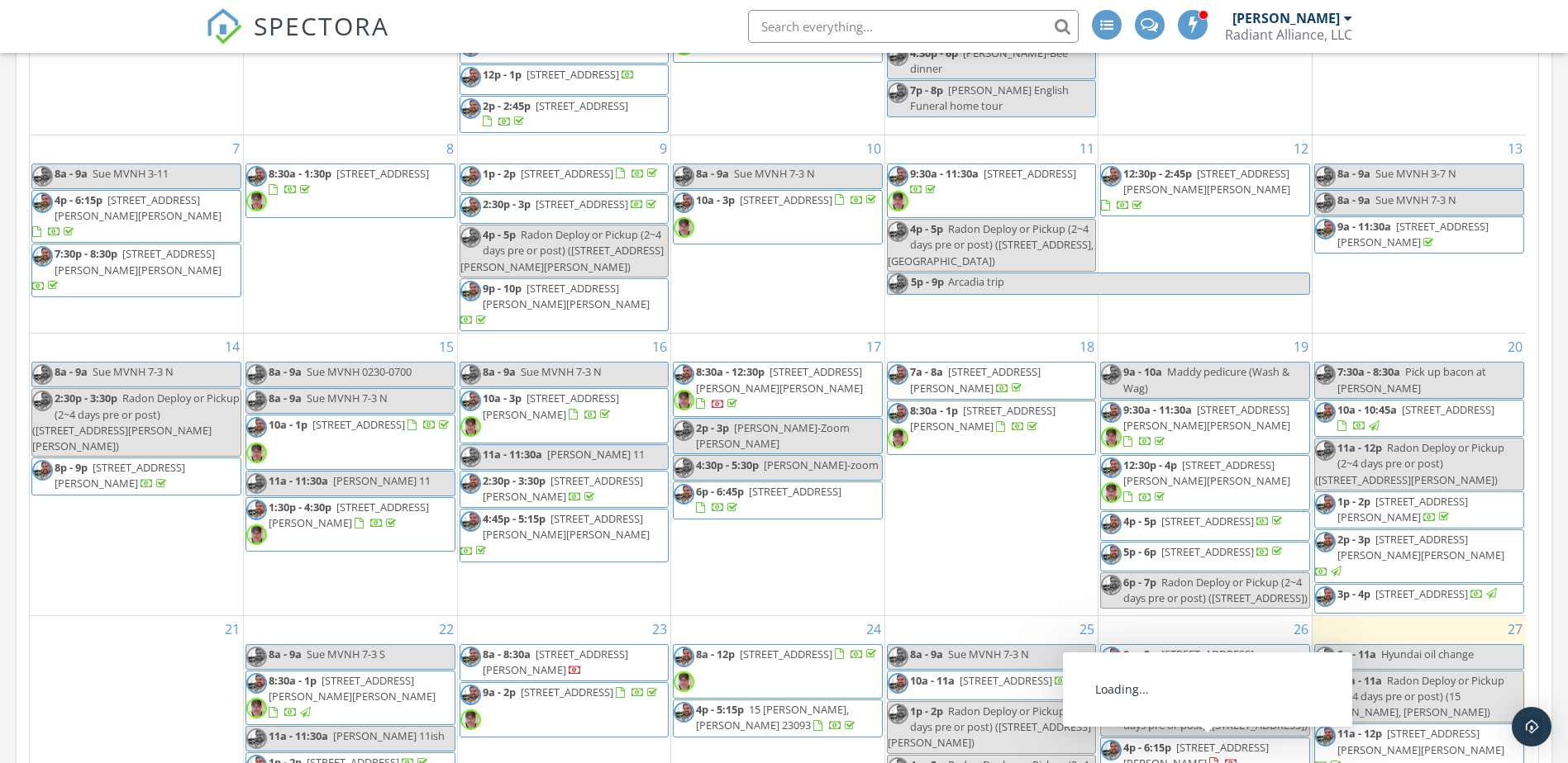
click at [1218, 755] on span "2202 Ruffin Rd, Richmond 23234" at bounding box center [1196, 756] width 145 height 31
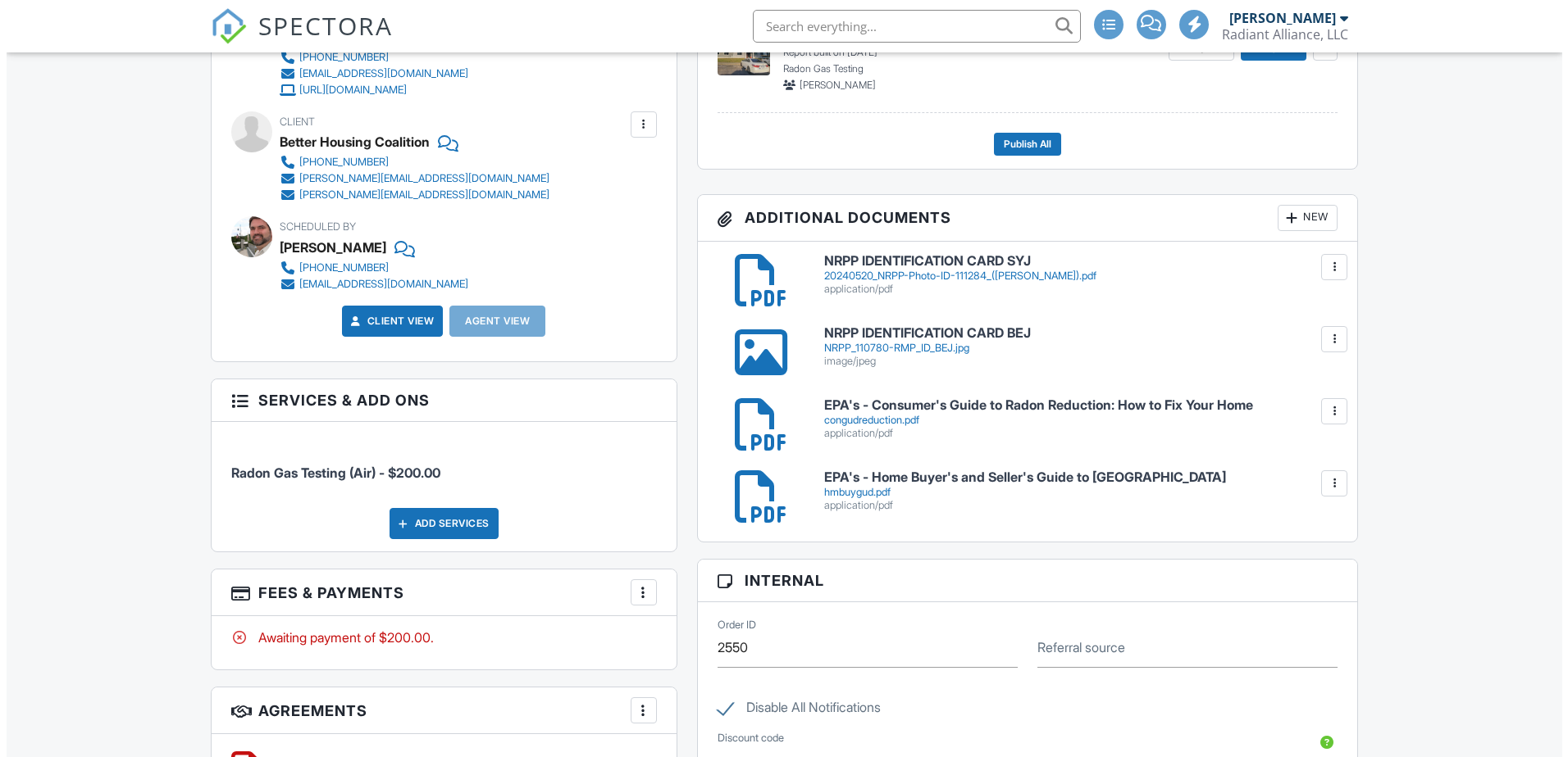
scroll to position [819, 0]
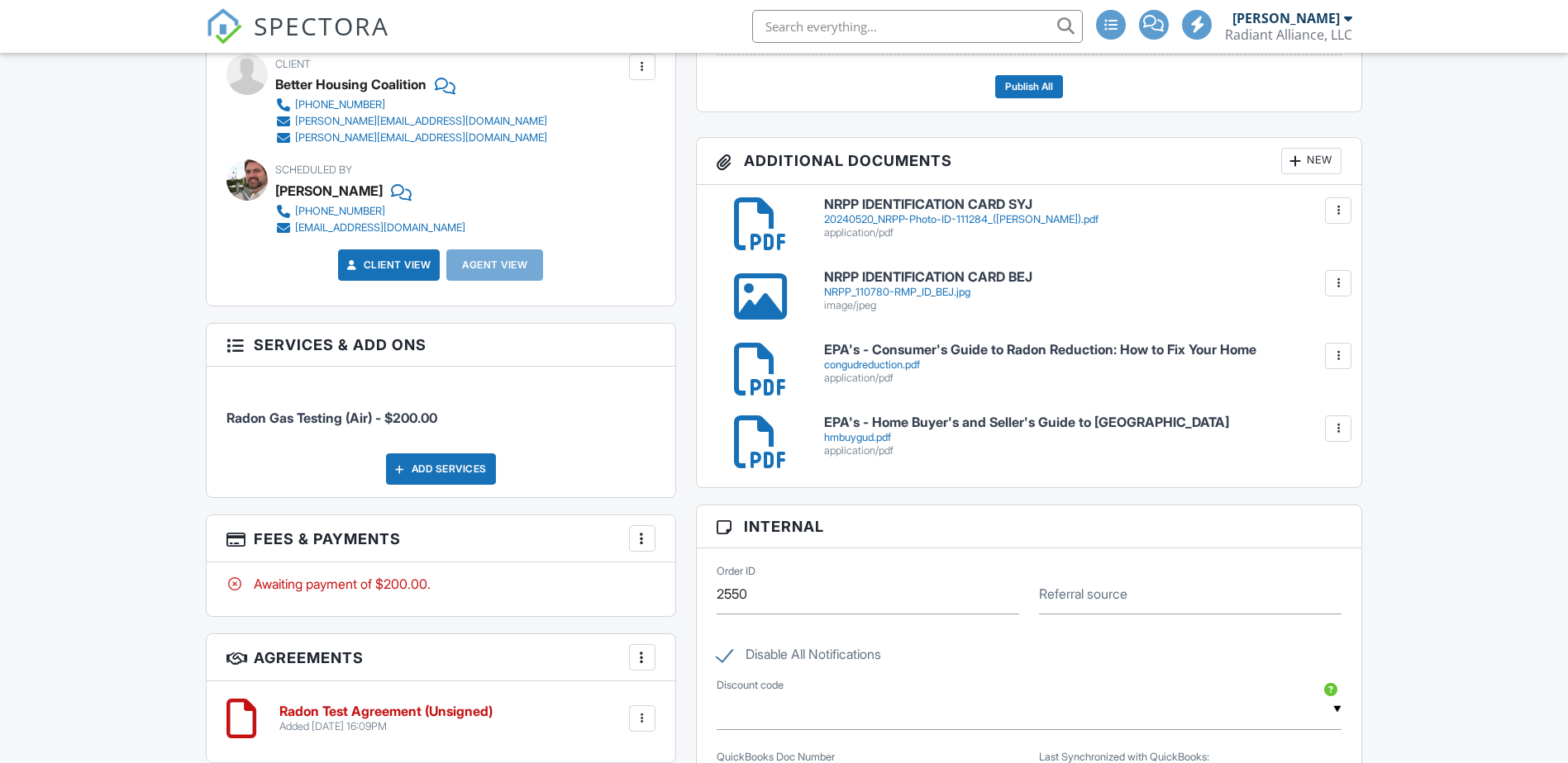
click at [639, 542] on div at bounding box center [642, 539] width 16 height 16
click at [683, 584] on li "Edit Fees & Payments" at bounding box center [725, 589] width 172 height 41
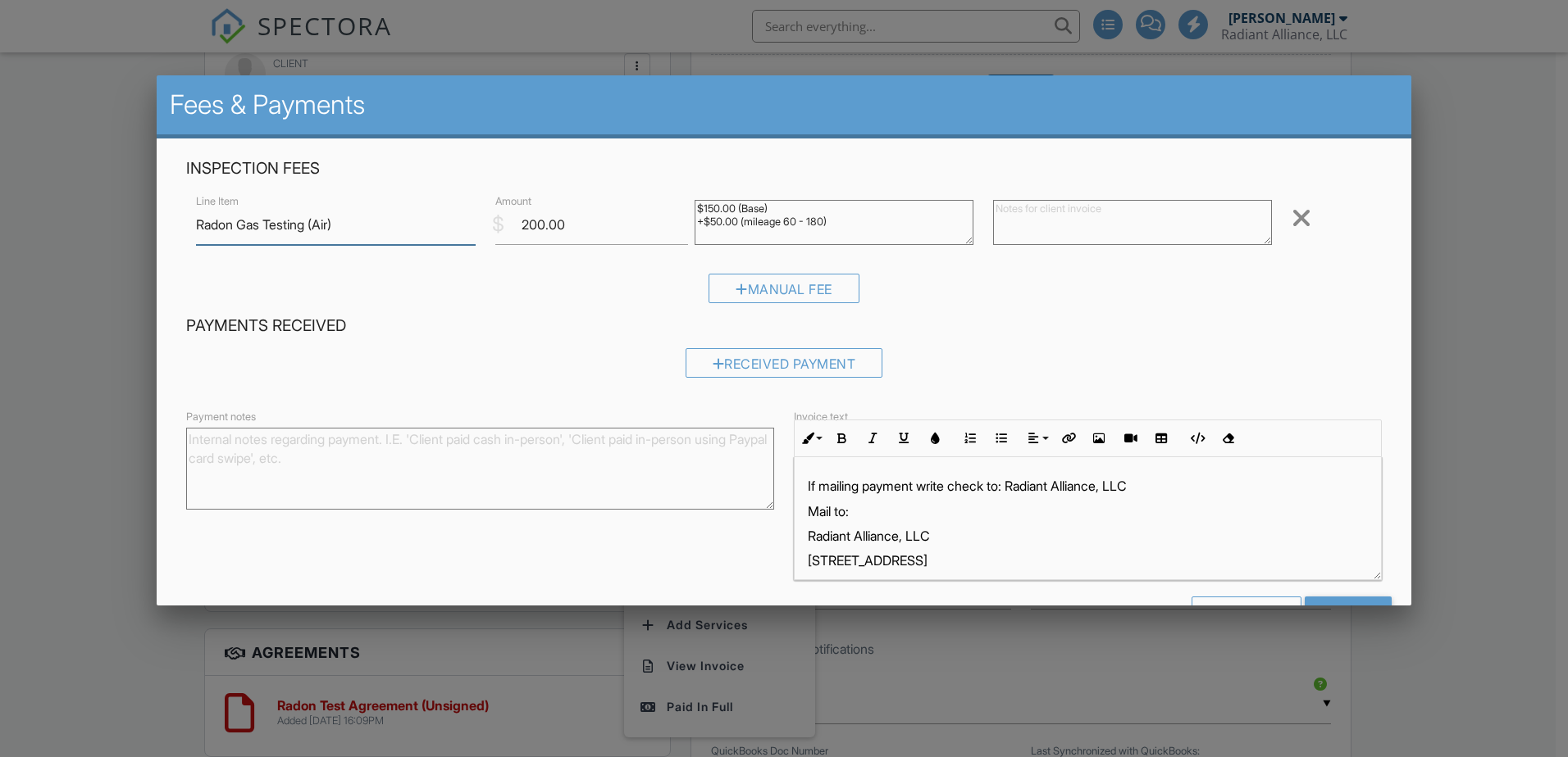
click at [323, 237] on input "Radon Gas Testing (Air)" at bounding box center [335, 224] width 279 height 40
type input "Radon Gas Testing (Retest 2202 A & B)"
drag, startPoint x: 698, startPoint y: 202, endPoint x: 715, endPoint y: 200, distance: 17.1
click at [715, 200] on textarea "$150.00 (Base) +$50.00 (mileage 60 - 180)" at bounding box center [834, 223] width 279 height 45
type textarea "$80.00 (Retest 2202 A & B) $300.00 (Deployment fee)"
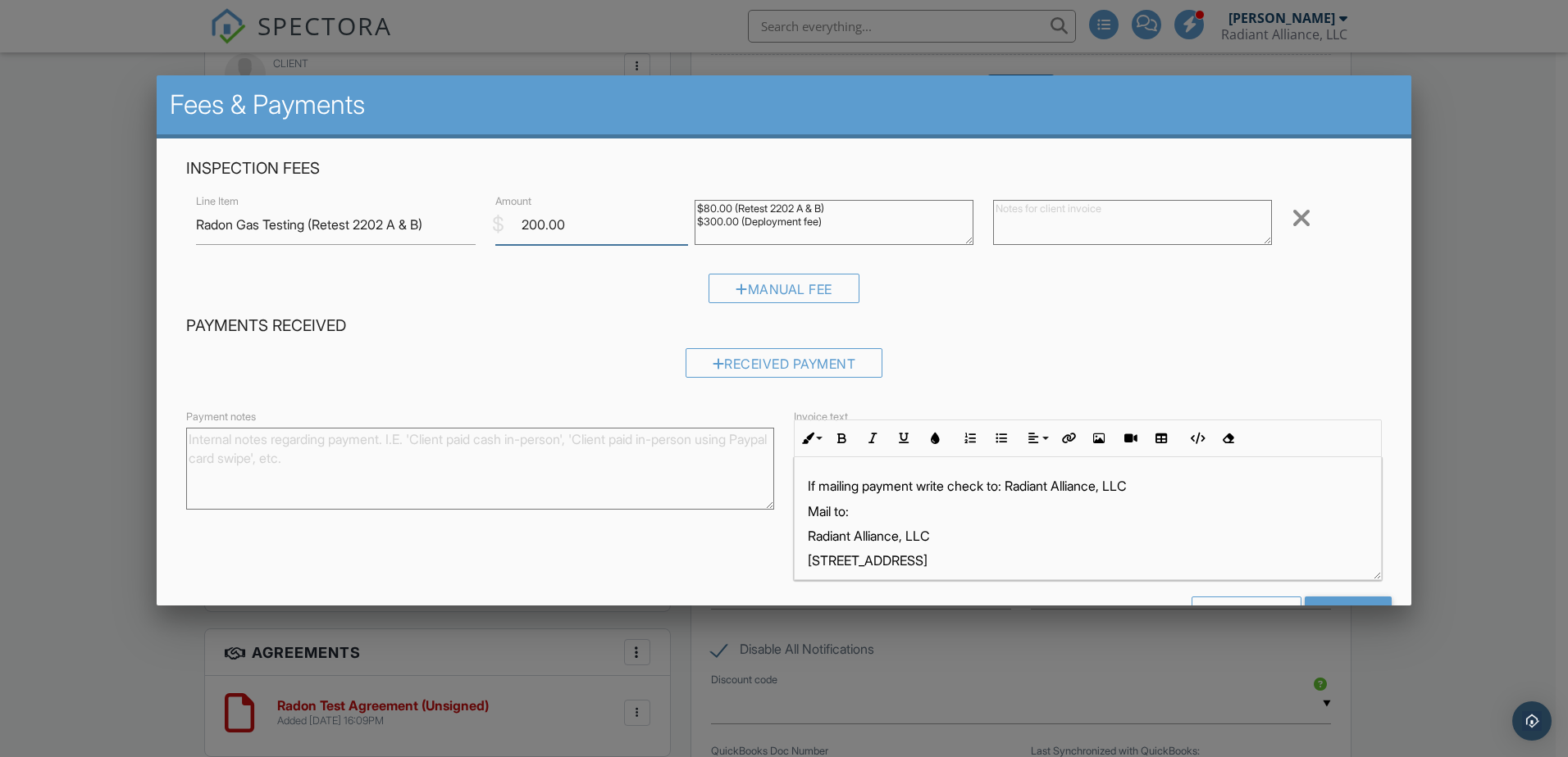
drag, startPoint x: 572, startPoint y: 221, endPoint x: 498, endPoint y: 222, distance: 74.0
click at [498, 222] on div "$ Amount 200.00" at bounding box center [585, 224] width 200 height 40
type input "380.00"
click at [835, 222] on textarea "$150.00 (Base) +$50.00 (mileage 60 - 180)" at bounding box center [834, 223] width 279 height 45
click at [1025, 212] on textarea at bounding box center [1132, 223] width 279 height 45
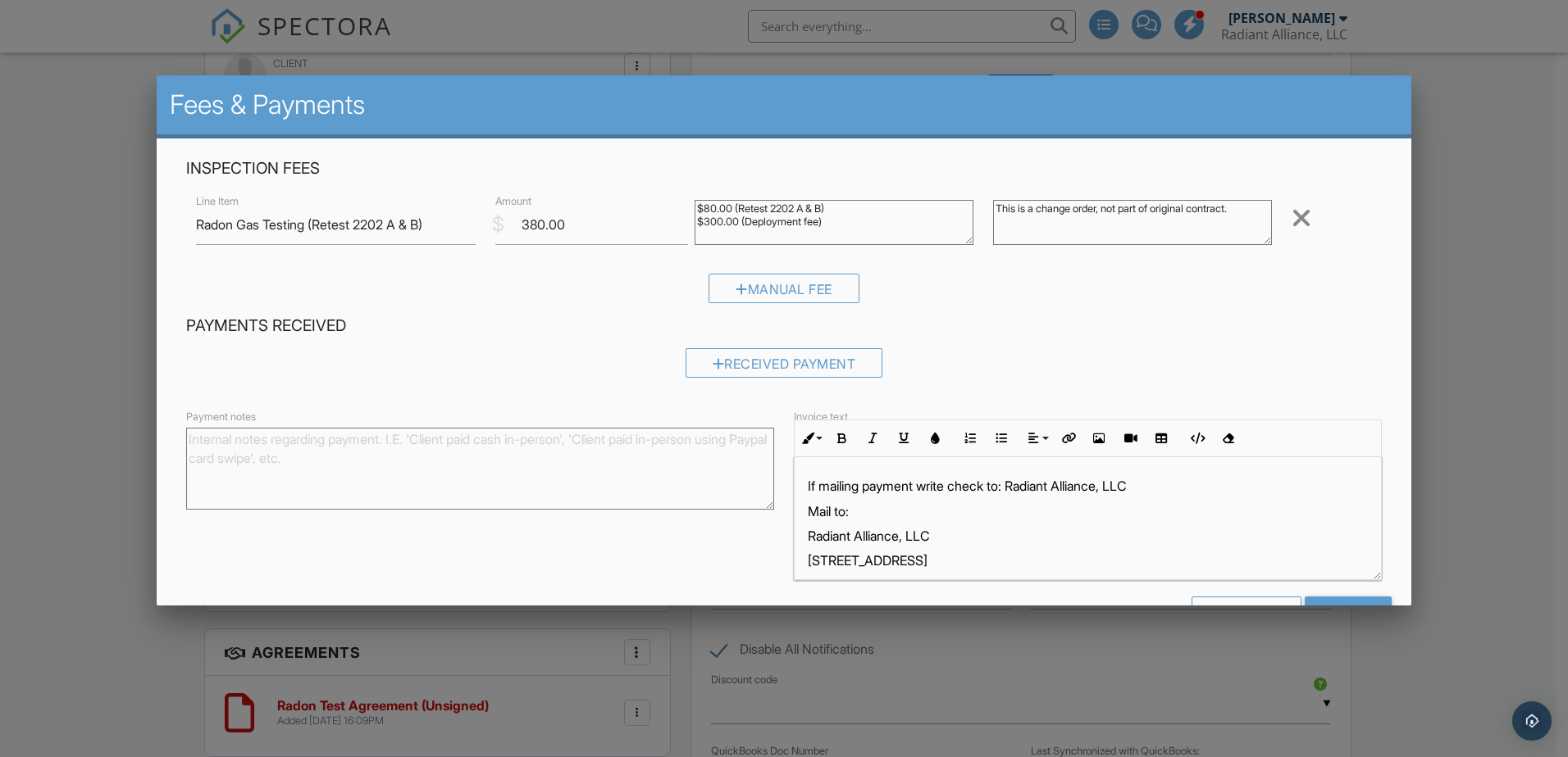
type textarea "This is a change order, not part of original contract."
click at [832, 222] on textarea "$150.00 (Base) +$50.00 (mileage 60 - 180)" at bounding box center [834, 223] width 279 height 45
click at [822, 201] on textarea "$150.00 (Base) +$50.00 (mileage 60 - 180)" at bounding box center [834, 223] width 279 height 45
type textarea "$80.00 (Retest 2202 A & B) $300.00 (Deployment fee)"
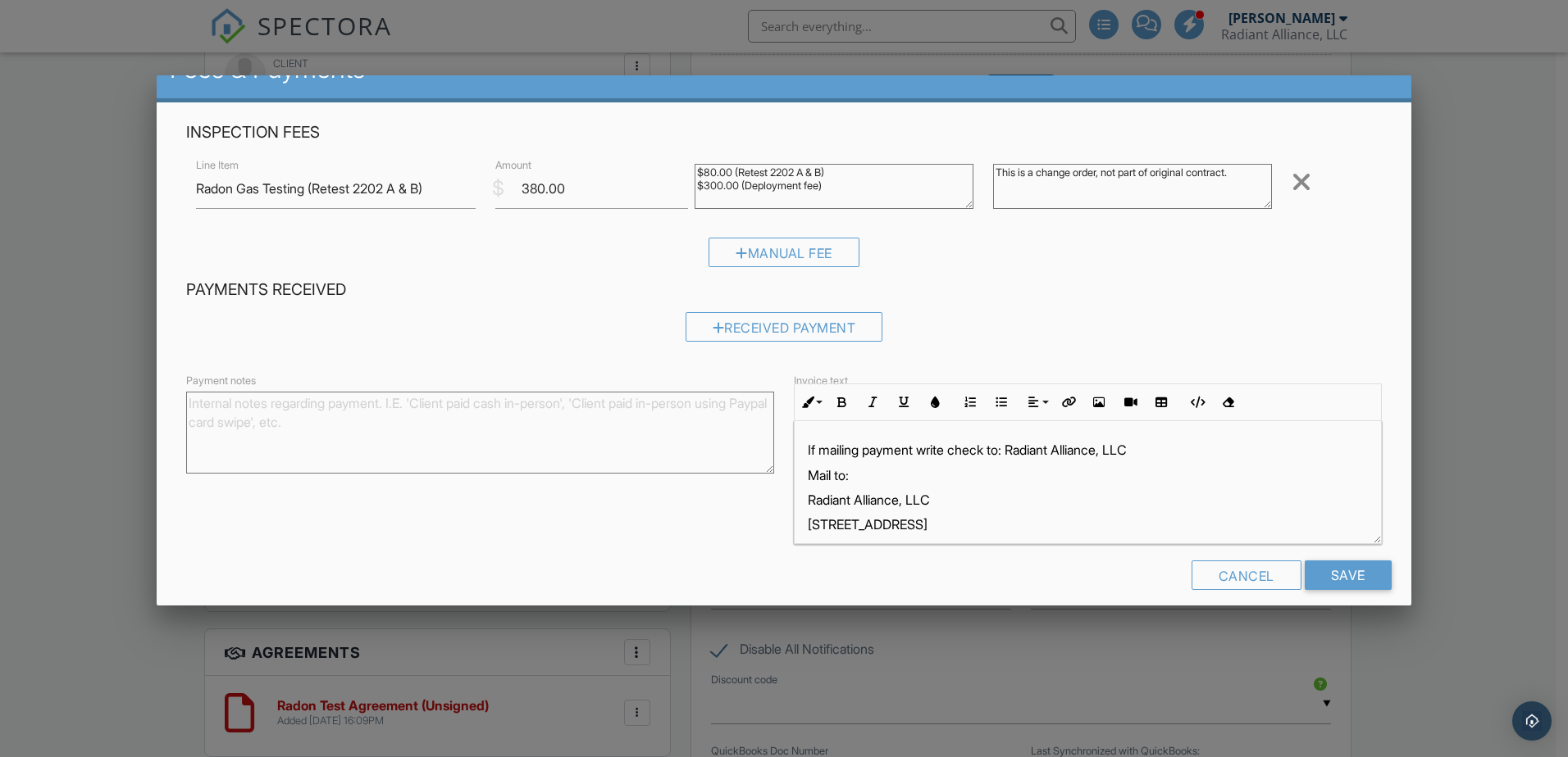
scroll to position [53, 0]
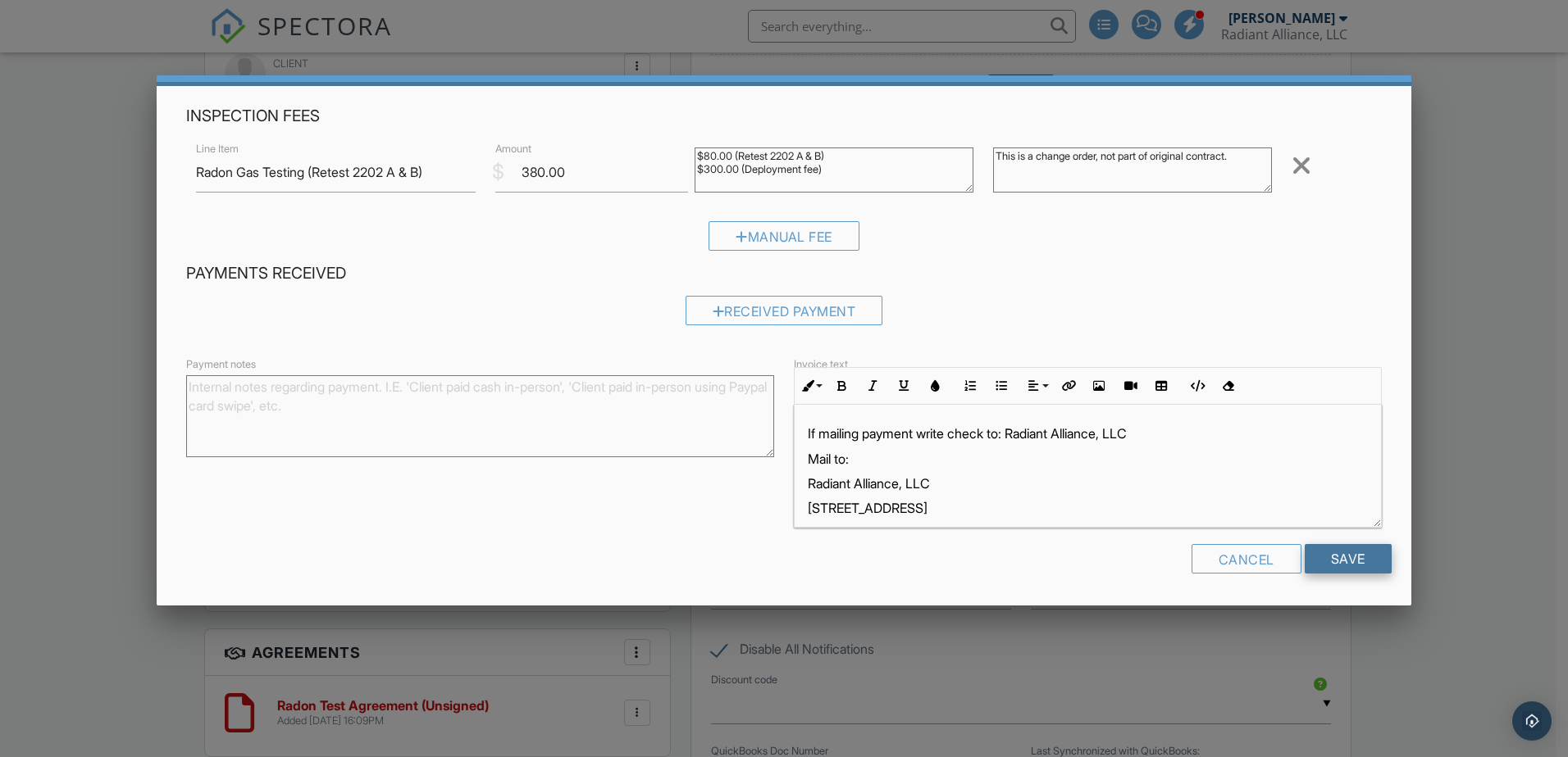
click at [1347, 561] on input "Save" at bounding box center [1348, 558] width 87 height 29
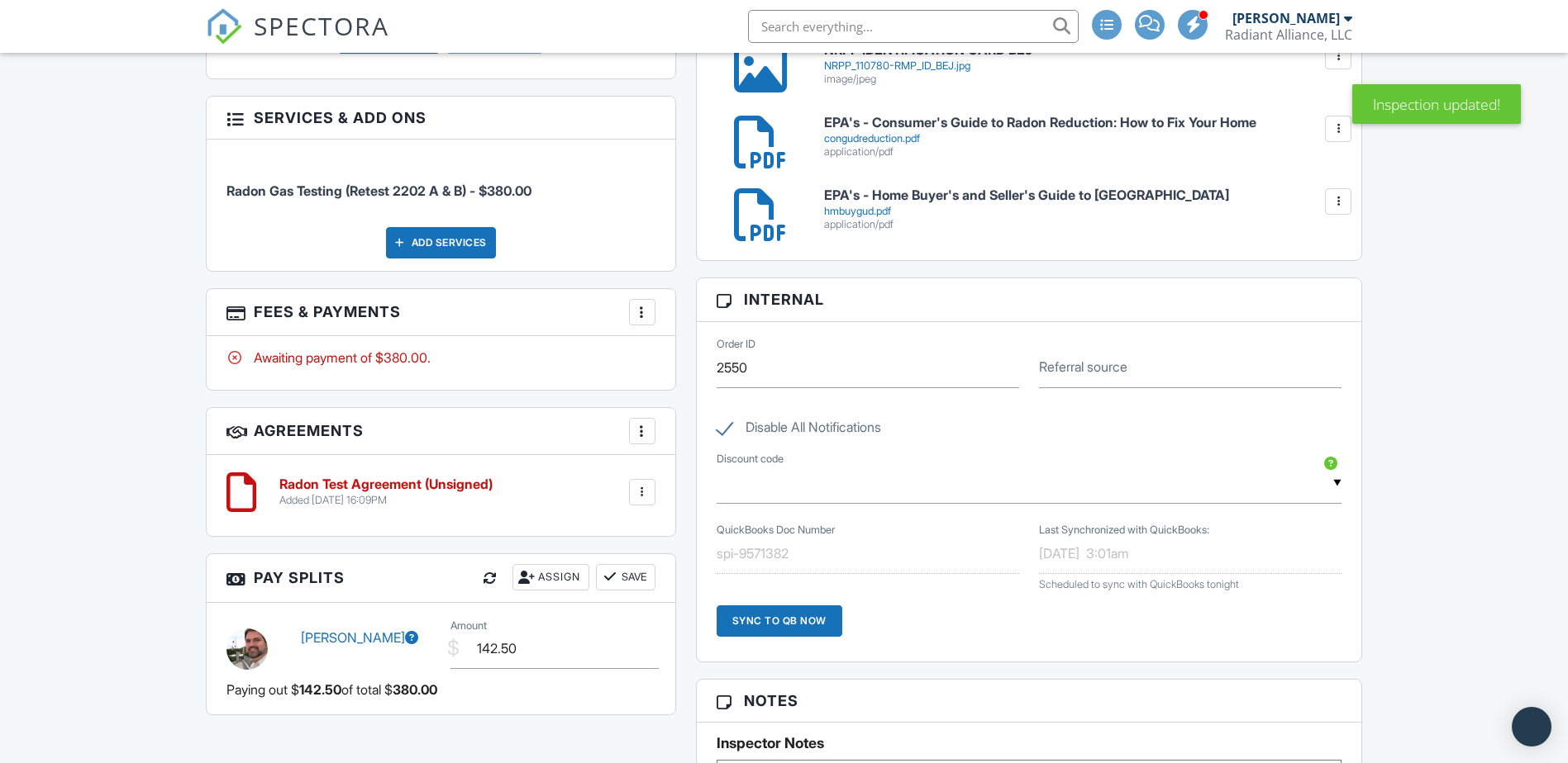
scroll to position [1240, 0]
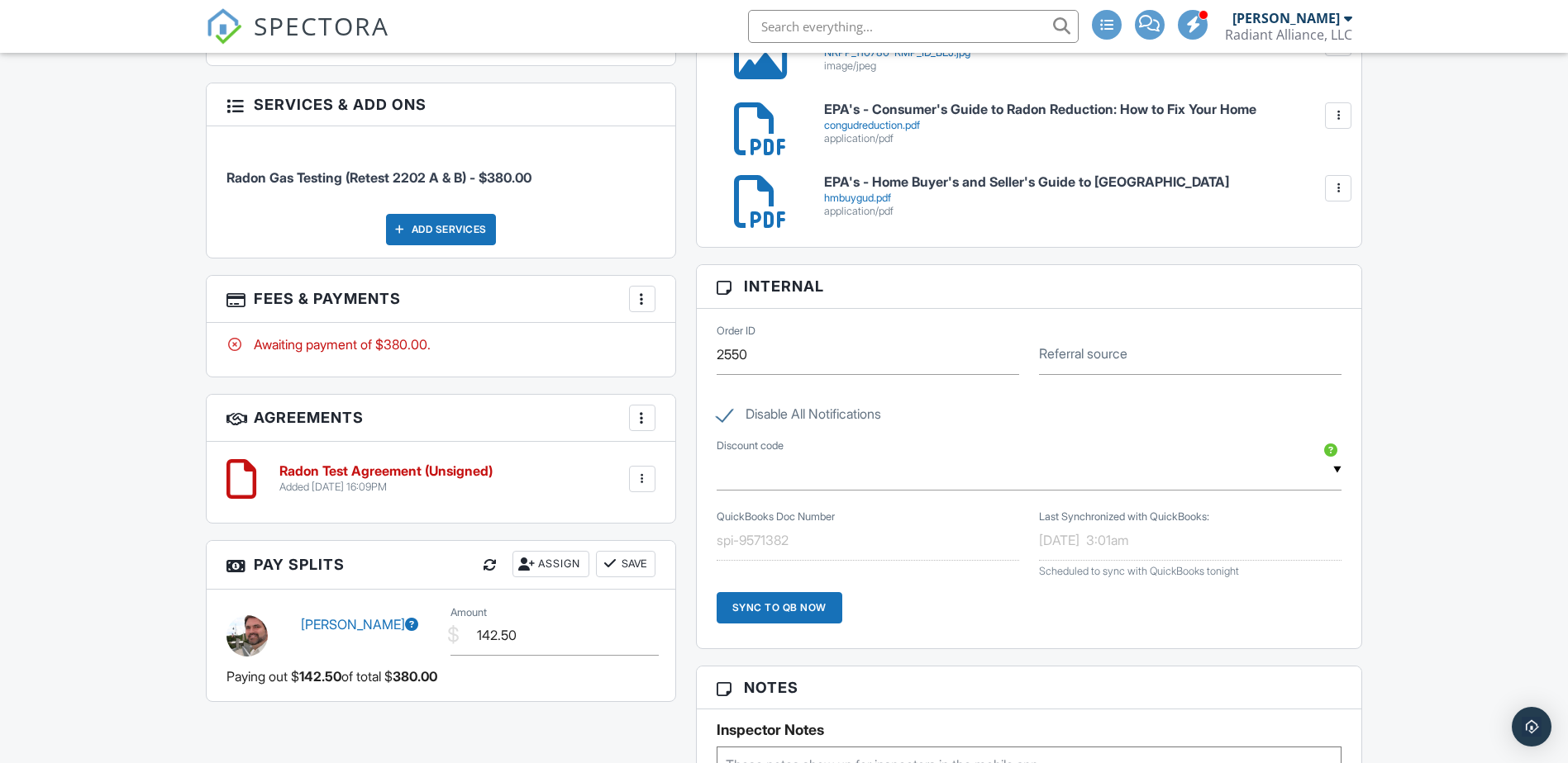
click at [647, 482] on div at bounding box center [642, 479] width 16 height 16
click at [594, 606] on li "Delete" at bounding box center [598, 607] width 94 height 41
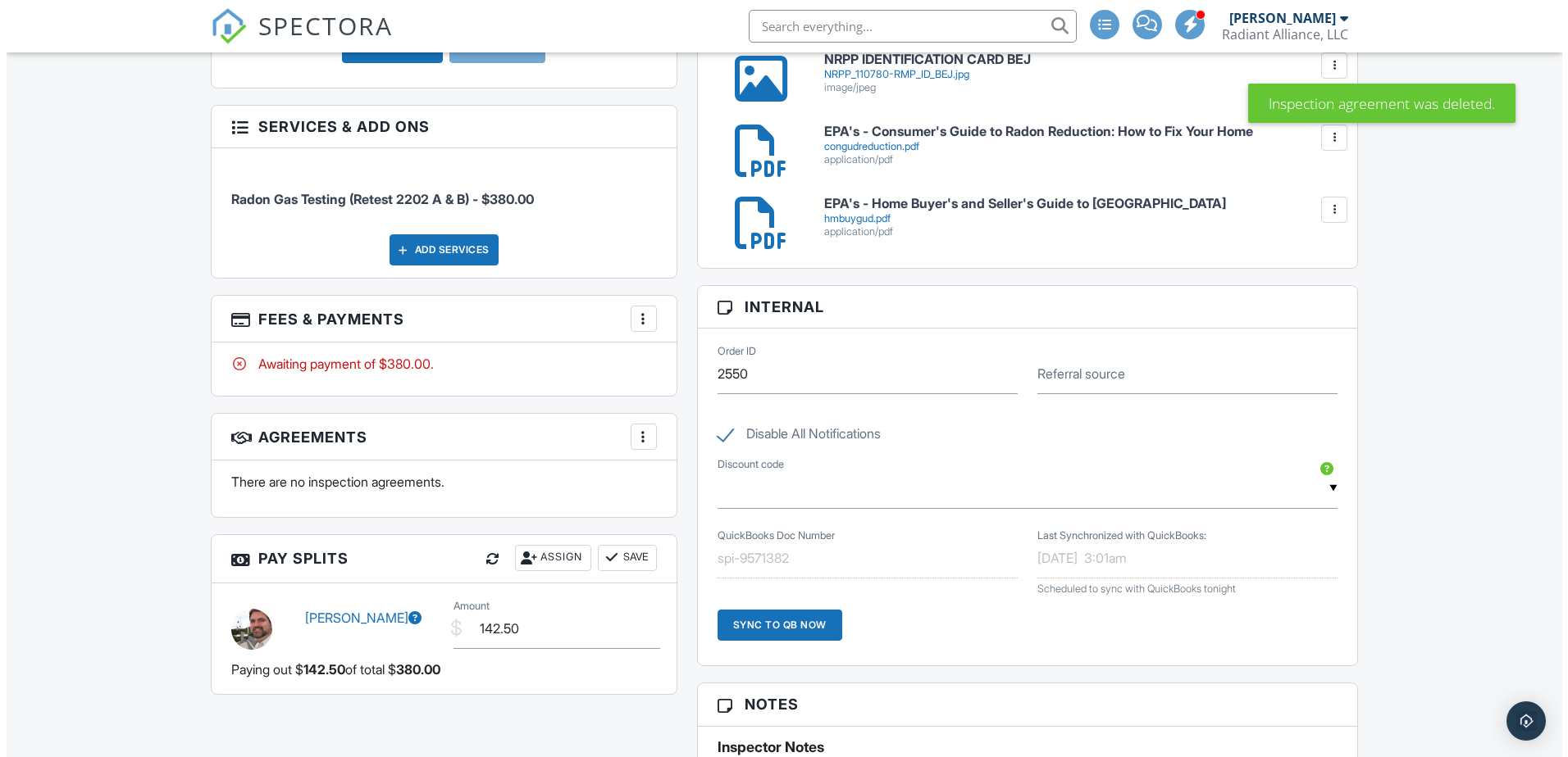
scroll to position [1135, 0]
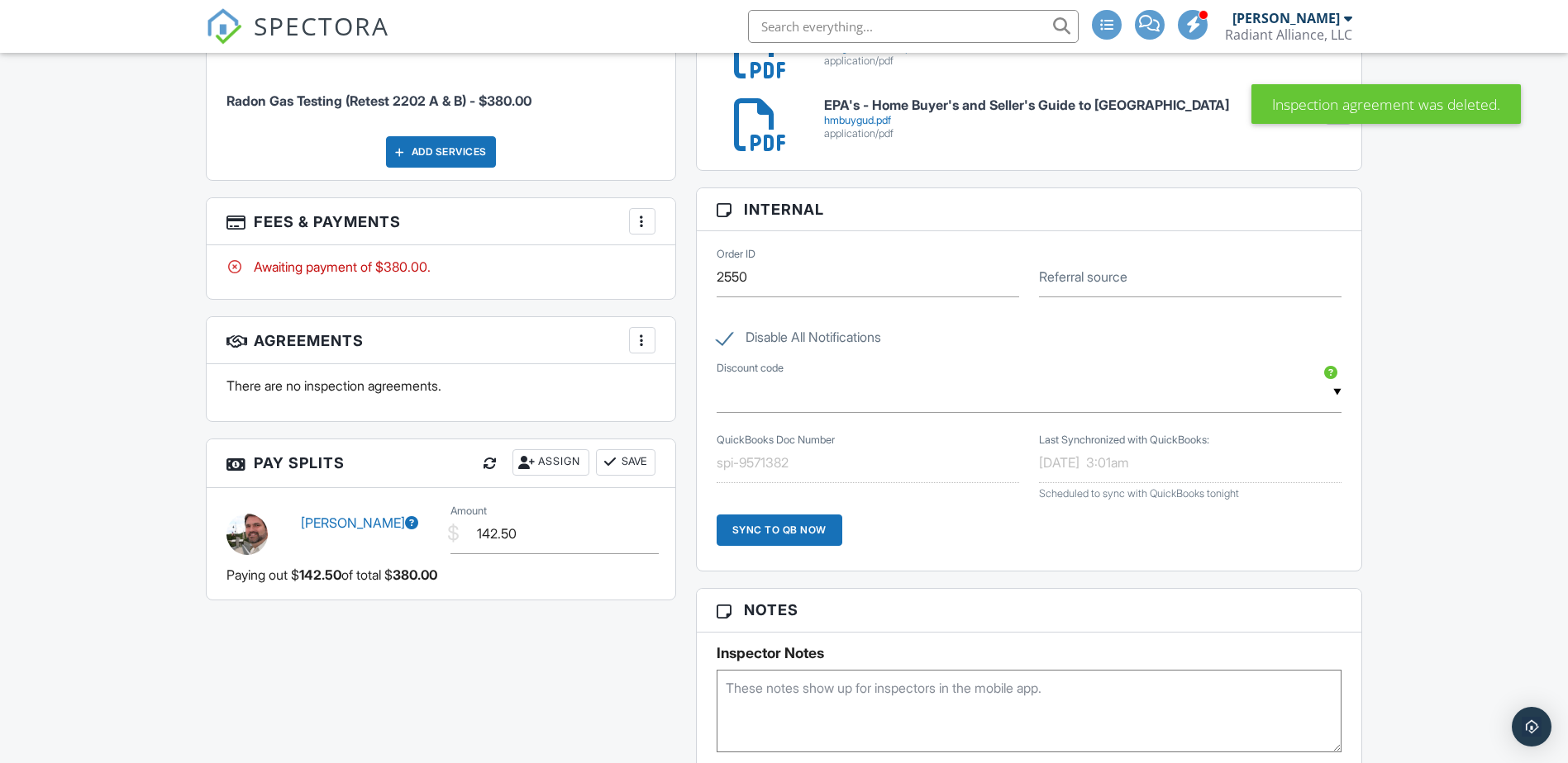
click at [555, 459] on div "Assign" at bounding box center [551, 462] width 77 height 26
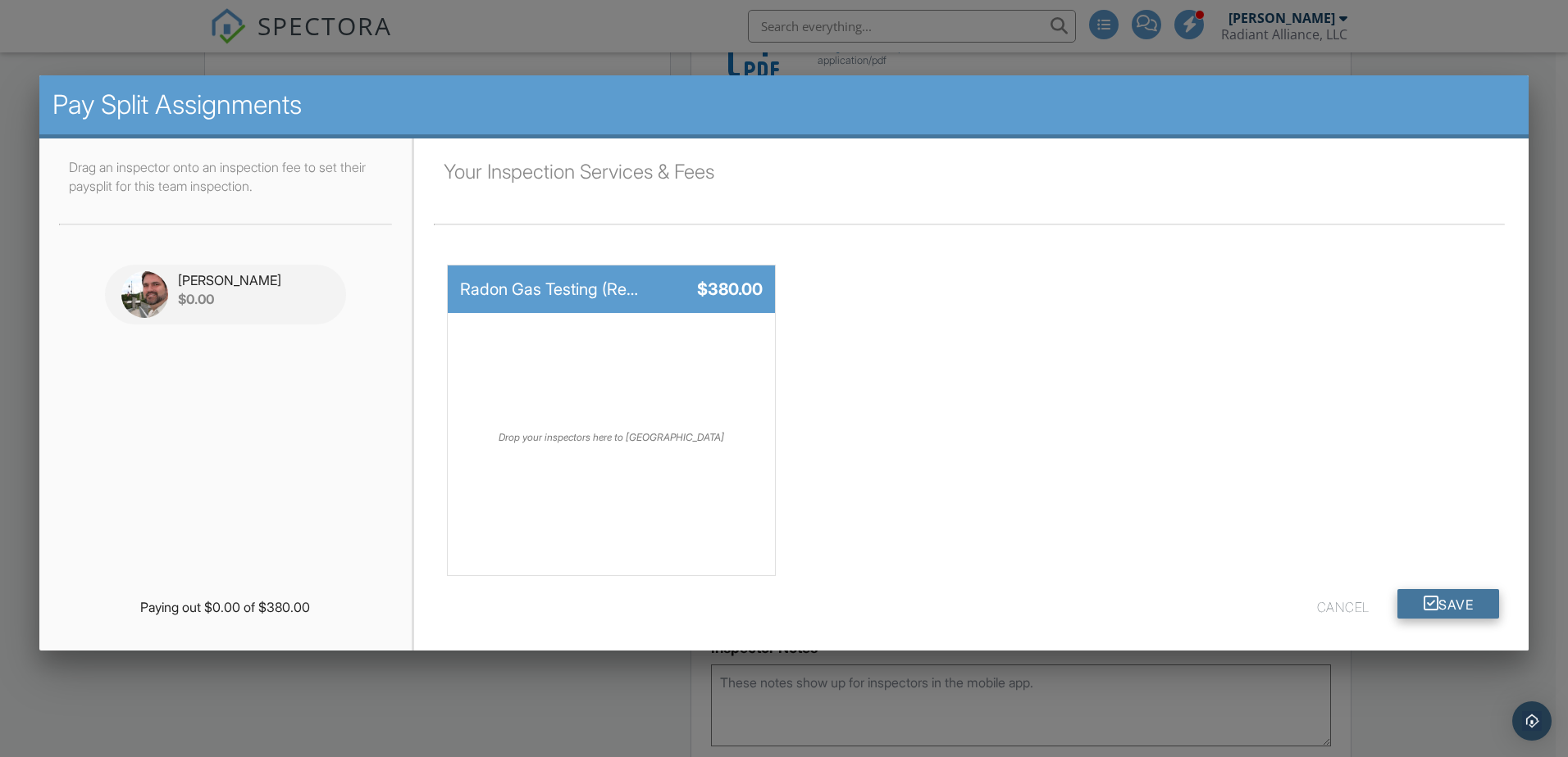
click at [1451, 602] on button "Save" at bounding box center [1448, 604] width 102 height 29
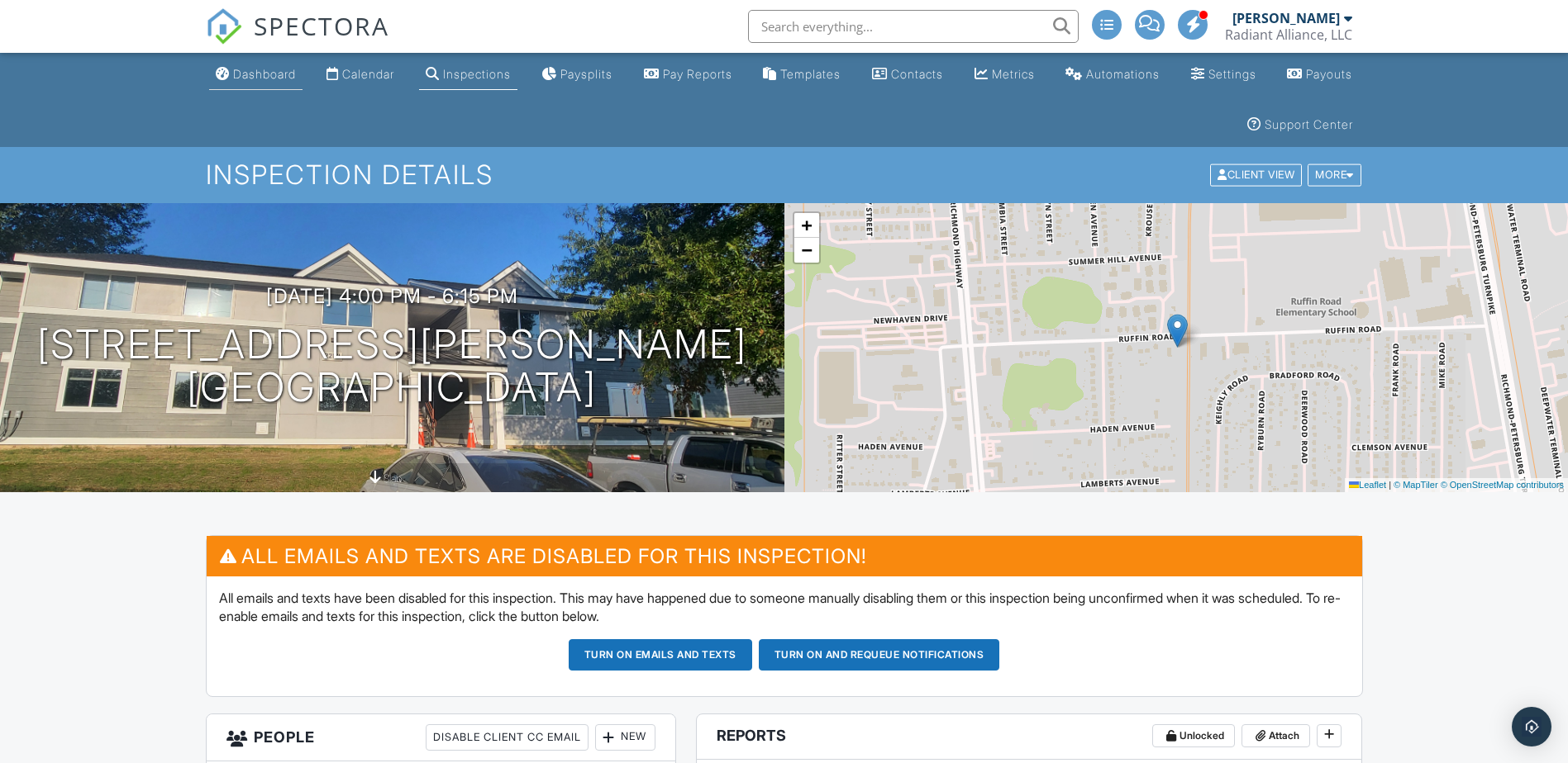
click at [269, 76] on div "Dashboard" at bounding box center [265, 75] width 63 height 14
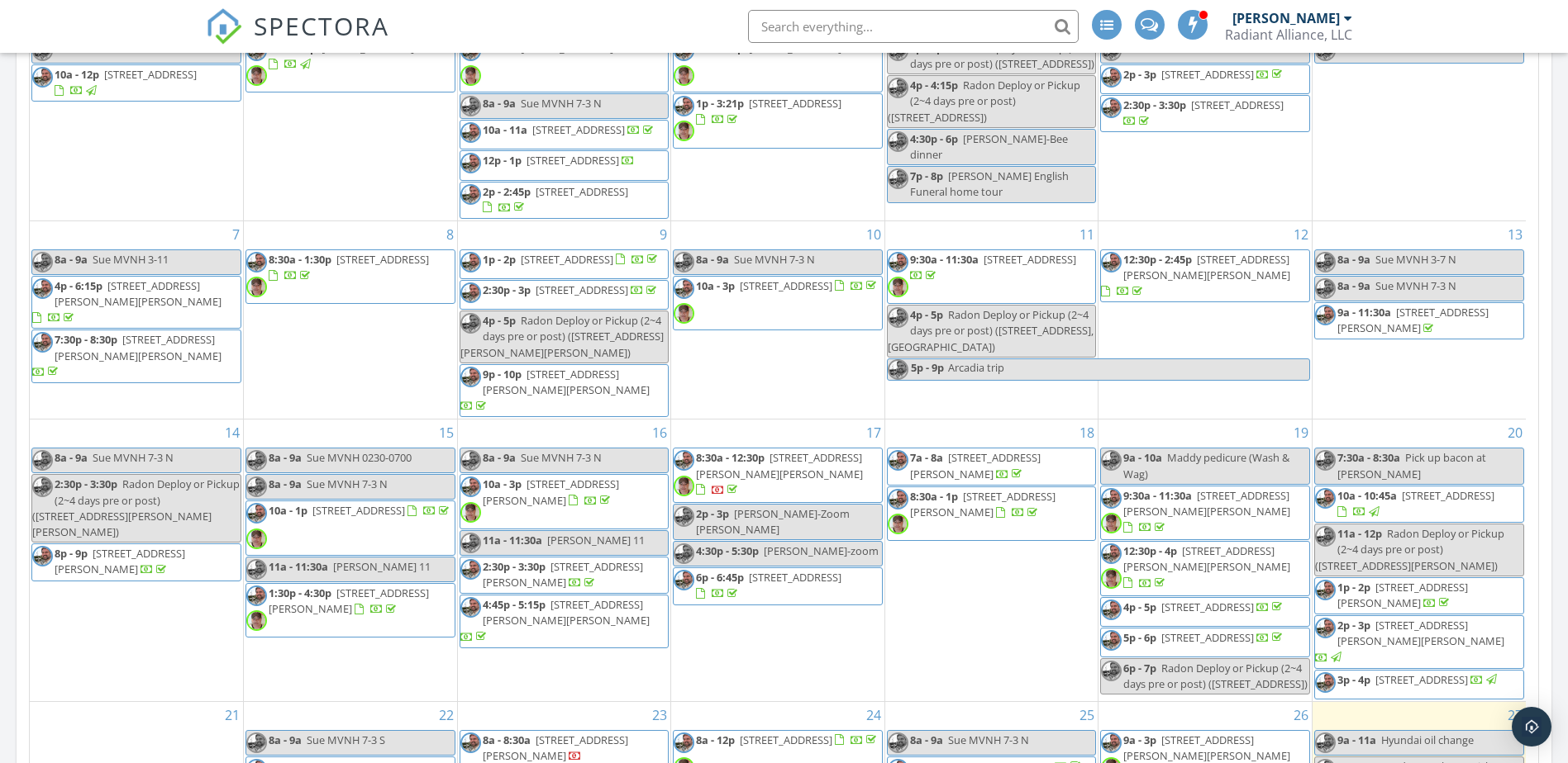
scroll to position [78, 0]
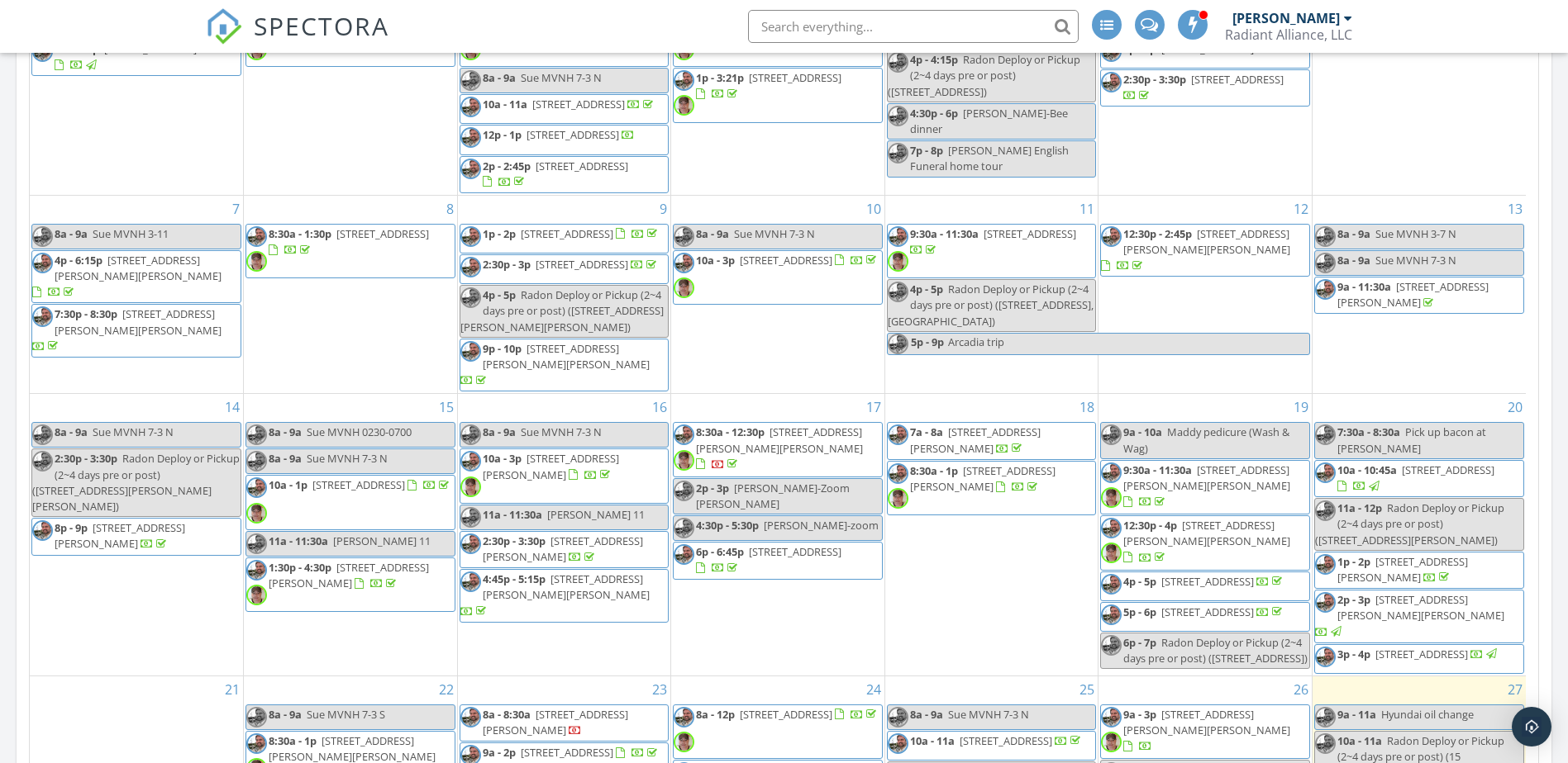
click at [562, 707] on span "[STREET_ADDRESS][PERSON_NAME]" at bounding box center [555, 723] width 145 height 31
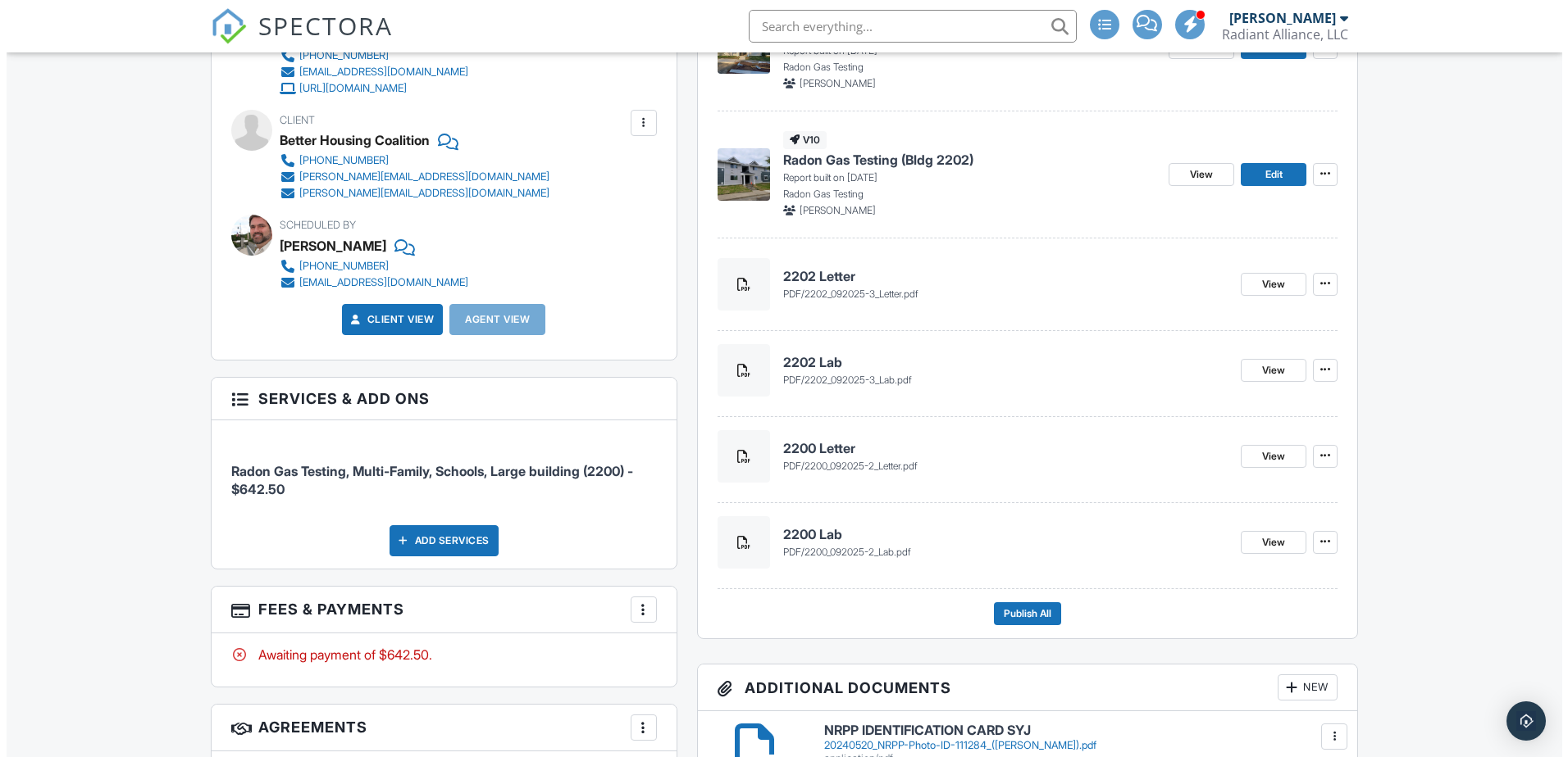
scroll to position [737, 0]
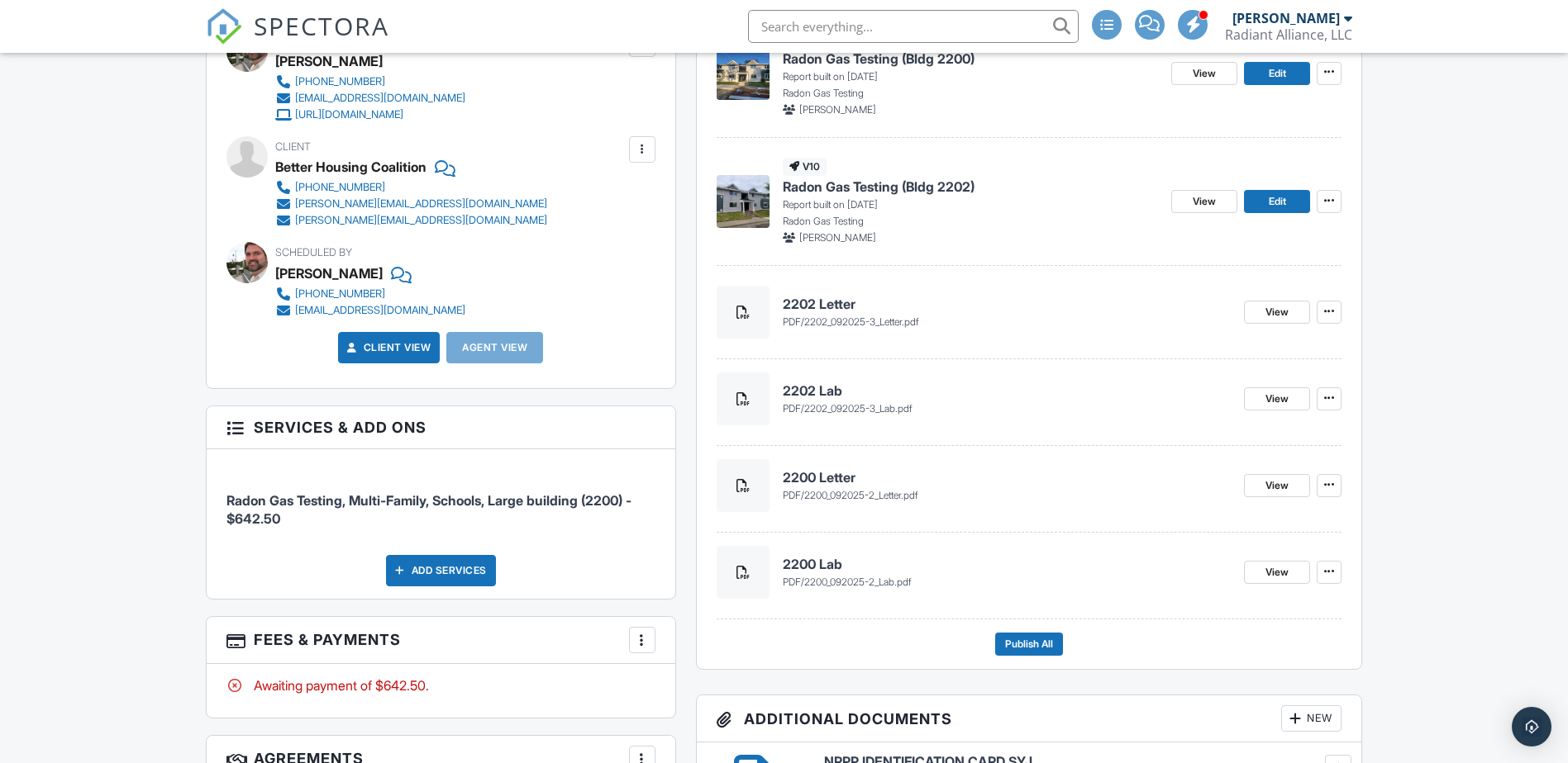
click at [643, 636] on div at bounding box center [642, 640] width 16 height 16
click at [685, 530] on li "Edit Fees & Payments" at bounding box center [725, 531] width 172 height 41
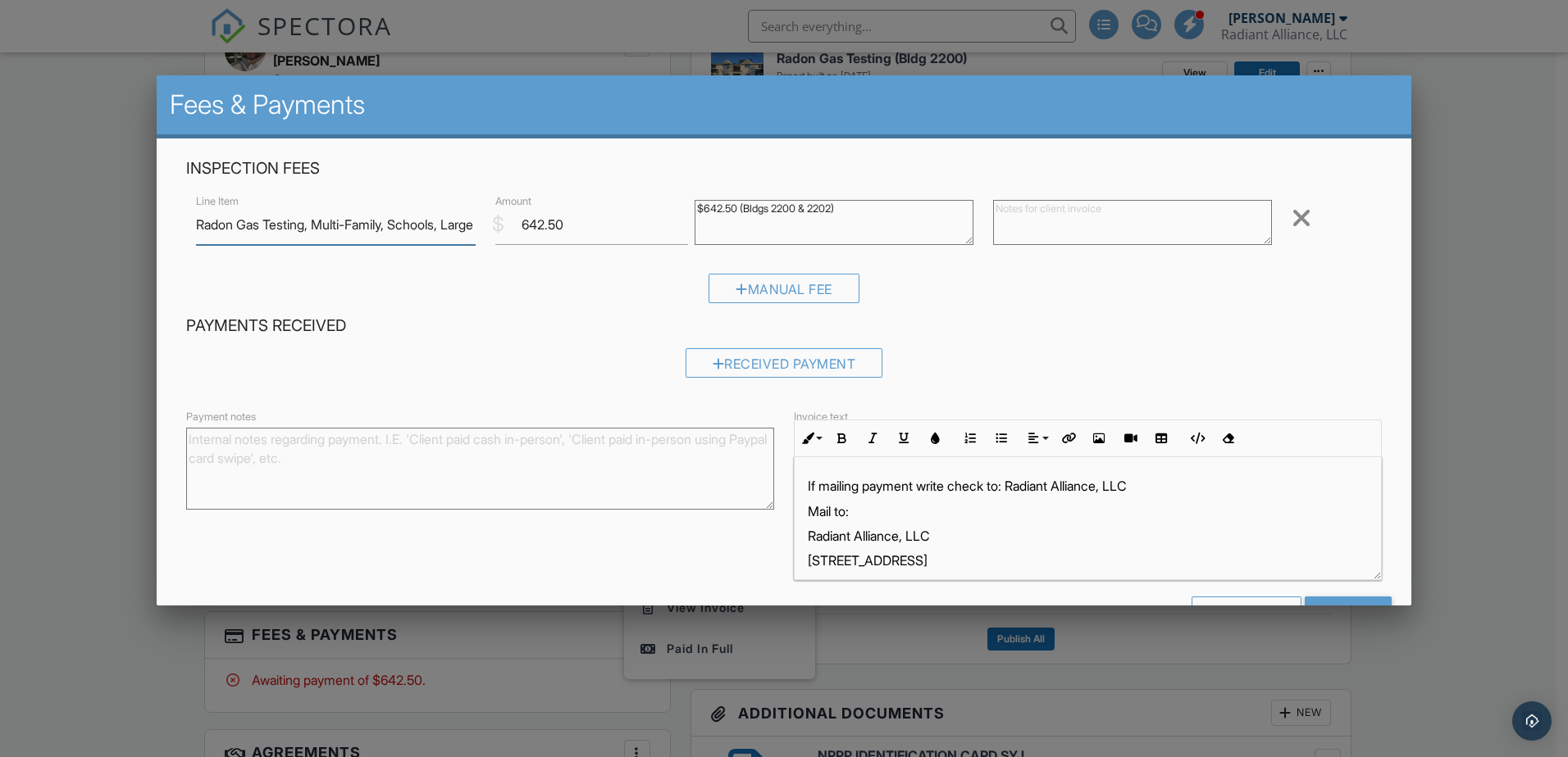
click at [453, 221] on input "Radon Gas Testing, Multi-Family, Schools, Large building (2200)" at bounding box center [335, 224] width 279 height 40
type input "Radon Gas Testing, Multi-Family, Schools, Large buildings"
drag, startPoint x: 576, startPoint y: 223, endPoint x: 488, endPoint y: 212, distance: 88.7
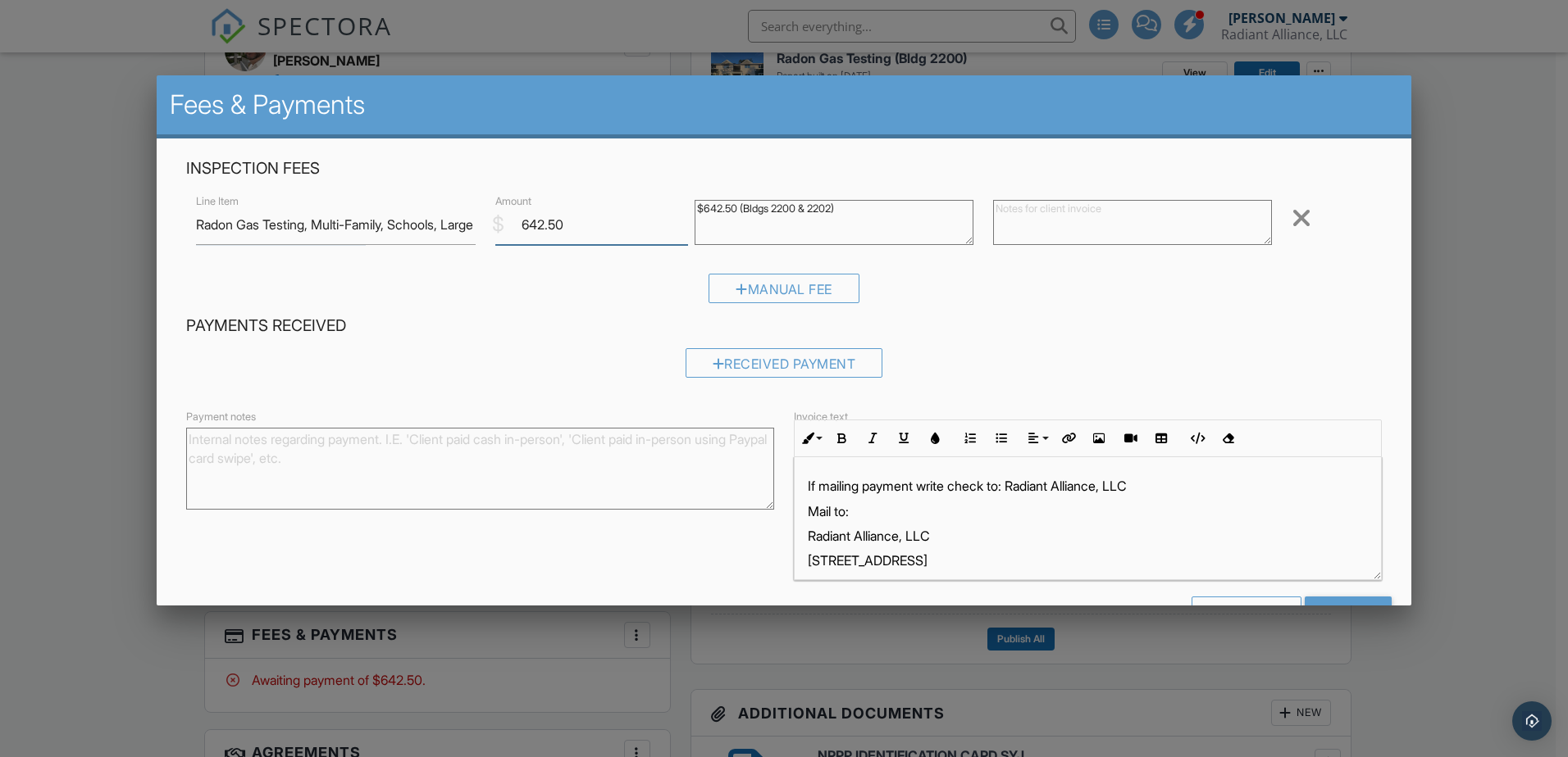
click at [488, 212] on div "$ Amount 642.50" at bounding box center [585, 224] width 200 height 40
type input "700.00"
click at [726, 198] on div "$642.50 (Bldgs 2200 & 2202)" at bounding box center [834, 224] width 298 height 66
click at [728, 205] on textarea "$642.50 (Bldgs 2200 & 2202)" at bounding box center [834, 223] width 279 height 45
type textarea "$700.00 (Bldgs 2200 & 2202)"
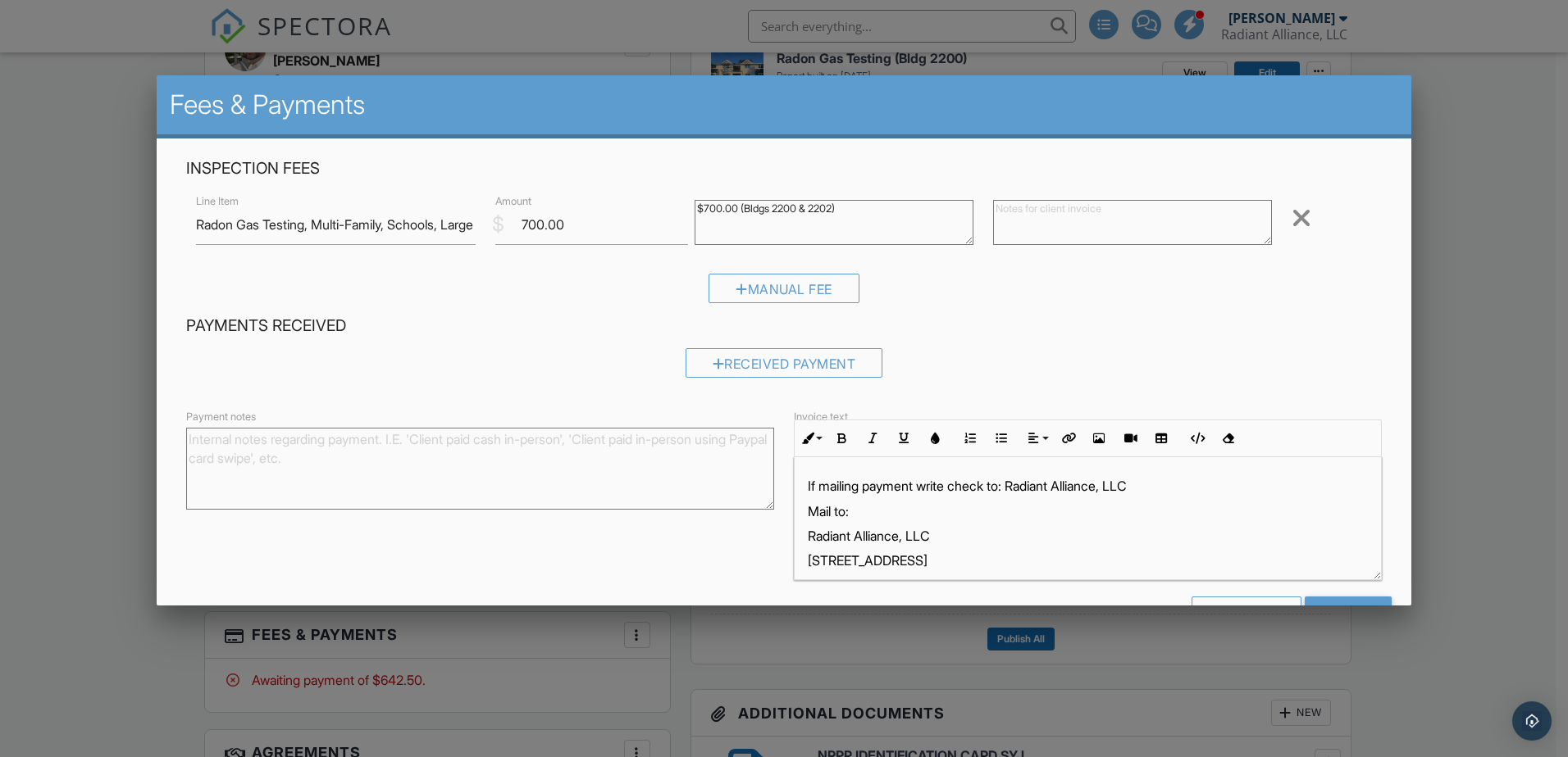
click at [635, 274] on div "Manual Fee" at bounding box center [784, 294] width 1196 height 42
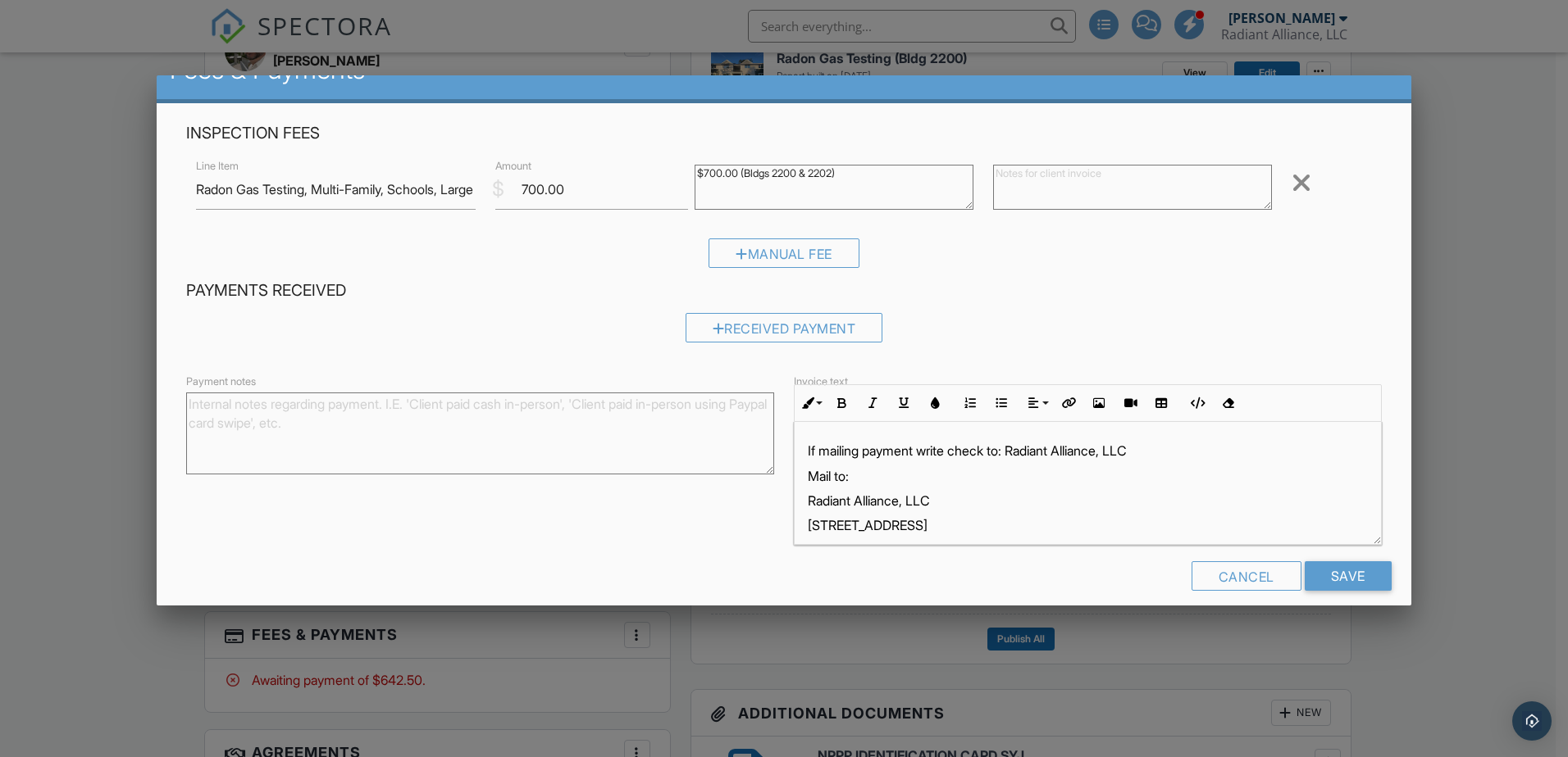
scroll to position [53, 0]
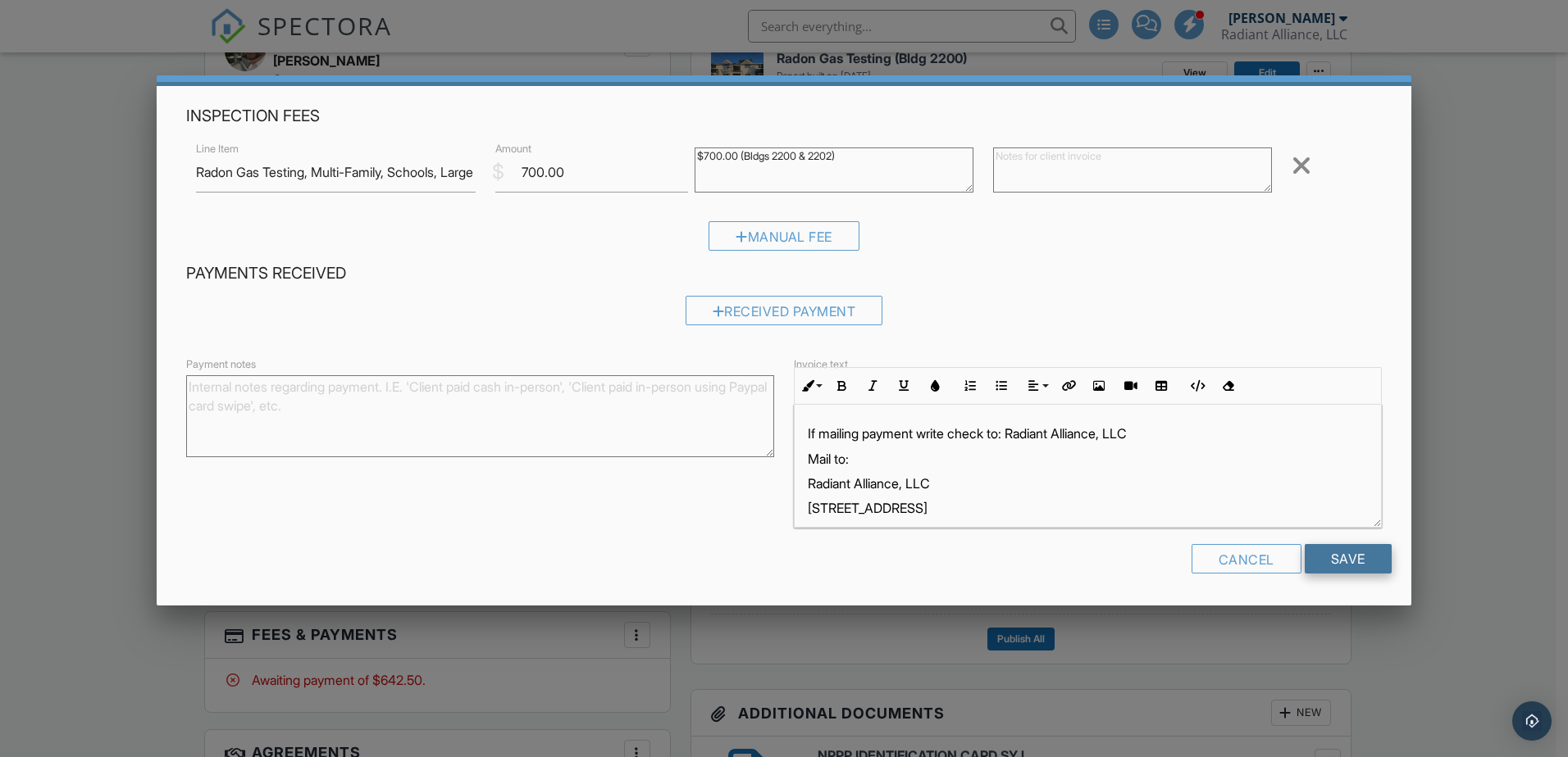
click at [1335, 557] on input "Save" at bounding box center [1348, 558] width 87 height 29
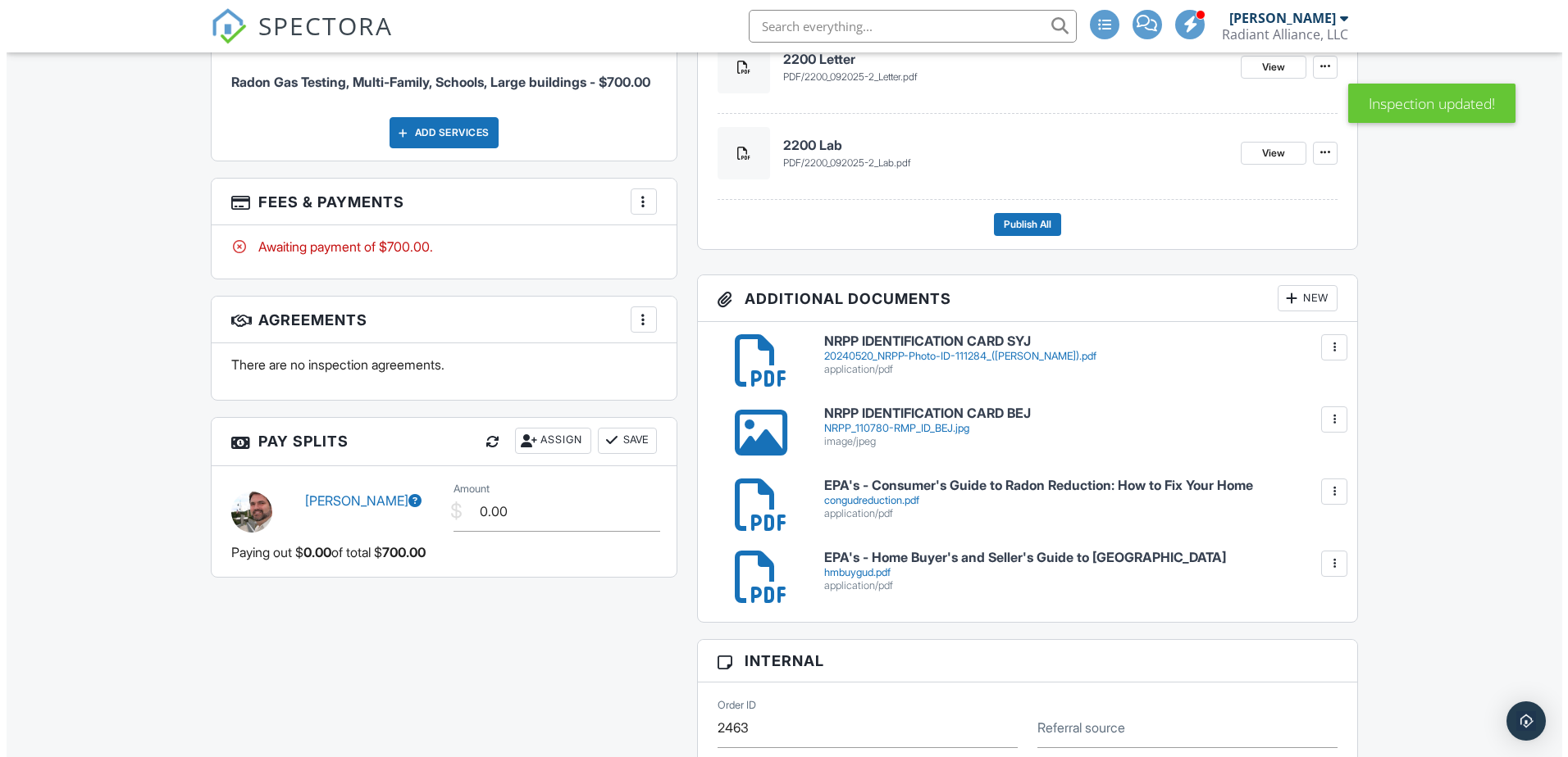
scroll to position [1148, 0]
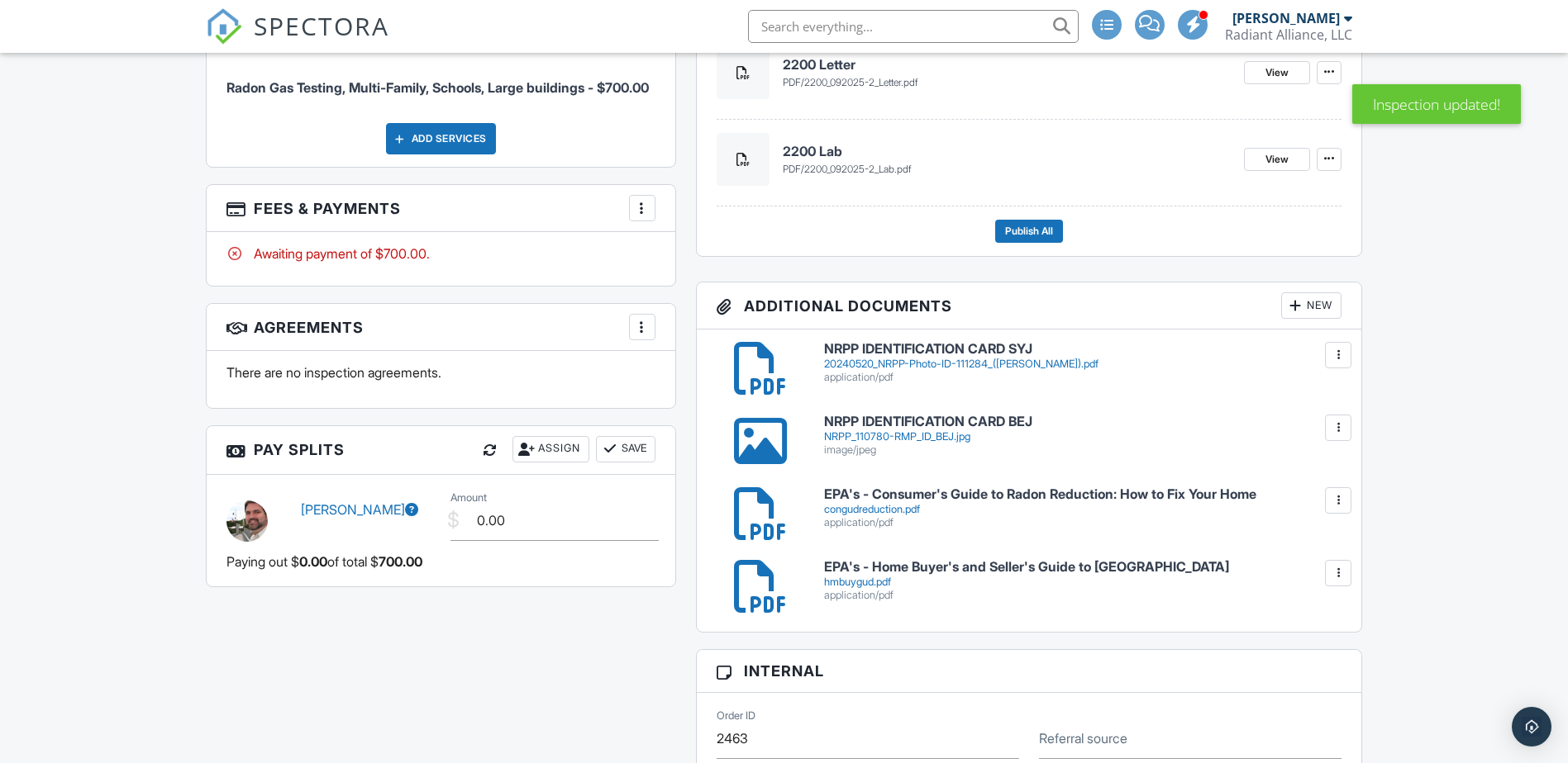
click at [560, 461] on div "Assign" at bounding box center [551, 449] width 77 height 26
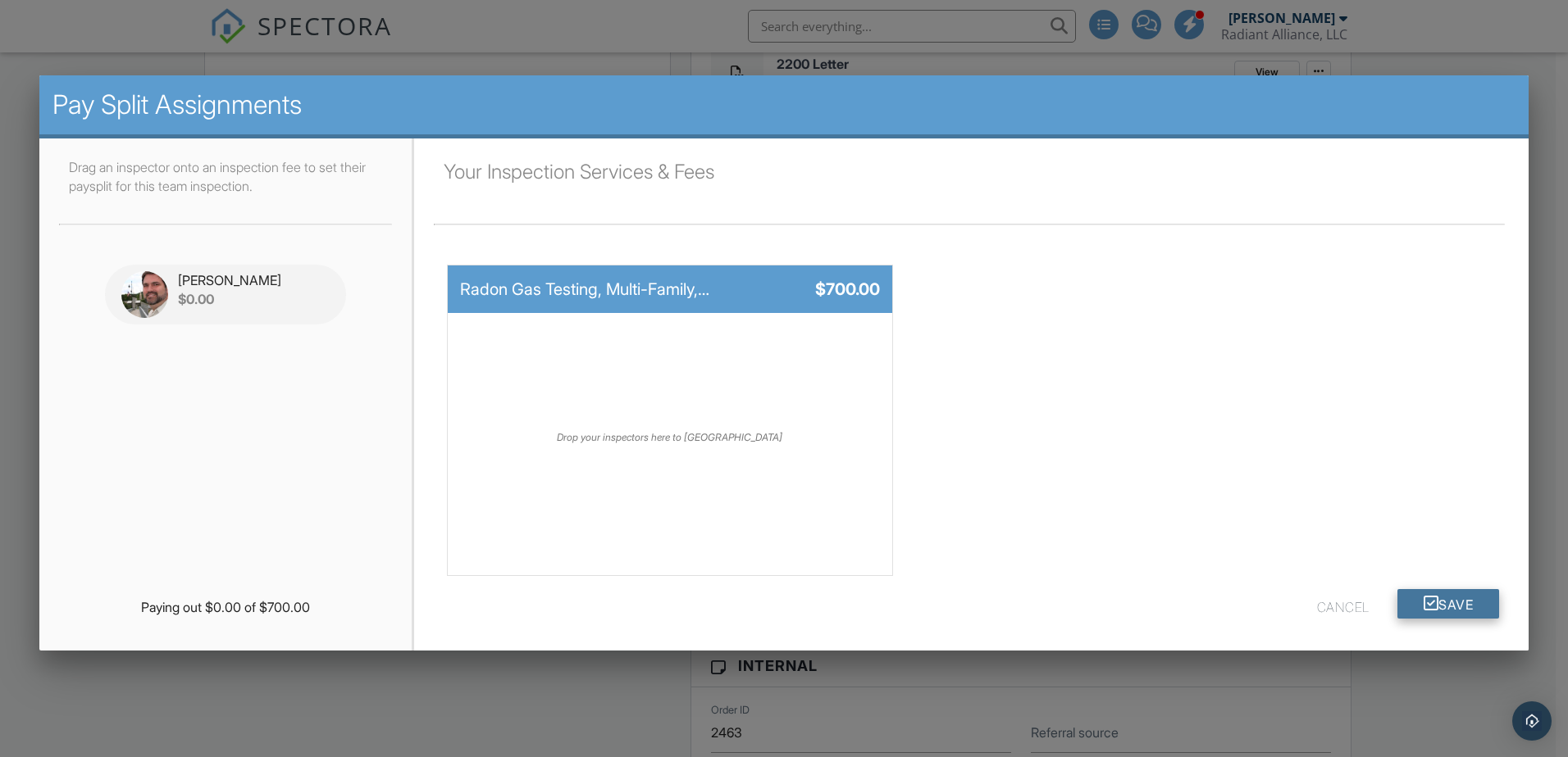
click at [1455, 601] on button "Save" at bounding box center [1448, 604] width 102 height 29
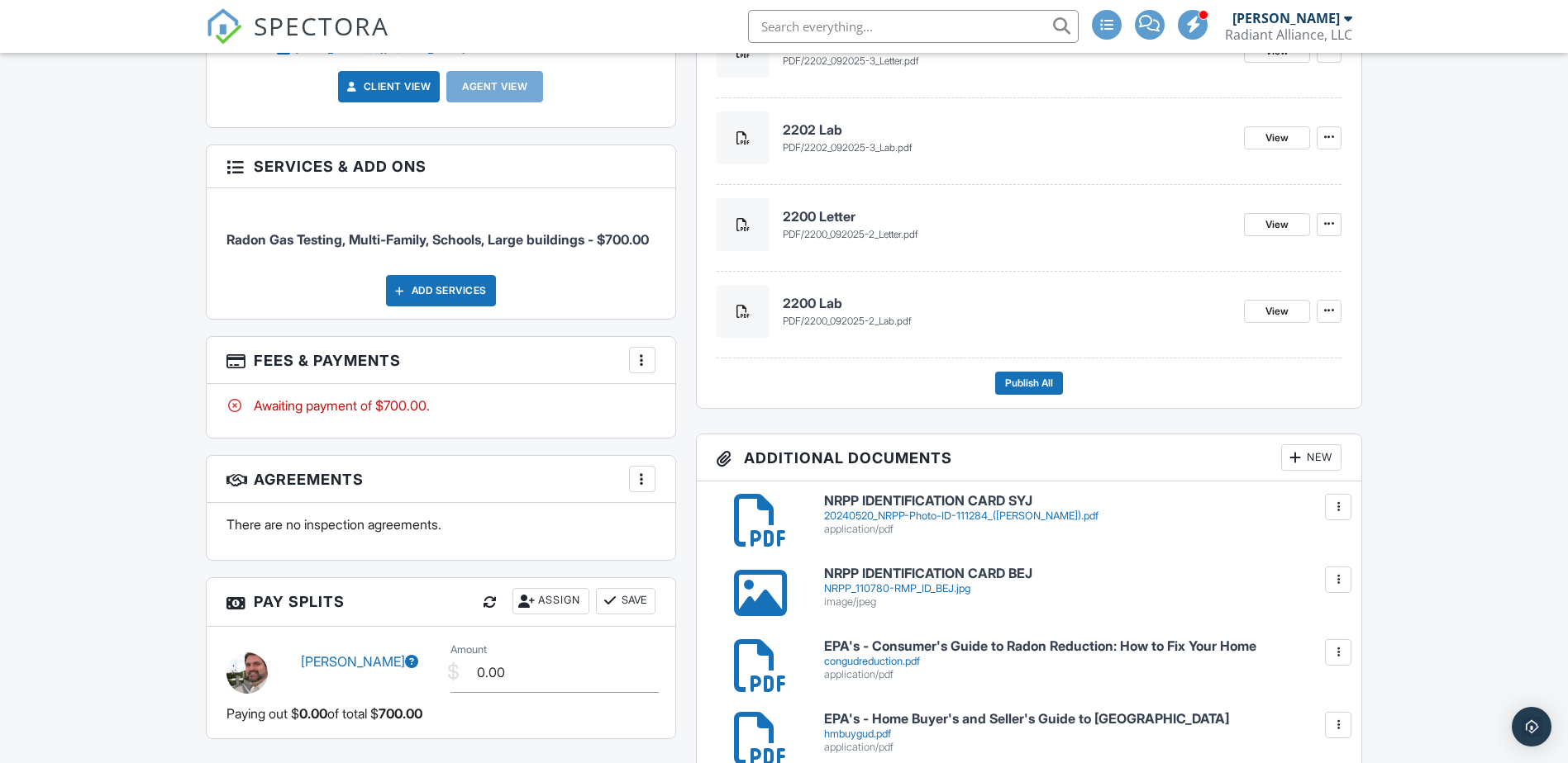
scroll to position [1030, 0]
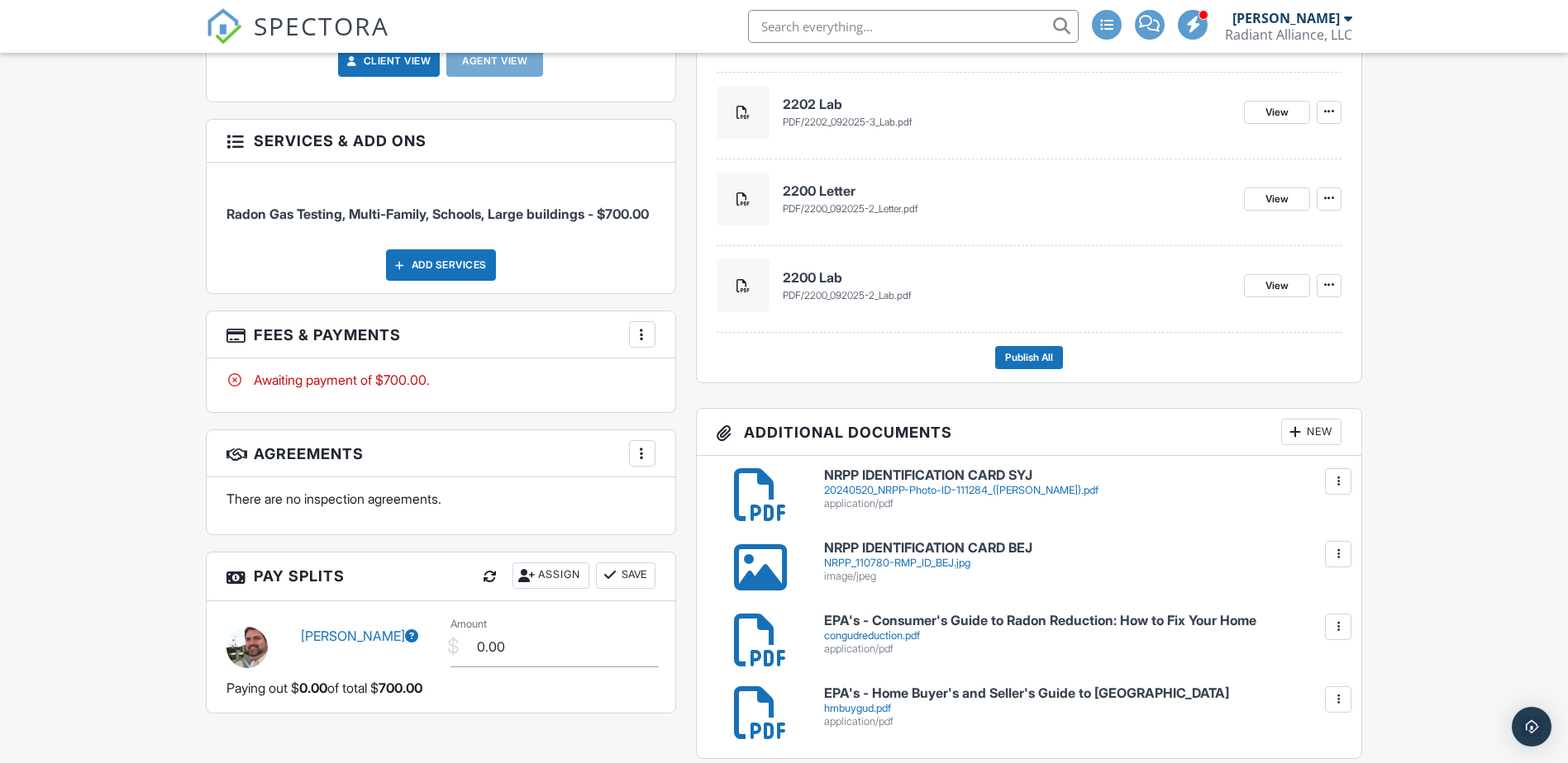
click at [1337, 554] on div at bounding box center [1338, 554] width 16 height 16
click at [1321, 624] on link "Delete" at bounding box center [1304, 627] width 61 height 18
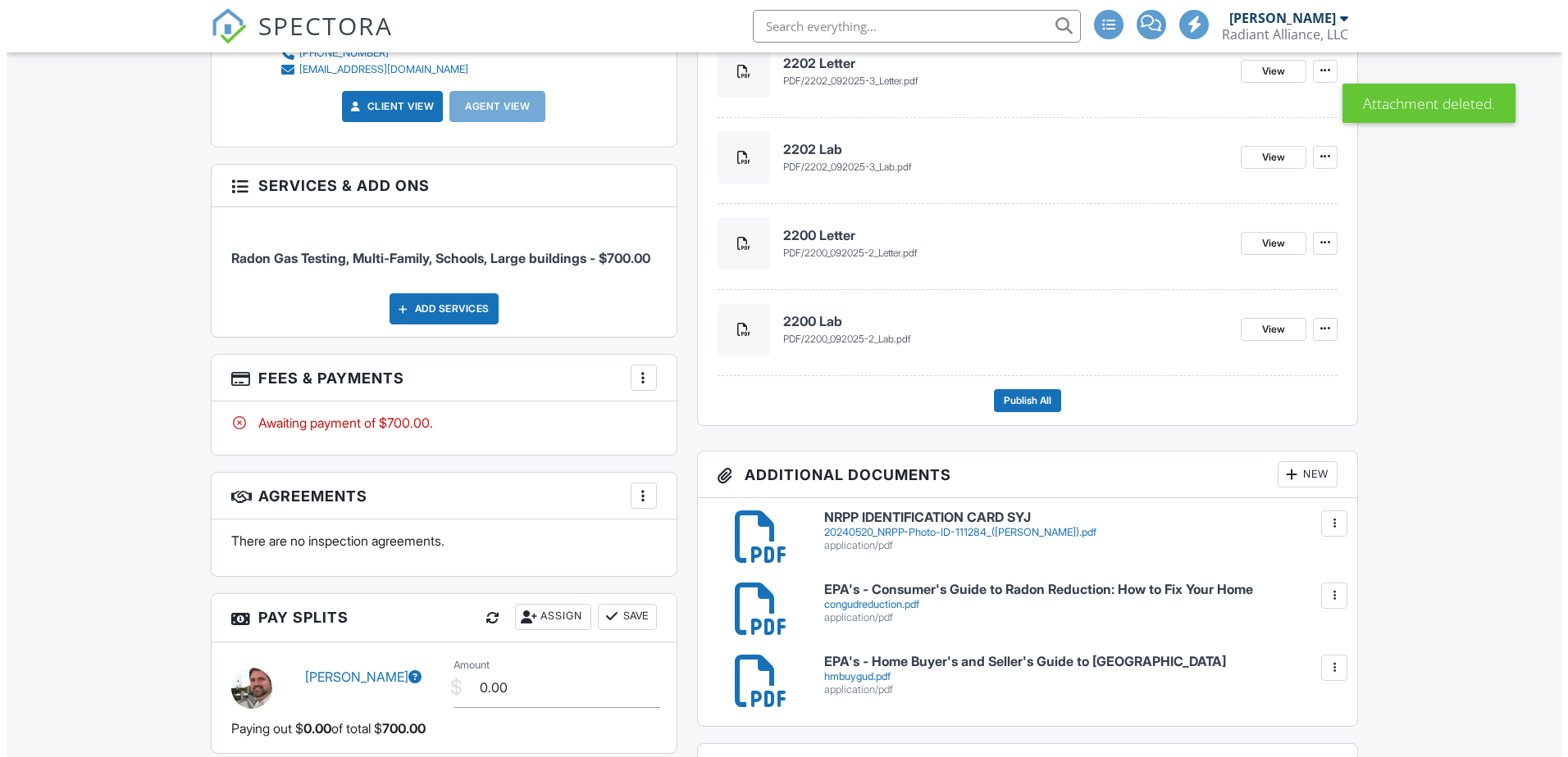
scroll to position [983, 0]
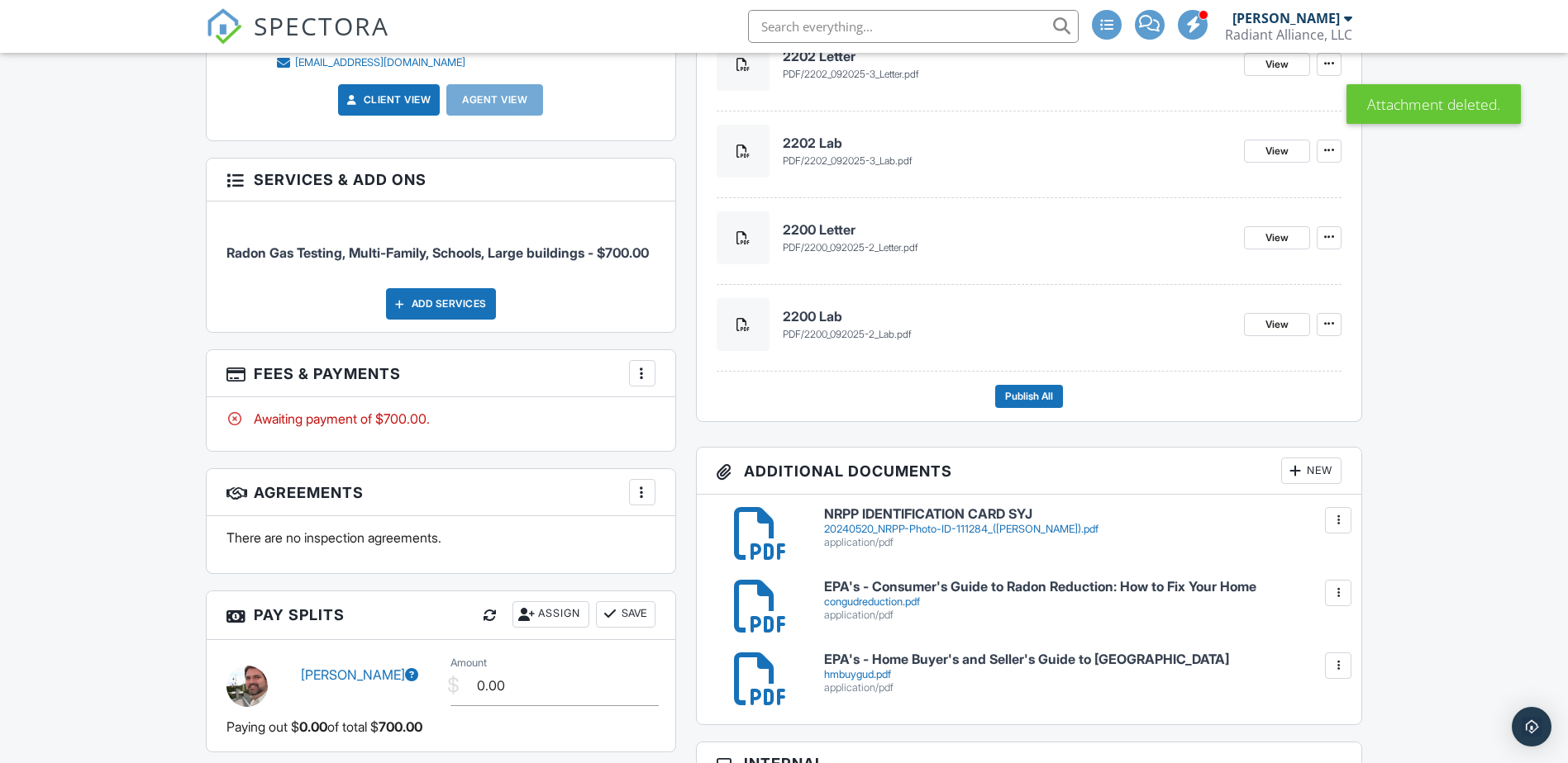
click at [1313, 473] on div "New" at bounding box center [1311, 470] width 60 height 26
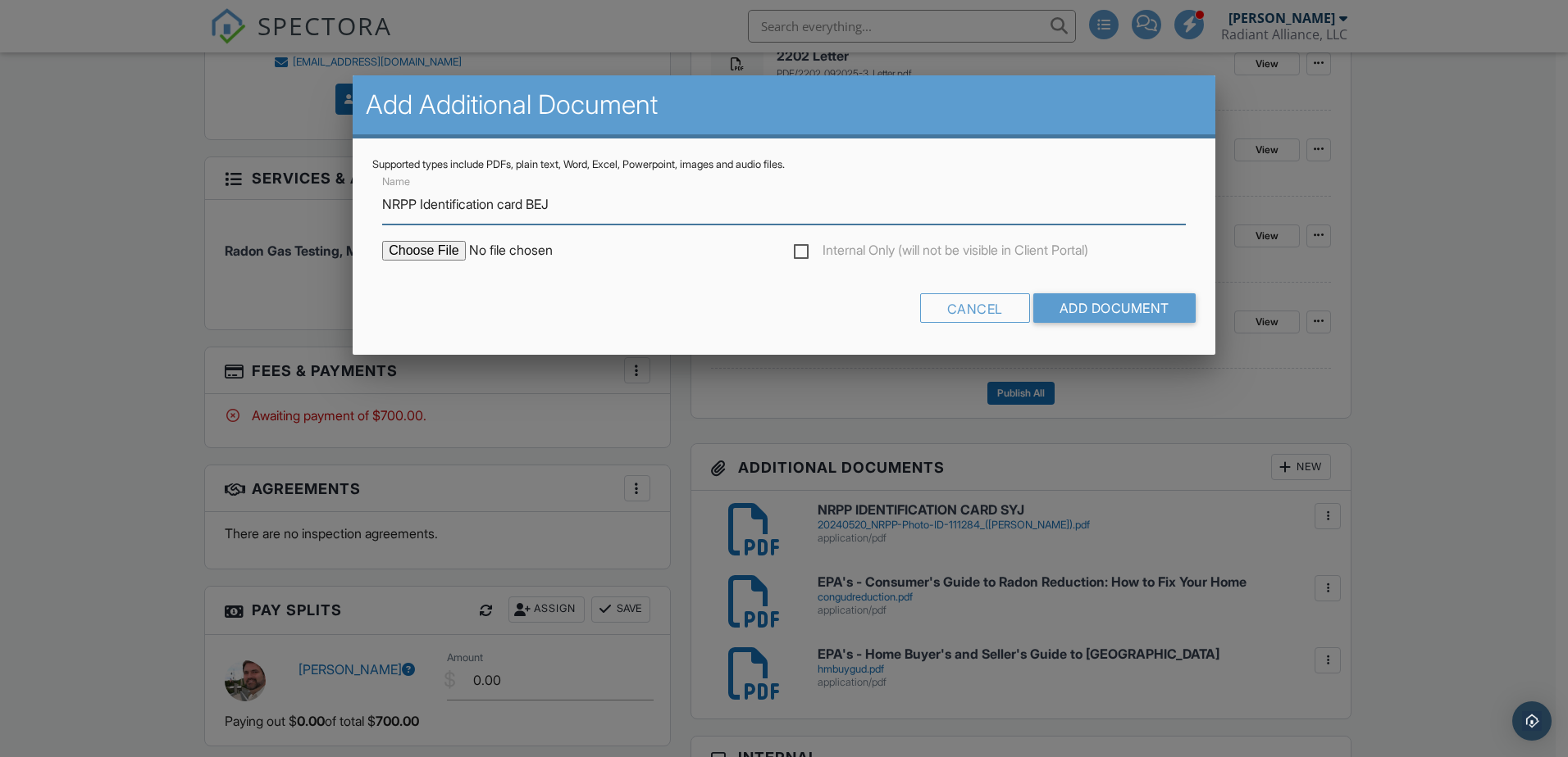
type input "NRPP Identification card BEJ"
click at [421, 252] on input "file" at bounding box center [521, 251] width 279 height 20
type input "C:\fakepath\NRPP-Photo-ID-110780-Measurement-BEJ.pdf"
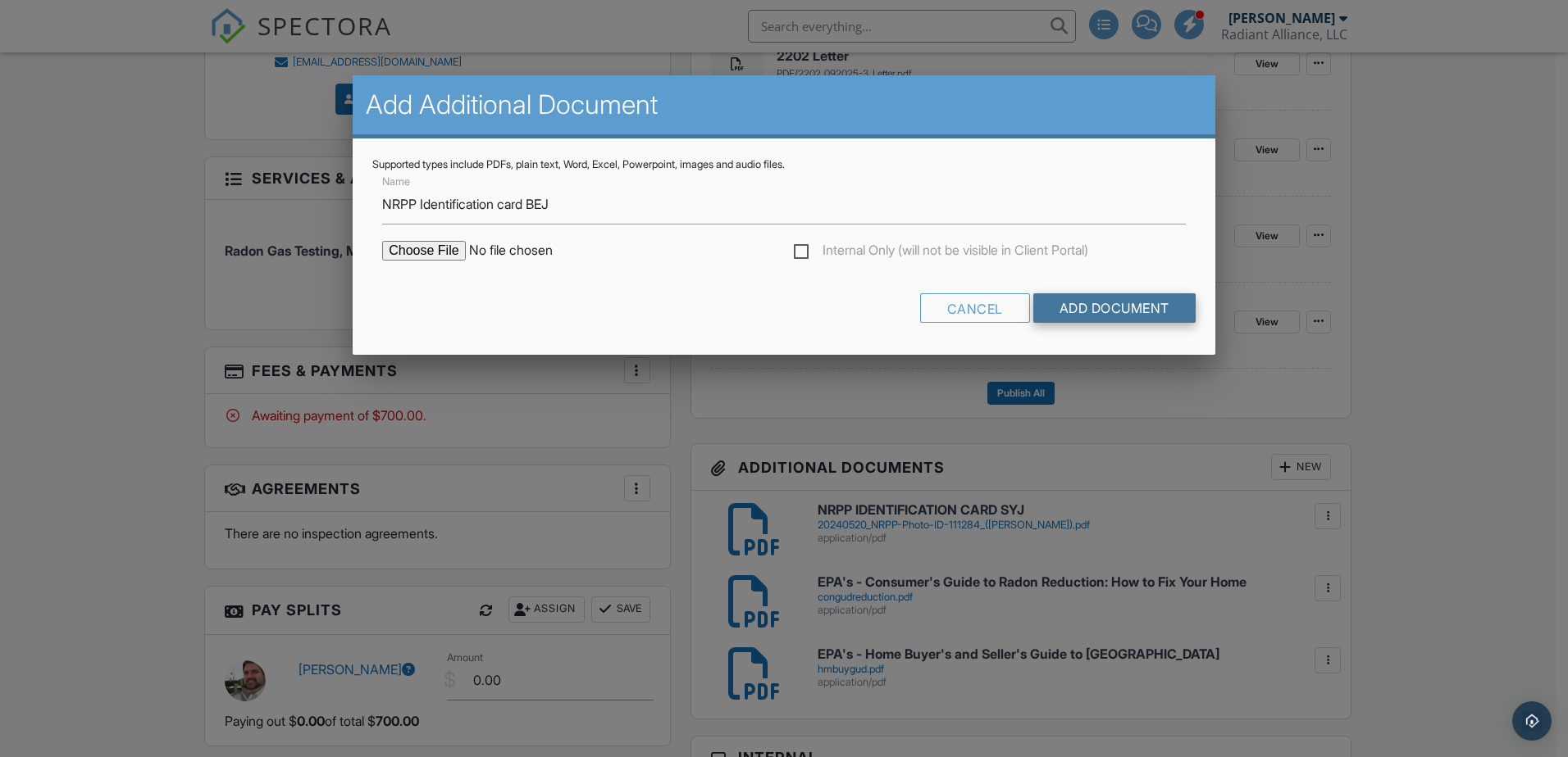
click at [1112, 305] on input "Add Document" at bounding box center [1115, 307] width 162 height 29
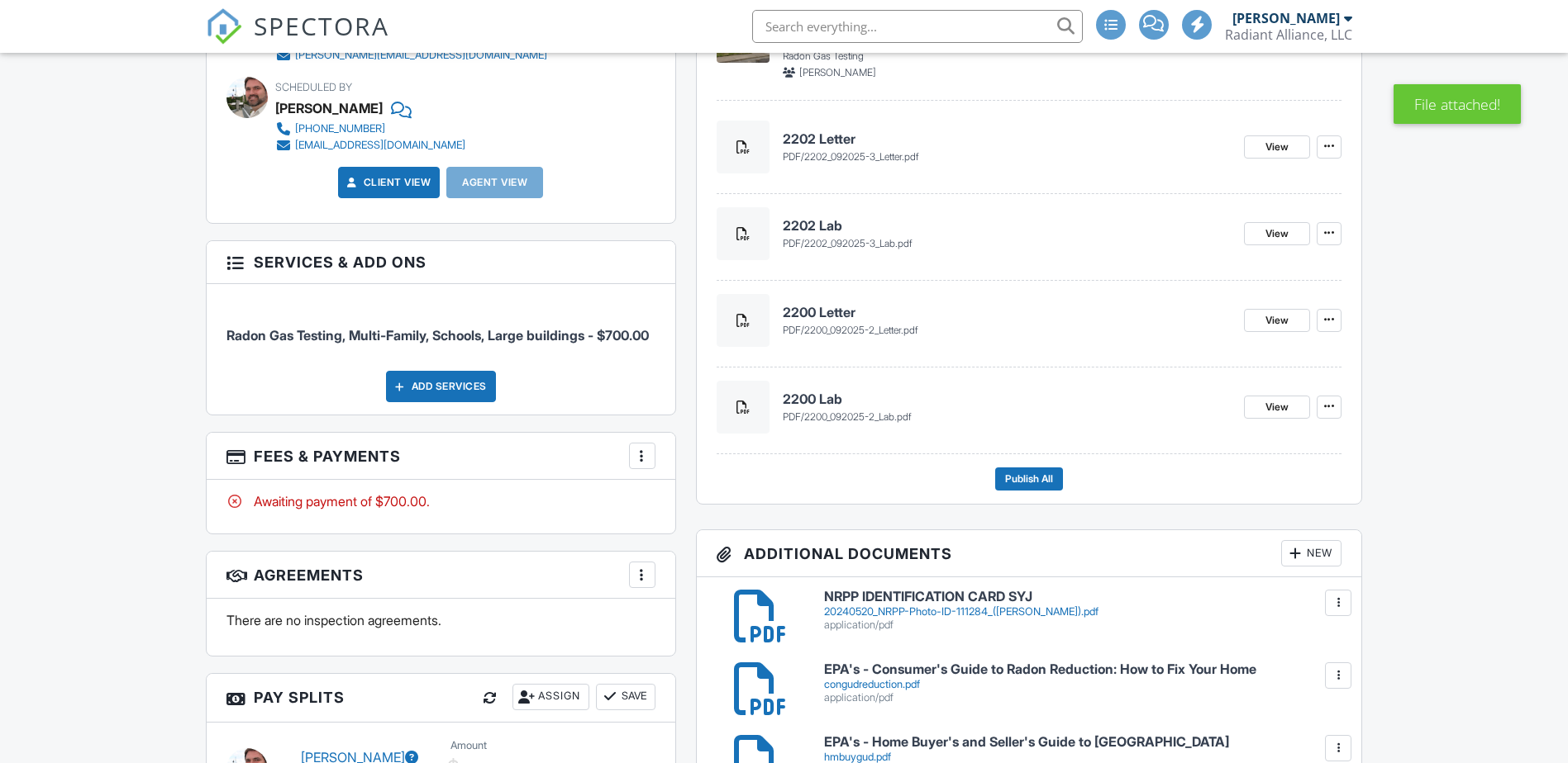
scroll to position [1157, 0]
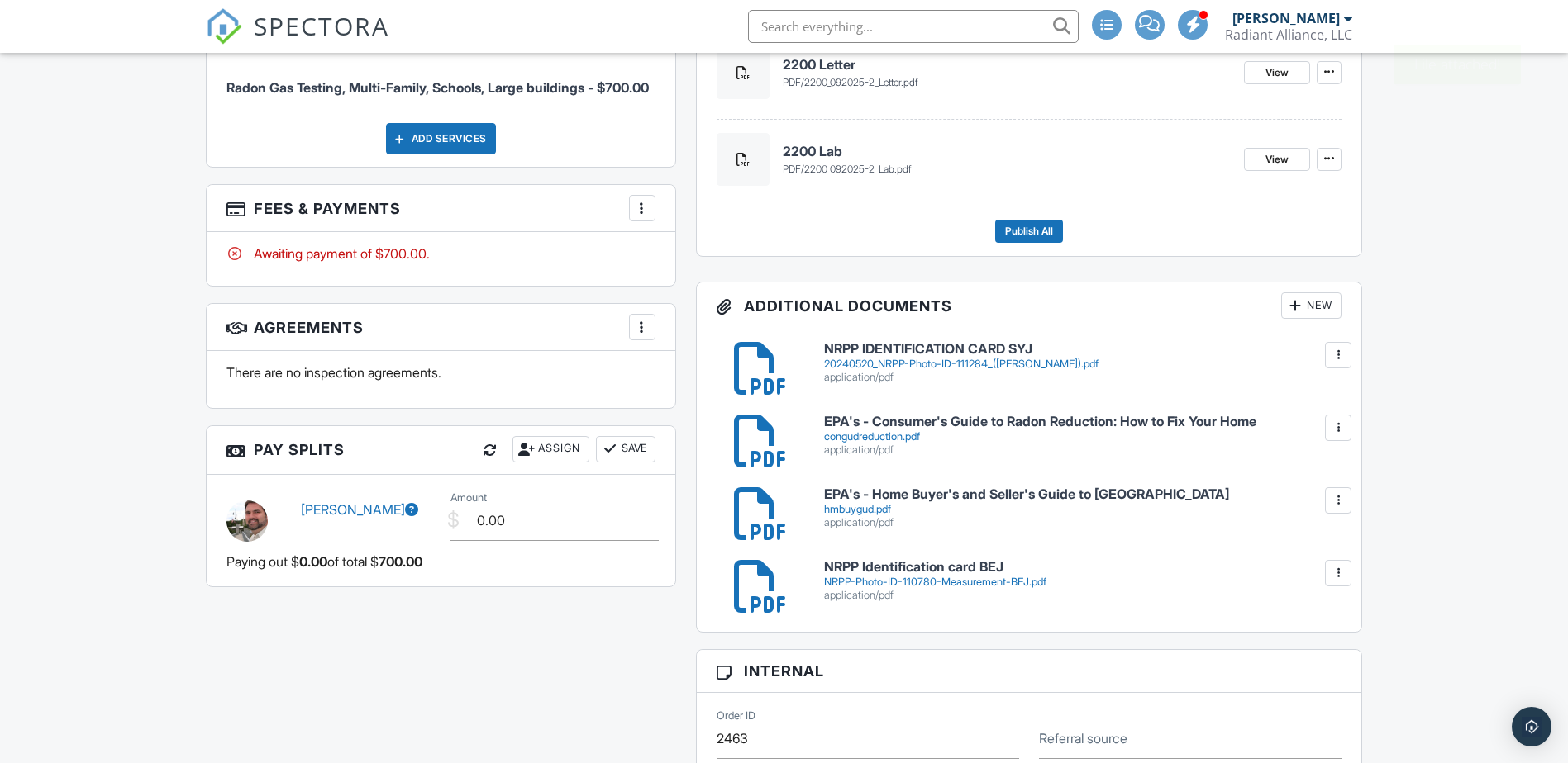
click at [1335, 573] on div at bounding box center [1338, 574] width 16 height 16
click at [961, 355] on h6 "NRPP IDENTIFICATION CARD SYJ" at bounding box center [1083, 349] width 518 height 15
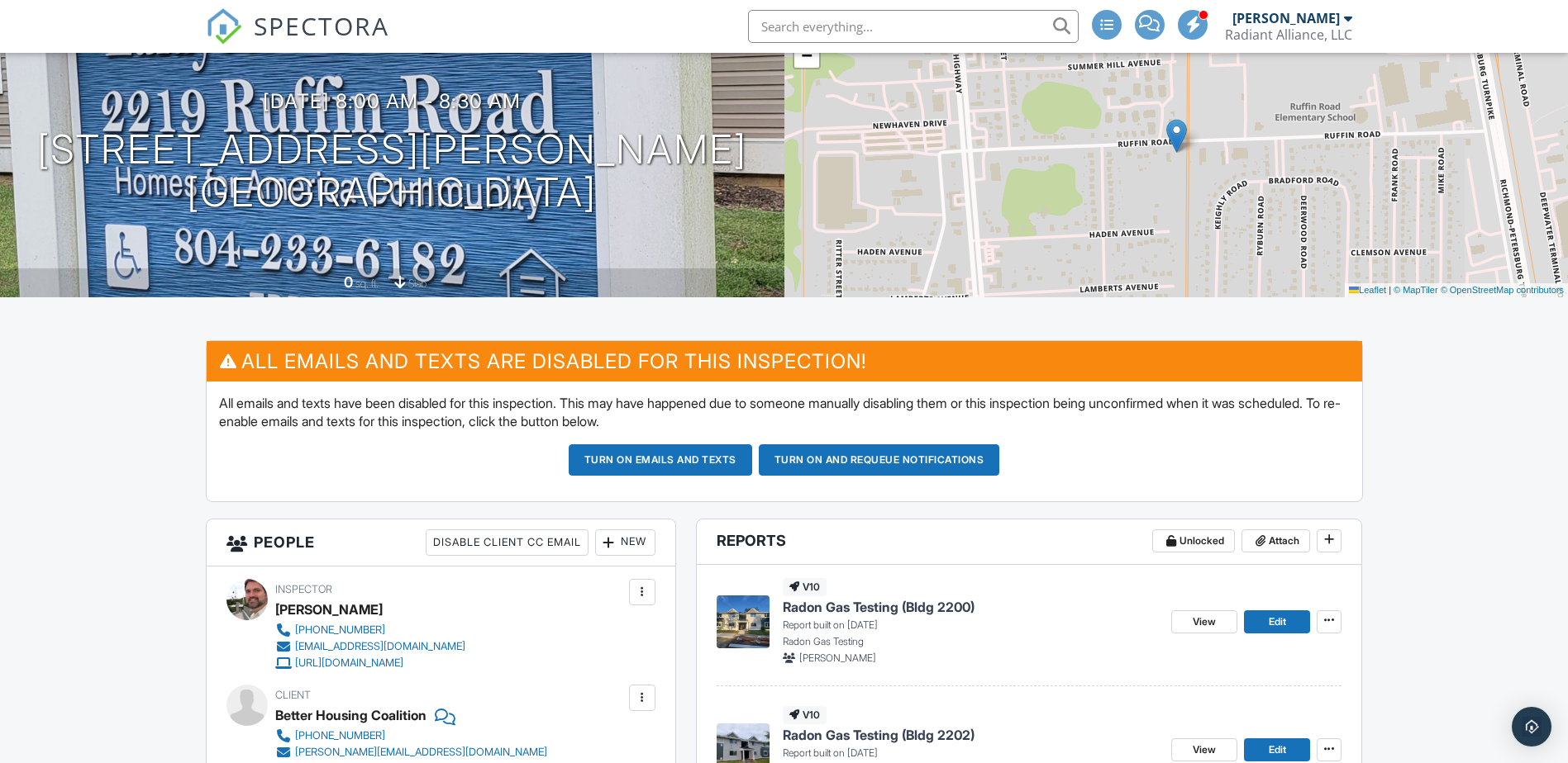
scroll to position [0, 0]
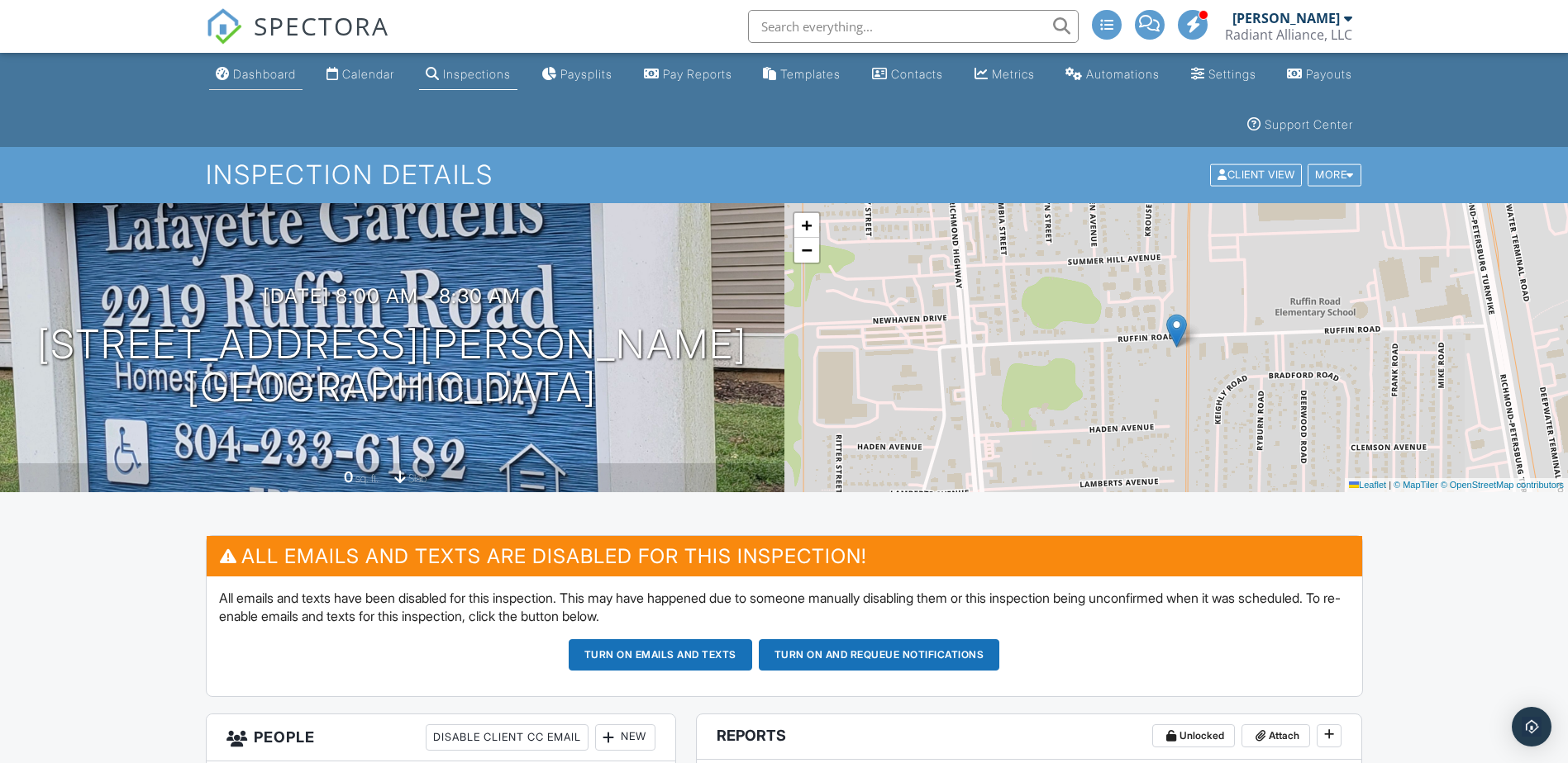
click at [271, 73] on div "Dashboard" at bounding box center [265, 75] width 63 height 14
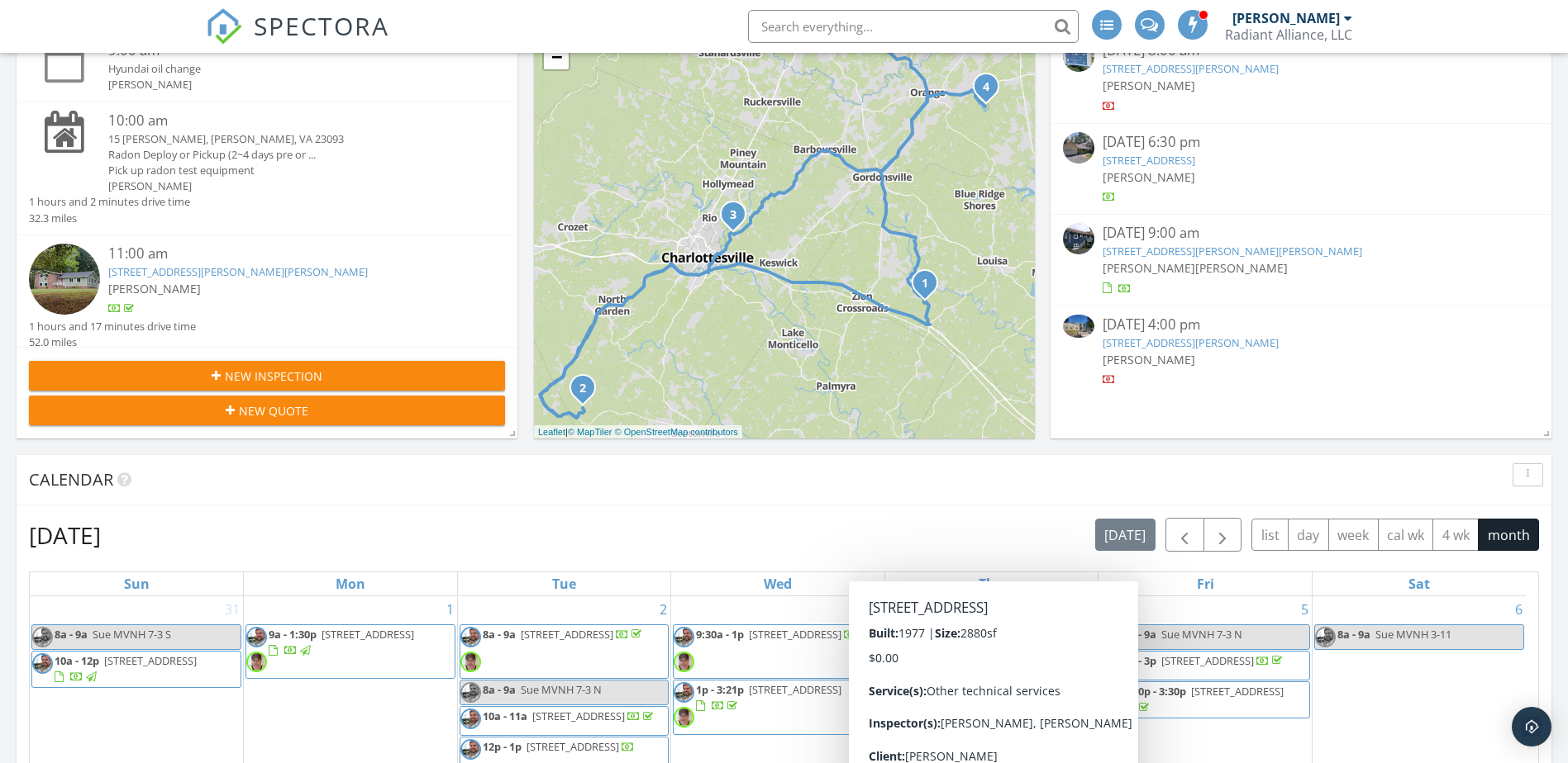
scroll to position [496, 0]
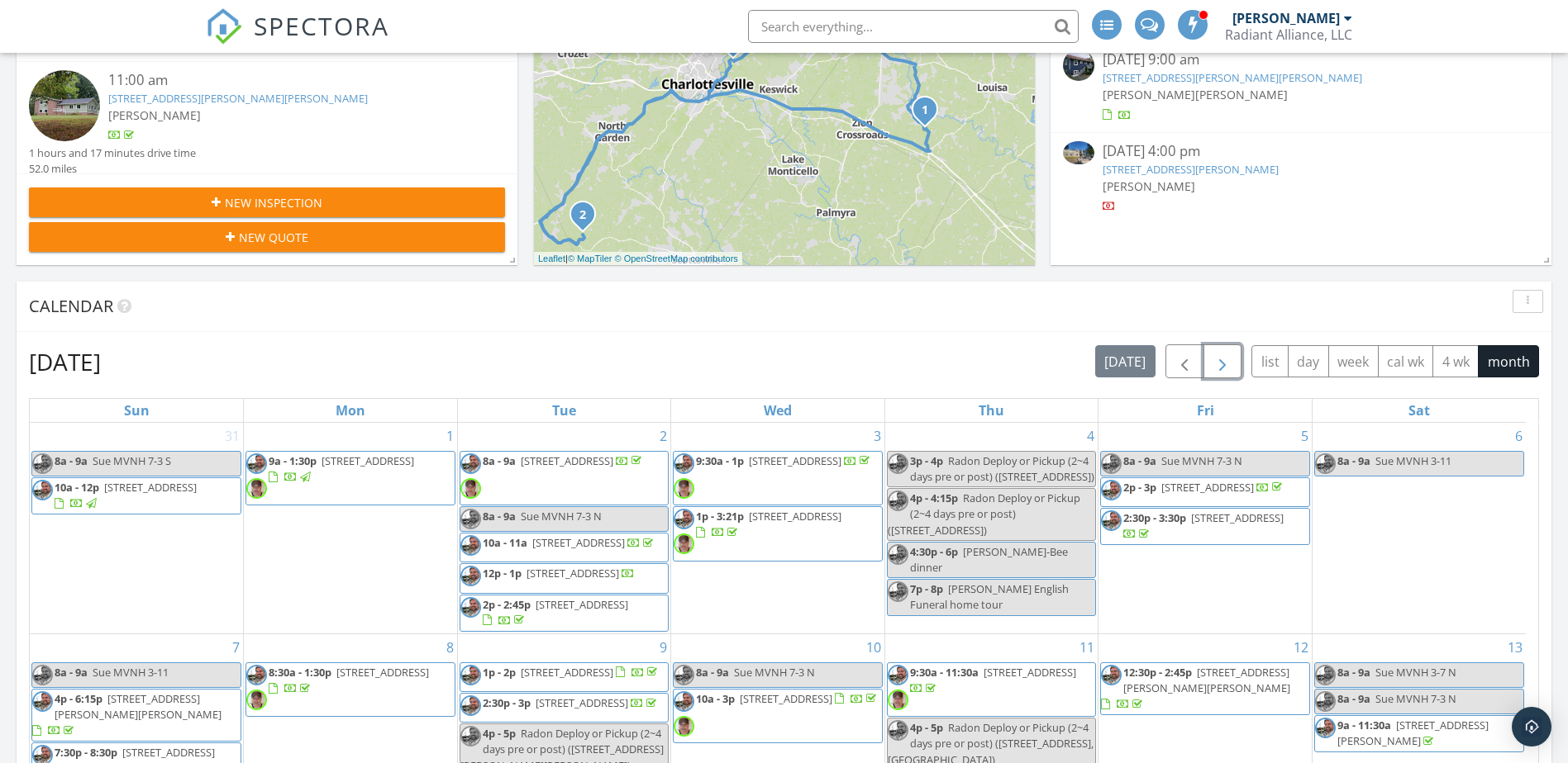
click at [1222, 359] on span "button" at bounding box center [1222, 362] width 20 height 20
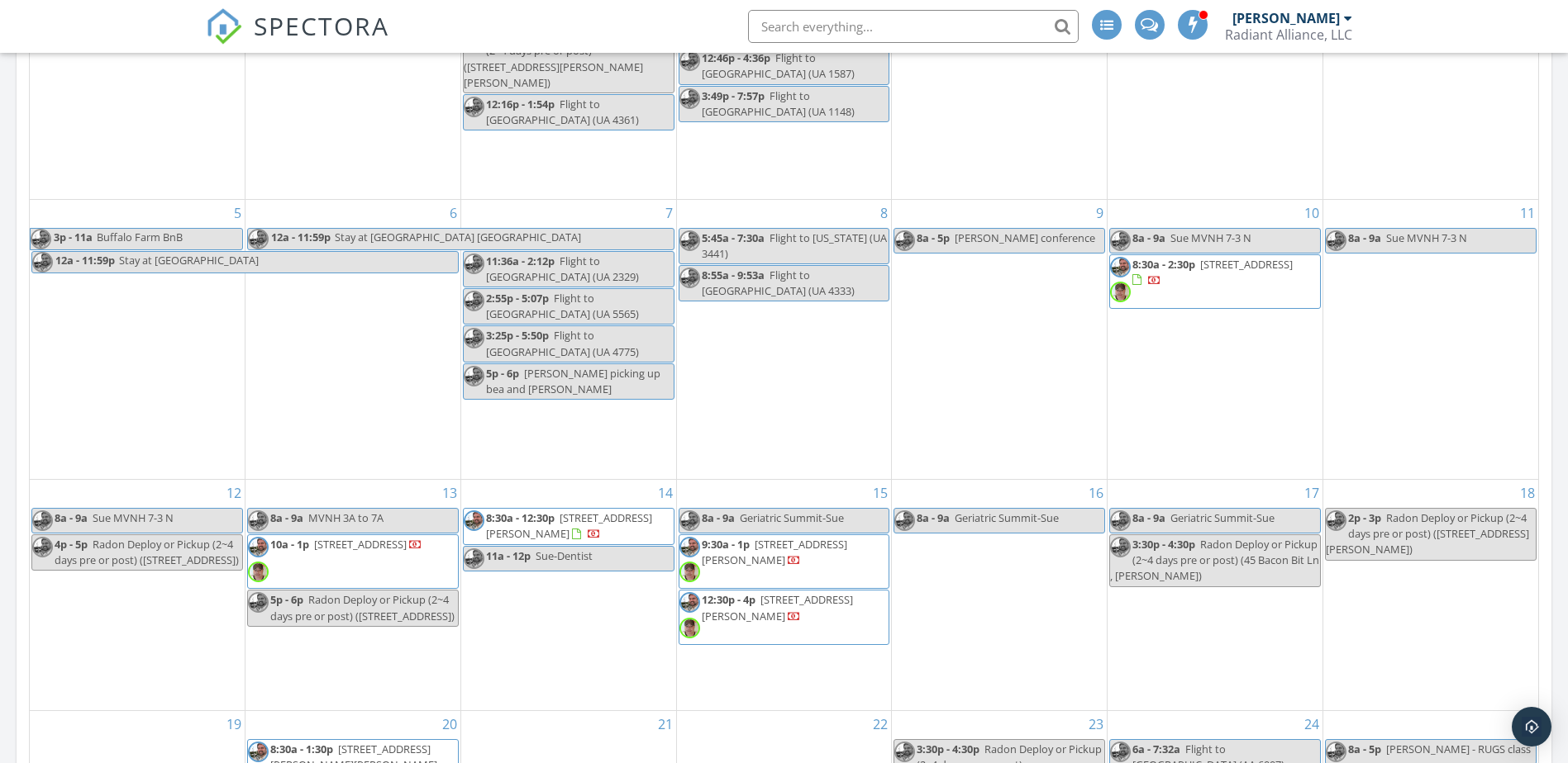
scroll to position [1157, 0]
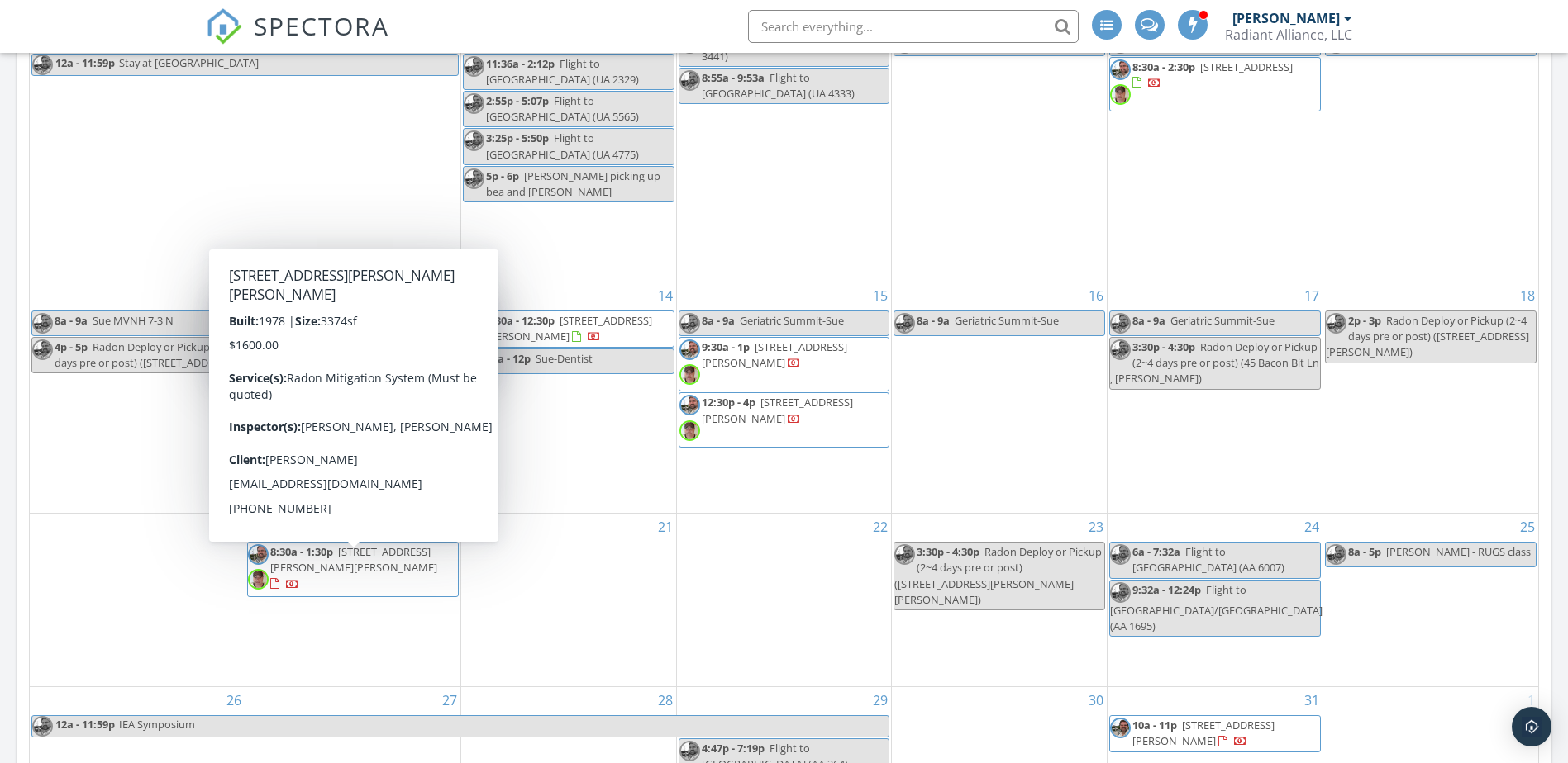
click at [418, 566] on span "[STREET_ADDRESS][PERSON_NAME][PERSON_NAME]" at bounding box center [354, 560] width 167 height 31
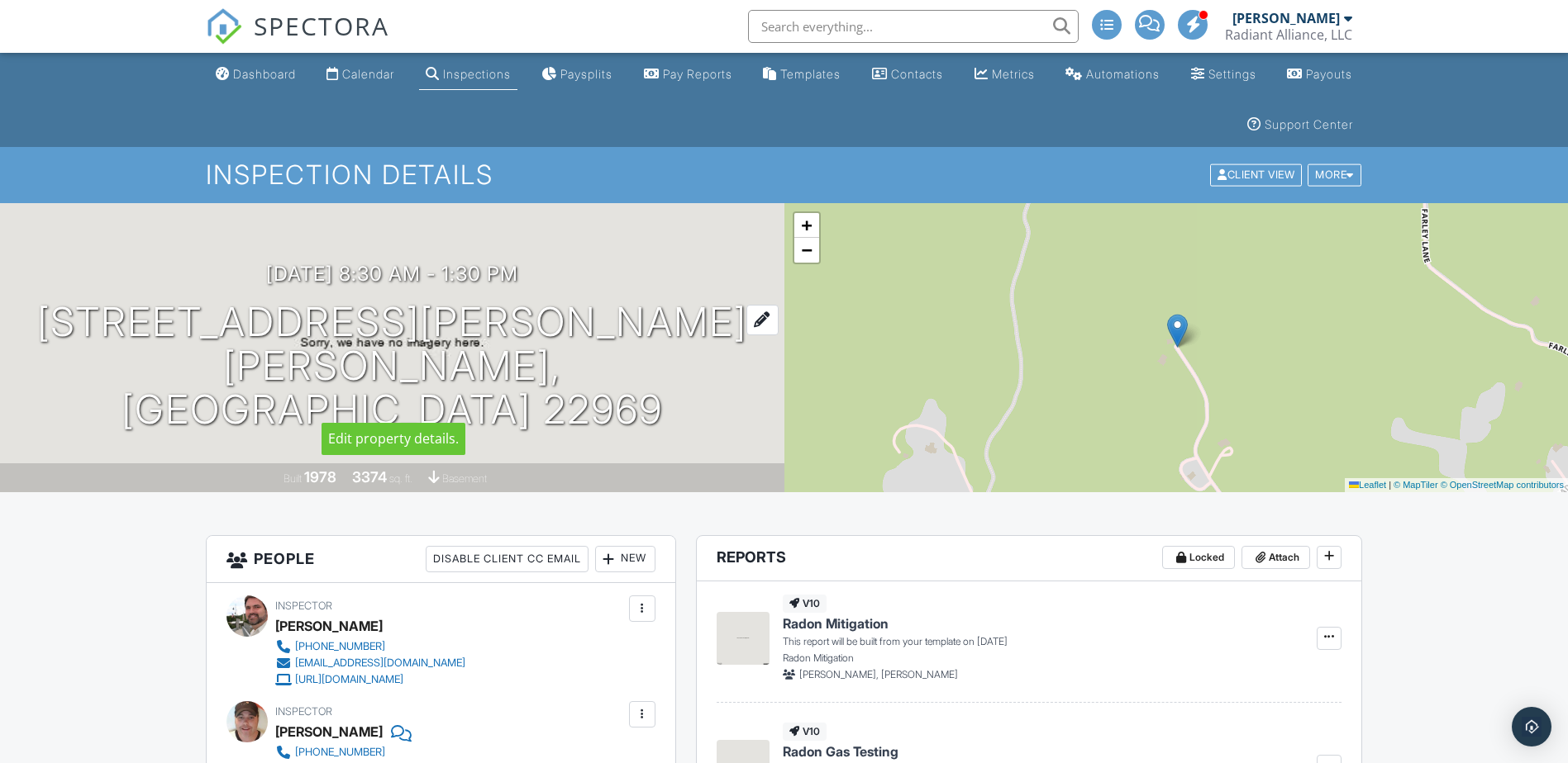
click at [746, 336] on div at bounding box center [762, 320] width 32 height 31
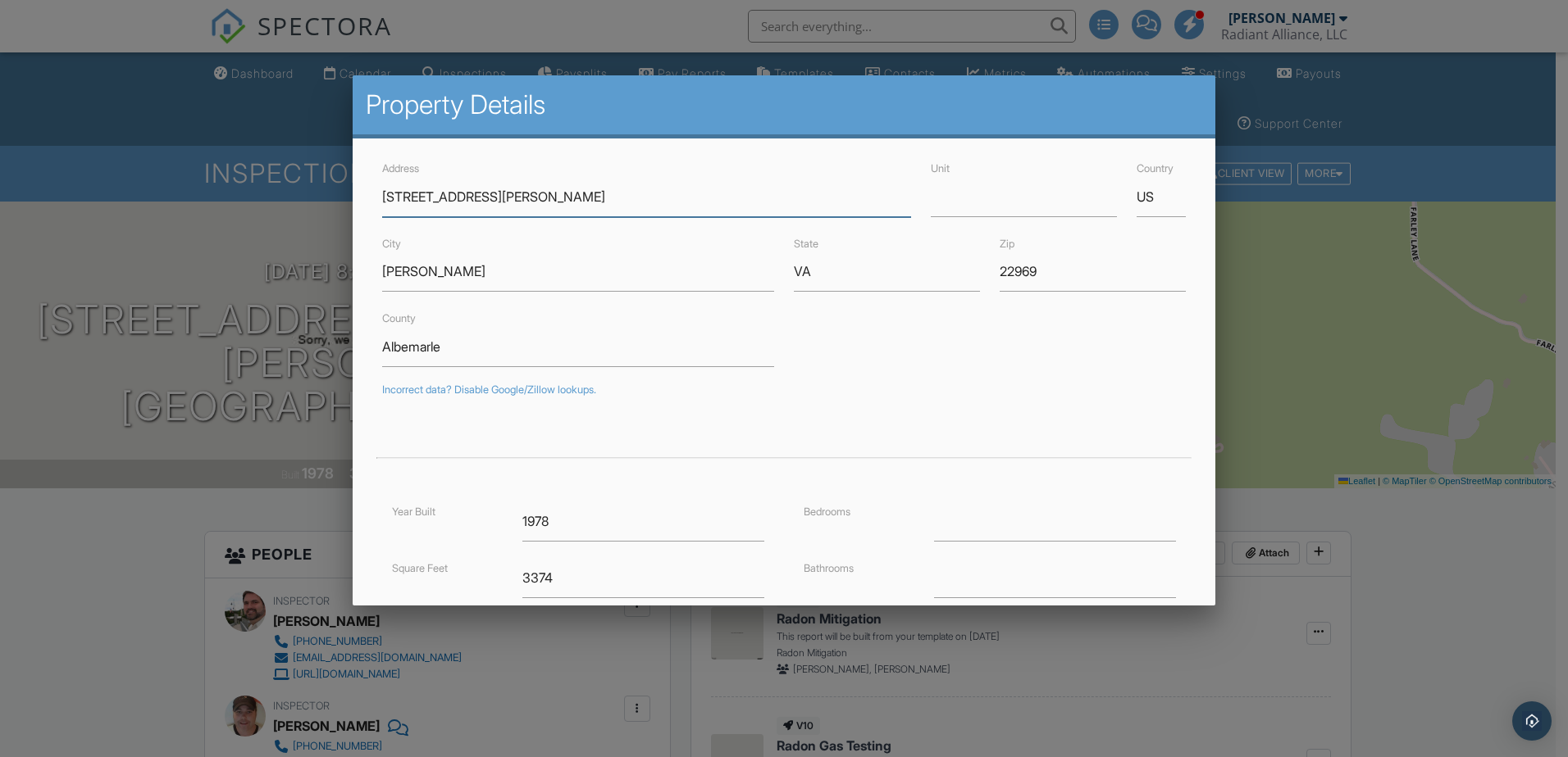
click at [400, 197] on input "[STREET_ADDRESS][PERSON_NAME]" at bounding box center [647, 197] width 529 height 40
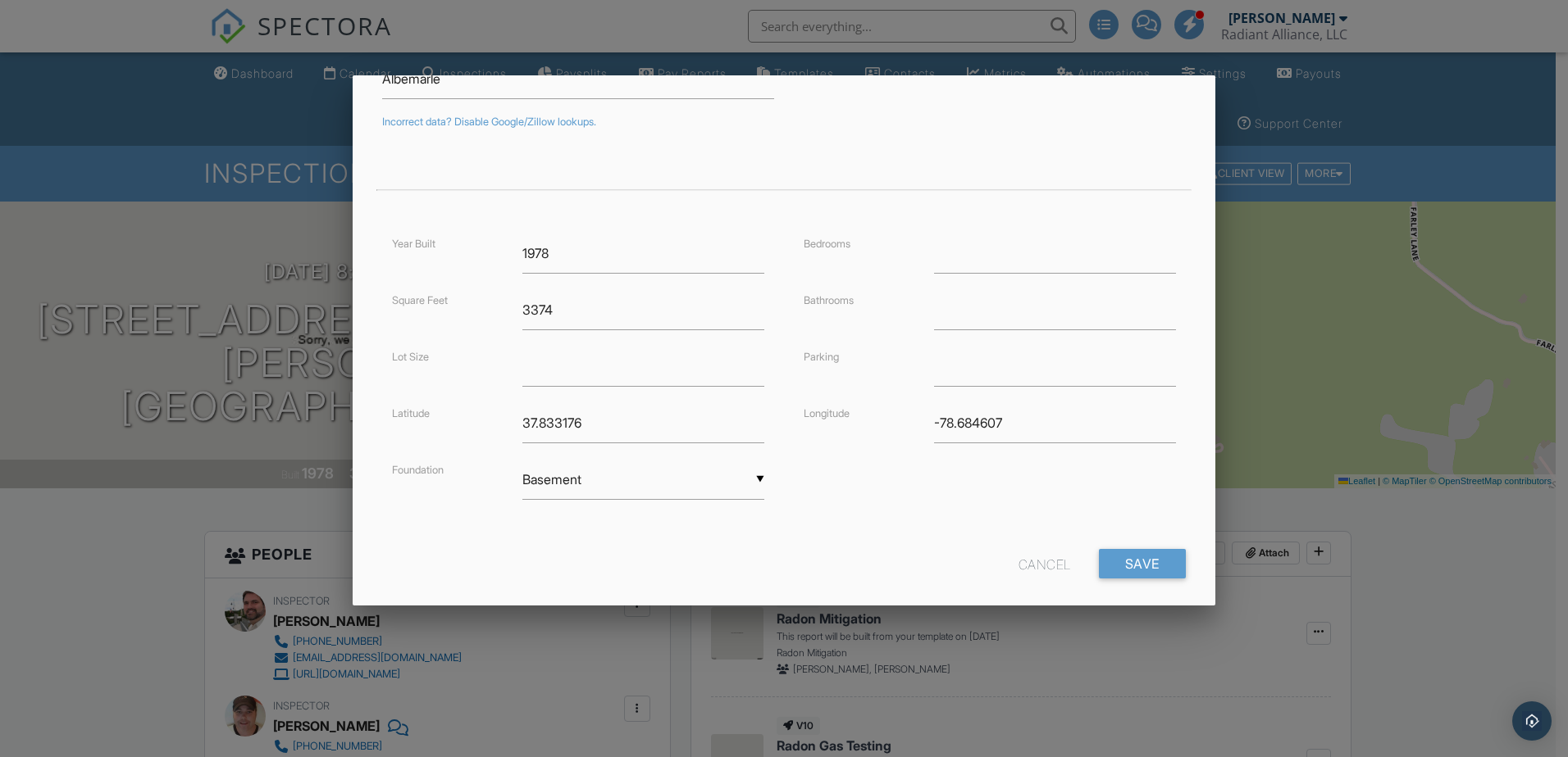
scroll to position [289, 0]
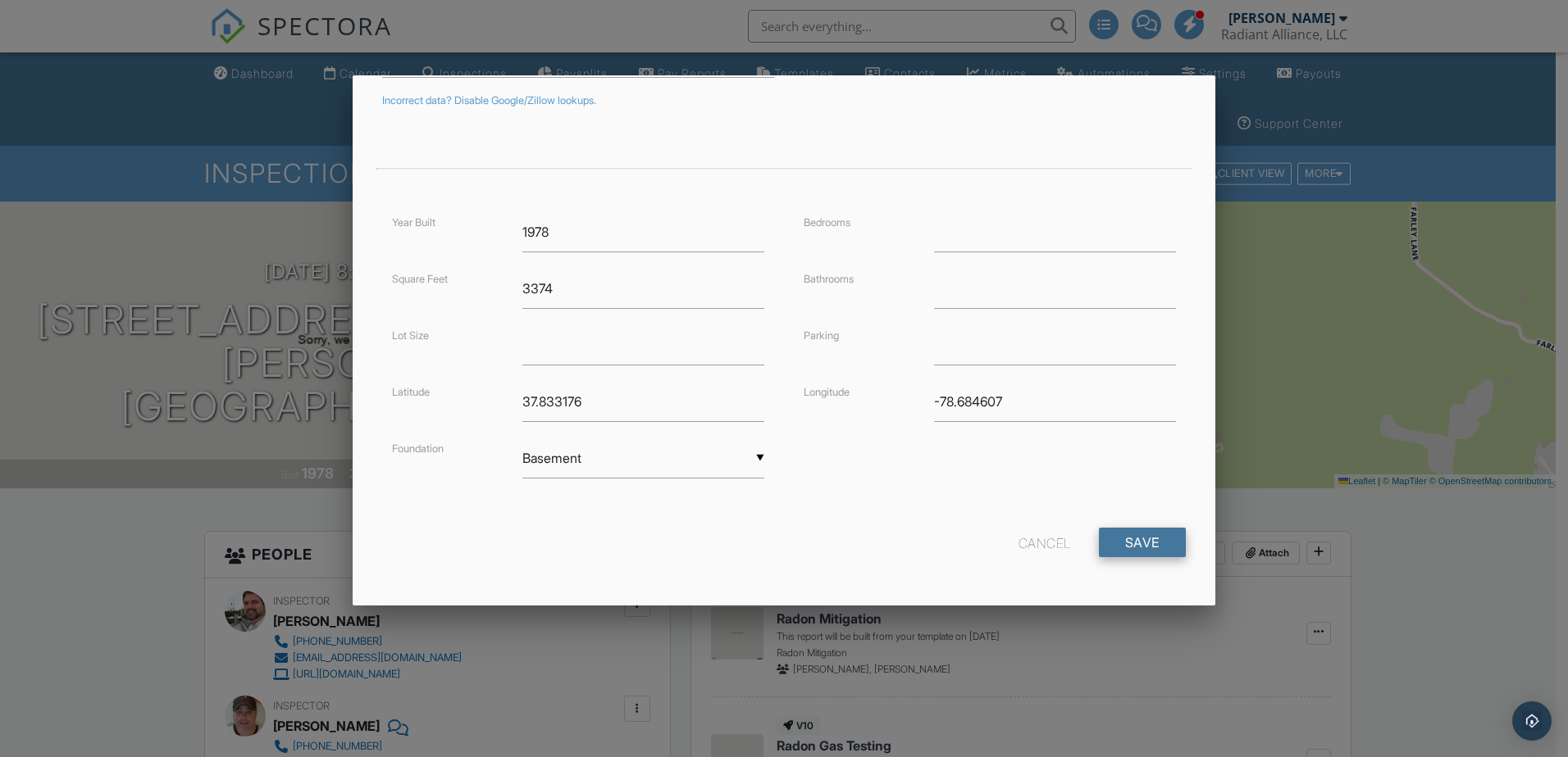
type input "[STREET_ADDRESS][PERSON_NAME]"
click at [1120, 544] on input "Save" at bounding box center [1142, 542] width 87 height 29
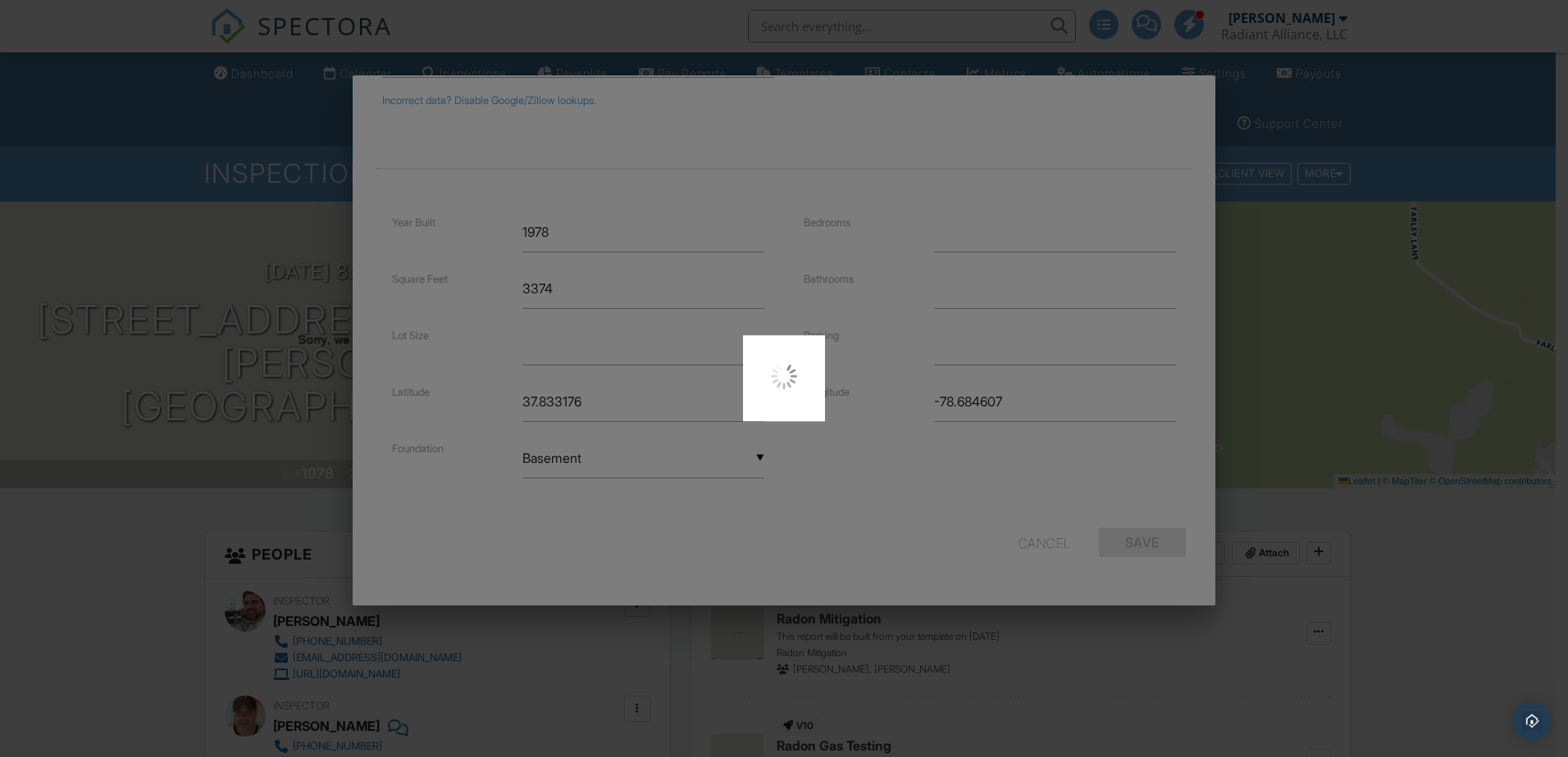
type input "37.8331763"
type input "-78.6846067"
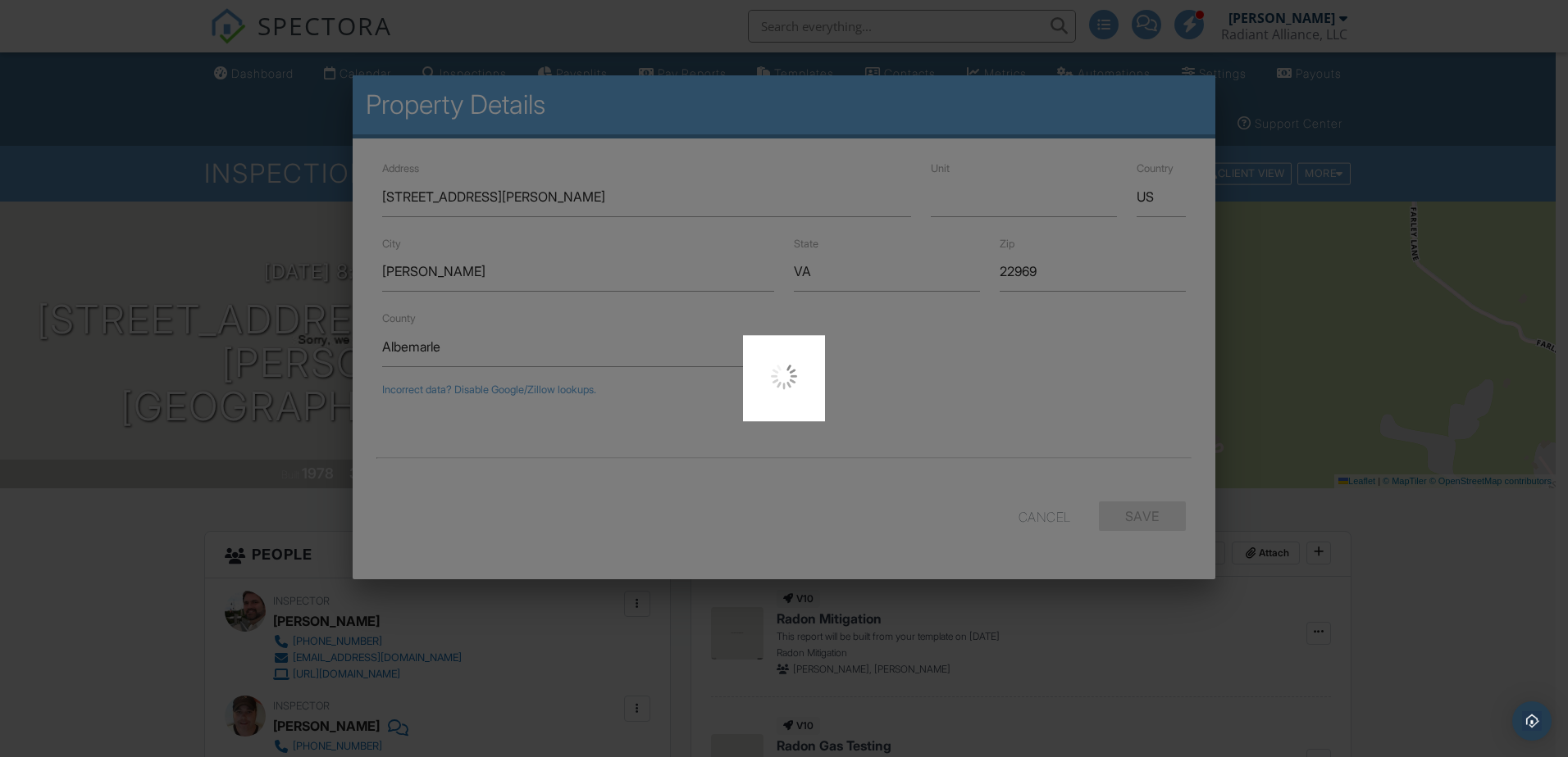
scroll to position [0, 0]
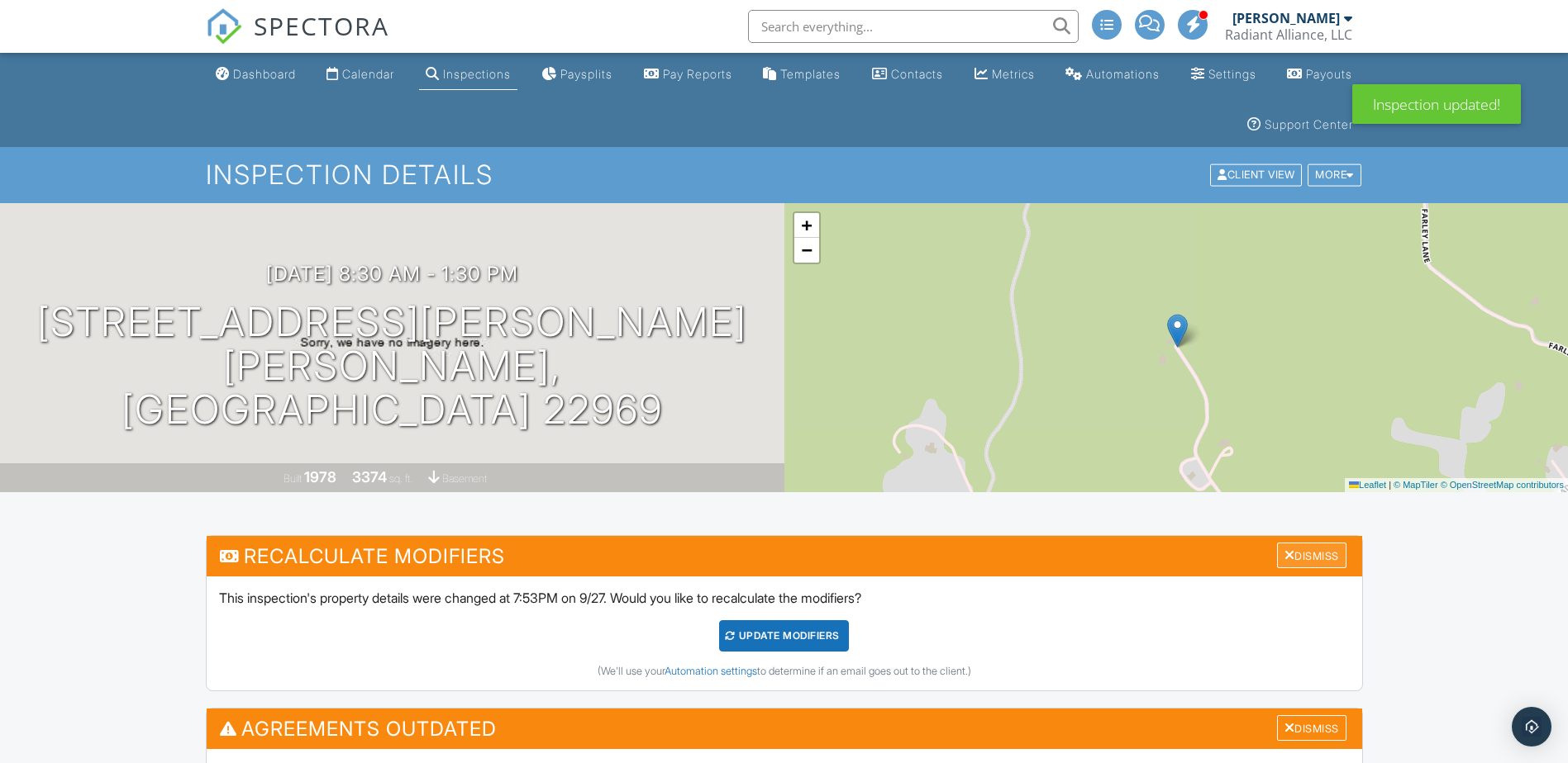
click at [1311, 553] on div "Dismiss" at bounding box center [1311, 556] width 69 height 26
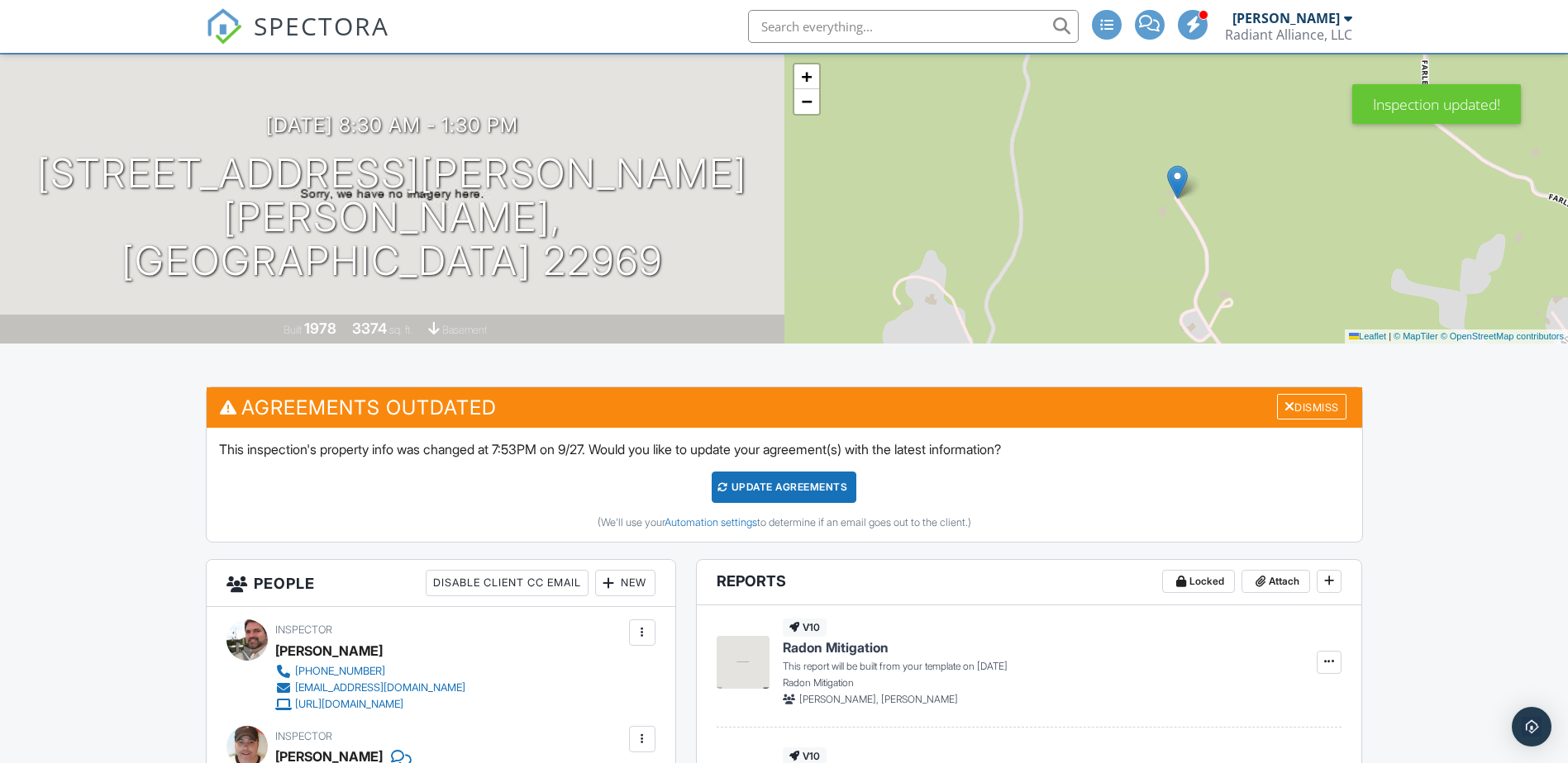
scroll to position [165, 0]
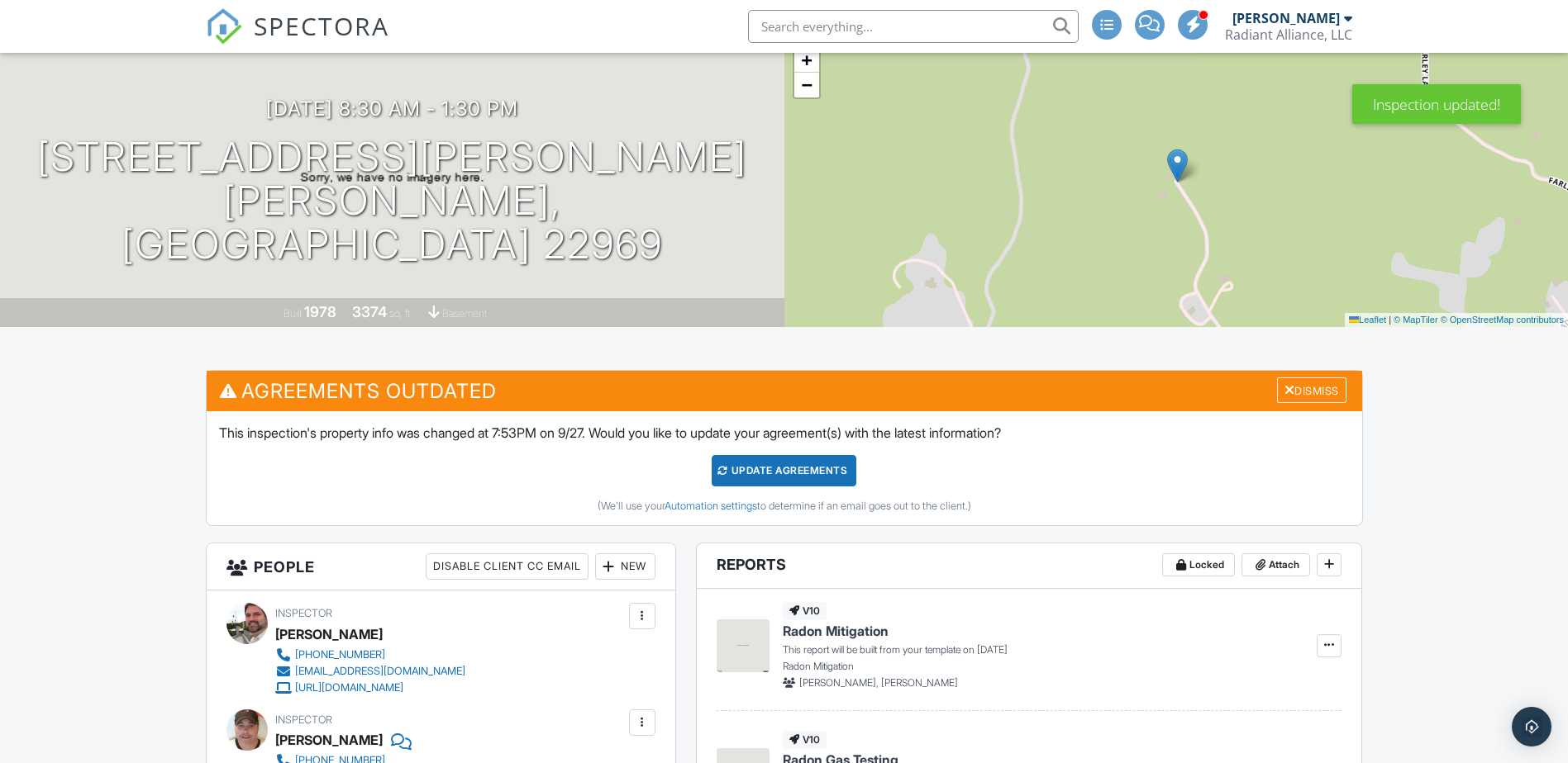
click at [797, 466] on div "Update Agreements" at bounding box center [783, 470] width 145 height 31
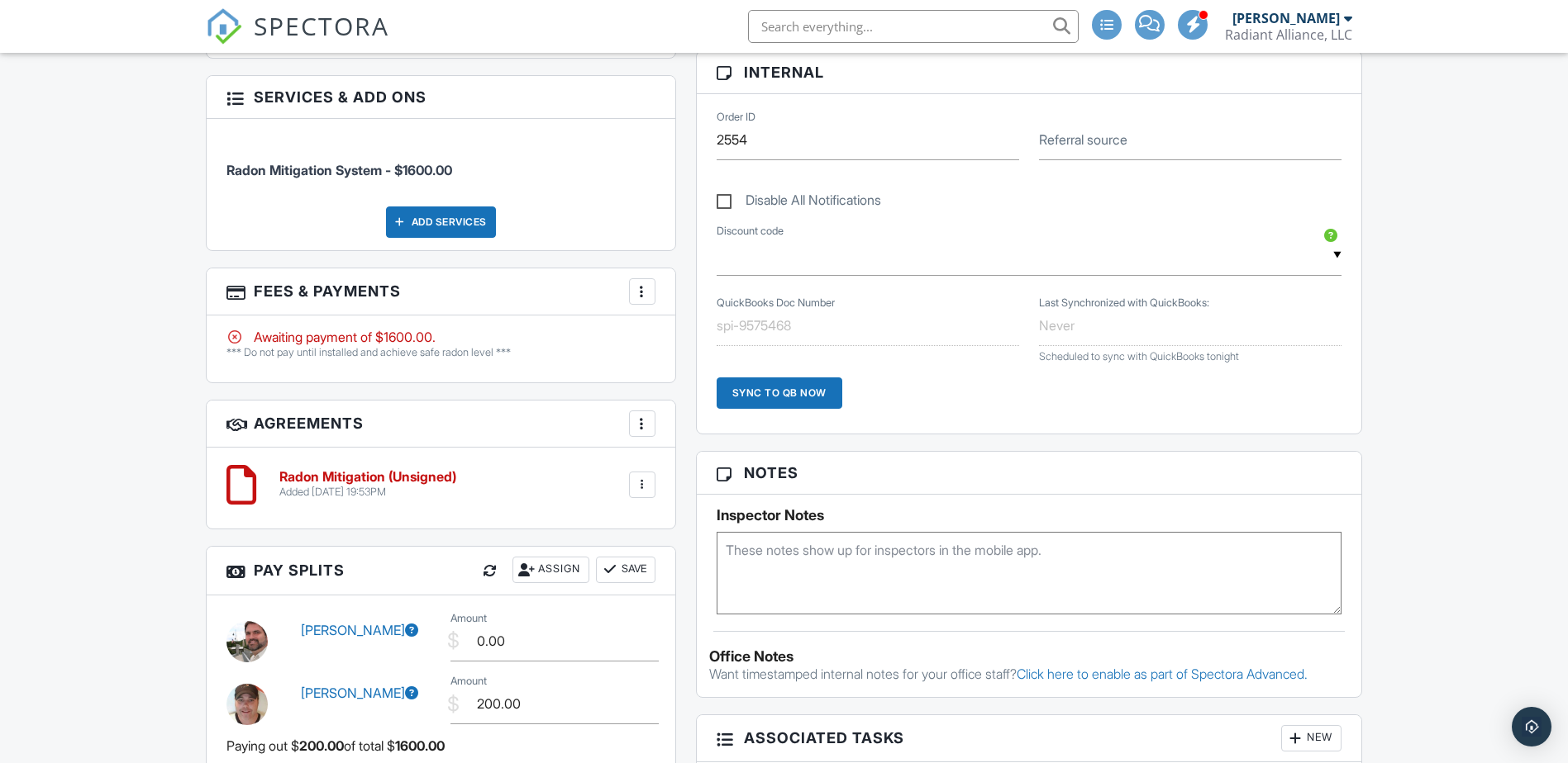
scroll to position [991, 0]
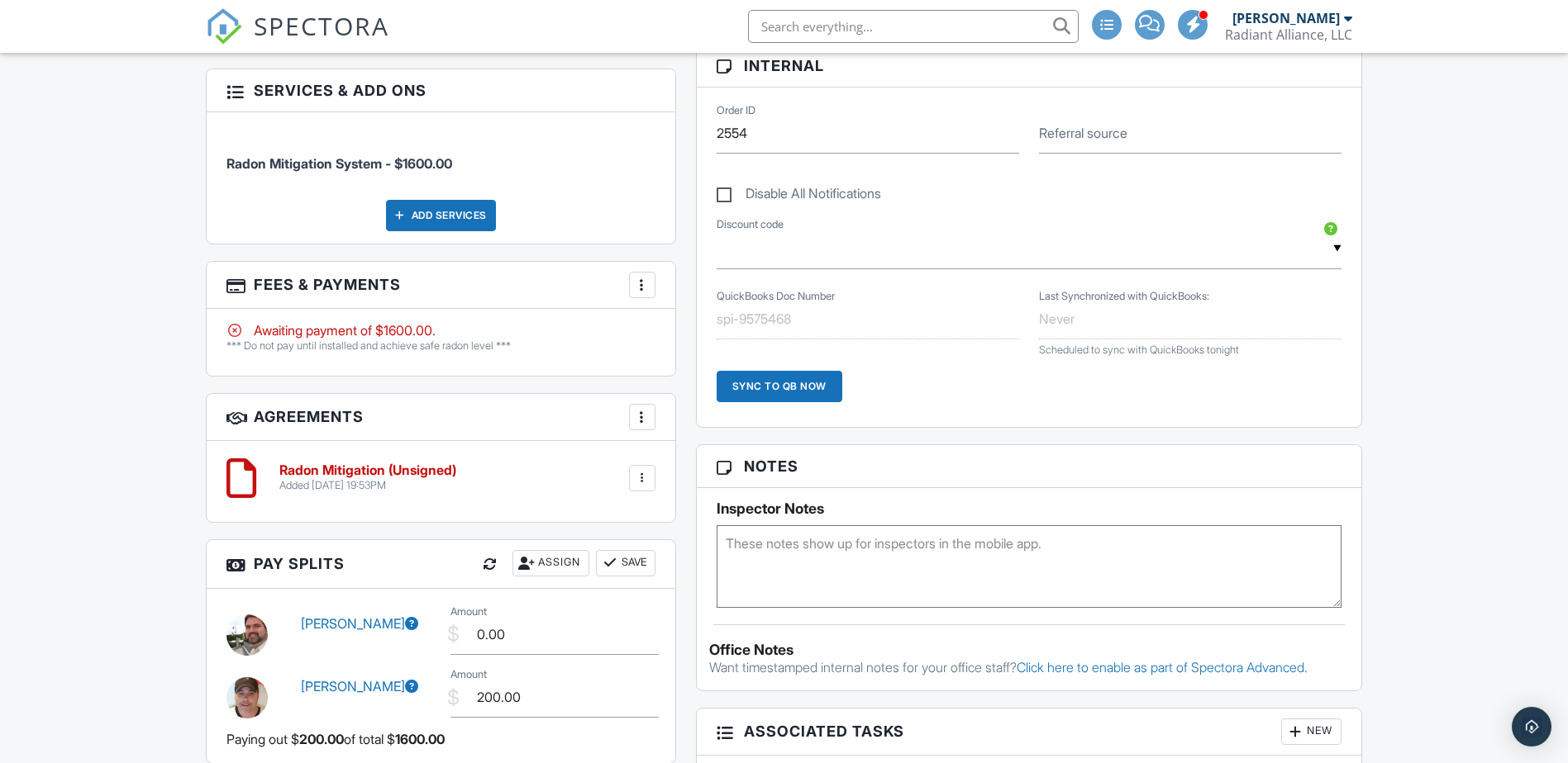
click at [639, 479] on div at bounding box center [642, 478] width 16 height 16
click at [603, 523] on li "Edit" at bounding box center [598, 524] width 94 height 41
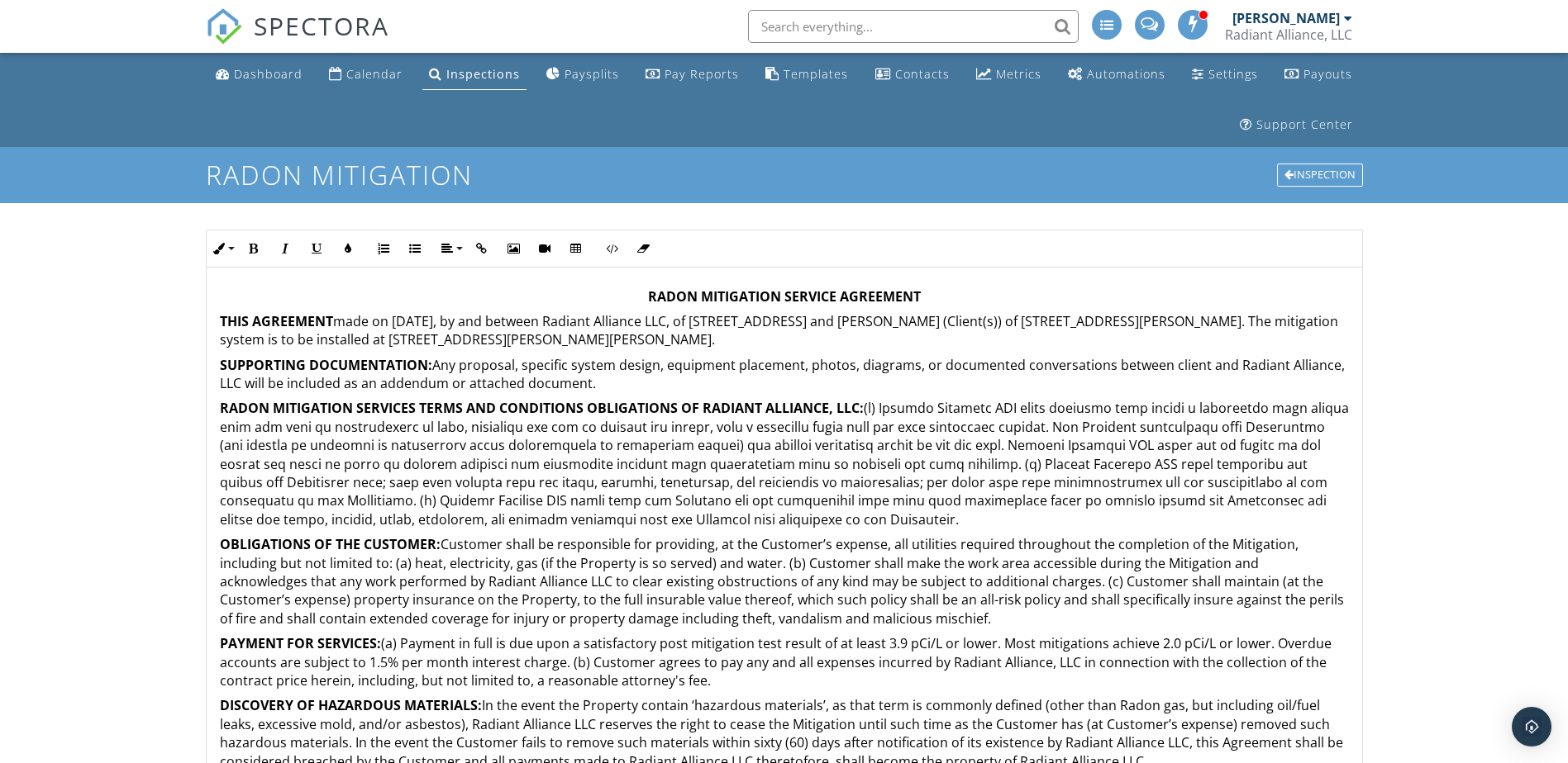
click at [1176, 327] on p "THIS AGREEMENT made on [DATE], by and between Radiant Alliance LLC, of [STREET_…" at bounding box center [784, 330] width 1129 height 37
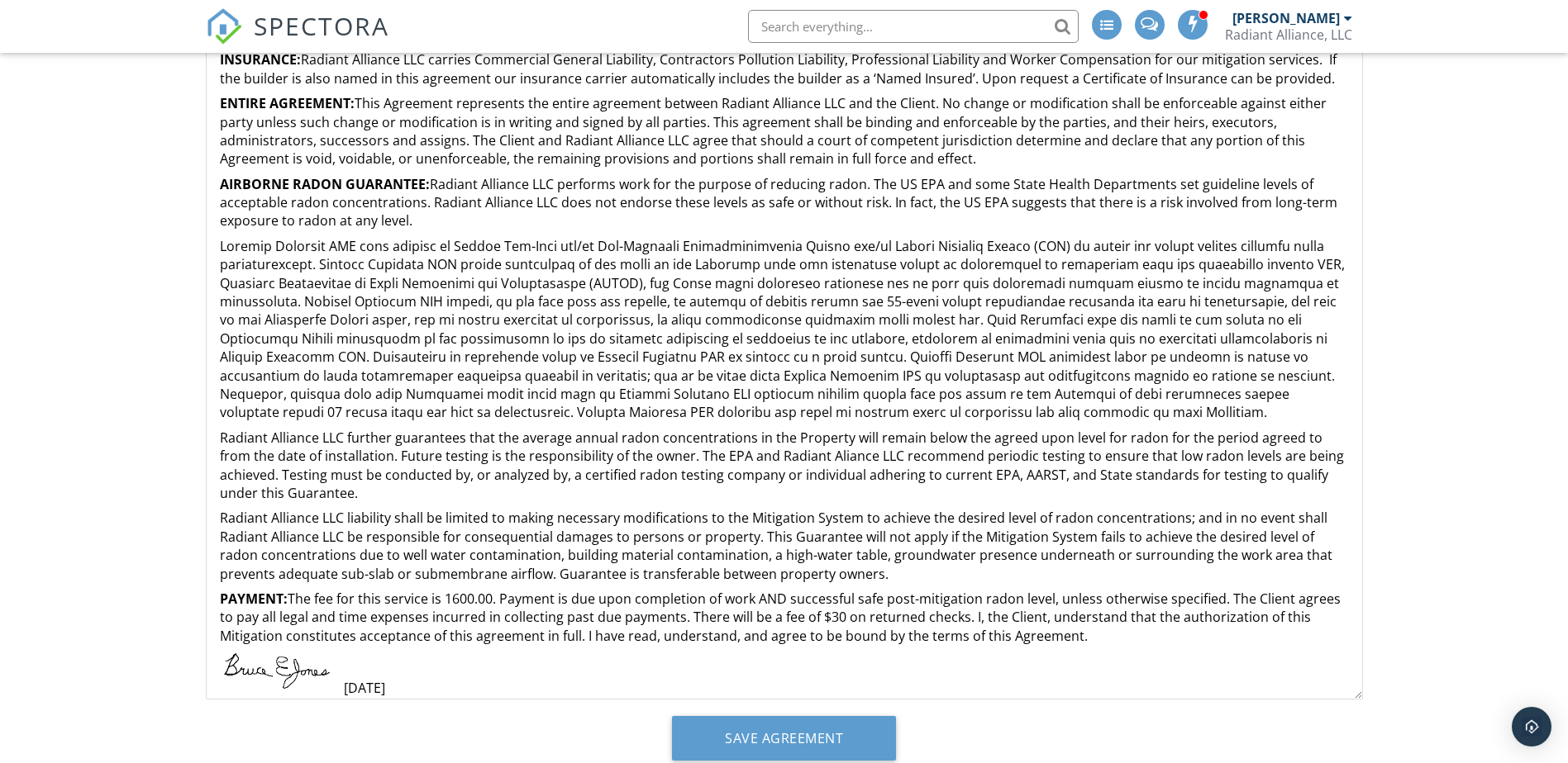
scroll to position [282, 0]
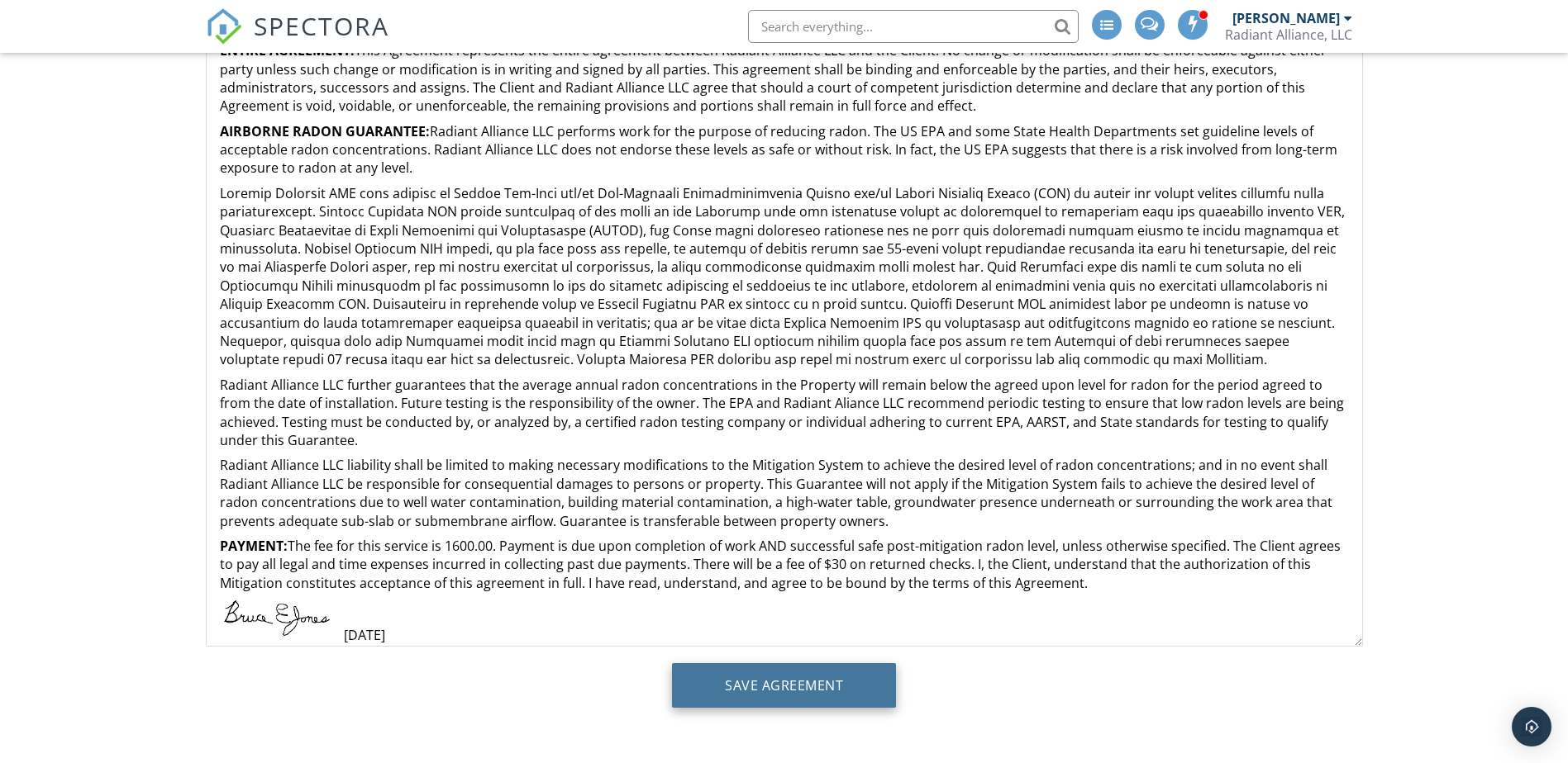
click at [807, 690] on input "Save Agreement" at bounding box center [783, 686] width 224 height 45
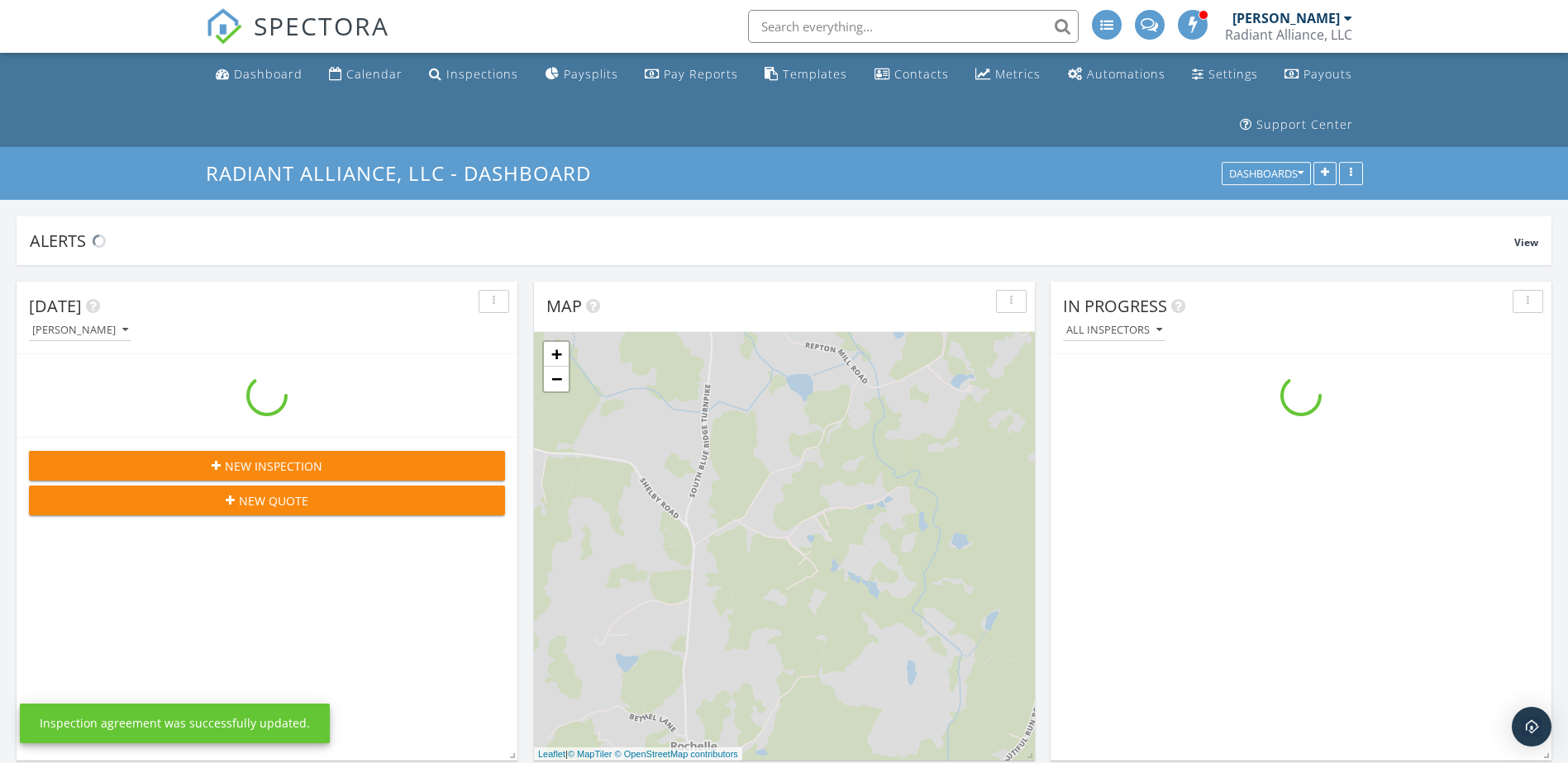
scroll to position [2355, 1593]
